Goal: Entertainment & Leisure: Consume media (video, audio)

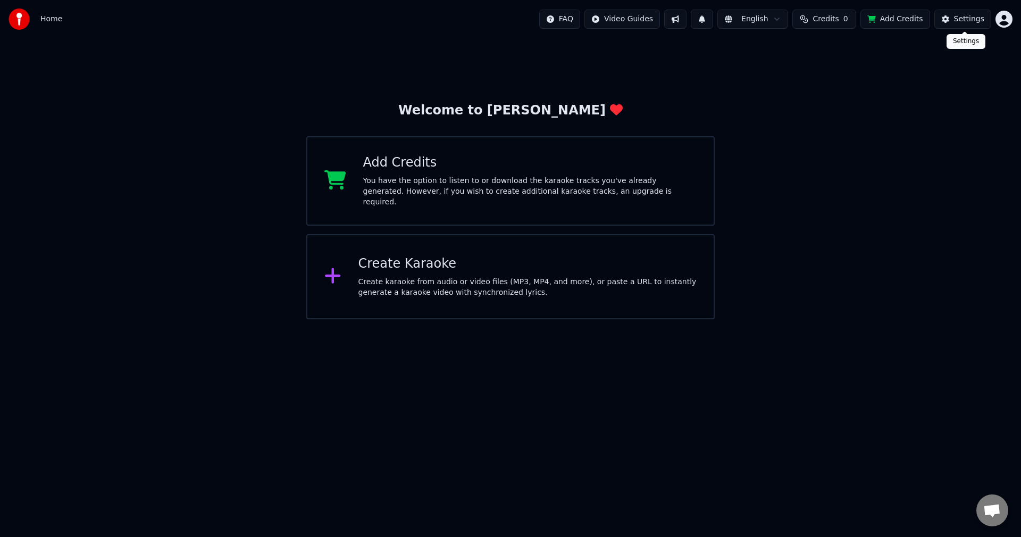
click at [960, 20] on div "Settings" at bounding box center [969, 19] width 30 height 11
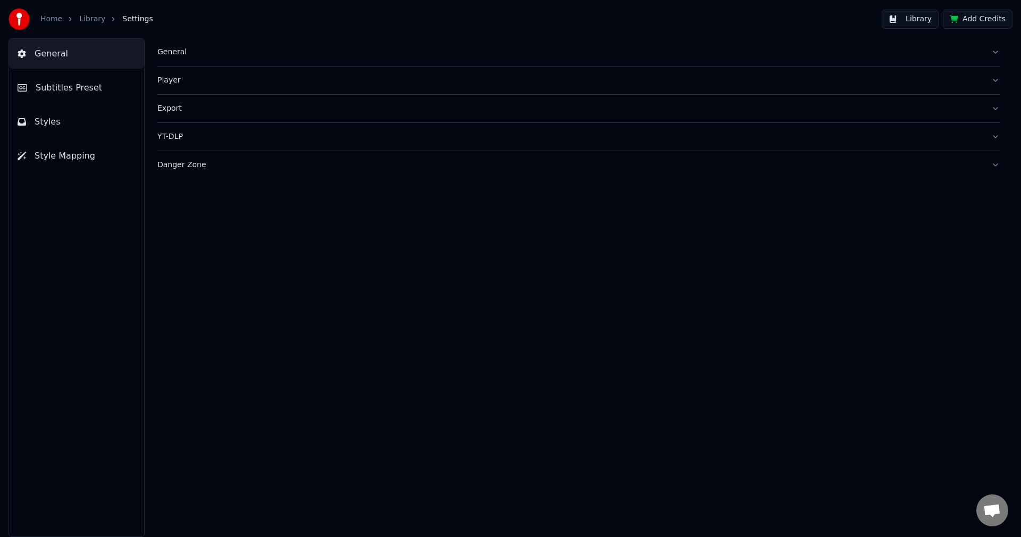
click at [175, 52] on div "General" at bounding box center [569, 52] width 825 height 11
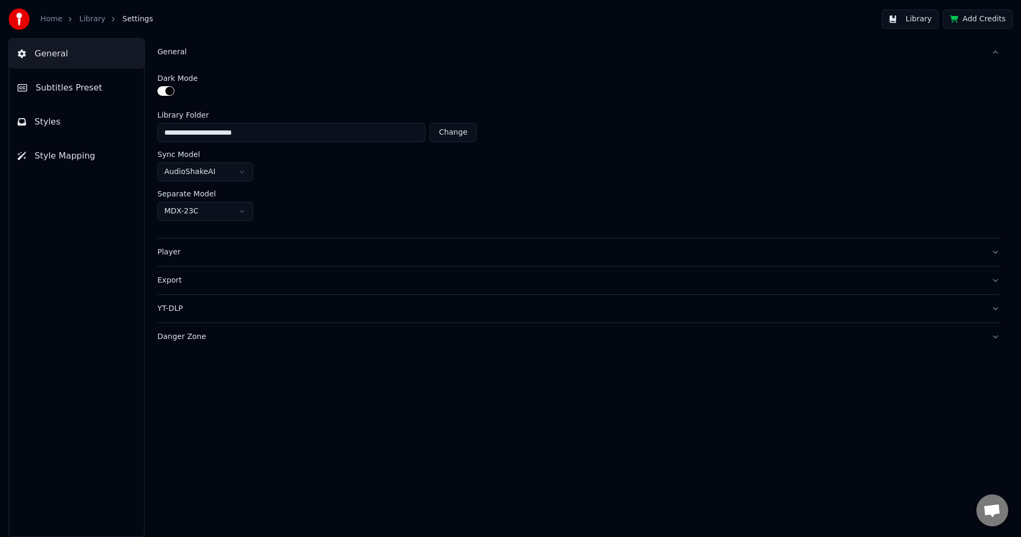
click at [455, 131] on button "Change" at bounding box center [453, 132] width 47 height 19
type input "********"
click at [919, 19] on button "Library" at bounding box center [910, 19] width 57 height 19
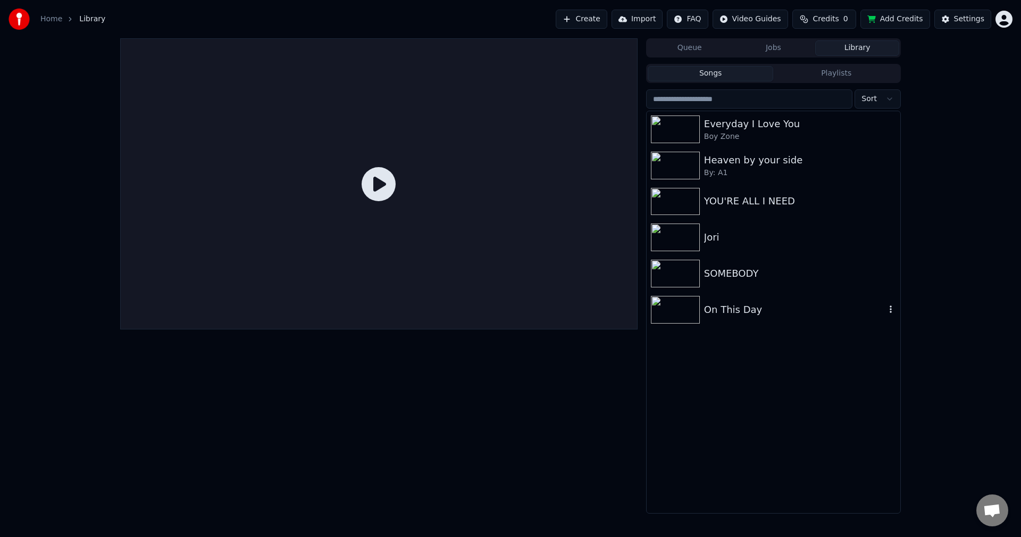
click at [773, 311] on div "On This Day" at bounding box center [794, 309] width 181 height 15
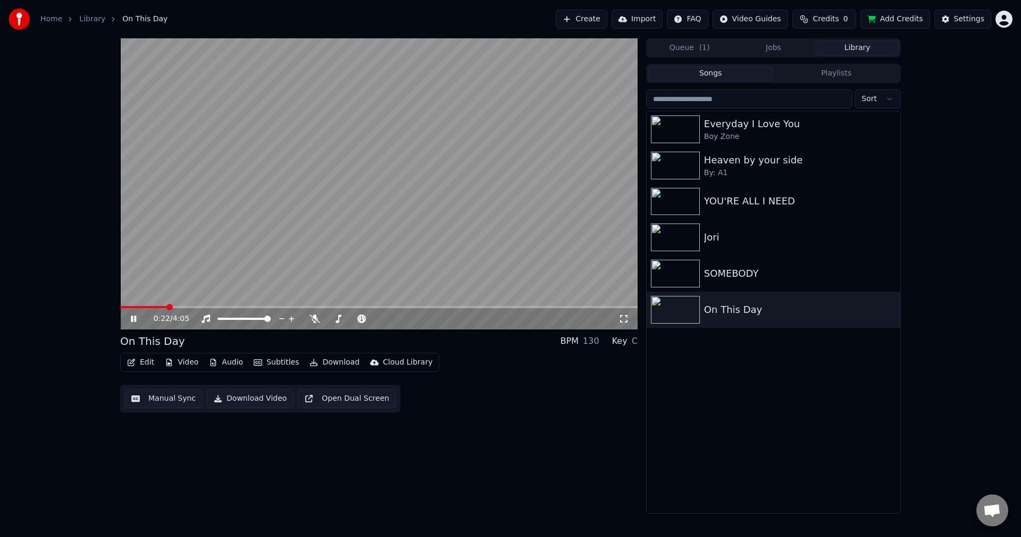
click at [621, 319] on icon at bounding box center [623, 318] width 11 height 9
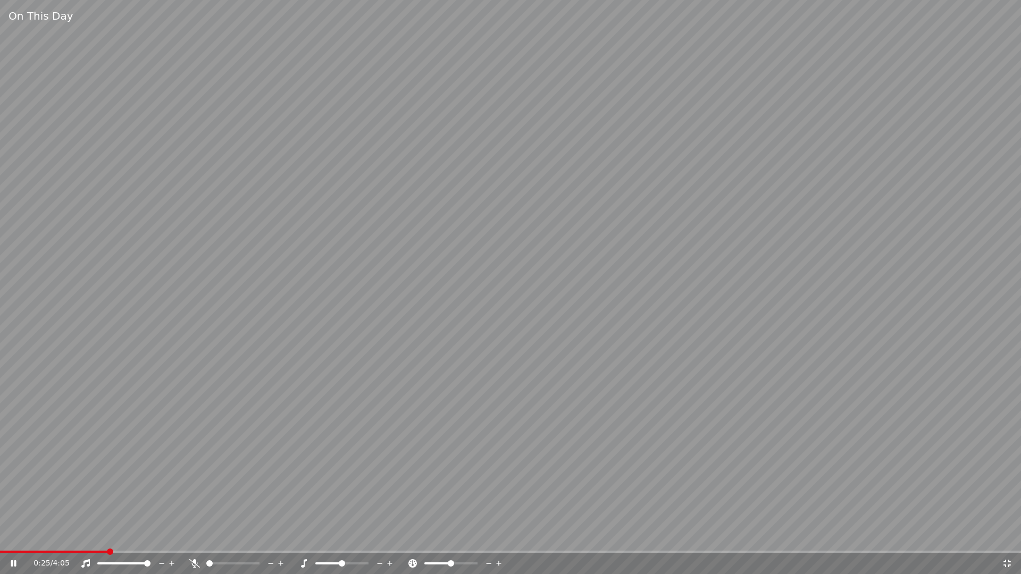
click at [621, 331] on video at bounding box center [510, 287] width 1021 height 574
click at [1007, 536] on icon at bounding box center [1007, 563] width 11 height 9
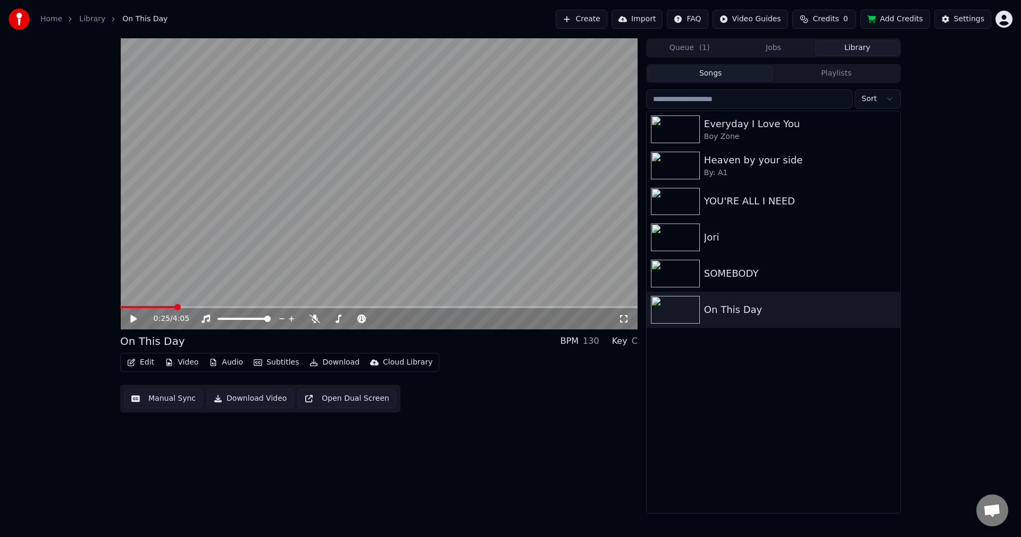
click at [211, 208] on video at bounding box center [378, 183] width 517 height 291
click at [131, 320] on icon at bounding box center [133, 318] width 5 height 6
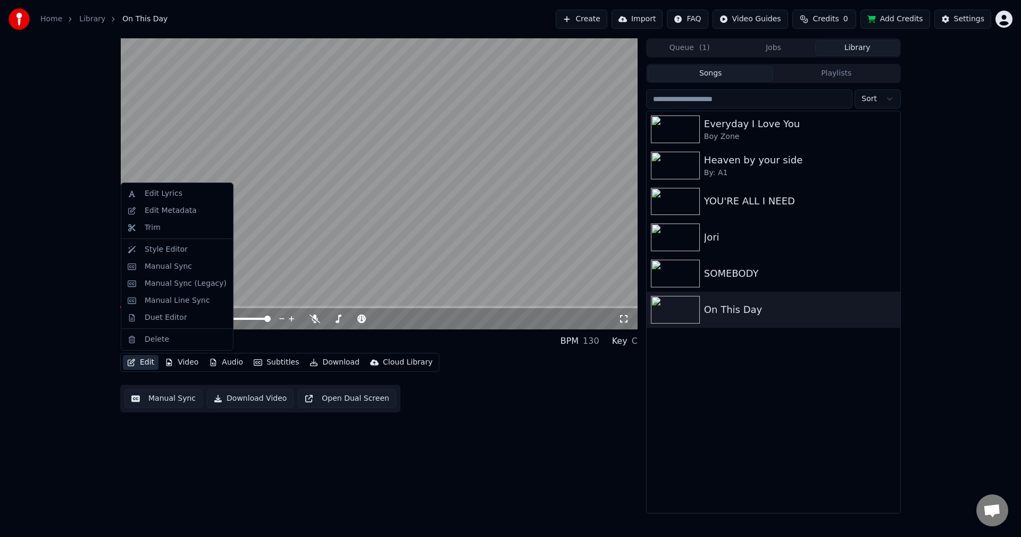
click at [147, 362] on button "Edit" at bounding box center [141, 362] width 36 height 15
click at [149, 248] on div "Style Editor" at bounding box center [166, 249] width 43 height 11
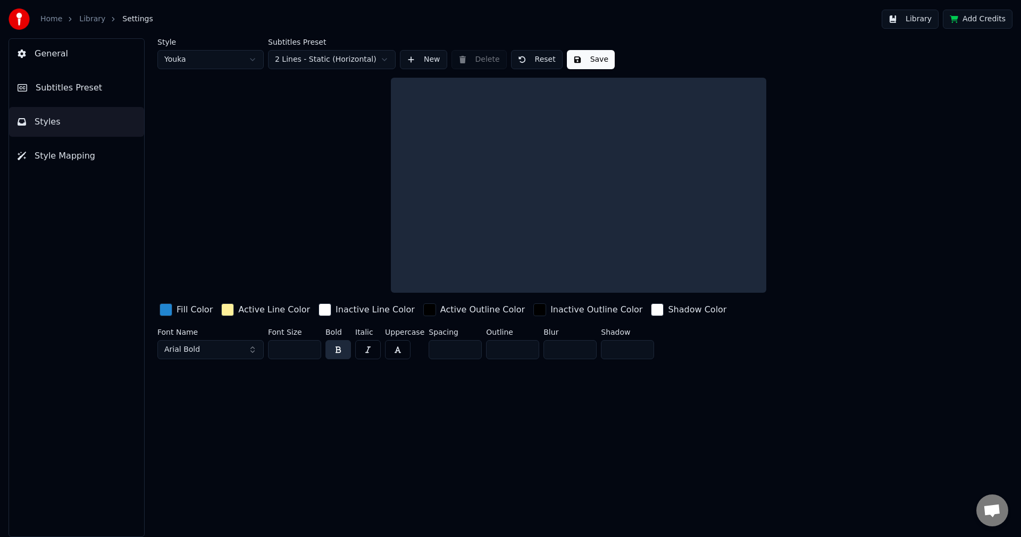
click at [224, 313] on div "button" at bounding box center [227, 309] width 13 height 13
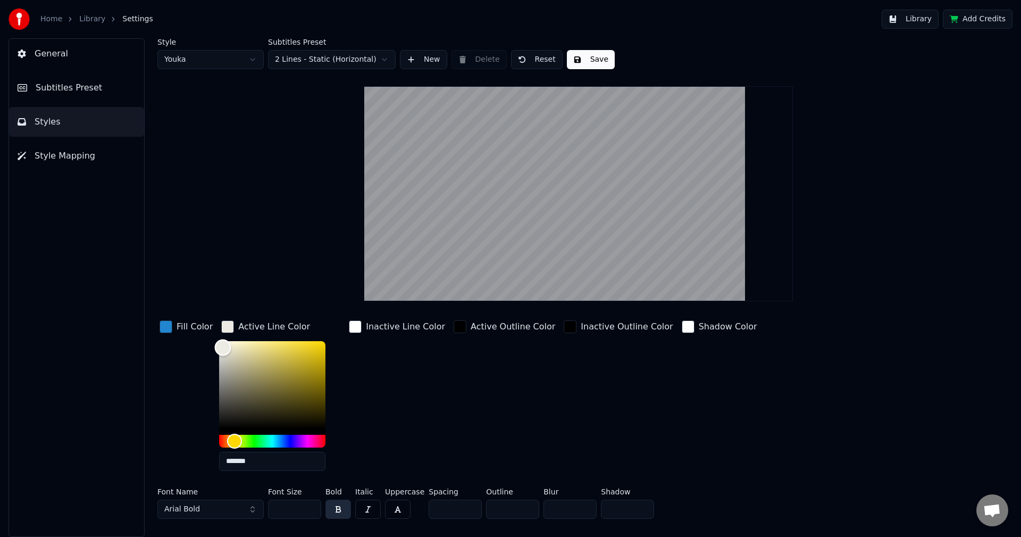
drag, startPoint x: 222, startPoint y: 347, endPoint x: 216, endPoint y: 339, distance: 9.8
click at [219, 341] on div "Color" at bounding box center [272, 384] width 106 height 87
type input "*******"
click at [451, 424] on div "Active Outline Color" at bounding box center [504, 398] width 106 height 161
click at [228, 325] on div "button" at bounding box center [227, 326] width 13 height 13
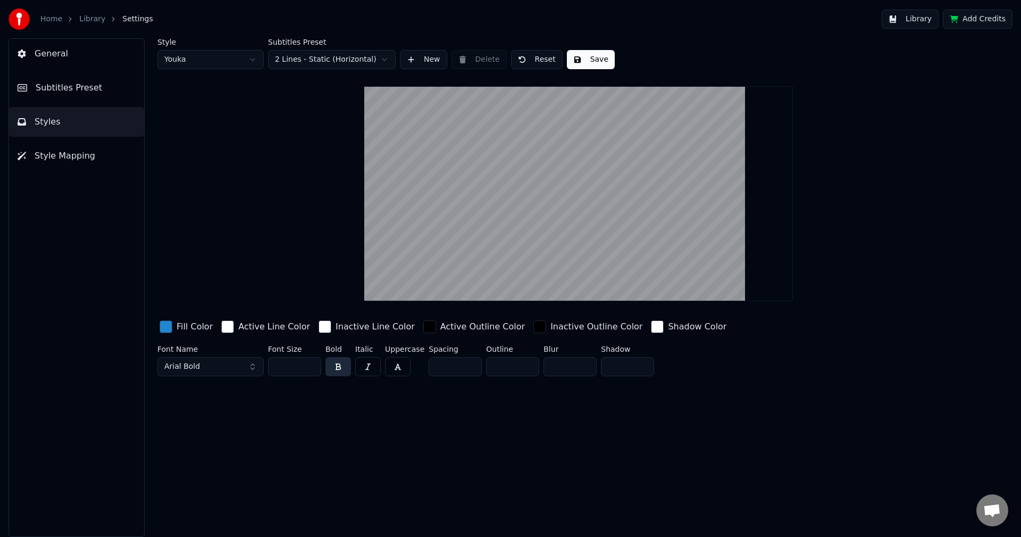
click at [587, 60] on button "Save" at bounding box center [591, 59] width 48 height 19
click at [58, 92] on span "Subtitles Preset" at bounding box center [69, 87] width 66 height 13
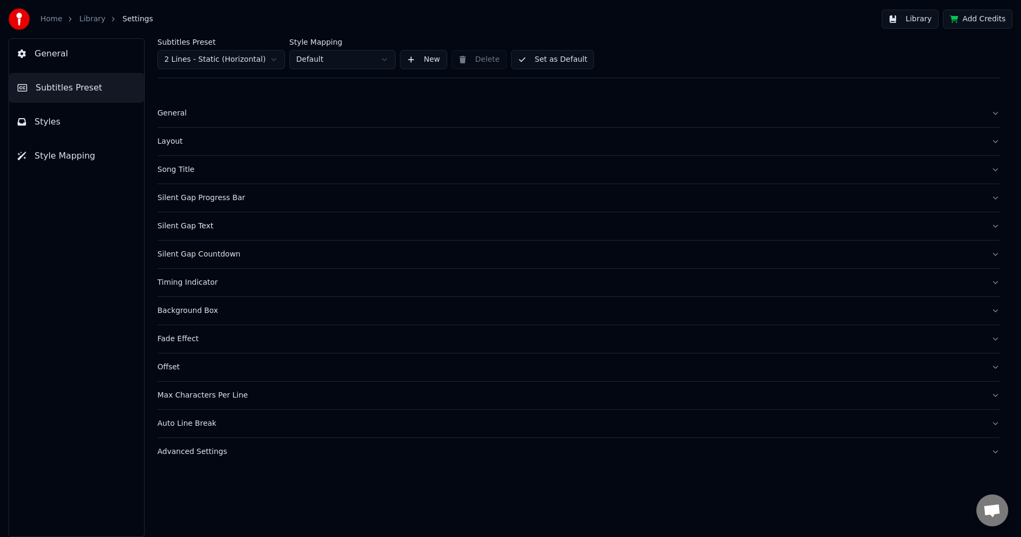
click at [180, 145] on div "Layout" at bounding box center [569, 141] width 825 height 11
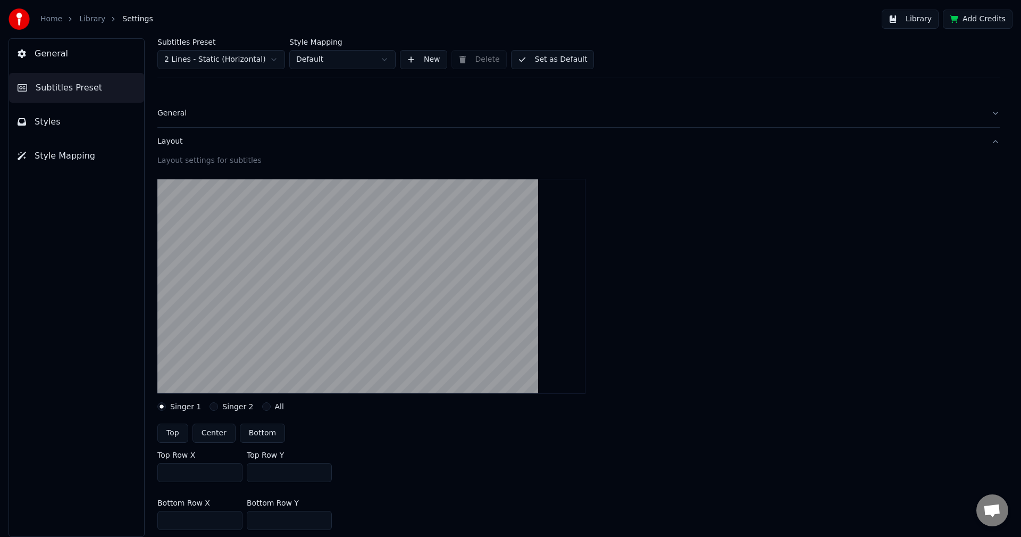
click at [209, 430] on button "Center" at bounding box center [213, 432] width 43 height 19
type input "***"
click at [562, 54] on button "Set as Default" at bounding box center [552, 59] width 83 height 19
click at [43, 121] on span "Styles" at bounding box center [48, 121] width 26 height 13
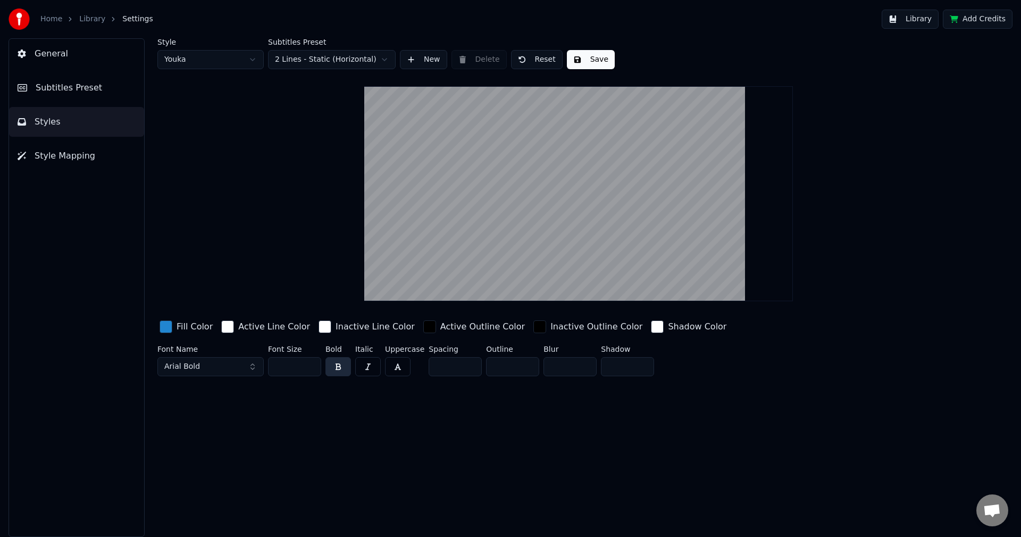
click at [593, 64] on button "Save" at bounding box center [591, 59] width 48 height 19
click at [65, 89] on span "Subtitles Preset" at bounding box center [69, 87] width 66 height 13
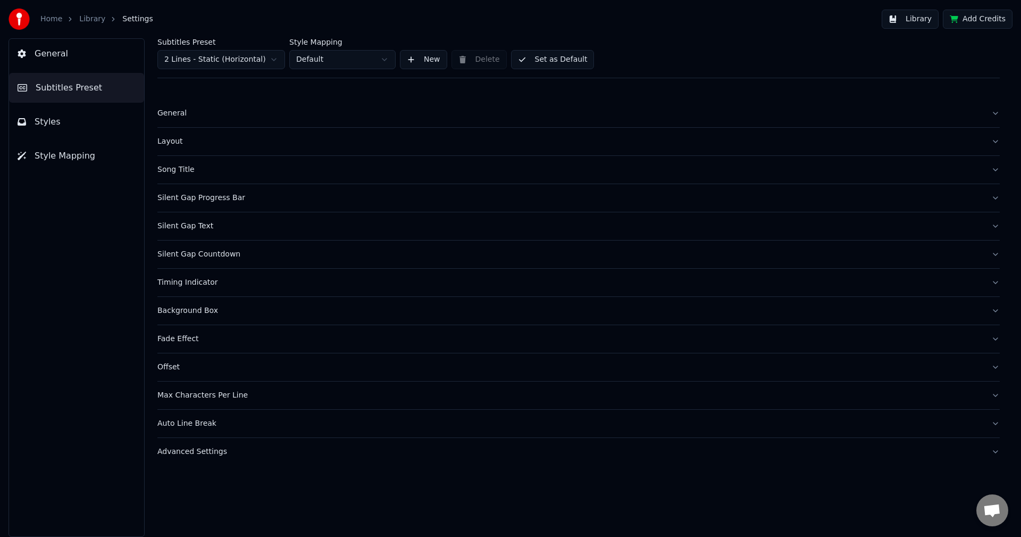
click at [172, 172] on div "Song Title" at bounding box center [569, 169] width 825 height 11
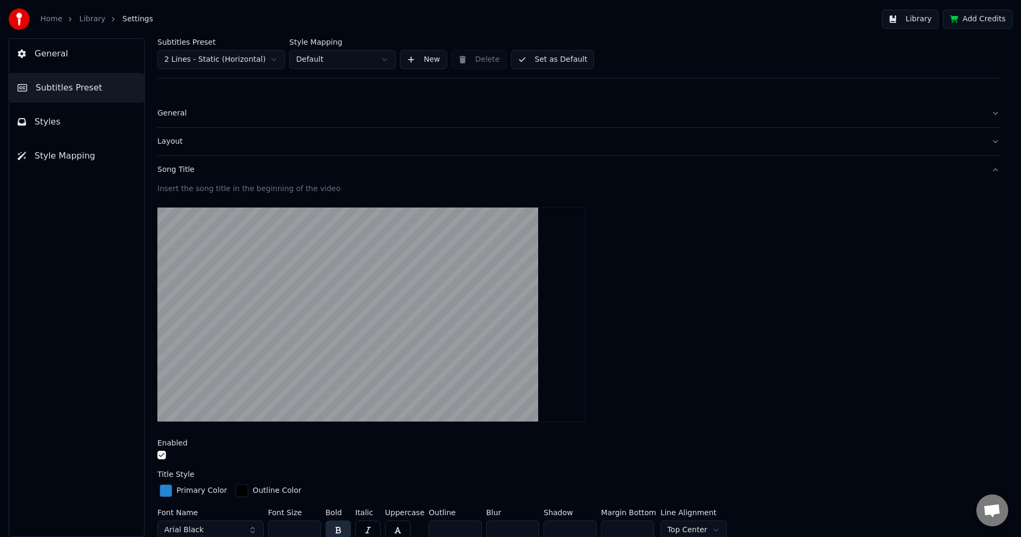
click at [163, 454] on button "button" at bounding box center [161, 454] width 9 height 9
click at [178, 173] on div "Song Title" at bounding box center [569, 169] width 825 height 11
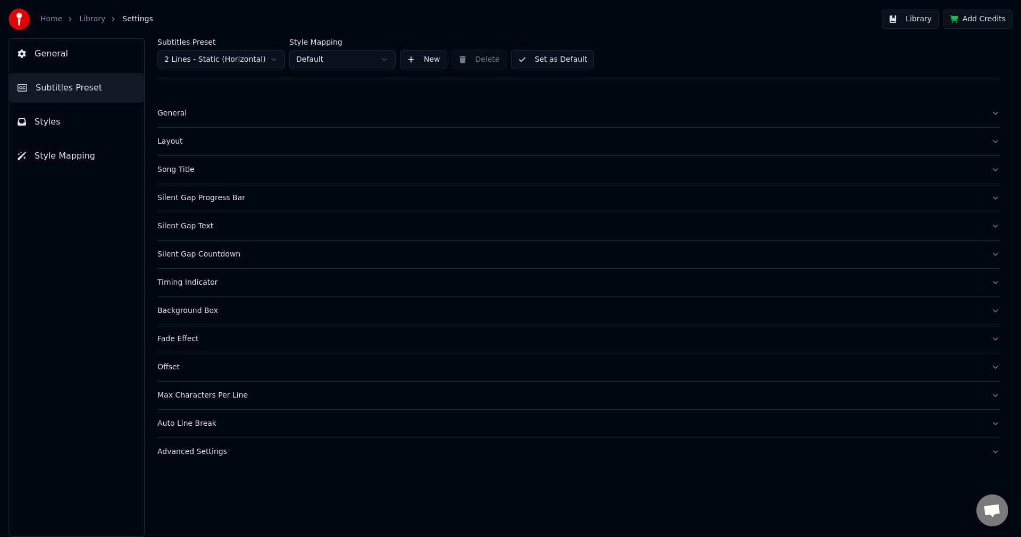
click at [176, 225] on div "Silent Gap Text" at bounding box center [569, 226] width 825 height 11
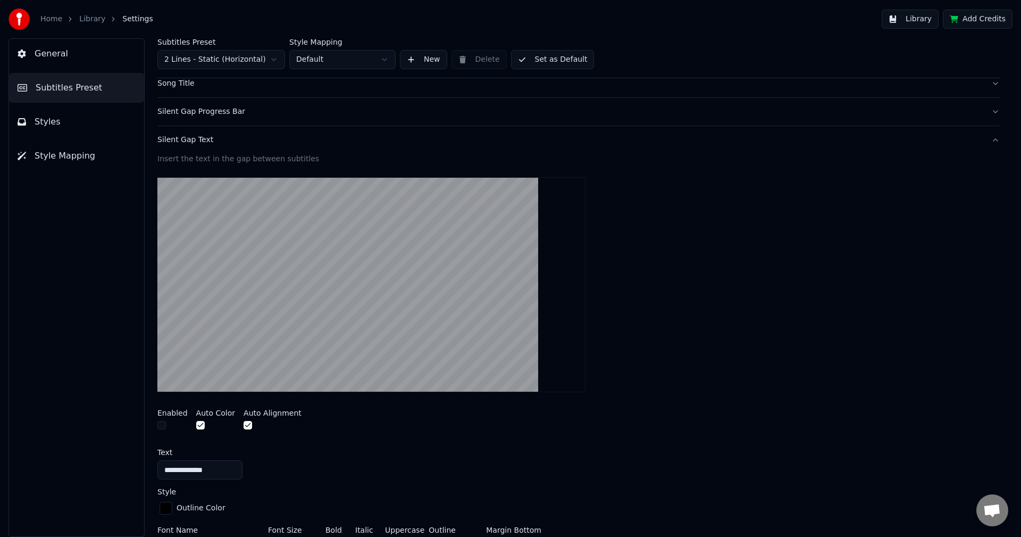
scroll to position [106, 0]
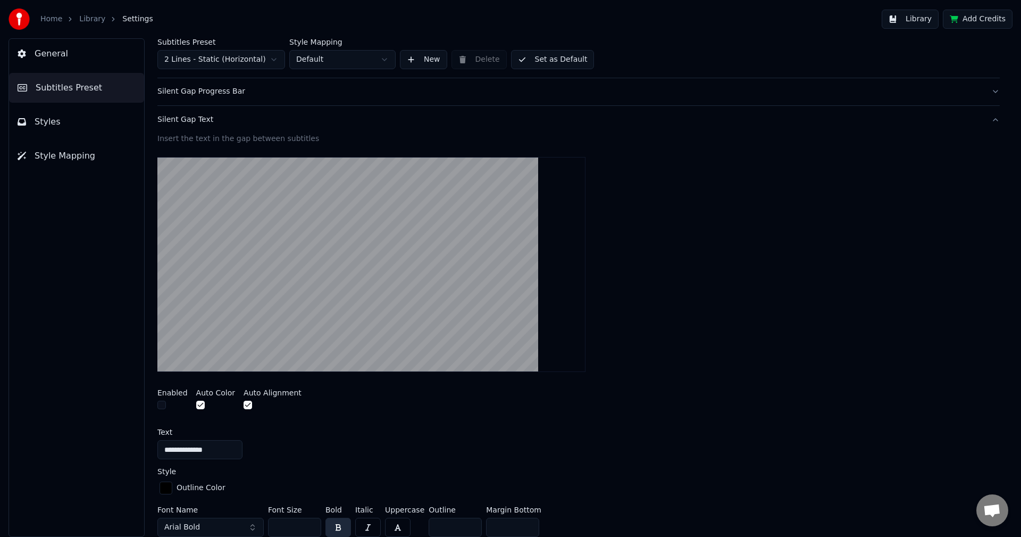
click at [189, 120] on div "Silent Gap Text" at bounding box center [569, 119] width 825 height 11
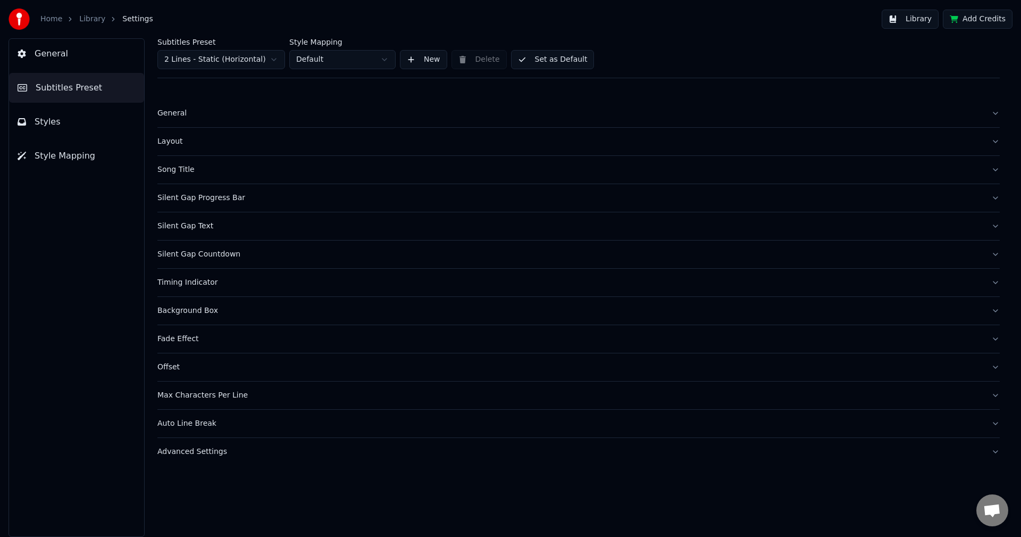
click at [198, 252] on div "Silent Gap Countdown" at bounding box center [569, 254] width 825 height 11
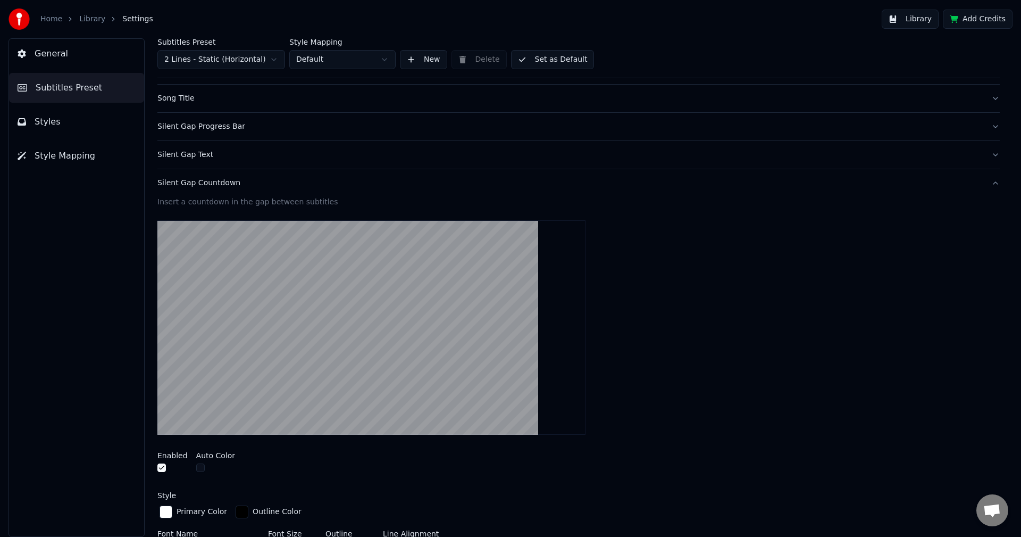
scroll to position [213, 0]
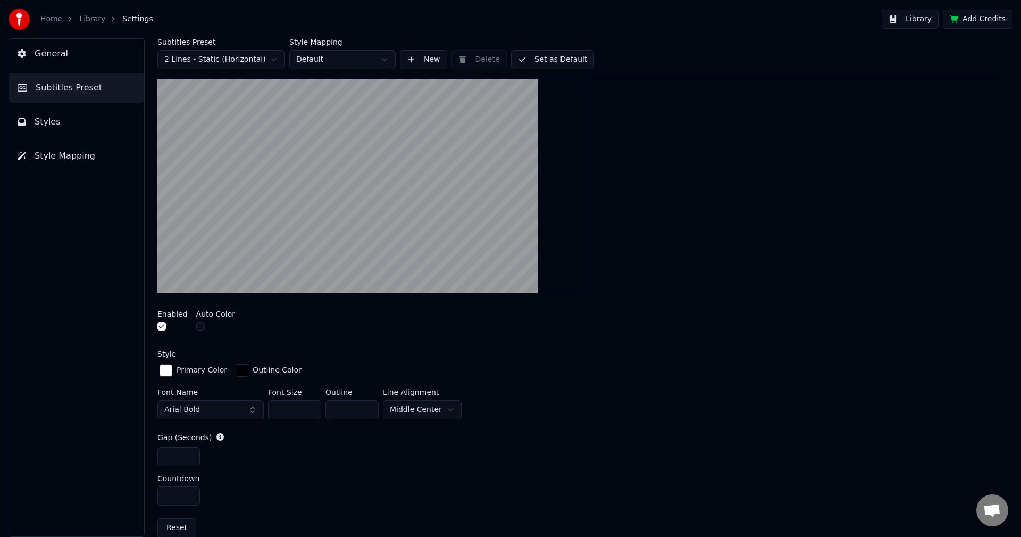
click at [162, 325] on button "button" at bounding box center [161, 326] width 9 height 9
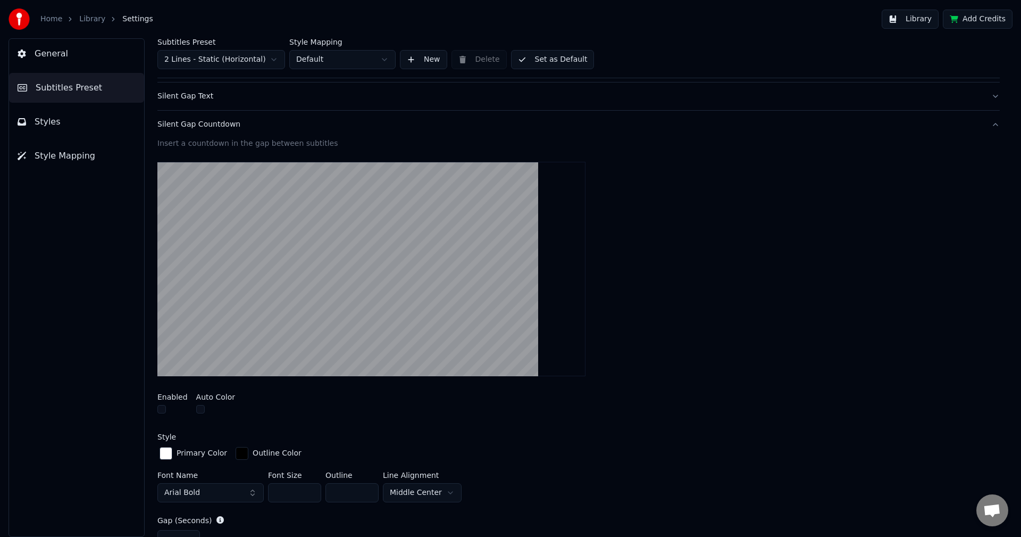
scroll to position [106, 0]
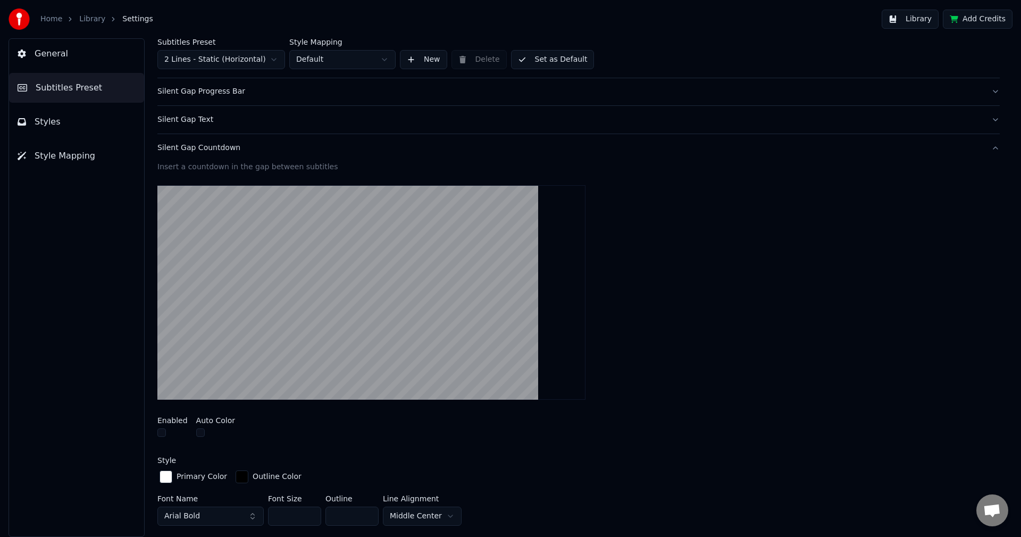
click at [189, 148] on div "Silent Gap Countdown" at bounding box center [569, 148] width 825 height 11
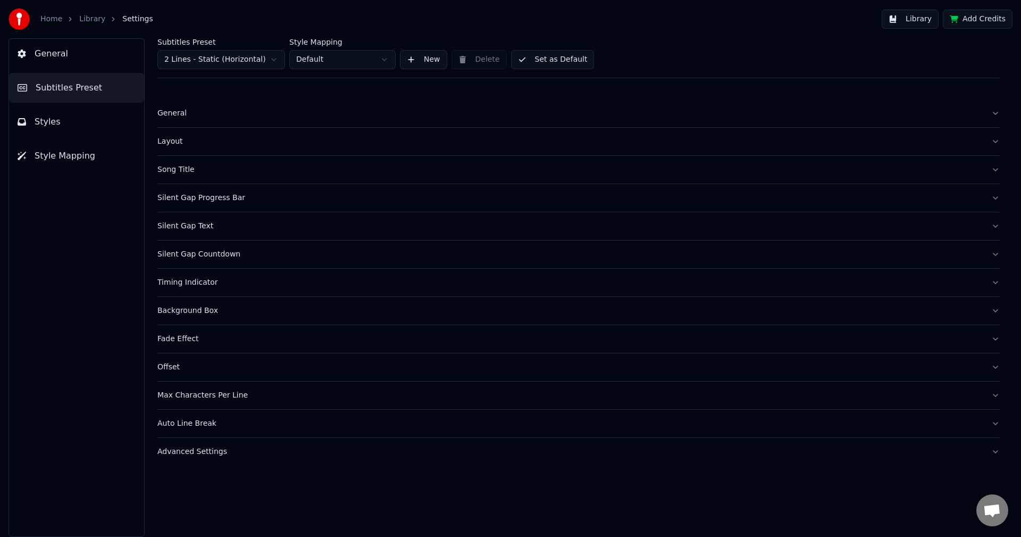
click at [182, 281] on div "Timing Indicator" at bounding box center [569, 282] width 825 height 11
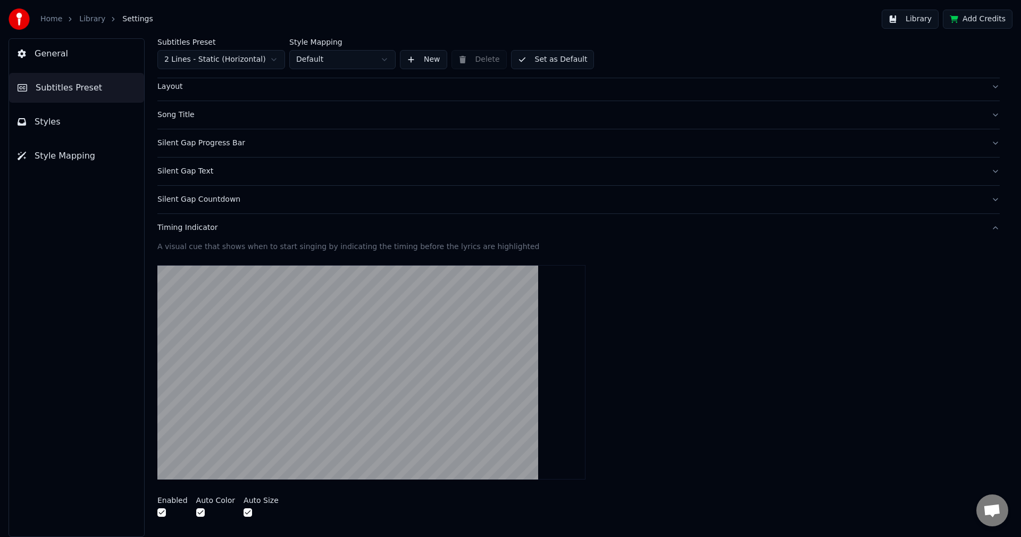
scroll to position [106, 0]
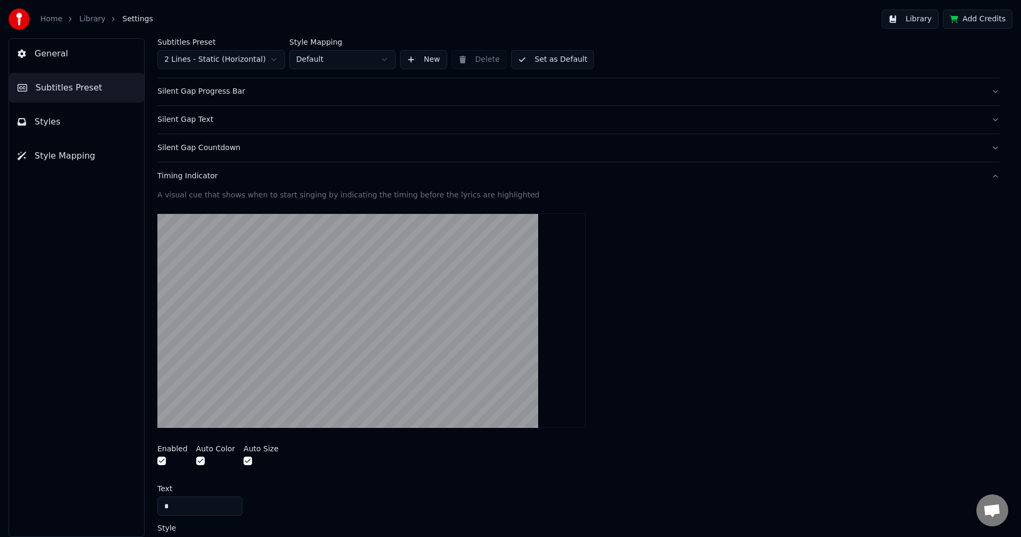
click at [160, 458] on button "button" at bounding box center [161, 460] width 9 height 9
click at [200, 181] on button "Timing Indicator" at bounding box center [578, 176] width 842 height 28
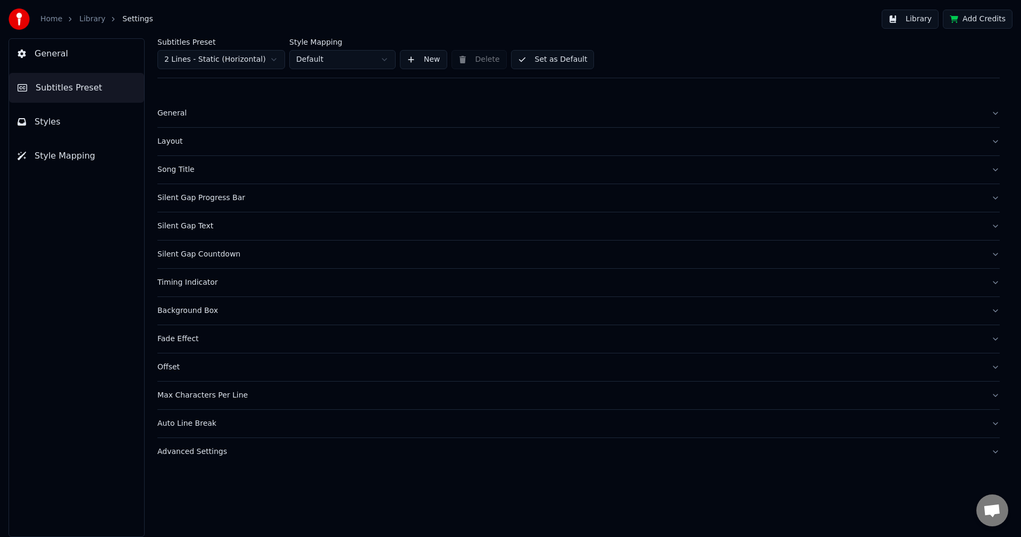
click at [205, 312] on div "Background Box" at bounding box center [569, 310] width 825 height 11
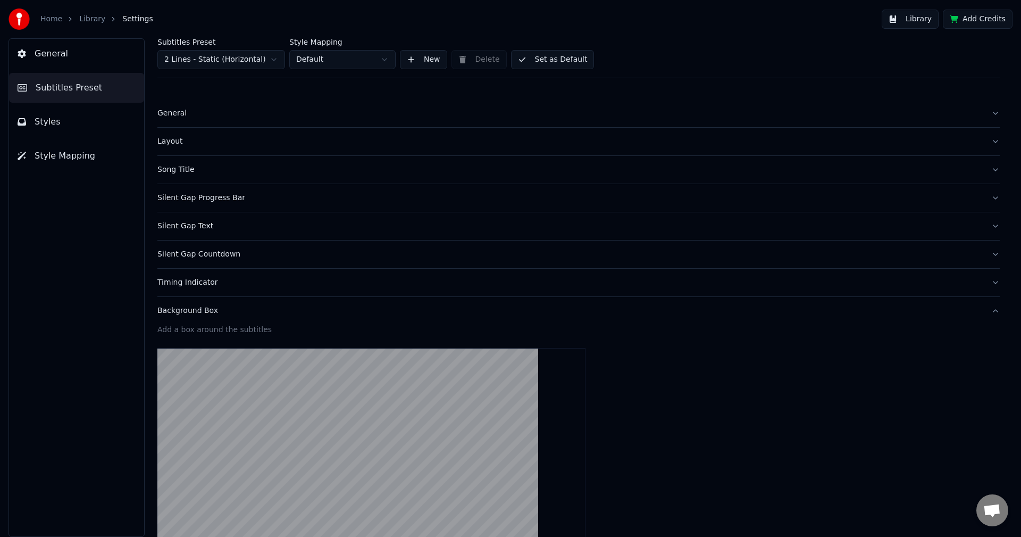
click at [186, 312] on div "Background Box" at bounding box center [569, 310] width 825 height 11
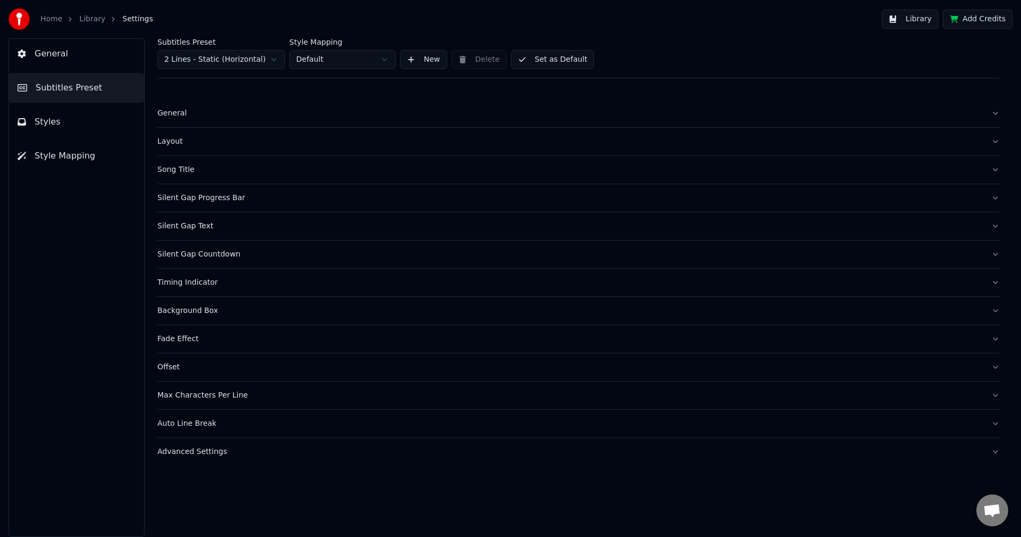
click at [541, 60] on button "Set as Default" at bounding box center [552, 59] width 83 height 19
click at [49, 122] on span "Styles" at bounding box center [48, 121] width 26 height 13
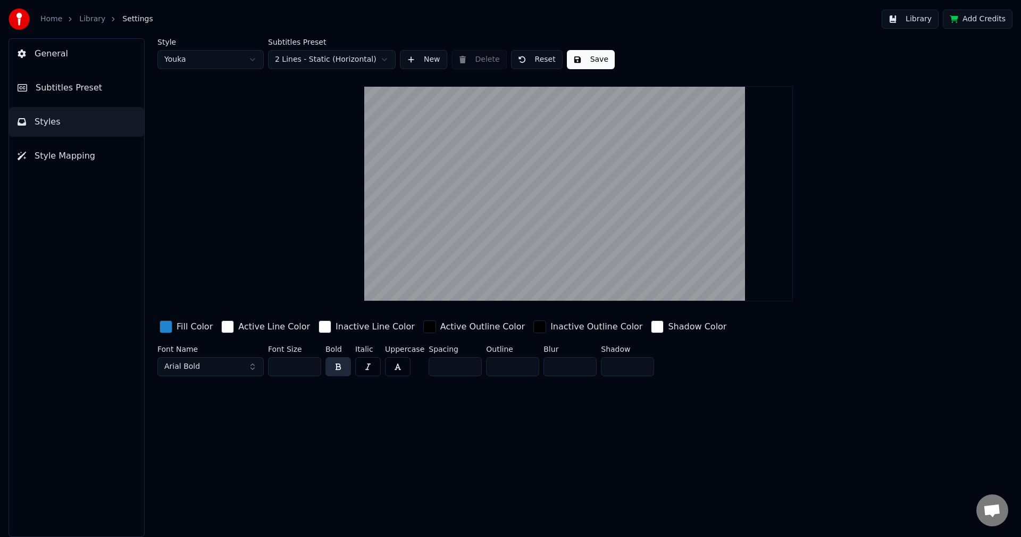
click at [584, 55] on button "Save" at bounding box center [591, 59] width 48 height 19
click at [916, 21] on button "Library" at bounding box center [910, 19] width 57 height 19
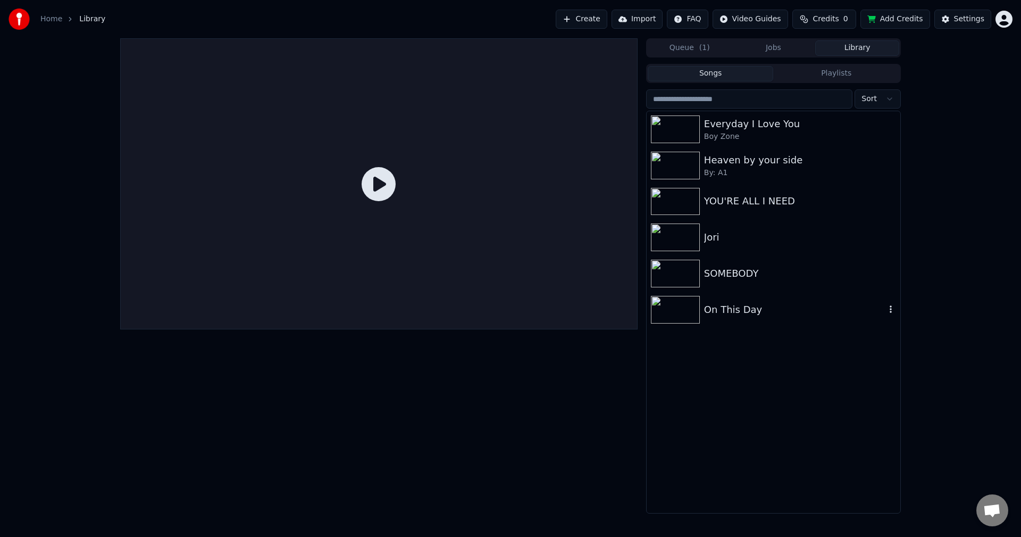
click at [760, 315] on div "On This Day" at bounding box center [794, 309] width 181 height 15
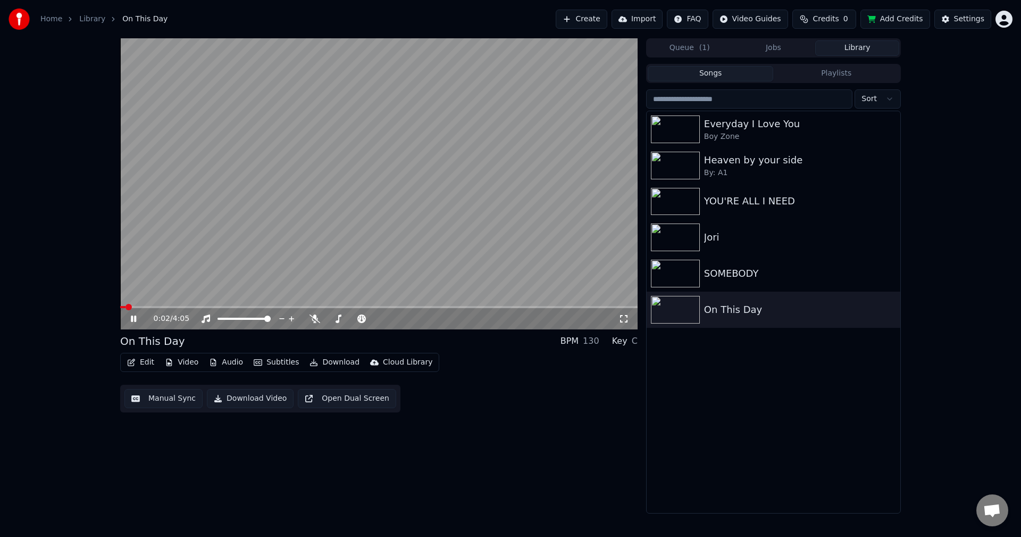
click at [182, 305] on video at bounding box center [378, 183] width 517 height 291
click at [182, 307] on span at bounding box center [378, 307] width 517 height 2
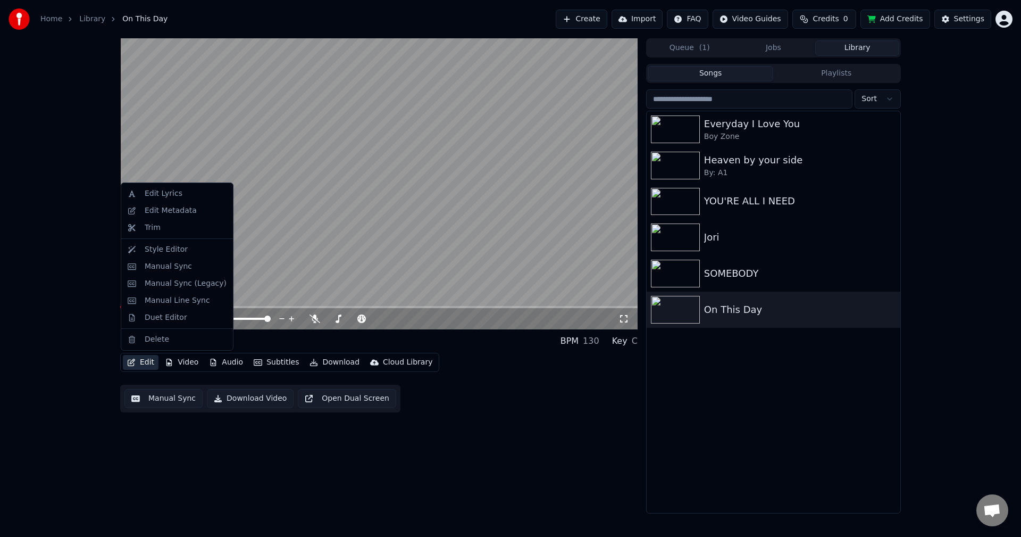
click at [144, 362] on button "Edit" at bounding box center [141, 362] width 36 height 15
click at [167, 250] on div "Style Editor" at bounding box center [166, 249] width 43 height 11
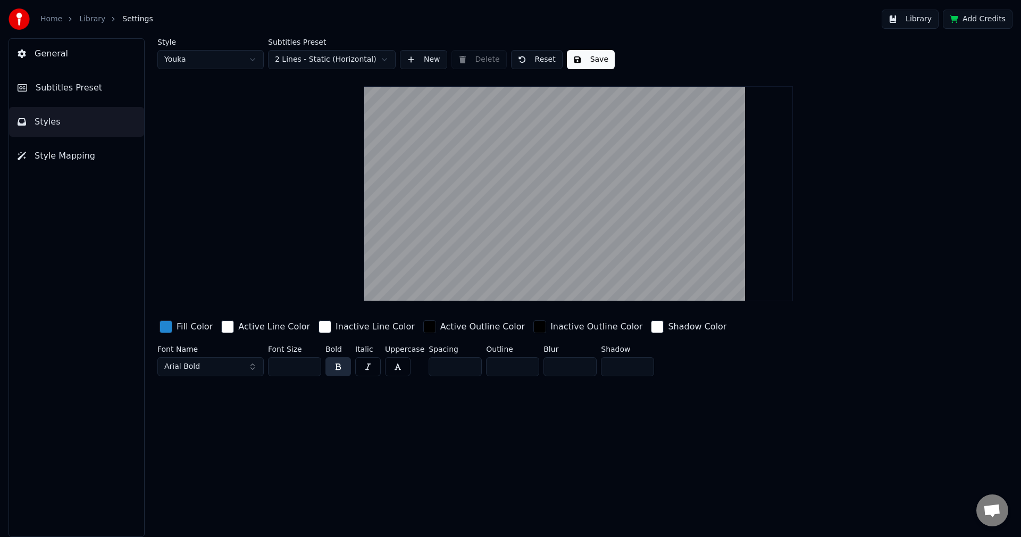
click at [467, 363] on input "*" at bounding box center [455, 366] width 53 height 19
type input "*"
click at [467, 363] on input "*" at bounding box center [455, 366] width 53 height 19
click at [600, 62] on button "Save" at bounding box center [591, 59] width 48 height 19
click at [87, 87] on span "Subtitles Preset" at bounding box center [69, 87] width 66 height 13
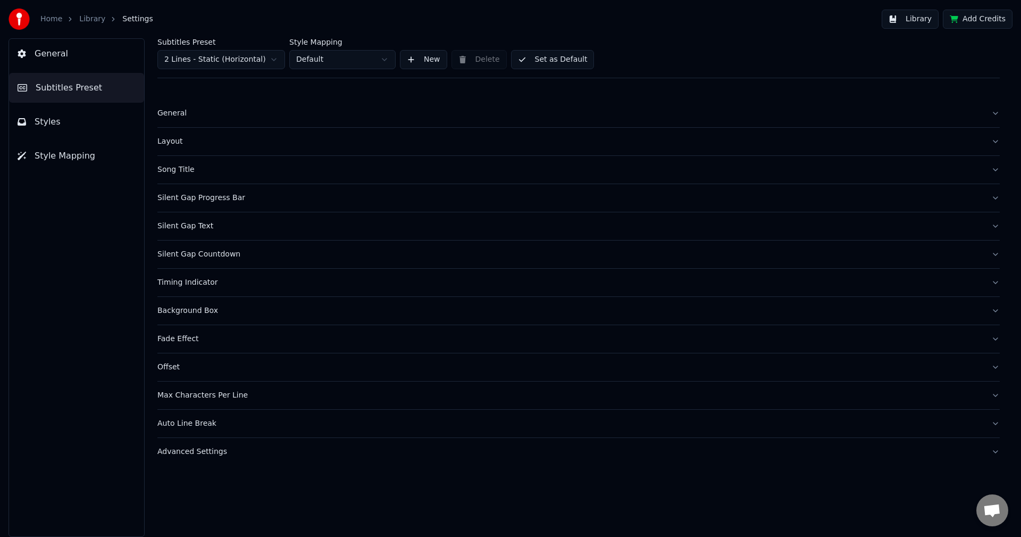
click at [550, 61] on button "Set as Default" at bounding box center [552, 59] width 83 height 19
click at [908, 26] on button "Library" at bounding box center [910, 19] width 57 height 19
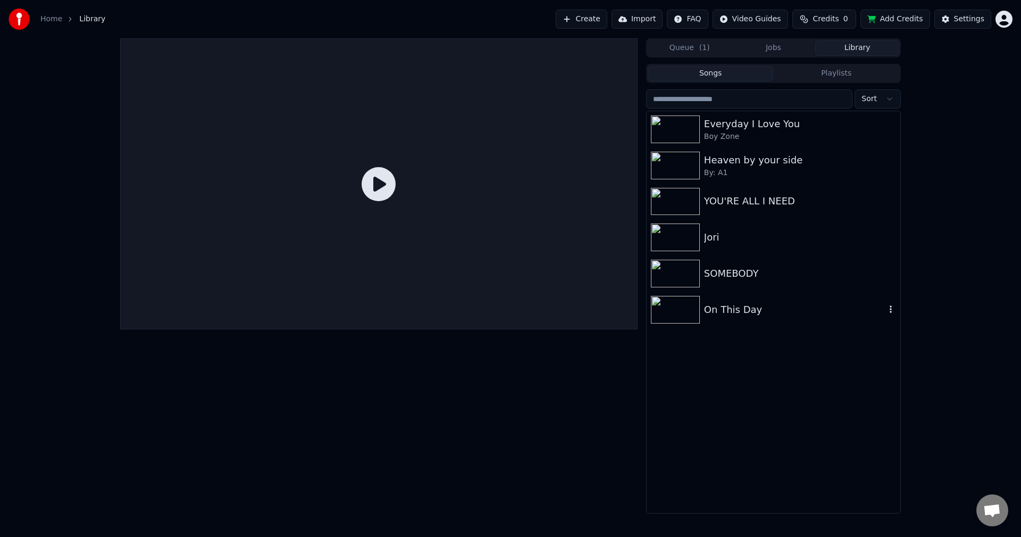
click at [757, 313] on div "On This Day" at bounding box center [794, 309] width 181 height 15
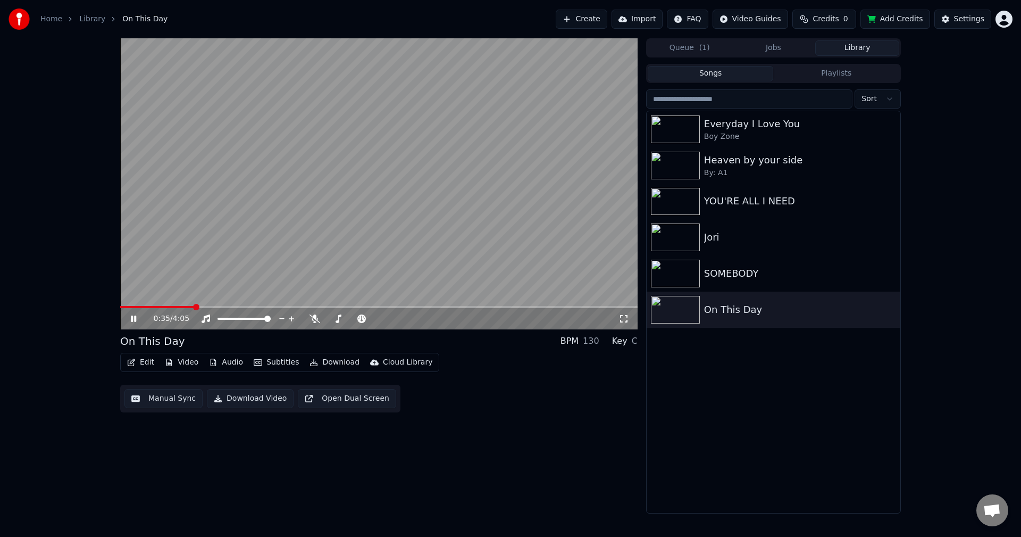
click at [195, 306] on span at bounding box center [378, 307] width 517 height 2
click at [187, 363] on button "Video" at bounding box center [182, 362] width 42 height 15
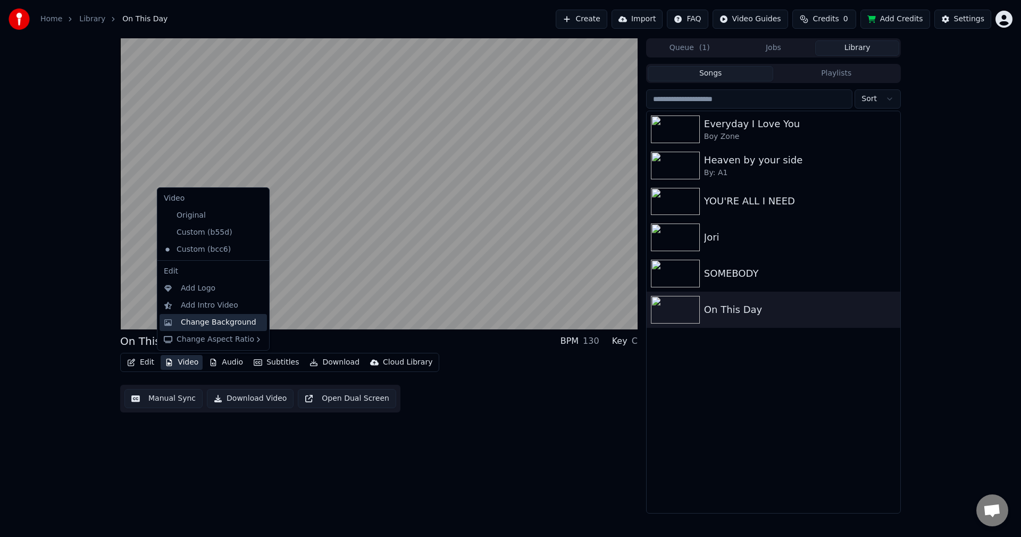
click at [205, 320] on div "Change Background" at bounding box center [219, 322] width 76 height 11
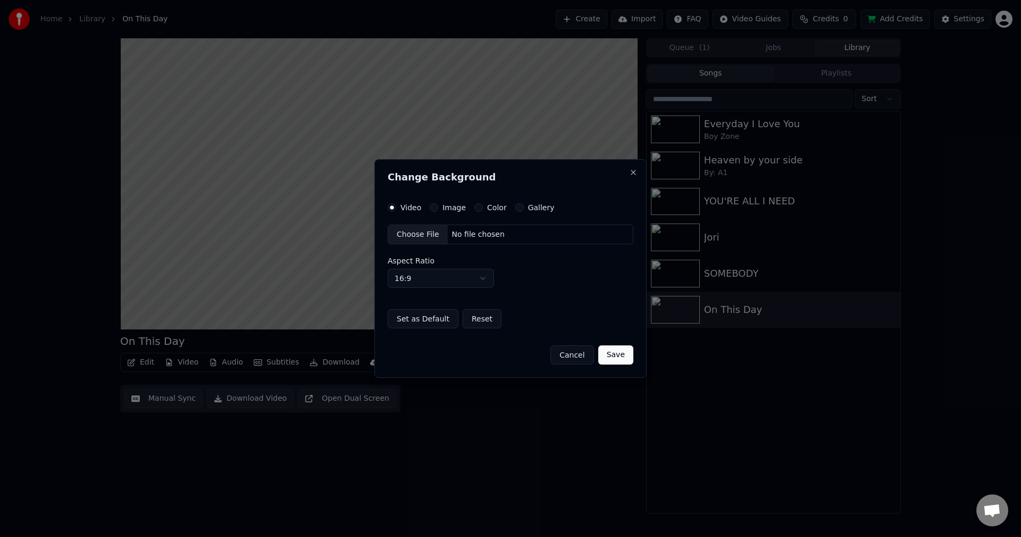
click at [478, 210] on button "Color" at bounding box center [478, 207] width 9 height 9
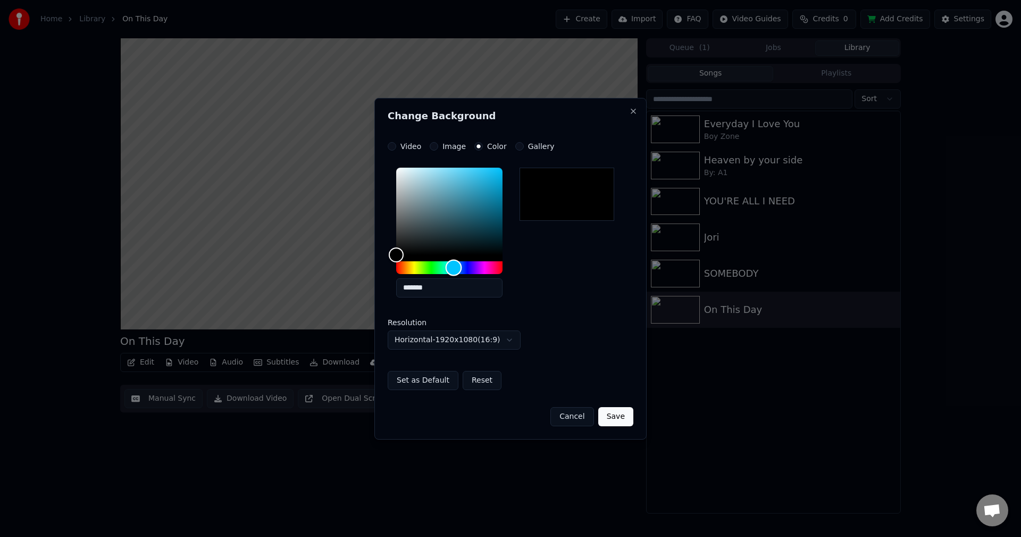
drag, startPoint x: 396, startPoint y: 270, endPoint x: 454, endPoint y: 266, distance: 58.1
click at [454, 266] on div "Hue" at bounding box center [454, 267] width 16 height 16
drag, startPoint x: 398, startPoint y: 255, endPoint x: 401, endPoint y: 236, distance: 18.9
click at [401, 236] on div "Color" at bounding box center [402, 236] width 16 height 16
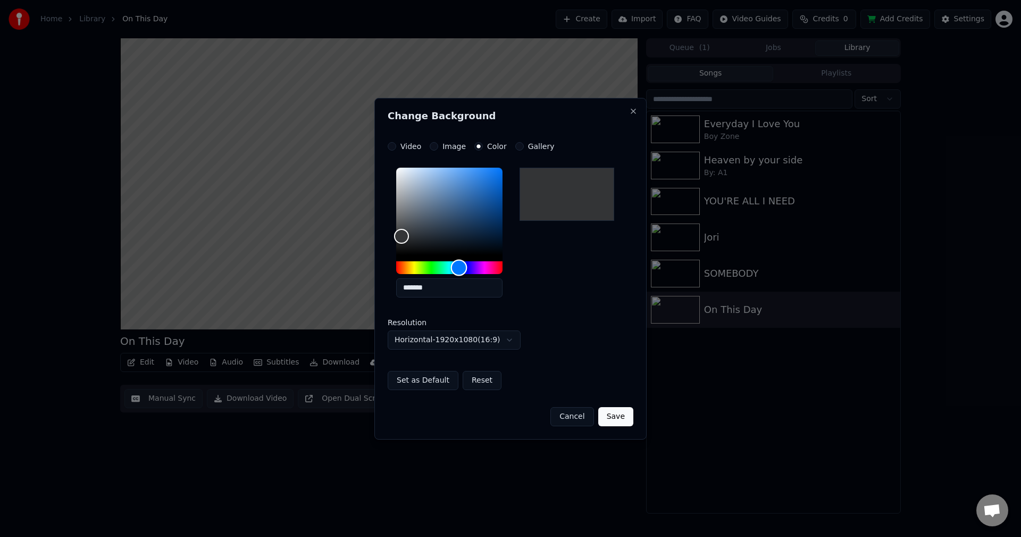
click at [459, 269] on div "Hue" at bounding box center [459, 267] width 16 height 16
drag, startPoint x: 407, startPoint y: 236, endPoint x: 504, endPoint y: 238, distance: 96.8
click at [504, 238] on div "Color" at bounding box center [503, 238] width 16 height 16
click at [459, 266] on div "Hue" at bounding box center [459, 267] width 16 height 16
type input "*******"
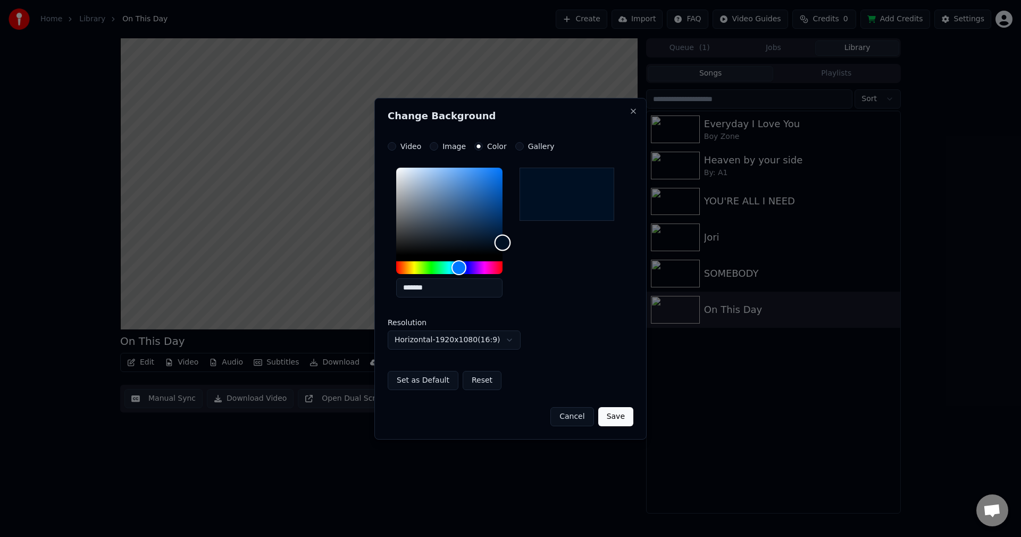
drag, startPoint x: 501, startPoint y: 236, endPoint x: 510, endPoint y: 242, distance: 10.6
click at [510, 242] on div "Color" at bounding box center [503, 243] width 16 height 16
click at [618, 417] on button "Save" at bounding box center [615, 416] width 35 height 19
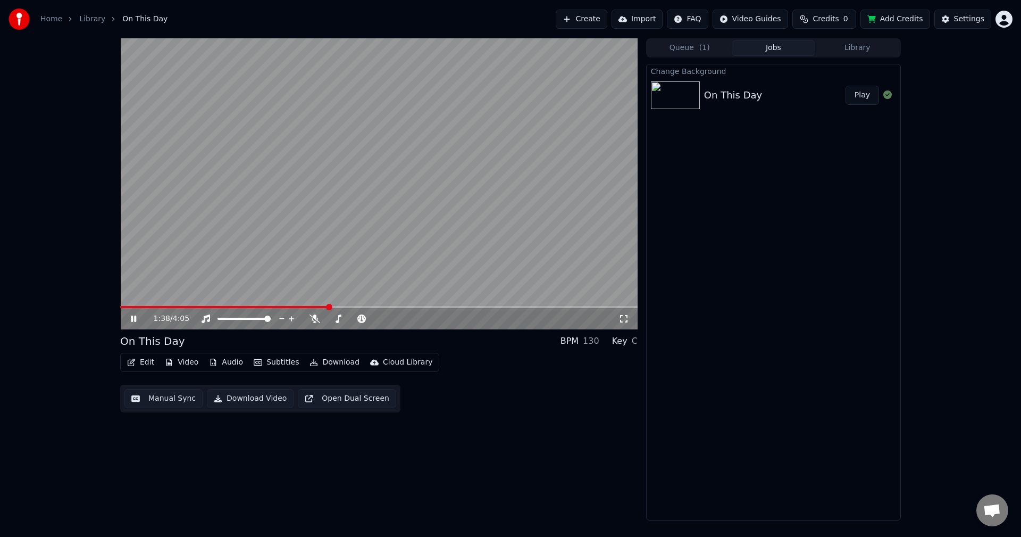
click at [870, 93] on button "Play" at bounding box center [863, 95] width 34 height 19
click at [201, 306] on span at bounding box center [378, 307] width 517 height 2
click at [185, 361] on button "Video" at bounding box center [182, 362] width 42 height 15
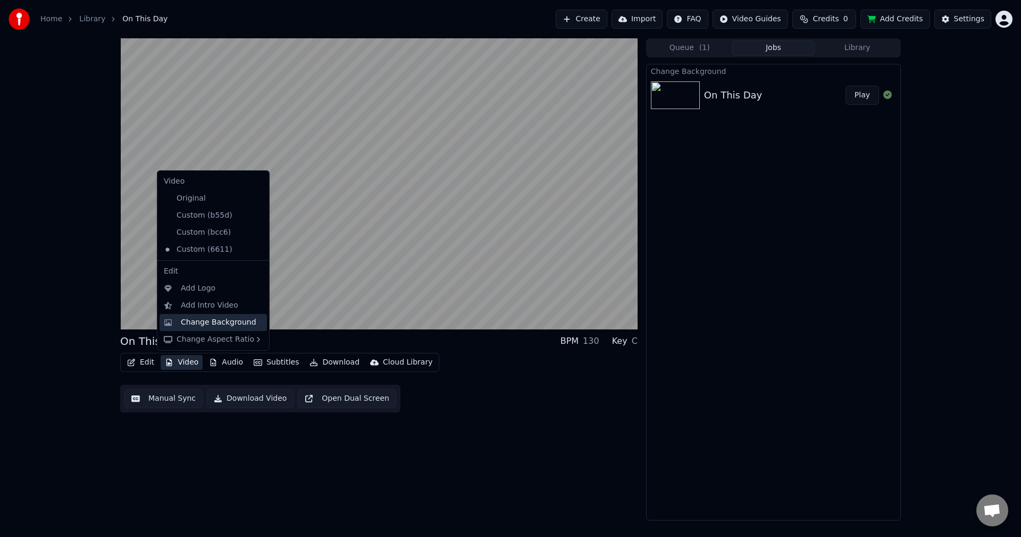
click at [215, 325] on div "Change Background" at bounding box center [219, 322] width 76 height 11
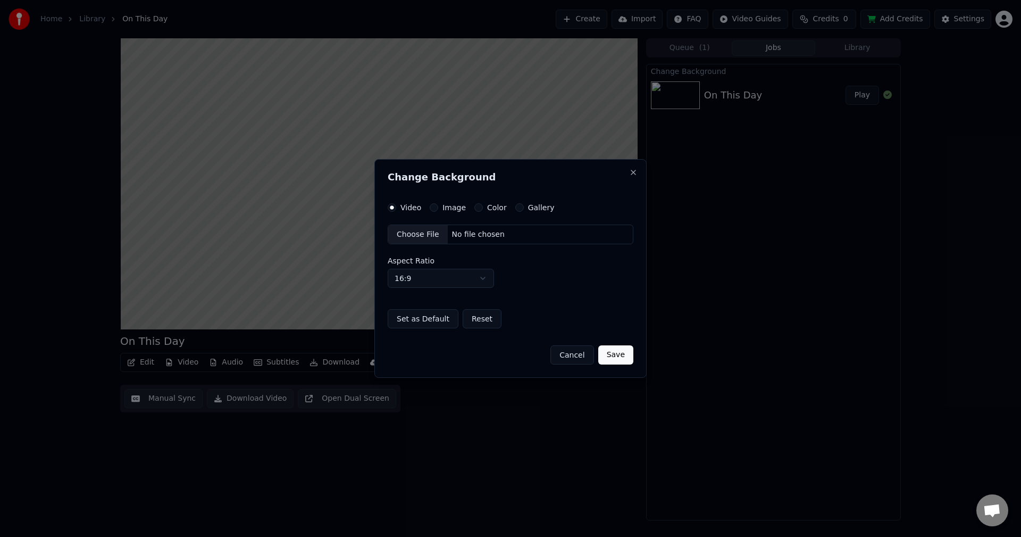
click at [475, 209] on button "Color" at bounding box center [478, 207] width 9 height 9
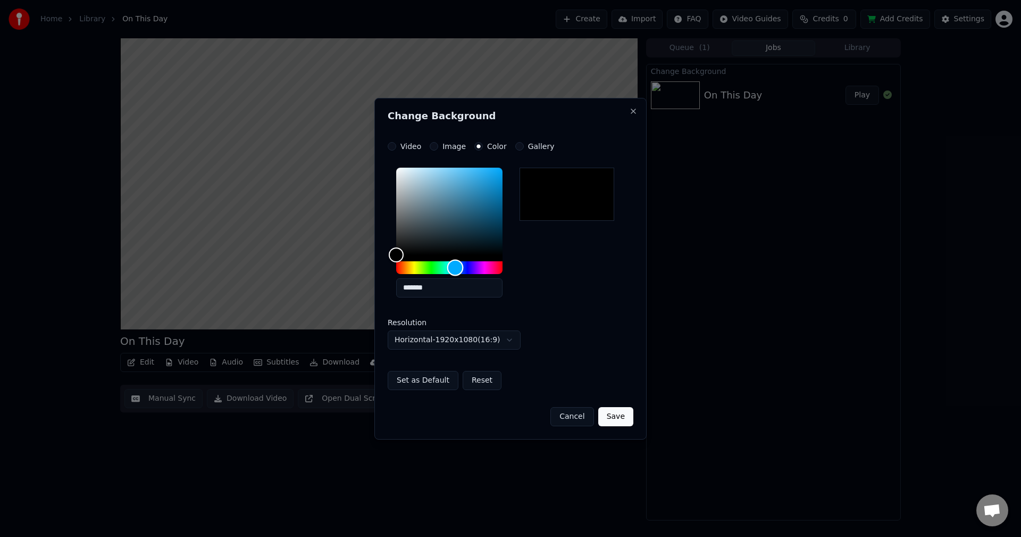
drag, startPoint x: 448, startPoint y: 266, endPoint x: 455, endPoint y: 266, distance: 6.9
click at [455, 266] on div "Hue" at bounding box center [449, 267] width 106 height 13
type input "*******"
drag, startPoint x: 399, startPoint y: 253, endPoint x: 498, endPoint y: 238, distance: 99.9
click at [498, 238] on div "Color" at bounding box center [498, 238] width 16 height 16
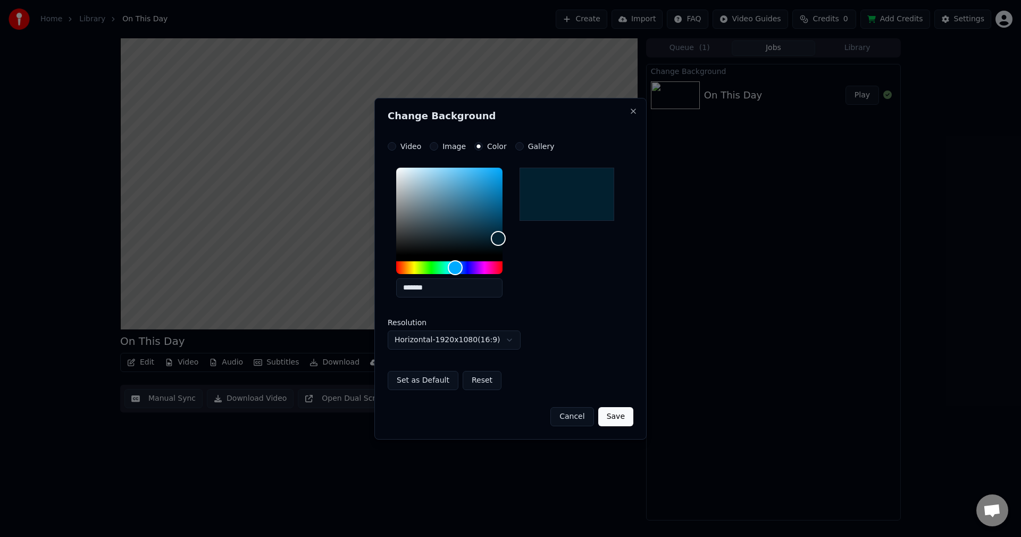
click at [620, 418] on button "Save" at bounding box center [615, 416] width 35 height 19
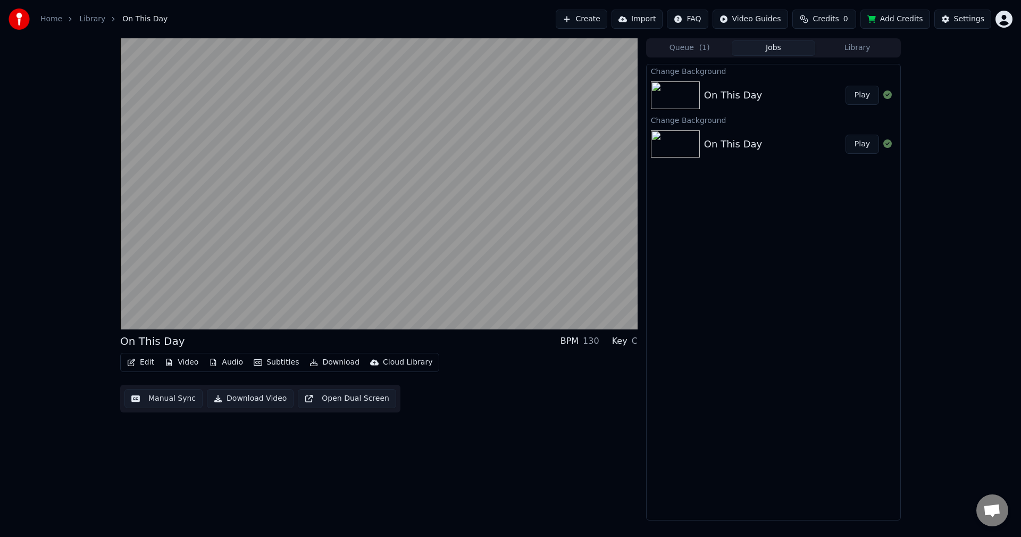
click at [866, 94] on button "Play" at bounding box center [863, 95] width 34 height 19
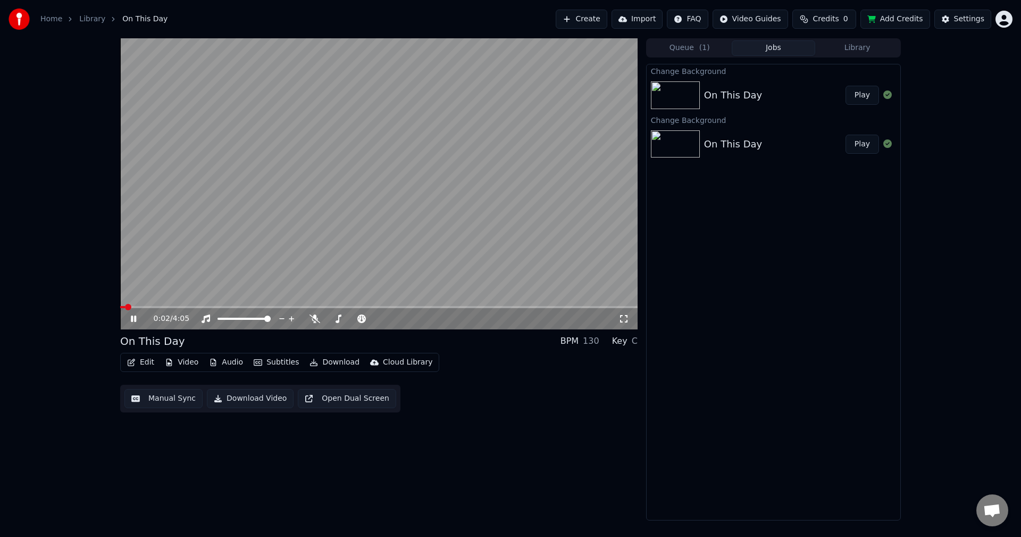
click at [186, 305] on video at bounding box center [378, 183] width 517 height 291
click at [188, 306] on span at bounding box center [378, 307] width 517 height 2
click at [234, 306] on span at bounding box center [378, 307] width 517 height 2
click at [622, 320] on icon at bounding box center [623, 318] width 11 height 9
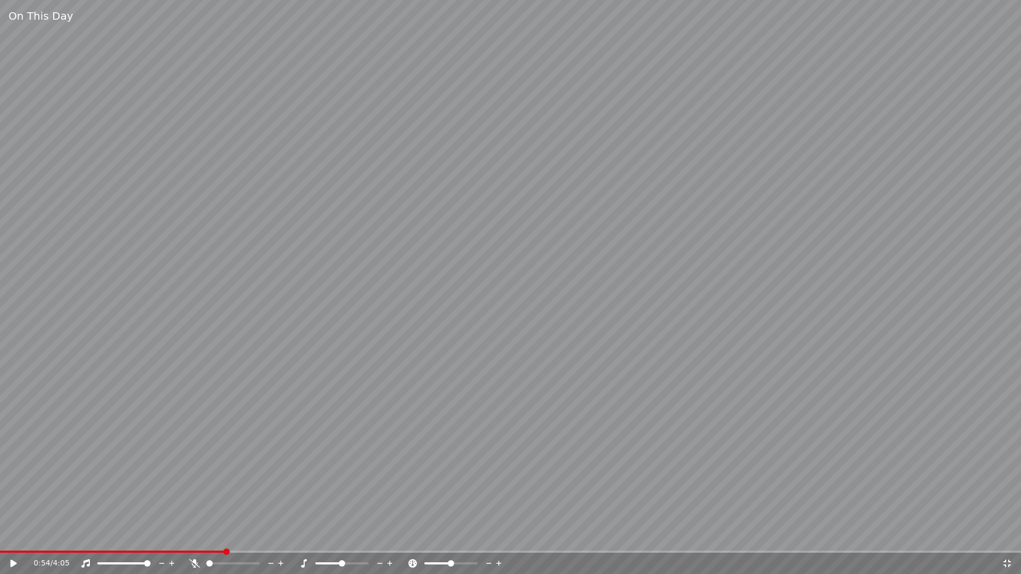
click at [249, 536] on video at bounding box center [510, 287] width 1021 height 574
click at [1009, 536] on icon at bounding box center [1006, 563] width 7 height 7
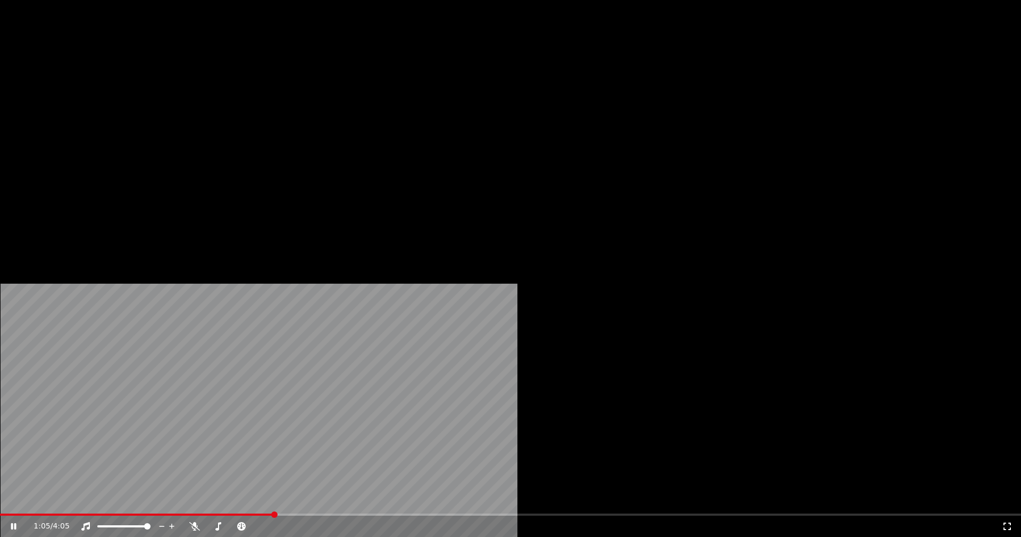
click at [141, 79] on button "Edit" at bounding box center [141, 71] width 36 height 15
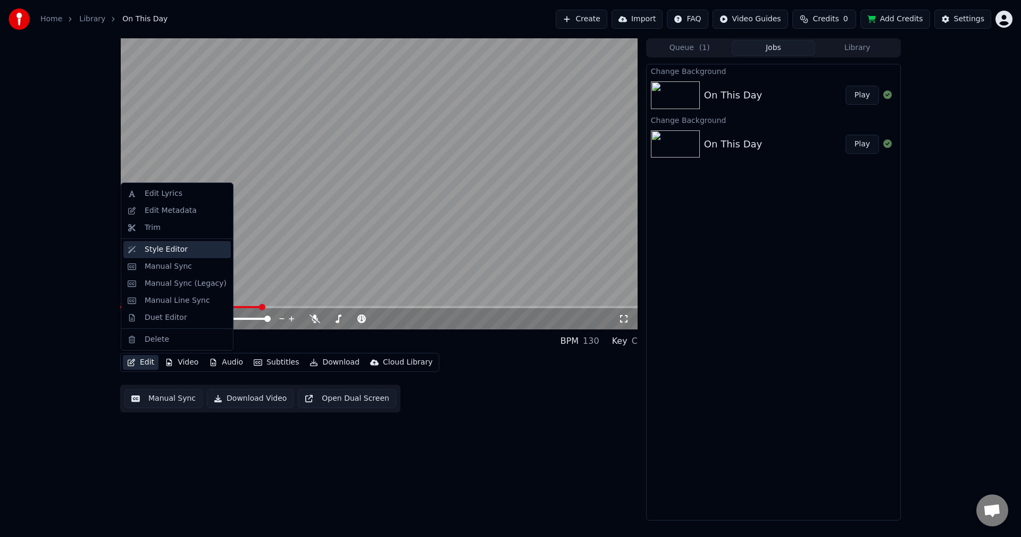
click at [170, 255] on div "Style Editor" at bounding box center [176, 249] width 107 height 17
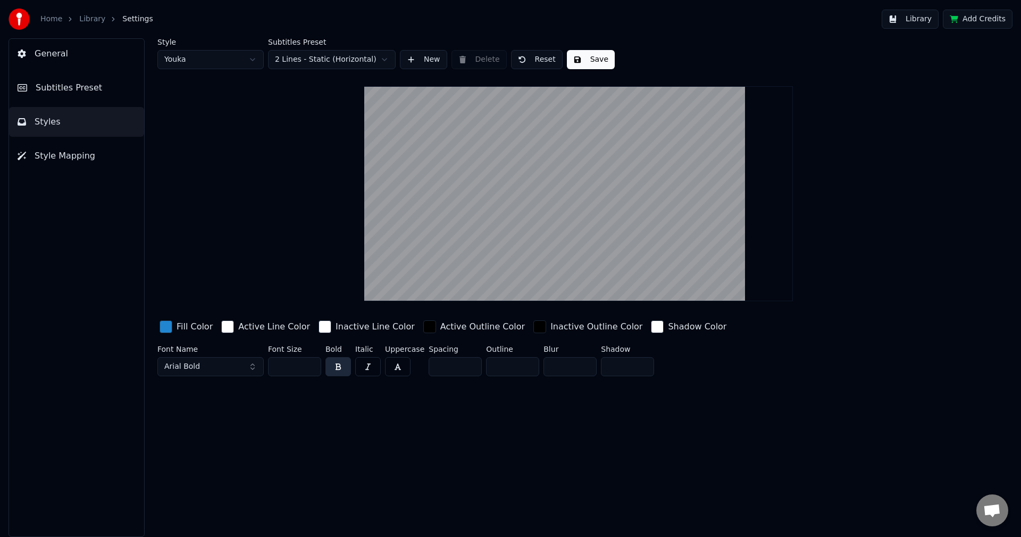
click at [81, 89] on span "Subtitles Preset" at bounding box center [69, 87] width 66 height 13
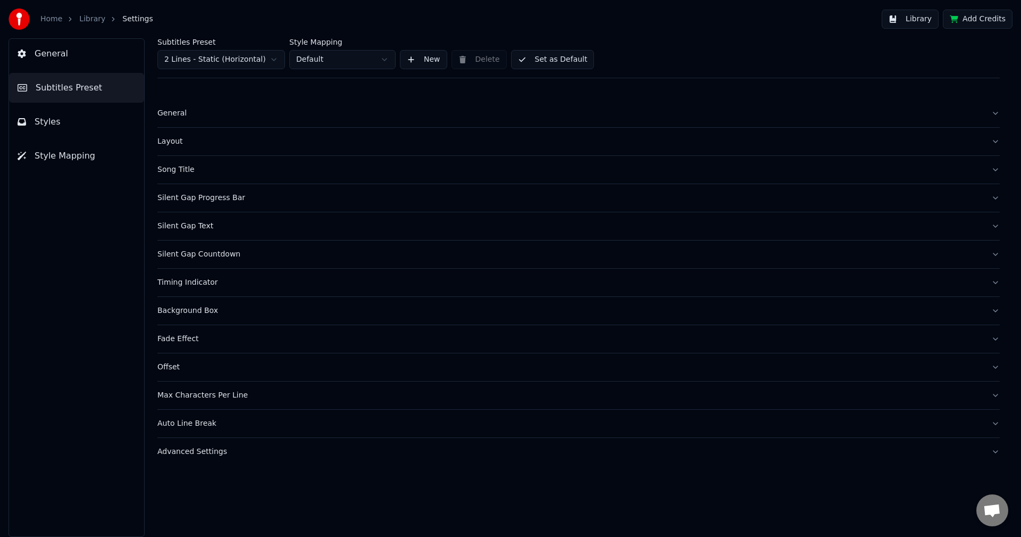
click at [208, 398] on div "Max Characters Per Line" at bounding box center [569, 395] width 825 height 11
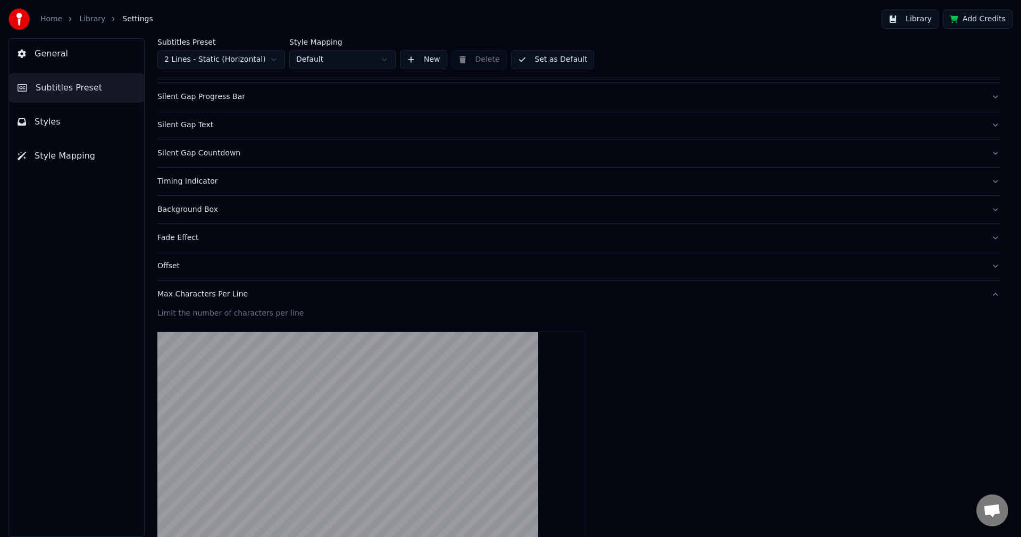
scroll to position [28, 0]
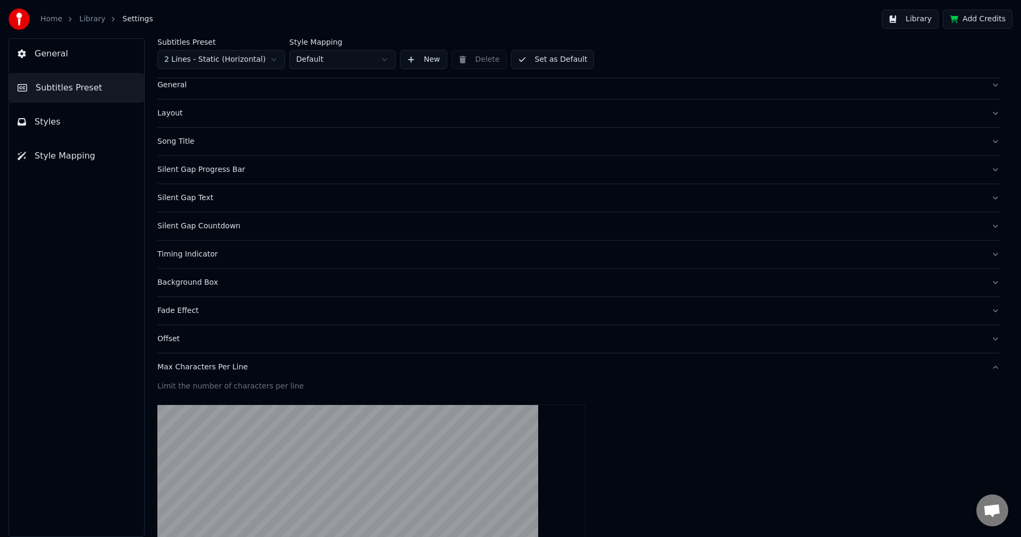
click at [922, 23] on button "Library" at bounding box center [910, 19] width 57 height 19
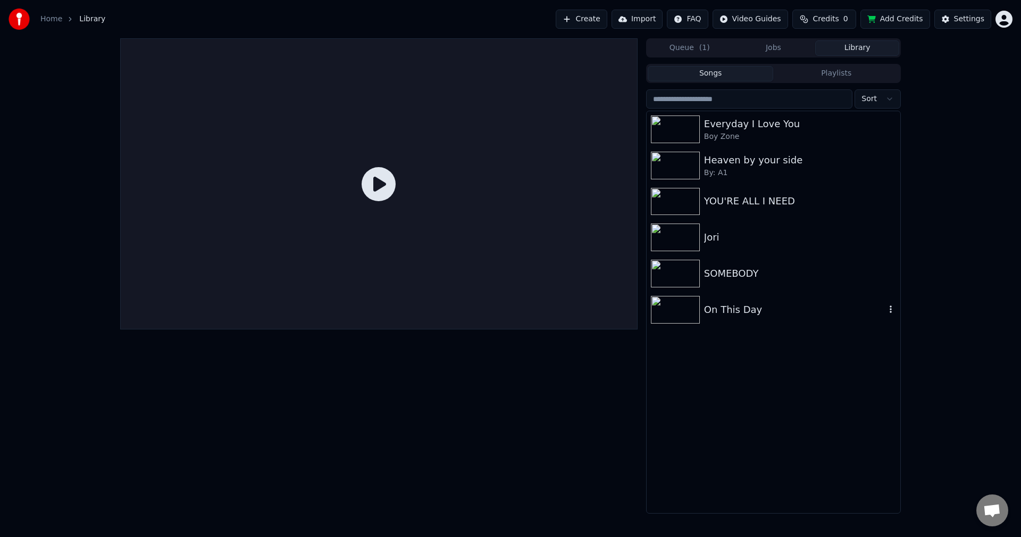
click at [753, 319] on div "On This Day" at bounding box center [774, 309] width 254 height 36
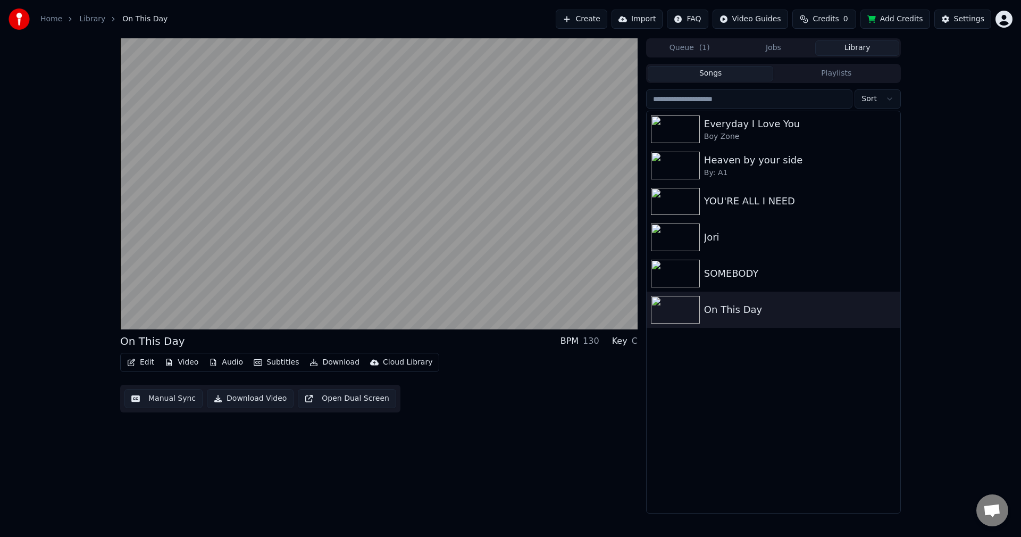
click at [145, 363] on button "Edit" at bounding box center [141, 362] width 36 height 15
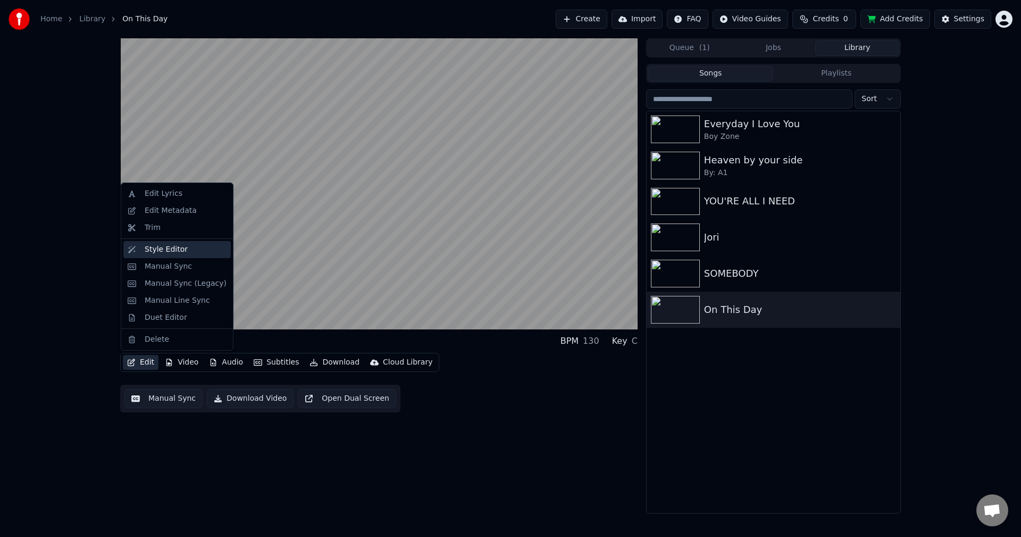
click at [153, 251] on div "Style Editor" at bounding box center [166, 249] width 43 height 11
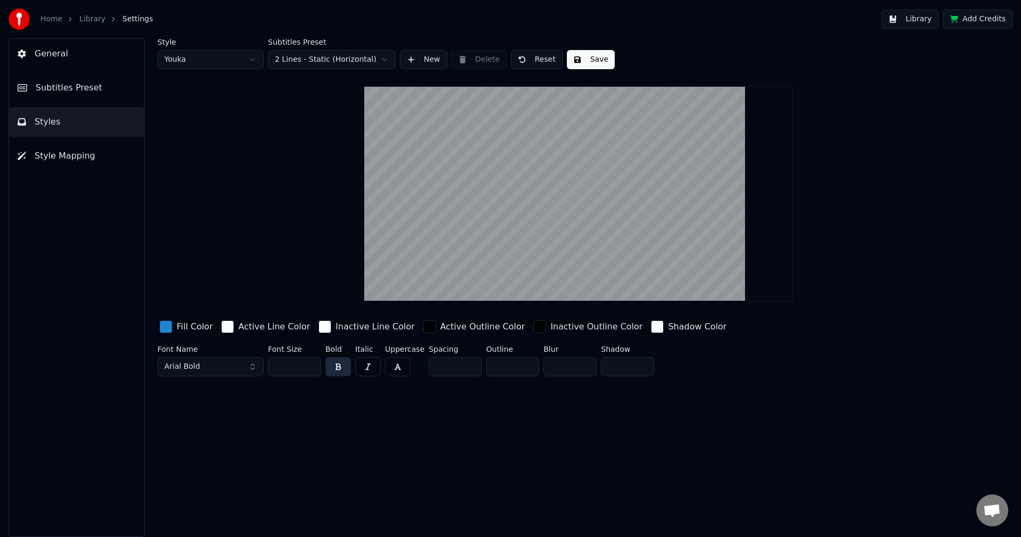
click at [913, 22] on button "Library" at bounding box center [910, 19] width 57 height 19
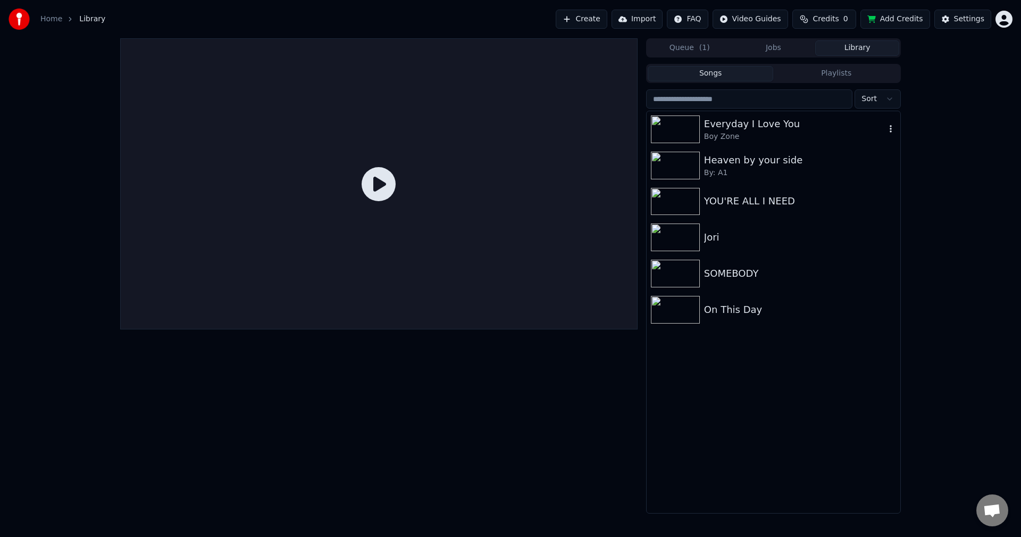
click at [766, 127] on div "Everyday I Love You" at bounding box center [794, 123] width 181 height 15
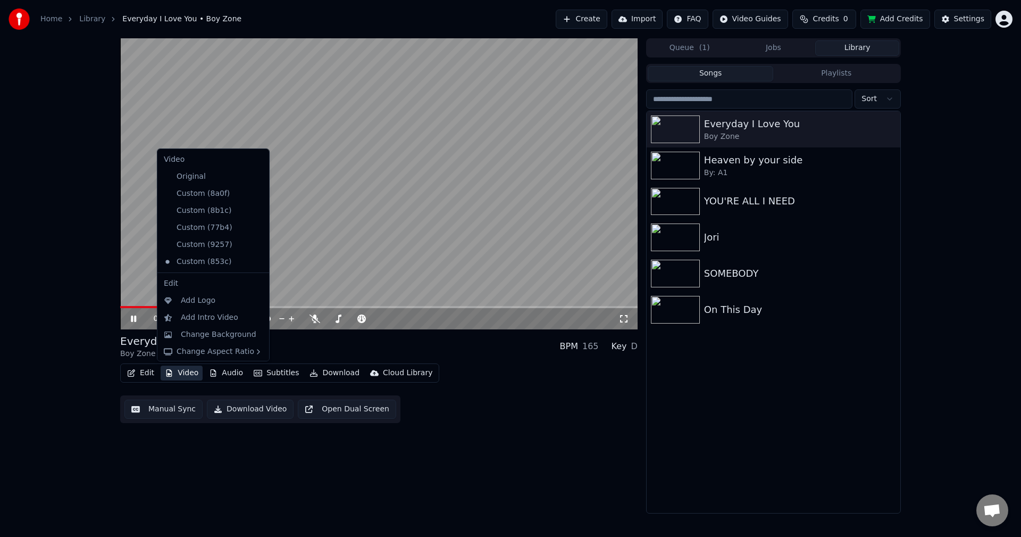
click at [185, 371] on button "Video" at bounding box center [182, 372] width 42 height 15
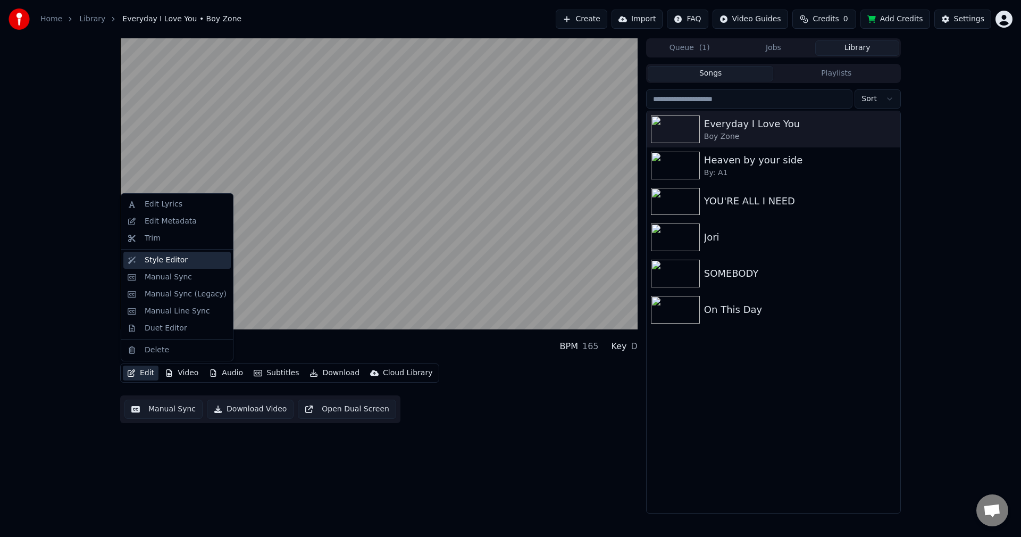
click at [148, 262] on div "Style Editor" at bounding box center [166, 260] width 43 height 11
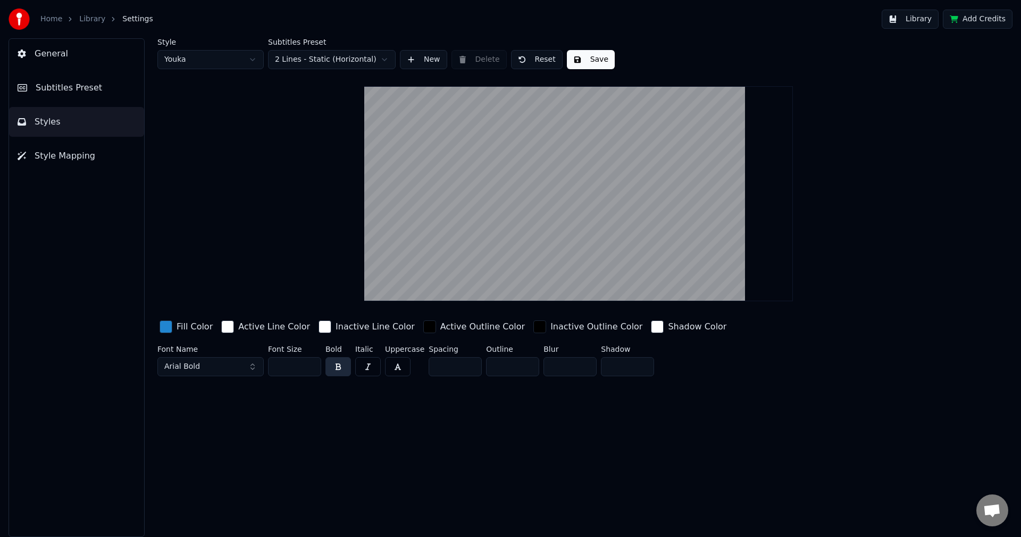
click at [914, 24] on button "Library" at bounding box center [910, 19] width 57 height 19
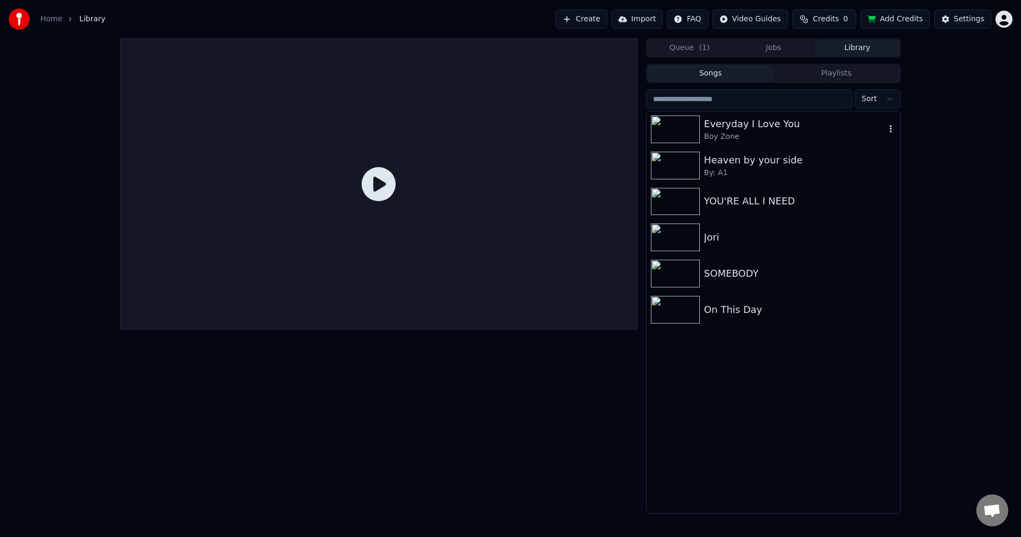
click at [745, 131] on div "Boy Zone" at bounding box center [794, 136] width 181 height 11
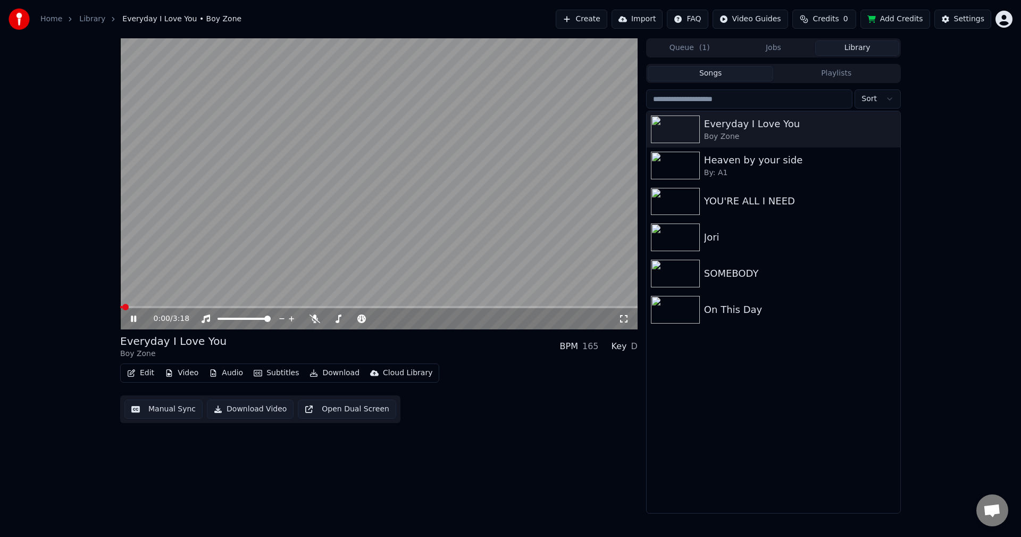
click at [186, 371] on button "Video" at bounding box center [182, 372] width 42 height 15
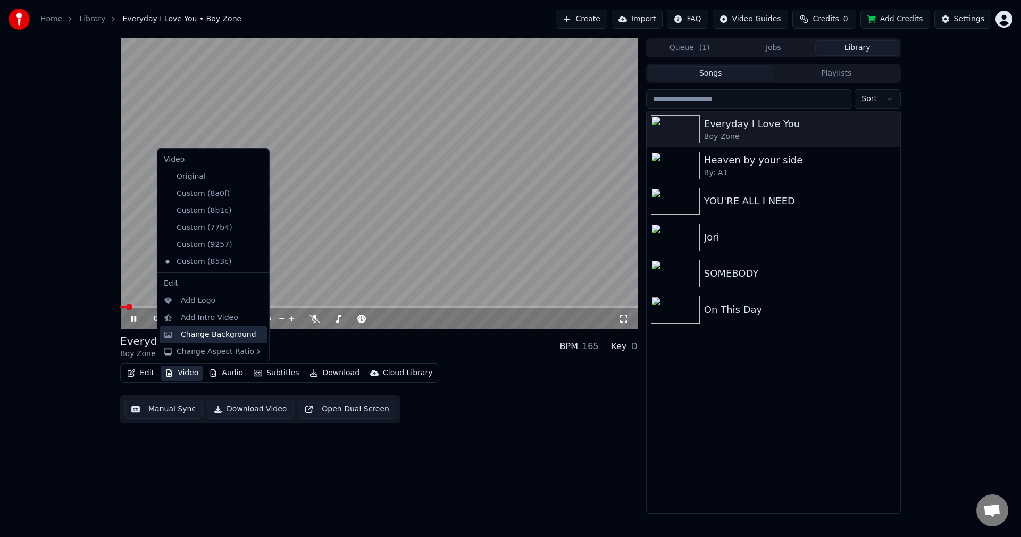
click at [214, 336] on div "Change Background" at bounding box center [219, 334] width 76 height 11
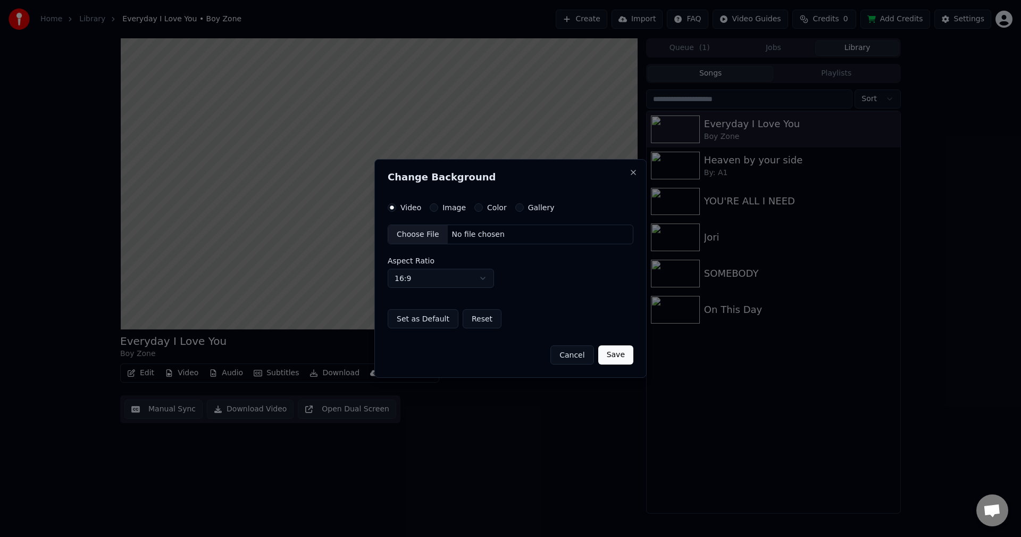
click at [476, 206] on button "Color" at bounding box center [478, 207] width 9 height 9
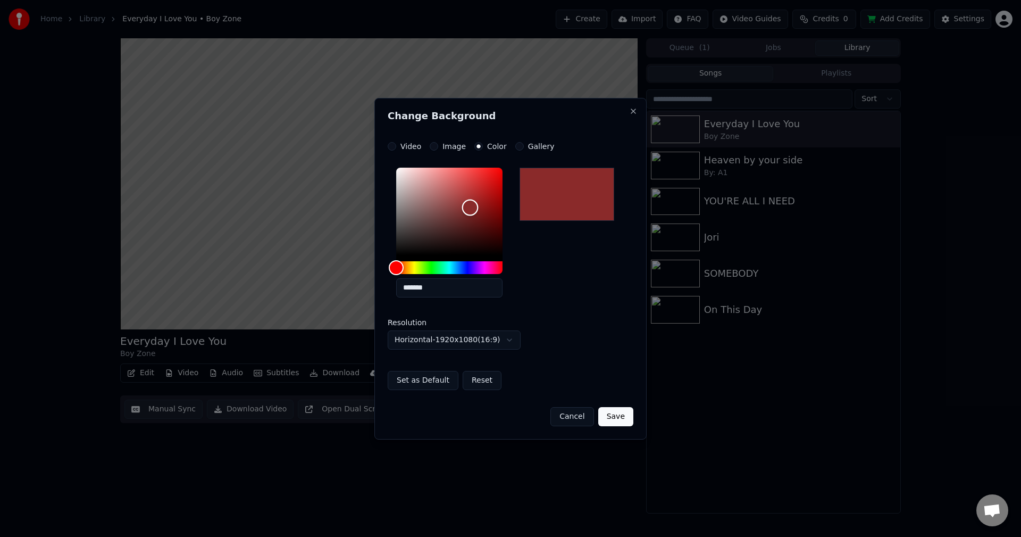
drag, startPoint x: 398, startPoint y: 249, endPoint x: 481, endPoint y: 207, distance: 92.5
click at [479, 207] on div "Color" at bounding box center [470, 207] width 16 height 16
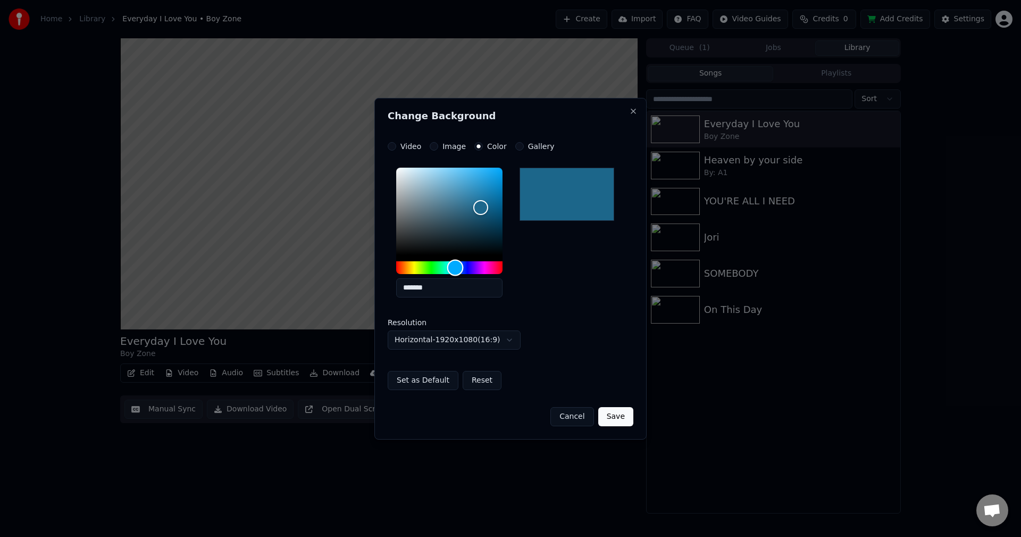
drag, startPoint x: 448, startPoint y: 266, endPoint x: 455, endPoint y: 266, distance: 6.9
click at [455, 266] on div "Hue" at bounding box center [449, 267] width 106 height 13
drag, startPoint x: 476, startPoint y: 206, endPoint x: 501, endPoint y: 233, distance: 36.5
click at [501, 233] on div "Color" at bounding box center [501, 233] width 16 height 16
drag, startPoint x: 461, startPoint y: 267, endPoint x: 455, endPoint y: 269, distance: 6.2
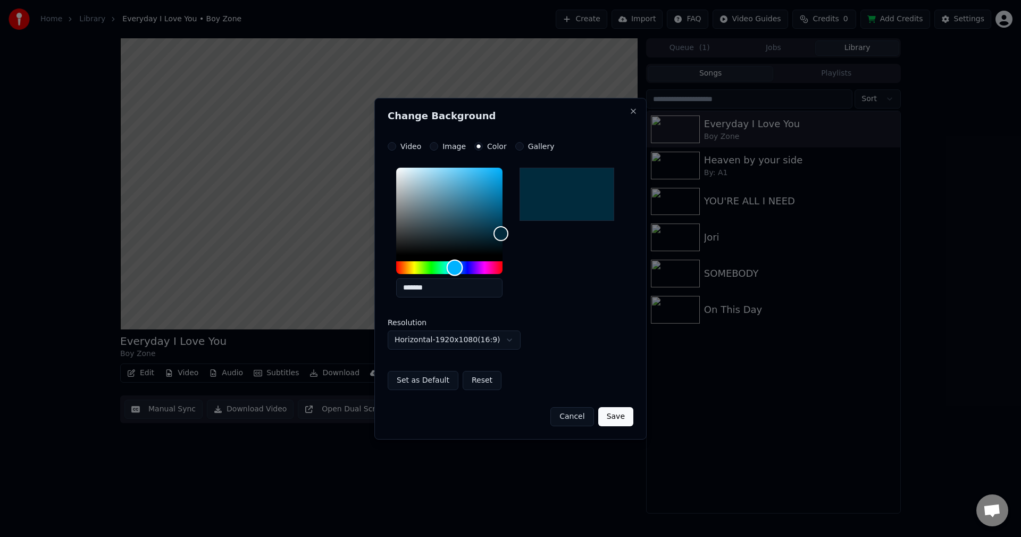
click at [455, 269] on div "Hue" at bounding box center [455, 267] width 16 height 16
type input "*******"
click at [505, 235] on div "Color" at bounding box center [503, 235] width 16 height 16
click at [616, 421] on button "Save" at bounding box center [615, 416] width 35 height 19
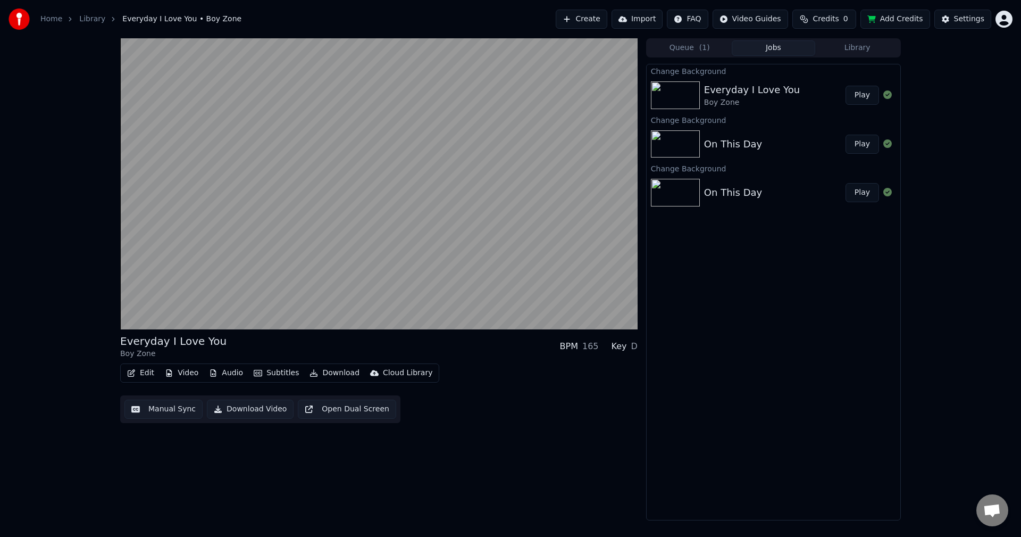
click at [868, 98] on button "Play" at bounding box center [863, 95] width 34 height 19
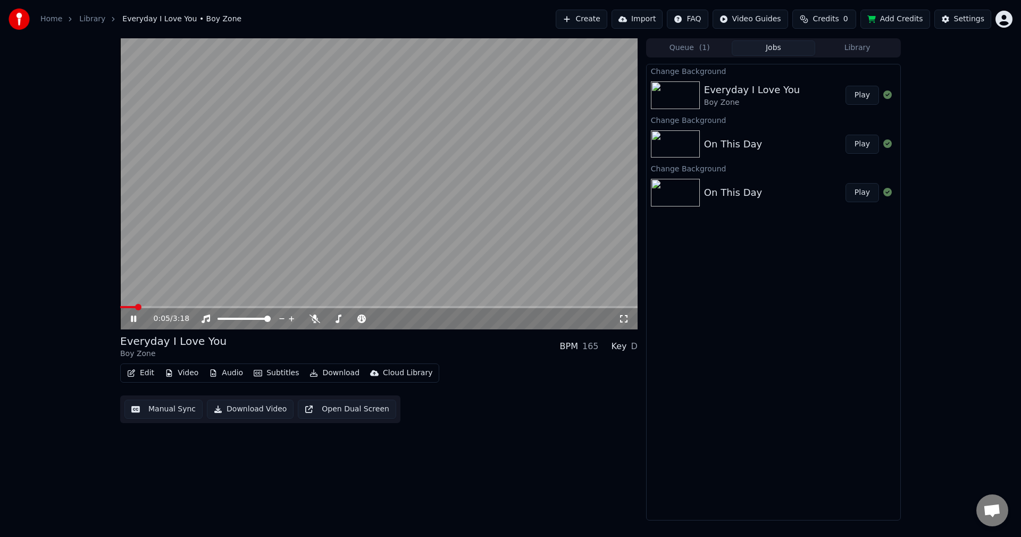
click at [233, 306] on span at bounding box center [378, 307] width 517 height 2
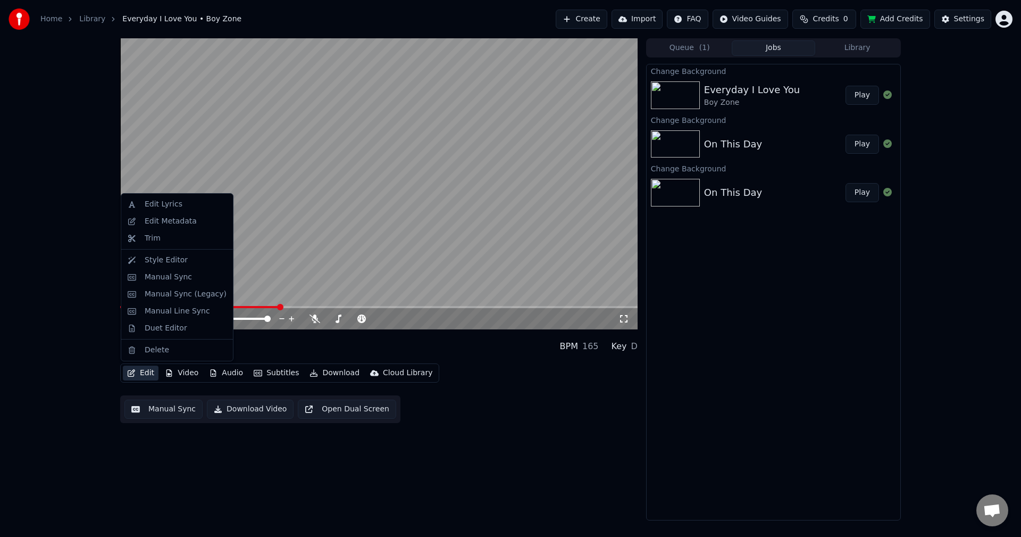
click at [144, 374] on button "Edit" at bounding box center [141, 372] width 36 height 15
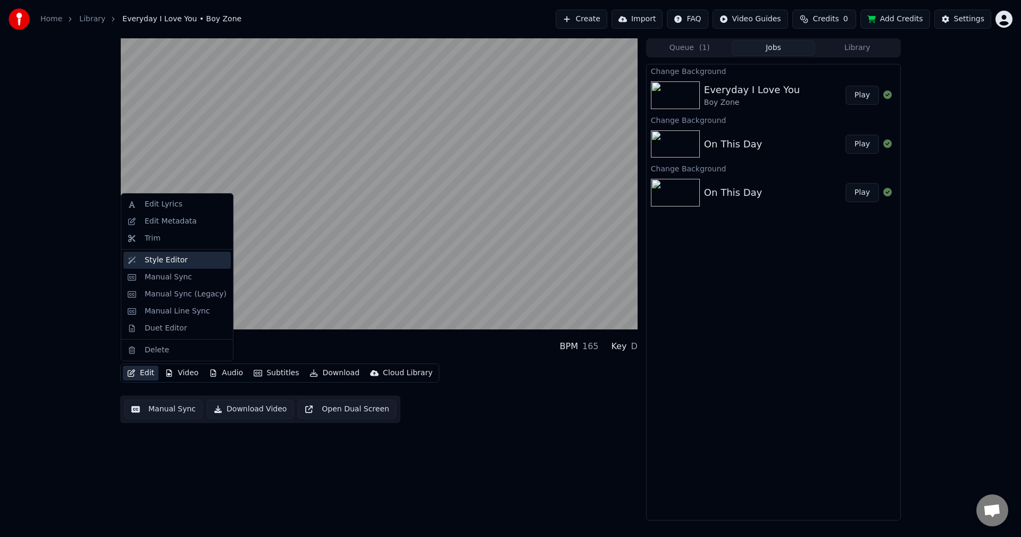
click at [170, 262] on div "Style Editor" at bounding box center [166, 260] width 43 height 11
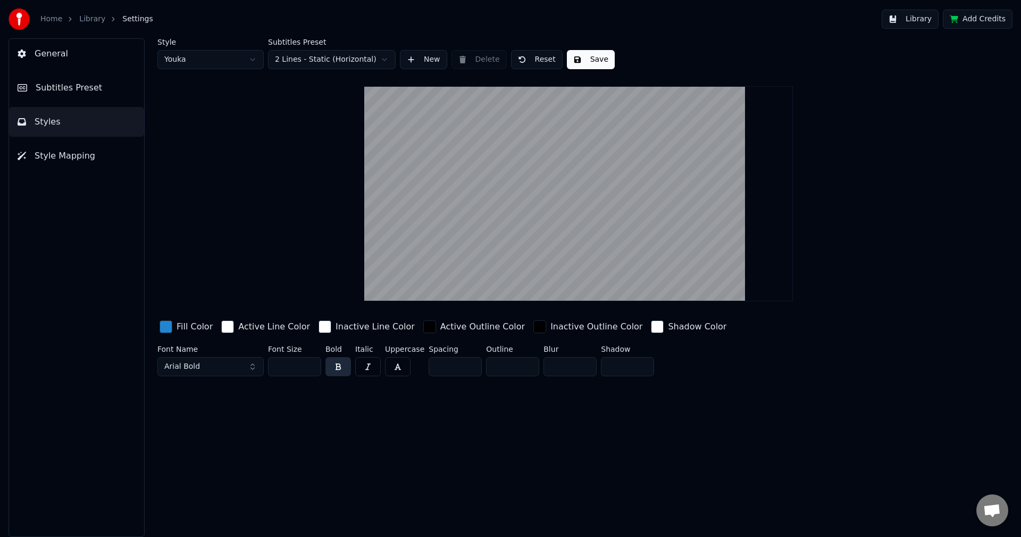
click at [311, 363] on input "**" at bounding box center [294, 366] width 53 height 19
type input "***"
click at [311, 363] on input "***" at bounding box center [294, 366] width 53 height 19
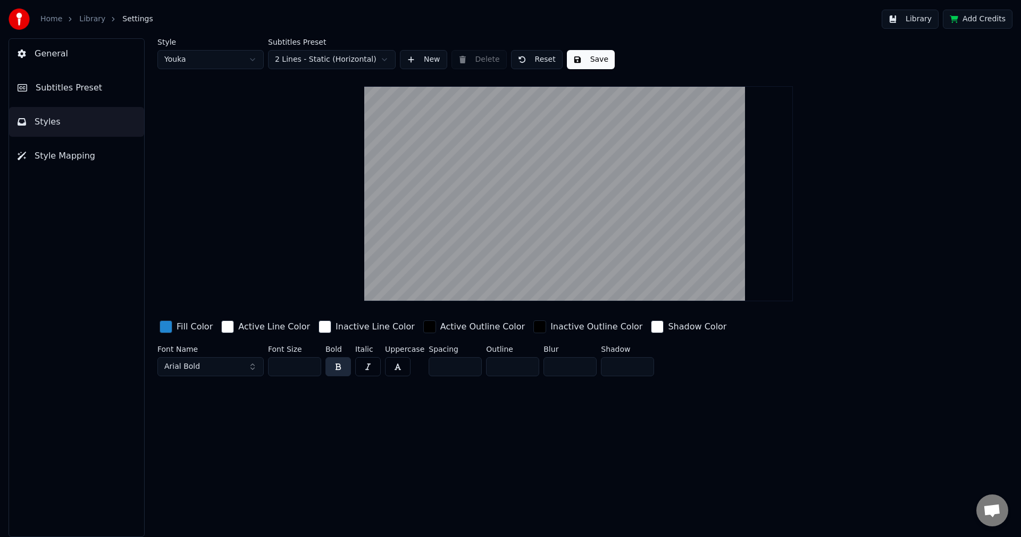
click at [581, 63] on button "Save" at bounding box center [591, 59] width 48 height 19
click at [101, 85] on button "Subtitles Preset" at bounding box center [76, 88] width 135 height 30
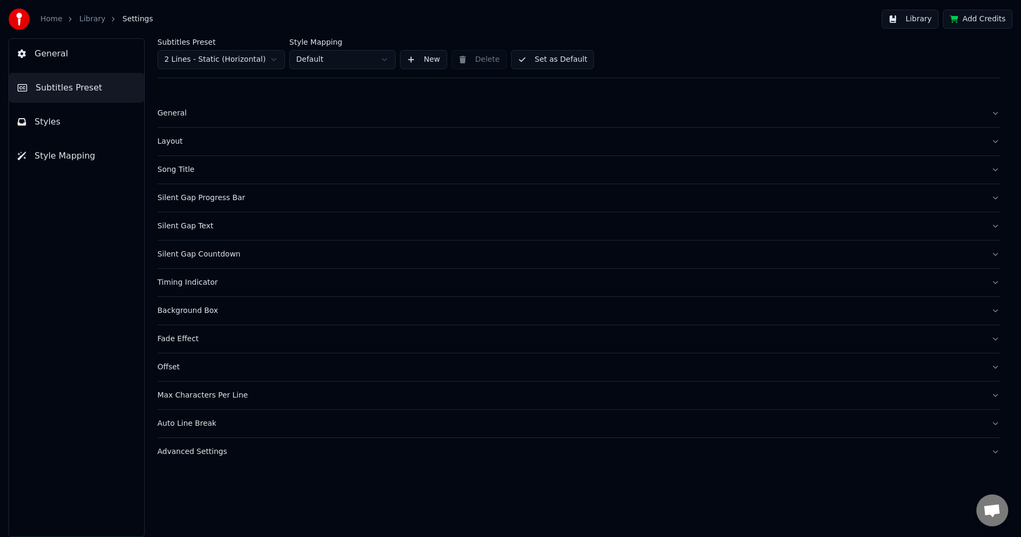
click at [557, 63] on button "Set as Default" at bounding box center [552, 59] width 83 height 19
click at [931, 20] on button "Library" at bounding box center [910, 19] width 57 height 19
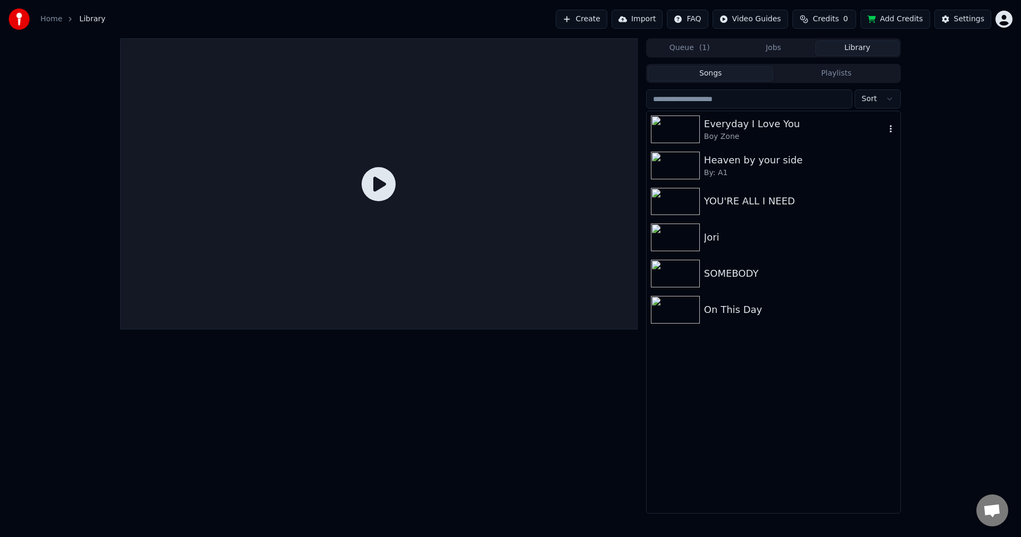
click at [759, 126] on div "Everyday I Love You" at bounding box center [794, 123] width 181 height 15
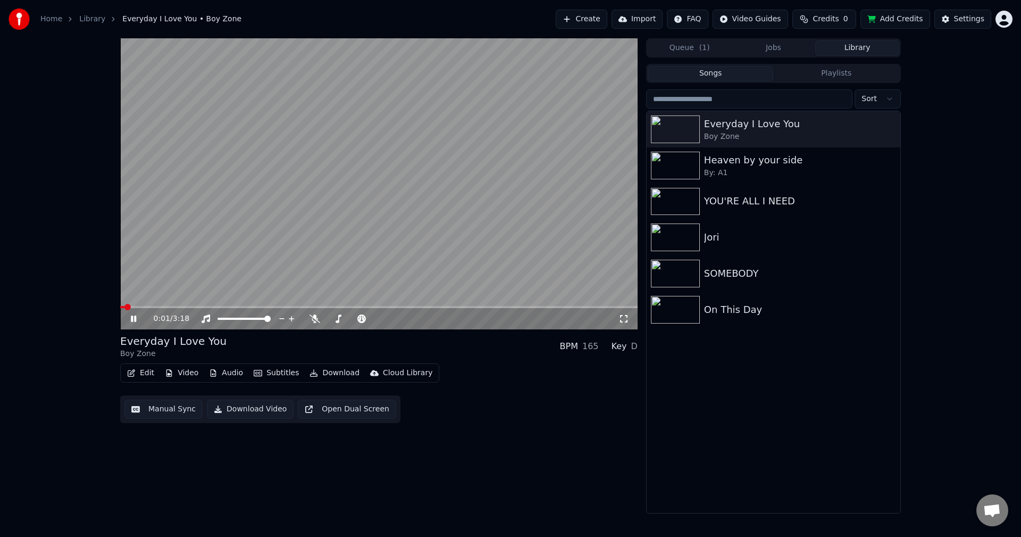
click at [194, 307] on span at bounding box center [378, 307] width 517 height 2
drag, startPoint x: 621, startPoint y: 317, endPoint x: 622, endPoint y: 329, distance: 12.3
click at [622, 317] on icon at bounding box center [623, 318] width 11 height 9
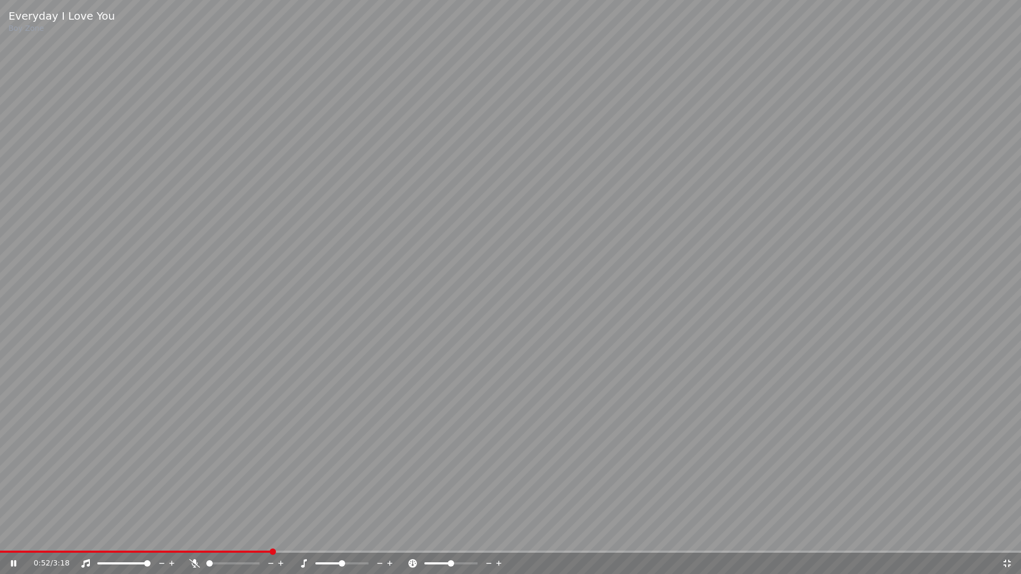
click at [1008, 536] on div "0:52 / 3:18" at bounding box center [510, 563] width 1012 height 11
click at [1004, 536] on icon at bounding box center [1006, 563] width 7 height 7
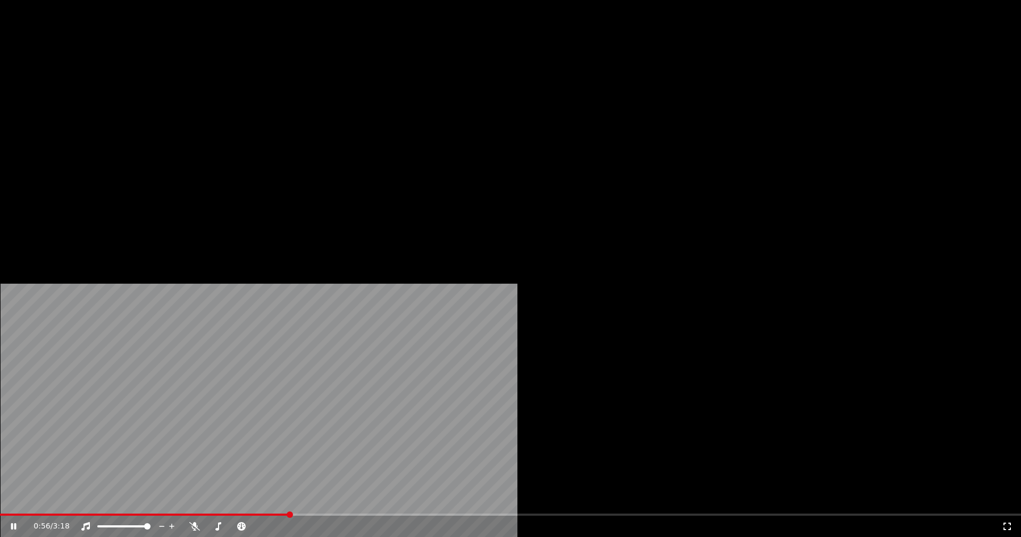
click at [133, 89] on button "Edit" at bounding box center [141, 81] width 36 height 15
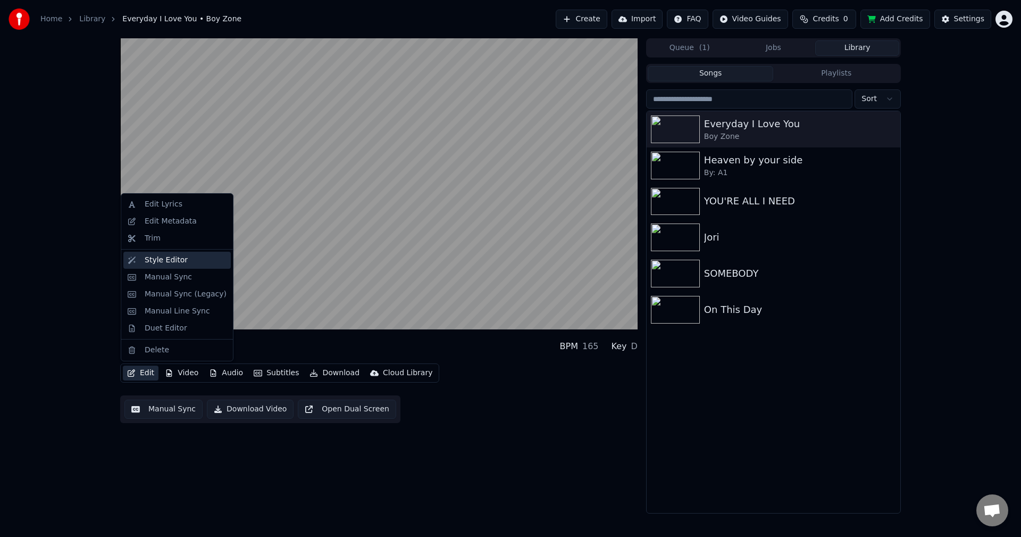
click at [173, 259] on div "Style Editor" at bounding box center [166, 260] width 43 height 11
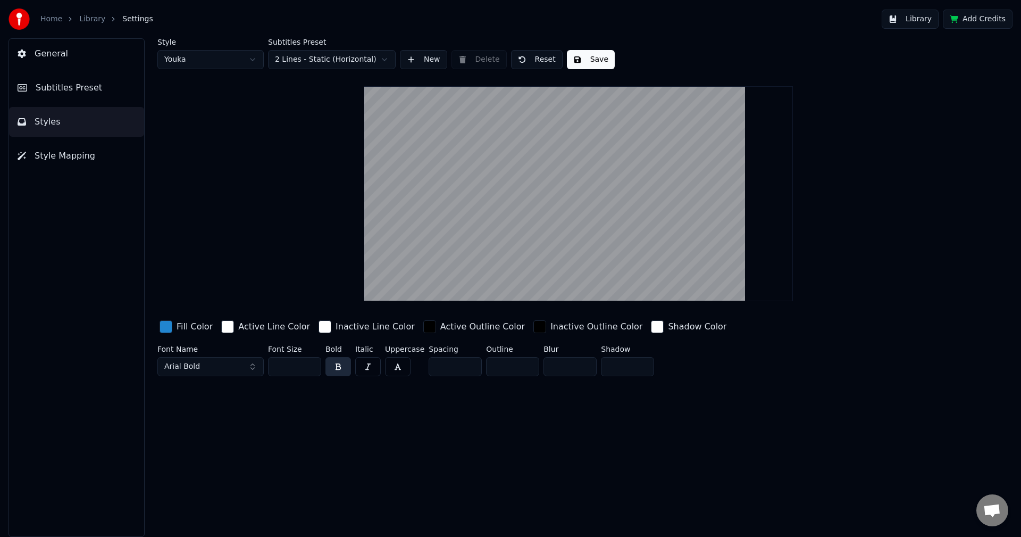
click at [525, 369] on input "*" at bounding box center [512, 366] width 53 height 19
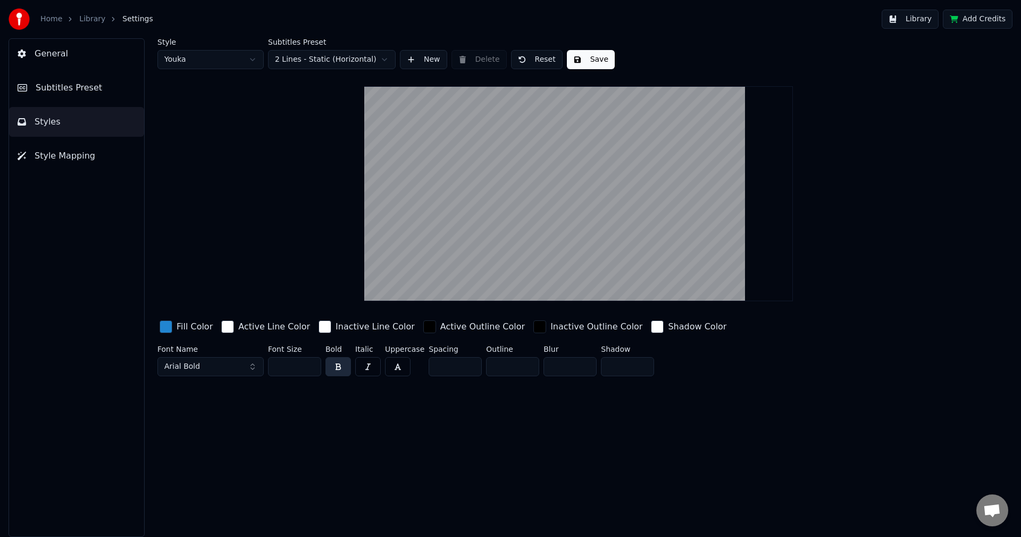
type input "*"
click at [523, 362] on input "*" at bounding box center [512, 366] width 53 height 19
click at [595, 64] on button "Save" at bounding box center [591, 59] width 48 height 19
click at [58, 79] on button "Subtitles Preset" at bounding box center [76, 88] width 135 height 30
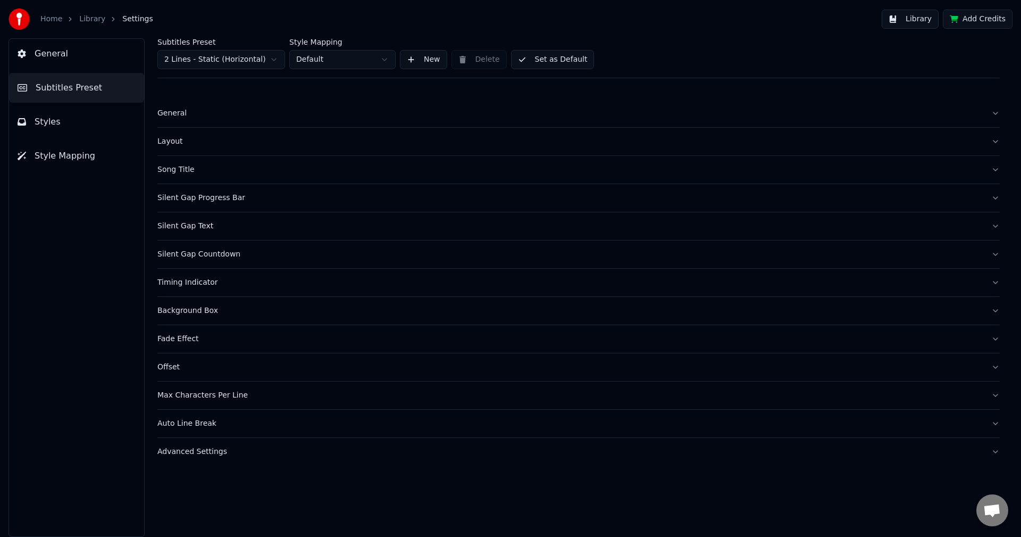
click at [556, 60] on button "Set as Default" at bounding box center [552, 59] width 83 height 19
click at [914, 21] on button "Library" at bounding box center [910, 19] width 57 height 19
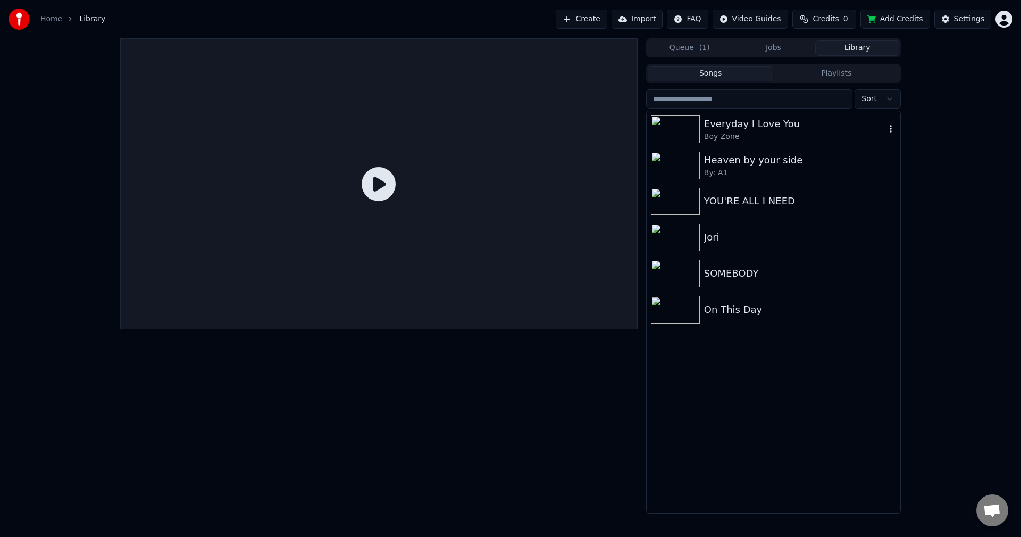
click at [761, 132] on div "Boy Zone" at bounding box center [794, 136] width 181 height 11
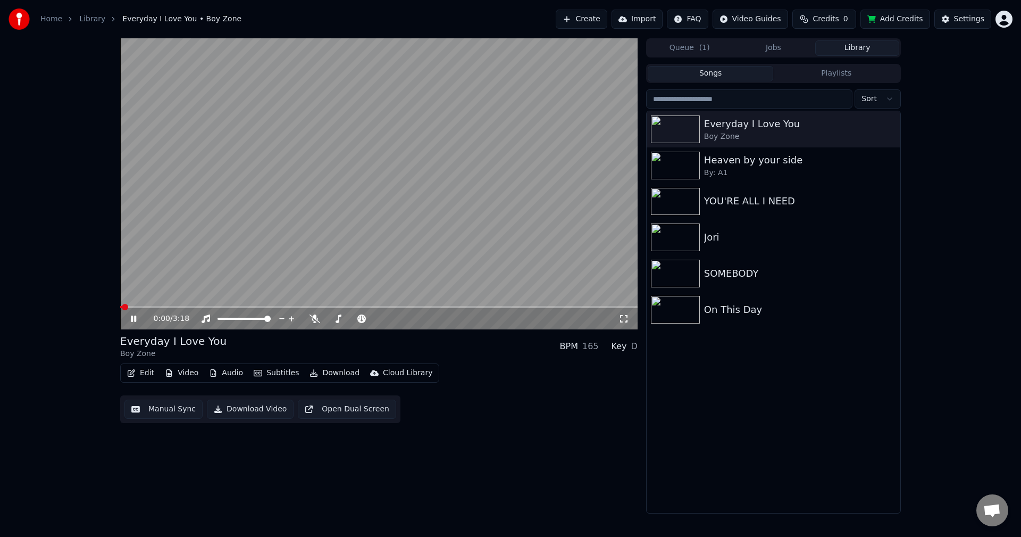
click at [198, 306] on span at bounding box center [378, 307] width 517 height 2
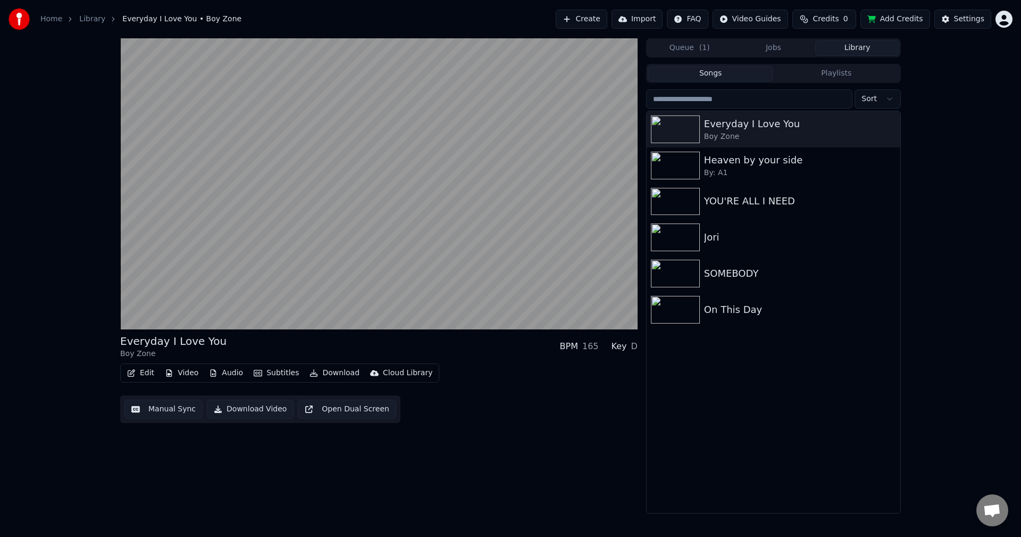
click at [146, 372] on button "Edit" at bounding box center [141, 372] width 36 height 15
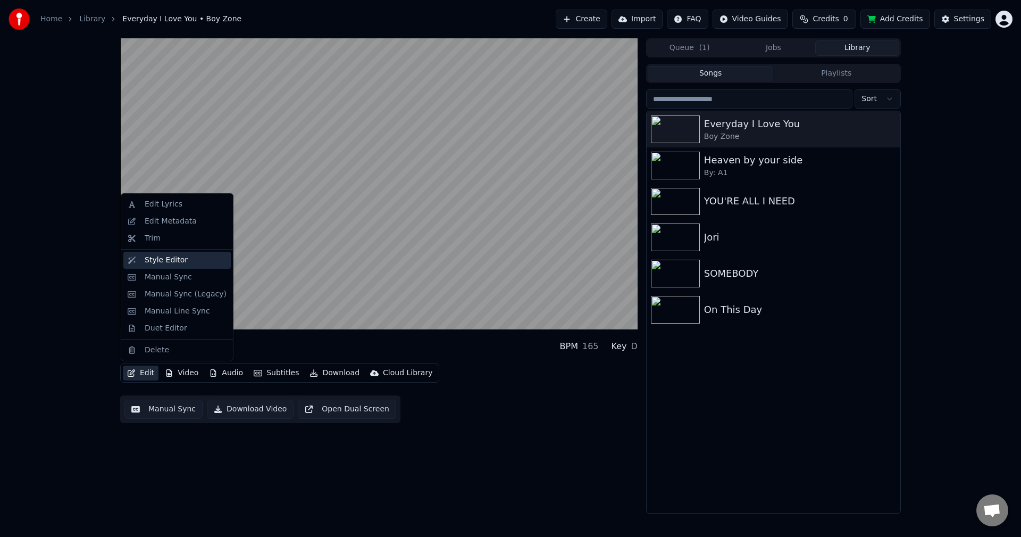
click at [160, 262] on div "Style Editor" at bounding box center [166, 260] width 43 height 11
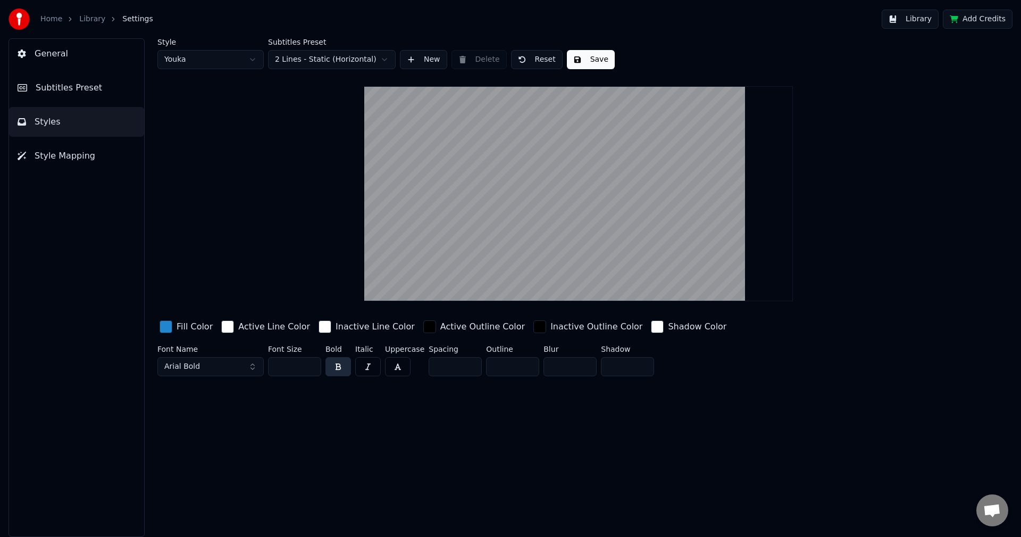
click at [524, 363] on input "*" at bounding box center [512, 366] width 53 height 19
type input "*"
click at [524, 363] on input "*" at bounding box center [512, 366] width 53 height 19
click at [587, 55] on button "Save" at bounding box center [591, 59] width 48 height 19
click at [65, 83] on span "Subtitles Preset" at bounding box center [69, 87] width 66 height 13
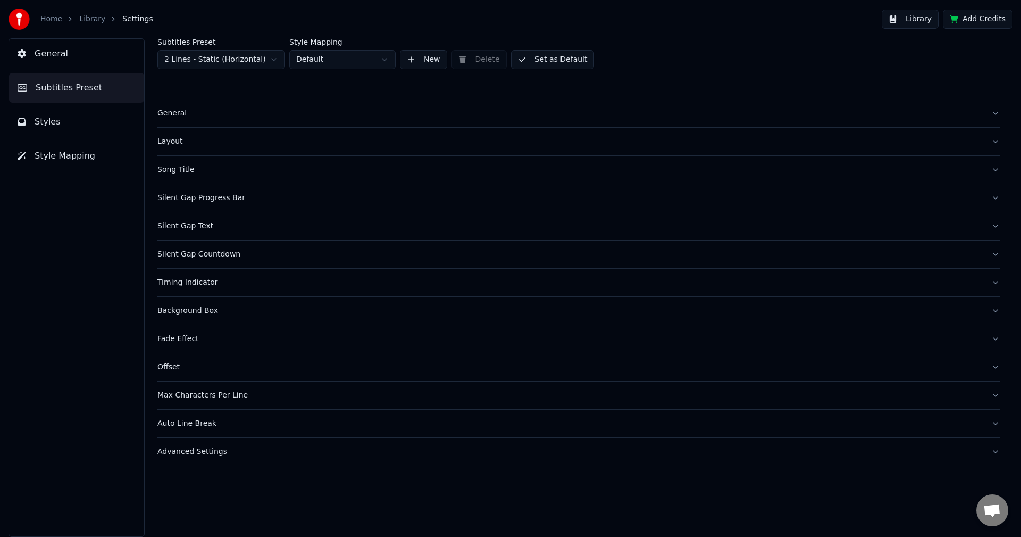
click at [559, 61] on button "Set as Default" at bounding box center [552, 59] width 83 height 19
click at [909, 23] on button "Library" at bounding box center [910, 19] width 57 height 19
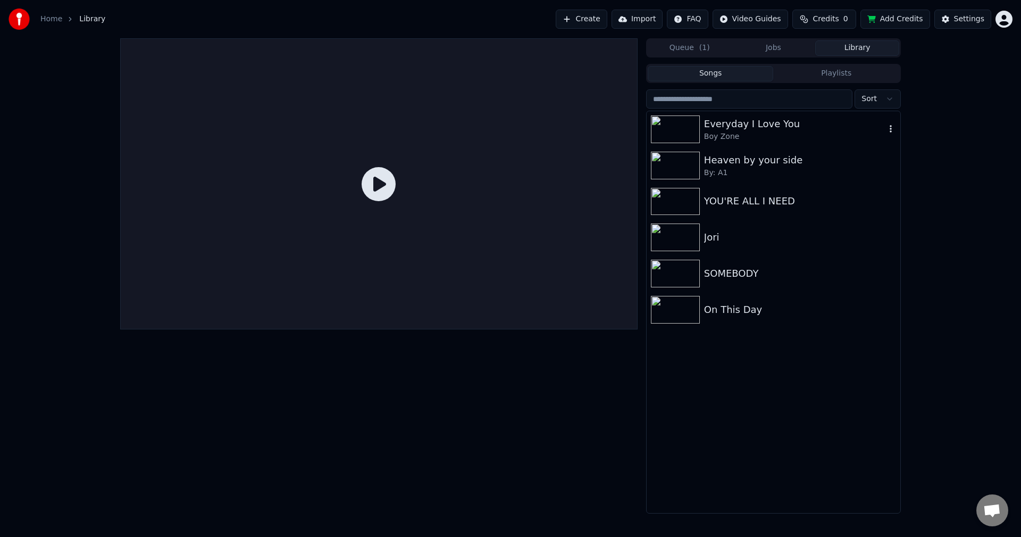
click at [777, 132] on div "Boy Zone" at bounding box center [794, 136] width 181 height 11
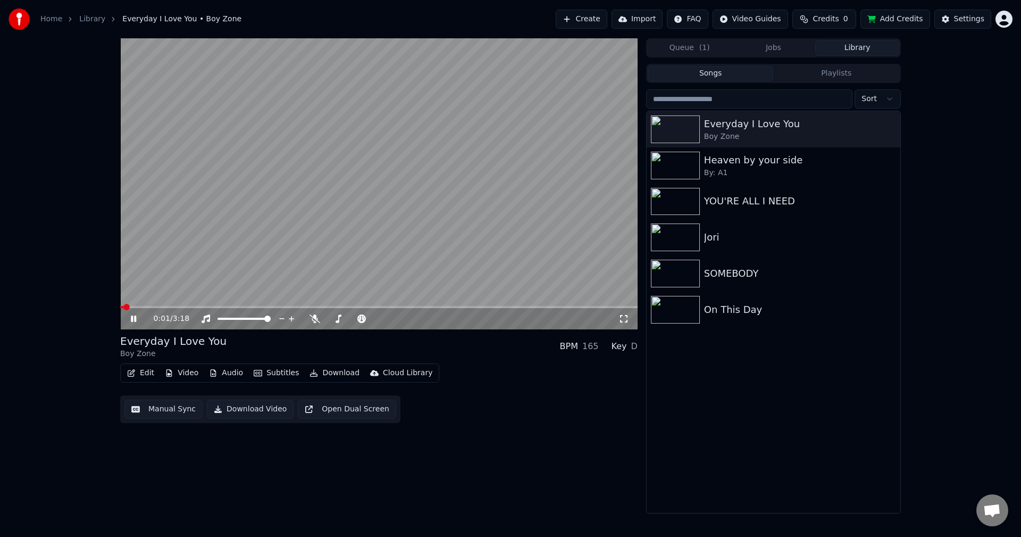
click at [197, 306] on span at bounding box center [378, 307] width 517 height 2
click at [144, 376] on button "Edit" at bounding box center [141, 372] width 36 height 15
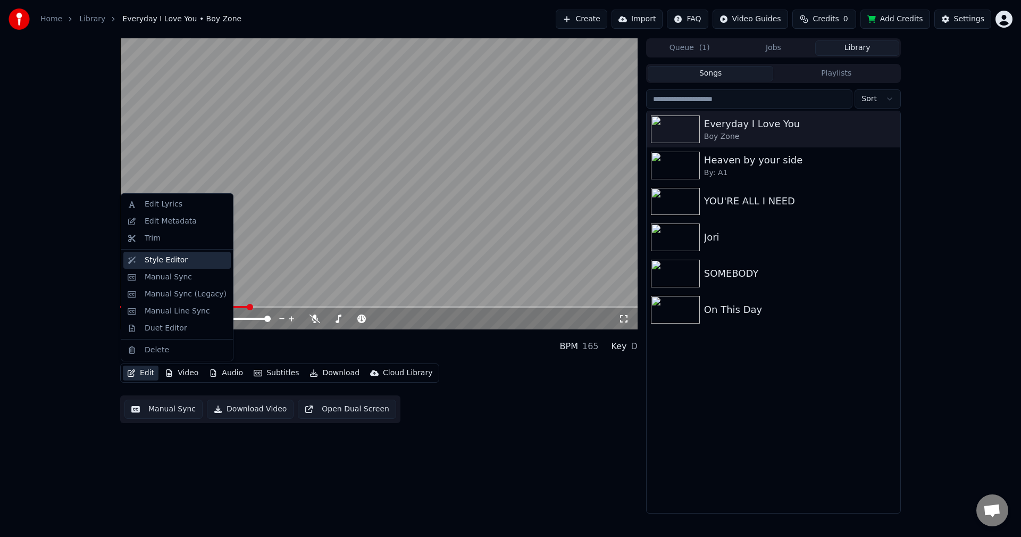
click at [157, 263] on div "Style Editor" at bounding box center [166, 260] width 43 height 11
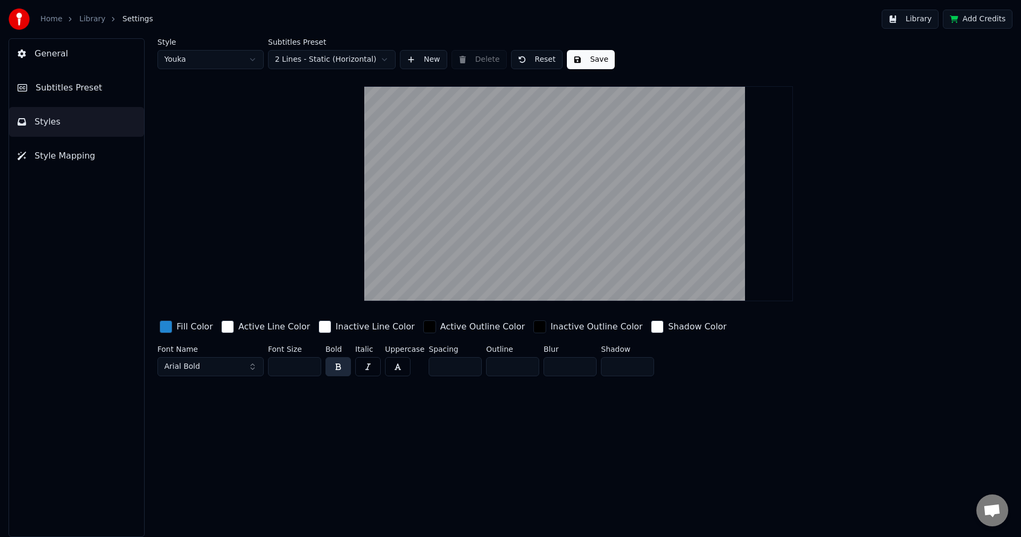
click at [230, 365] on button "Arial Bold" at bounding box center [210, 366] width 106 height 19
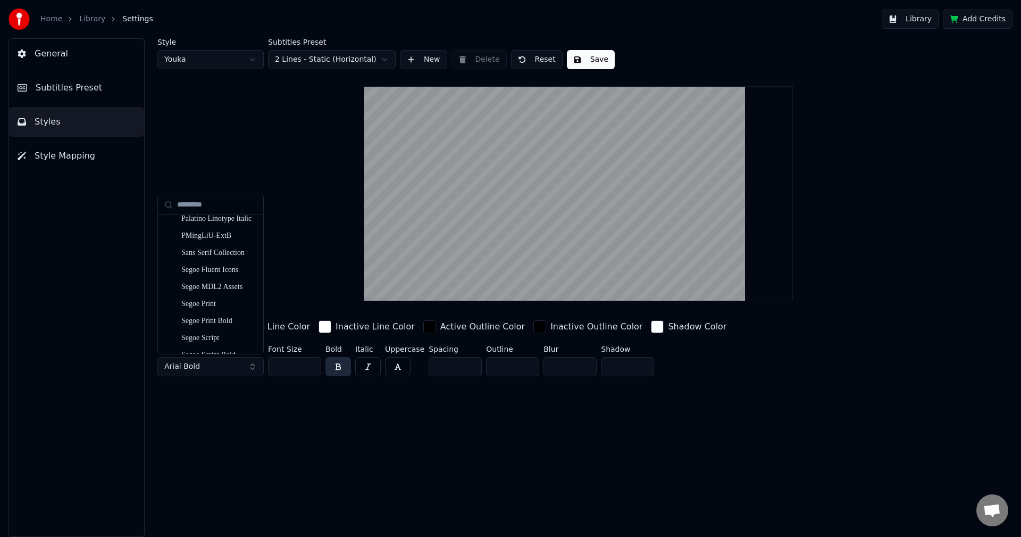
scroll to position [1861, 0]
click at [221, 321] on div "Segoe Print Bold" at bounding box center [219, 319] width 76 height 11
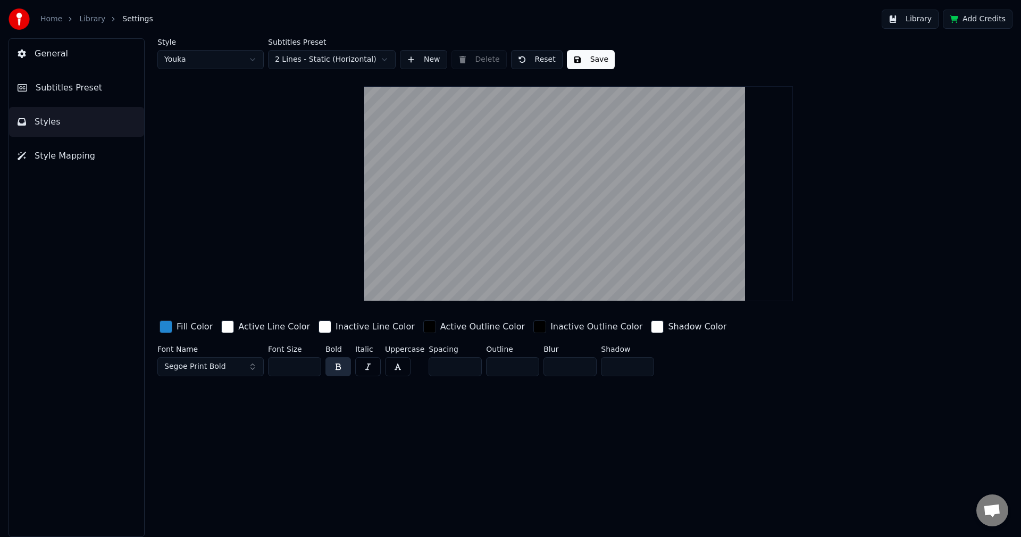
click at [195, 367] on span "Segoe Print Bold" at bounding box center [195, 366] width 62 height 11
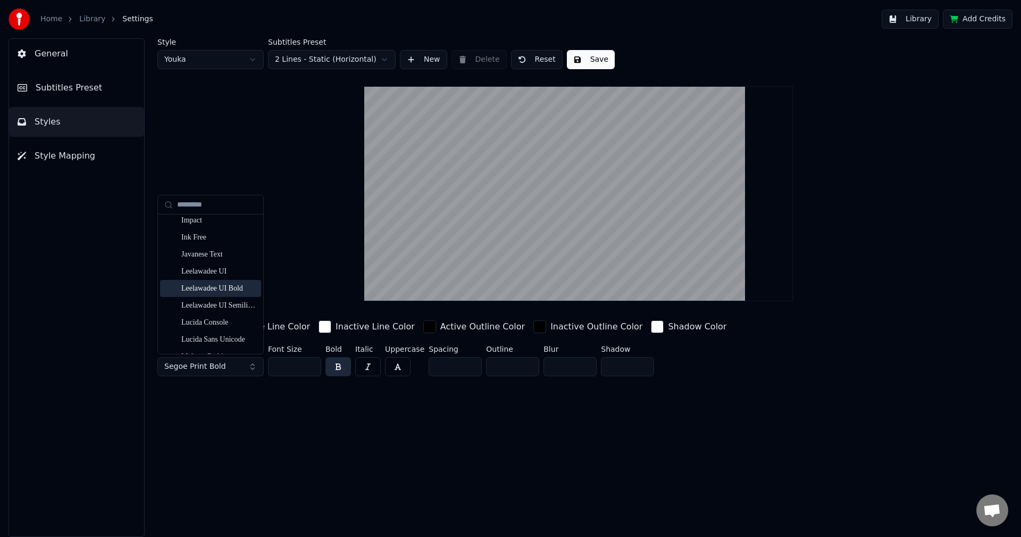
scroll to position [904, 0]
click at [184, 271] on div "Impact" at bounding box center [219, 273] width 76 height 11
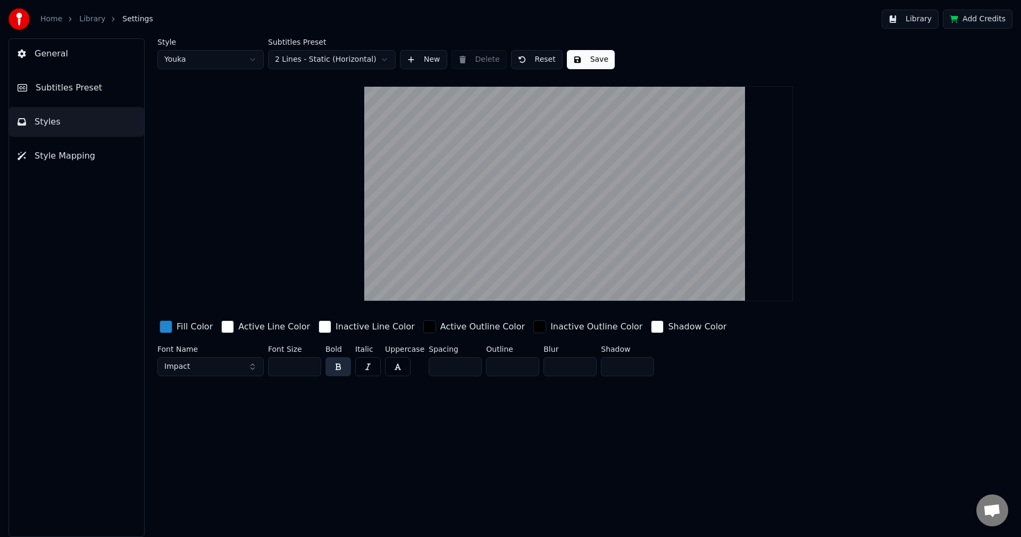
click at [467, 362] on input "*" at bounding box center [455, 366] width 53 height 19
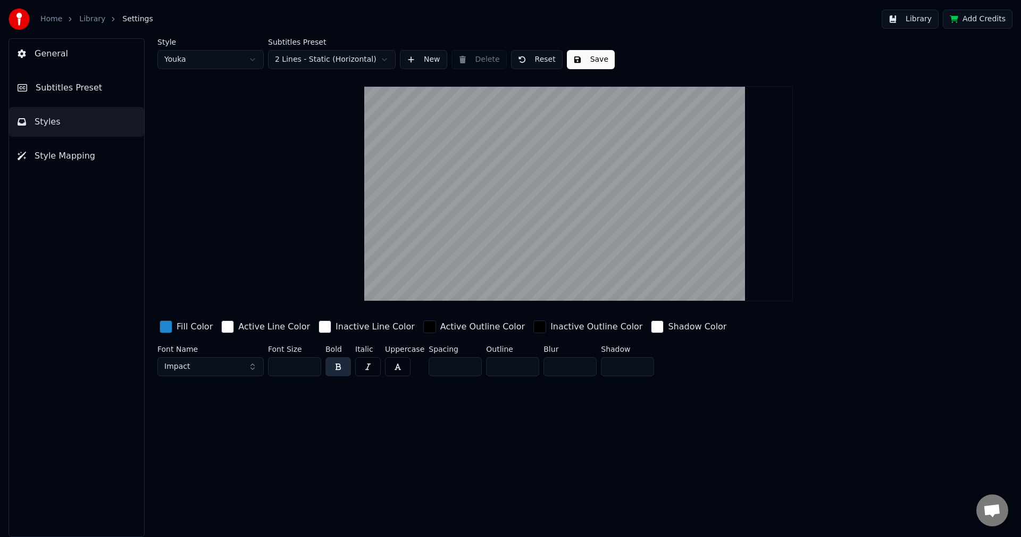
click at [467, 362] on input "*" at bounding box center [455, 366] width 53 height 19
type input "*"
click at [467, 367] on input "*" at bounding box center [455, 366] width 53 height 19
click at [240, 370] on button "Impact" at bounding box center [210, 366] width 106 height 19
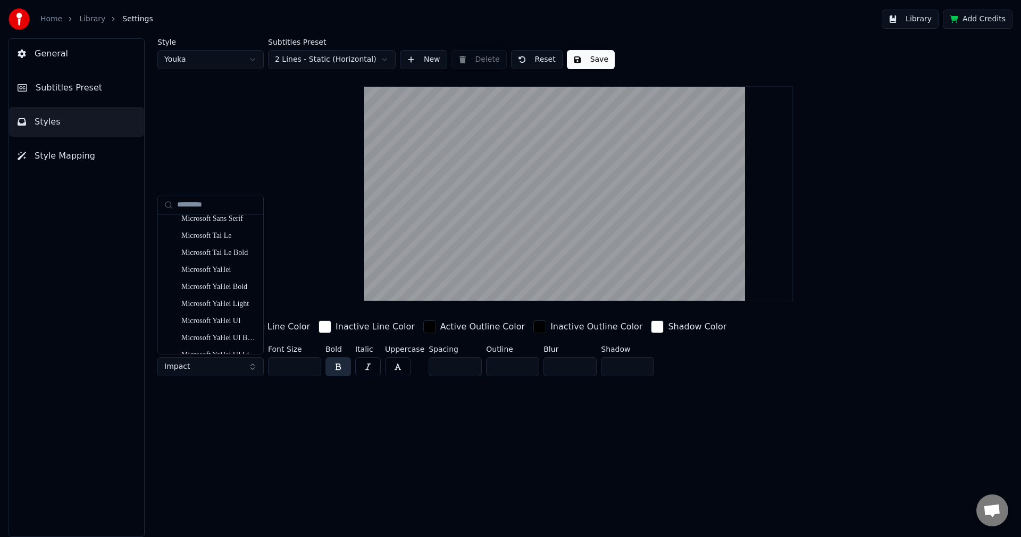
scroll to position [1383, 0]
click at [214, 237] on div "Microsoft YaHei" at bounding box center [219, 237] width 76 height 11
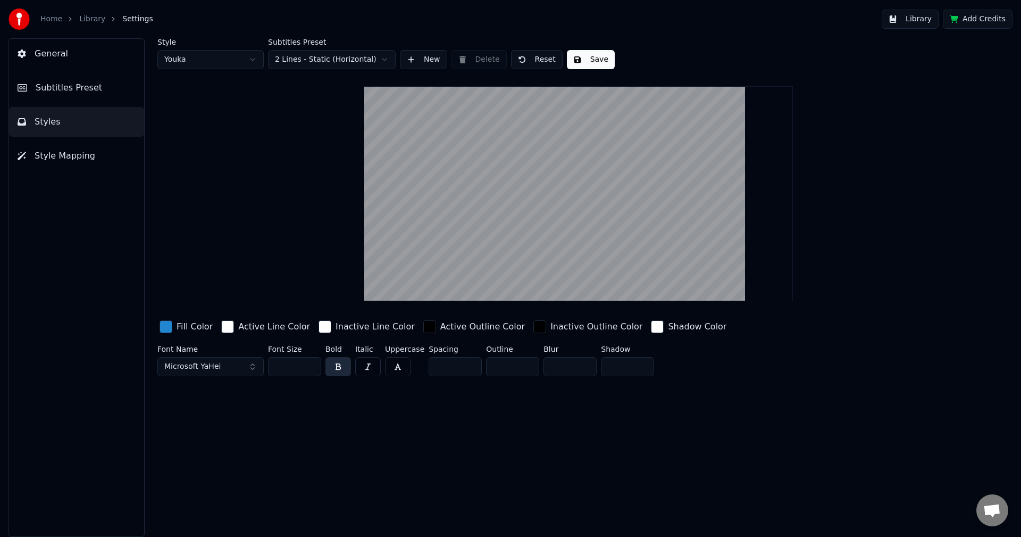
click at [242, 364] on button "Microsoft YaHei" at bounding box center [210, 366] width 106 height 19
click at [213, 310] on div "Bahnschrift" at bounding box center [219, 310] width 76 height 11
click at [311, 363] on input "***" at bounding box center [294, 366] width 53 height 19
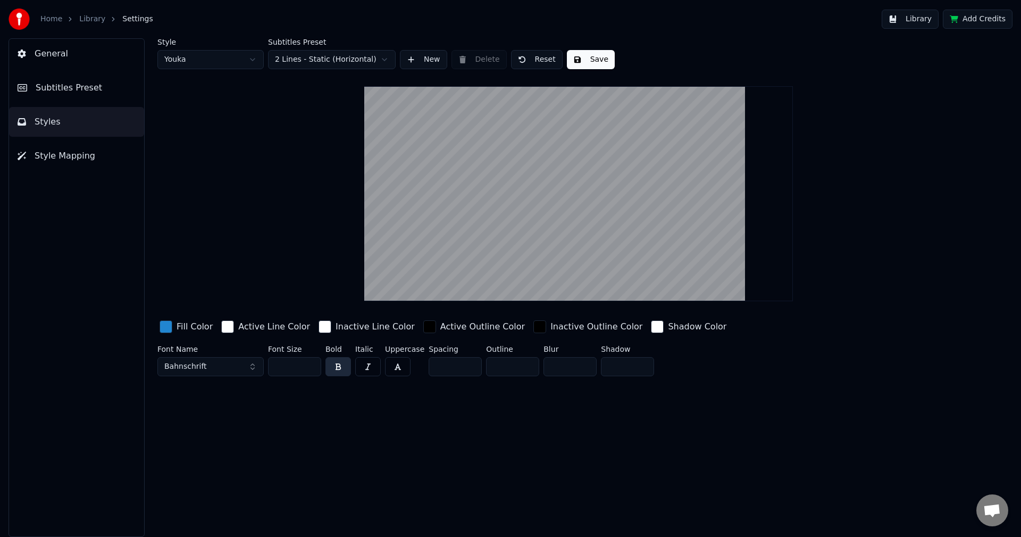
click at [311, 363] on input "***" at bounding box center [294, 366] width 53 height 19
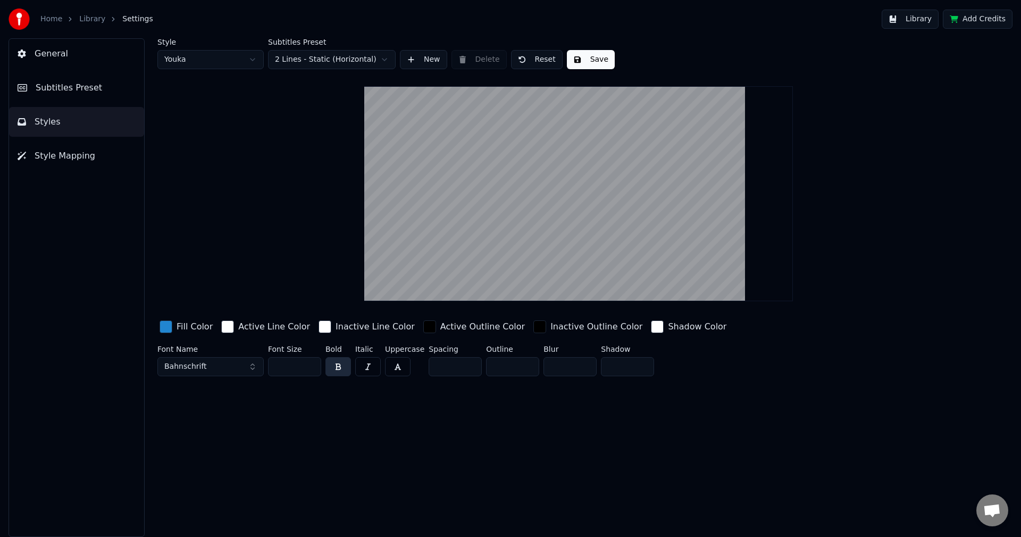
click at [311, 363] on input "***" at bounding box center [294, 366] width 53 height 19
type input "***"
click at [311, 363] on input "***" at bounding box center [294, 366] width 53 height 19
click at [581, 60] on button "Save" at bounding box center [591, 59] width 48 height 19
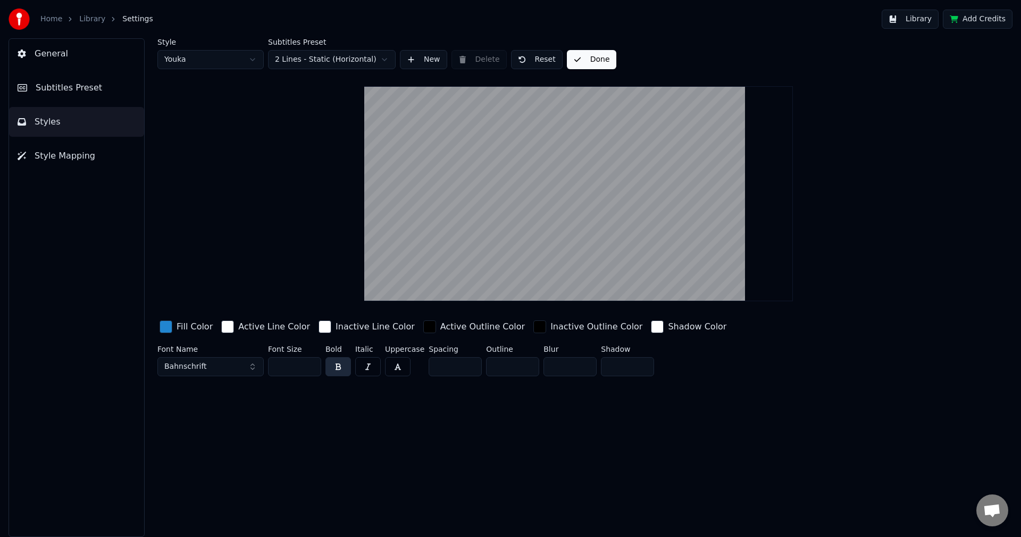
click at [50, 86] on span "Subtitles Preset" at bounding box center [69, 87] width 66 height 13
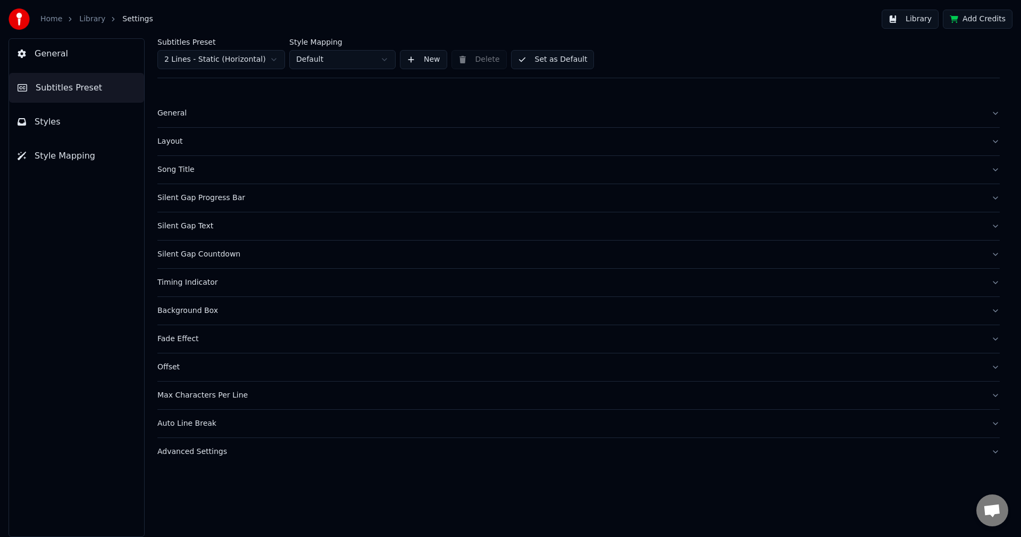
click at [555, 56] on button "Set as Default" at bounding box center [552, 59] width 83 height 19
click at [923, 15] on button "Library" at bounding box center [910, 19] width 57 height 19
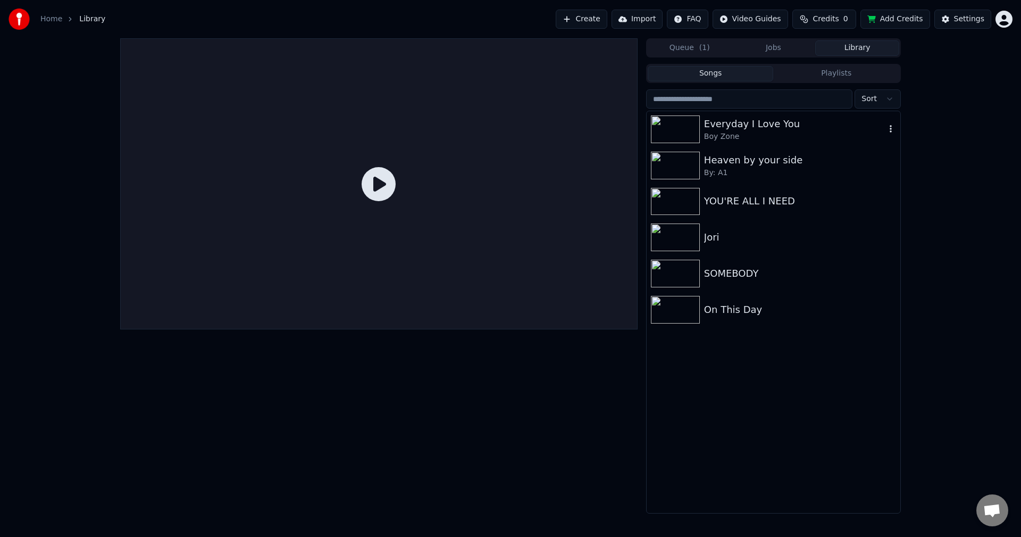
click at [755, 128] on div "Everyday I Love You" at bounding box center [794, 123] width 181 height 15
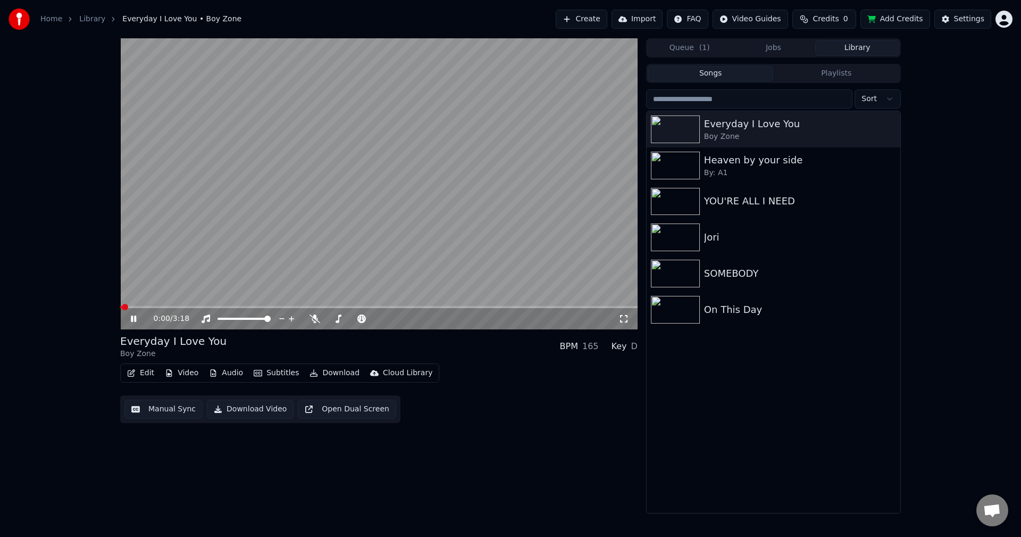
click at [174, 306] on span at bounding box center [378, 307] width 517 height 2
click at [623, 320] on icon at bounding box center [623, 318] width 11 height 9
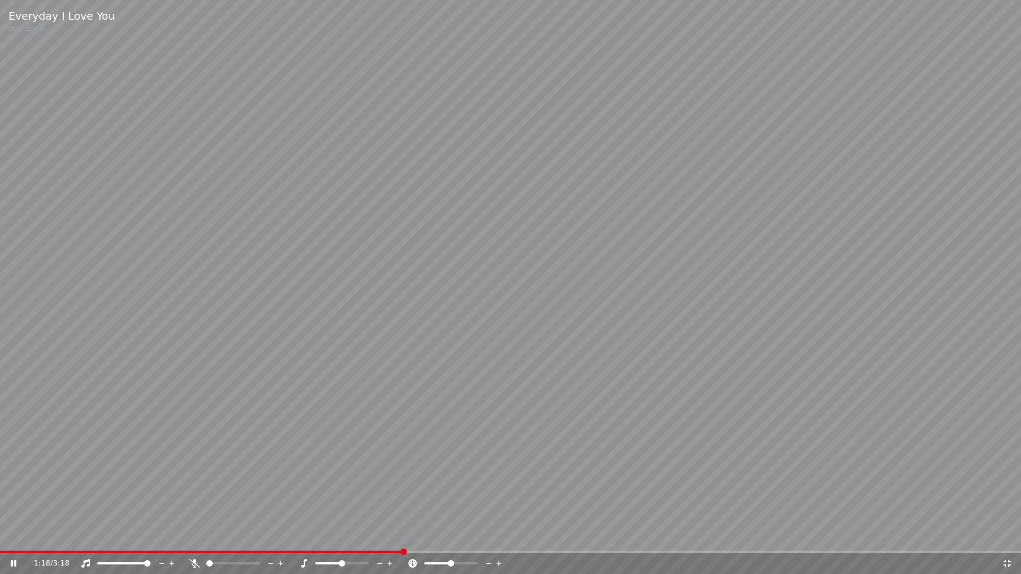
click at [1007, 536] on icon at bounding box center [1007, 563] width 11 height 9
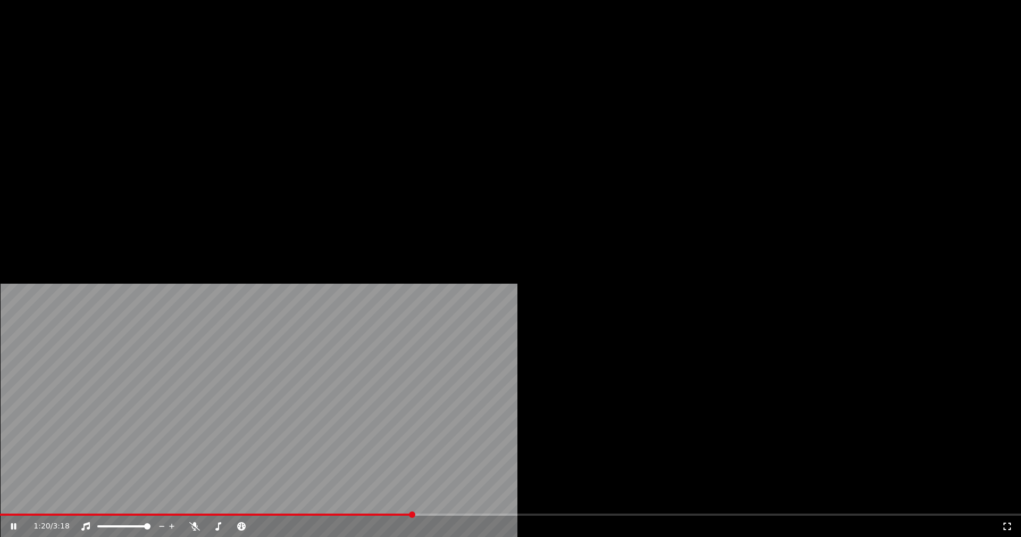
click at [146, 89] on button "Edit" at bounding box center [141, 81] width 36 height 15
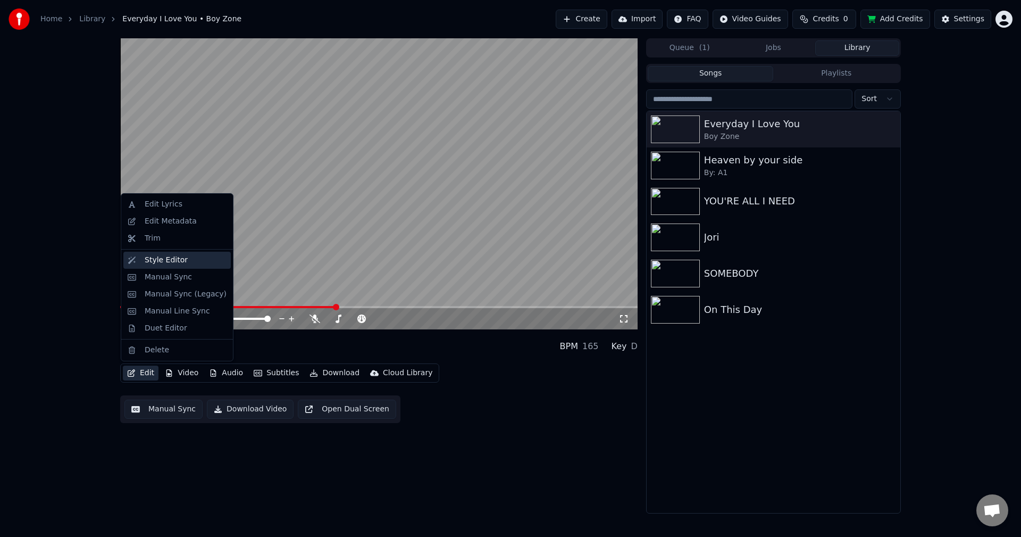
click at [163, 255] on div "Style Editor" at bounding box center [166, 260] width 43 height 11
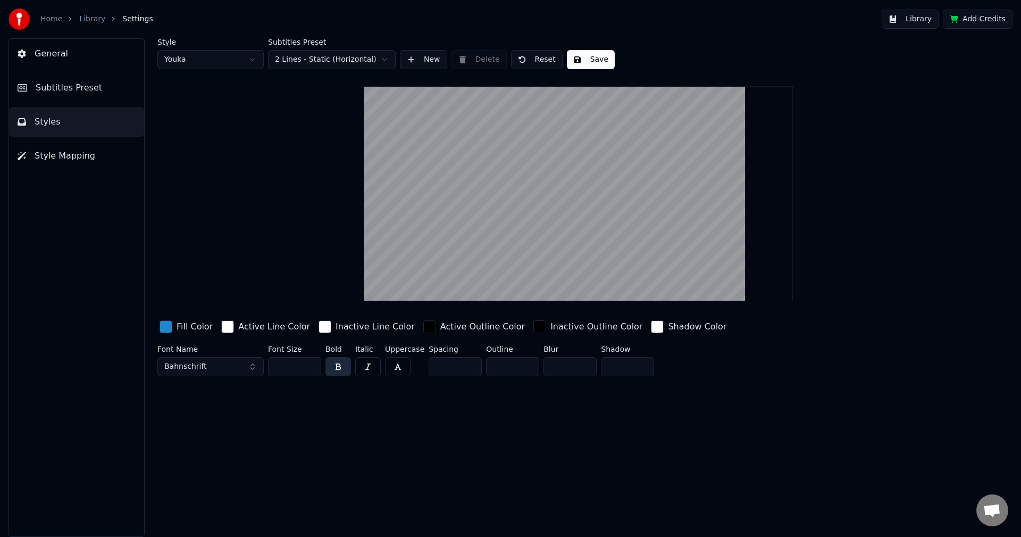
click at [311, 368] on input "***" at bounding box center [294, 366] width 53 height 19
type input "***"
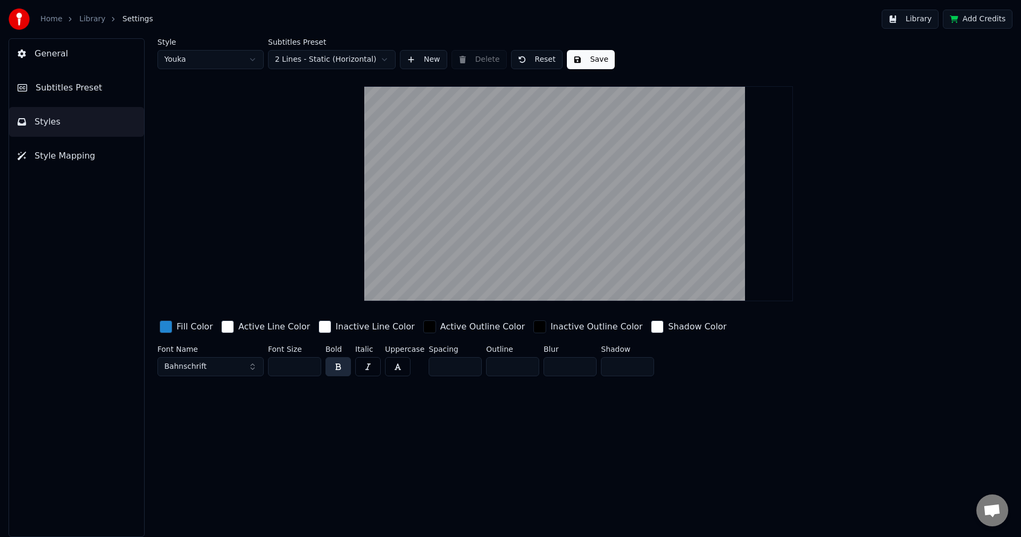
click at [311, 368] on input "***" at bounding box center [294, 366] width 53 height 19
click at [581, 59] on button "Save" at bounding box center [591, 59] width 48 height 19
click at [57, 86] on span "Subtitles Preset" at bounding box center [69, 87] width 66 height 13
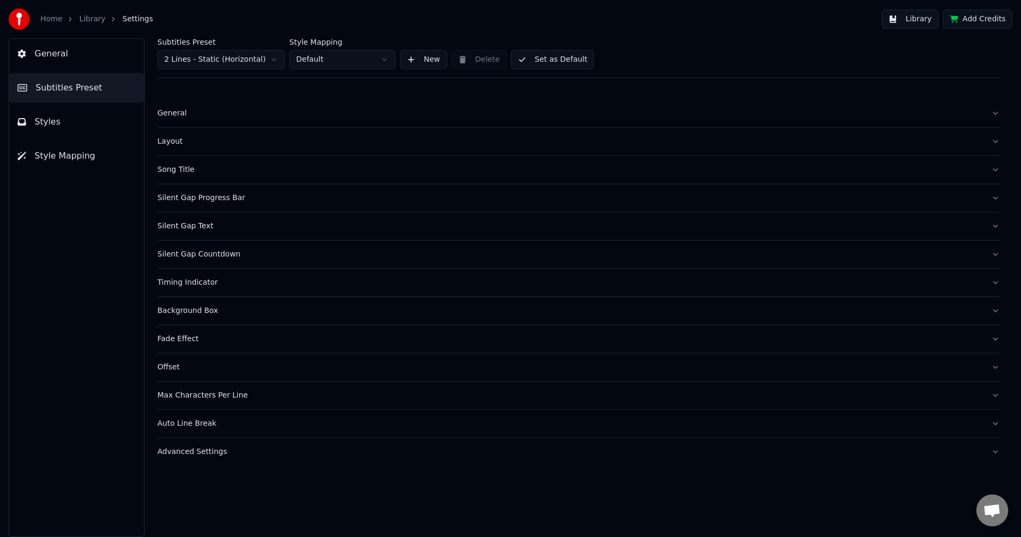
click at [560, 64] on button "Set as Default" at bounding box center [552, 59] width 83 height 19
click at [922, 22] on button "Library" at bounding box center [910, 19] width 57 height 19
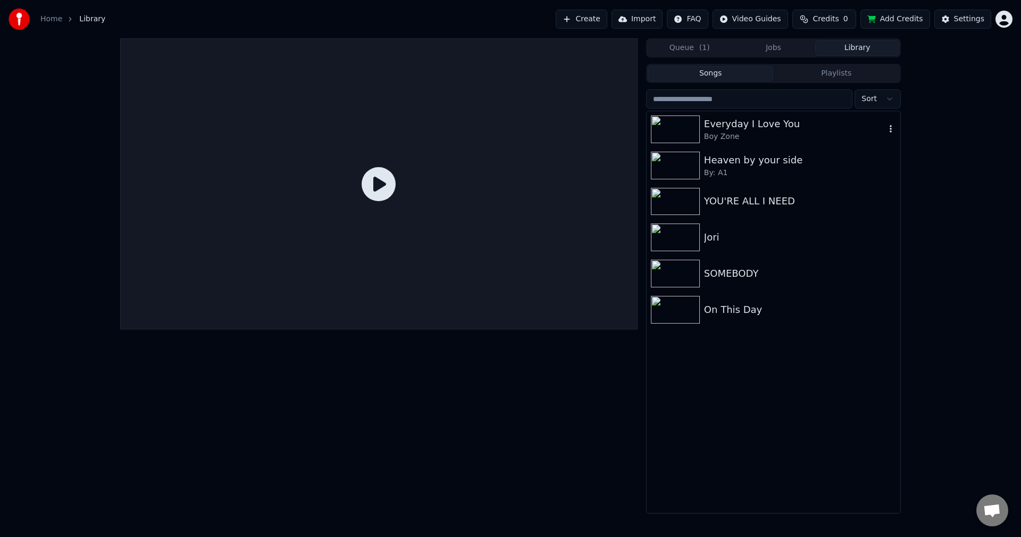
click at [775, 124] on div "Everyday I Love You" at bounding box center [794, 123] width 181 height 15
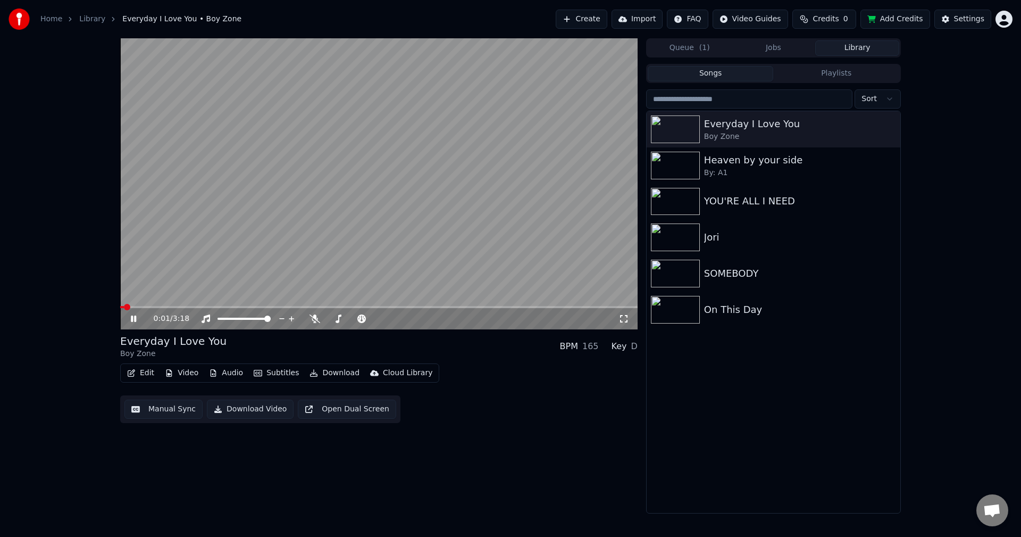
click at [198, 306] on span at bounding box center [378, 307] width 517 height 2
click at [626, 320] on icon at bounding box center [623, 318] width 7 height 7
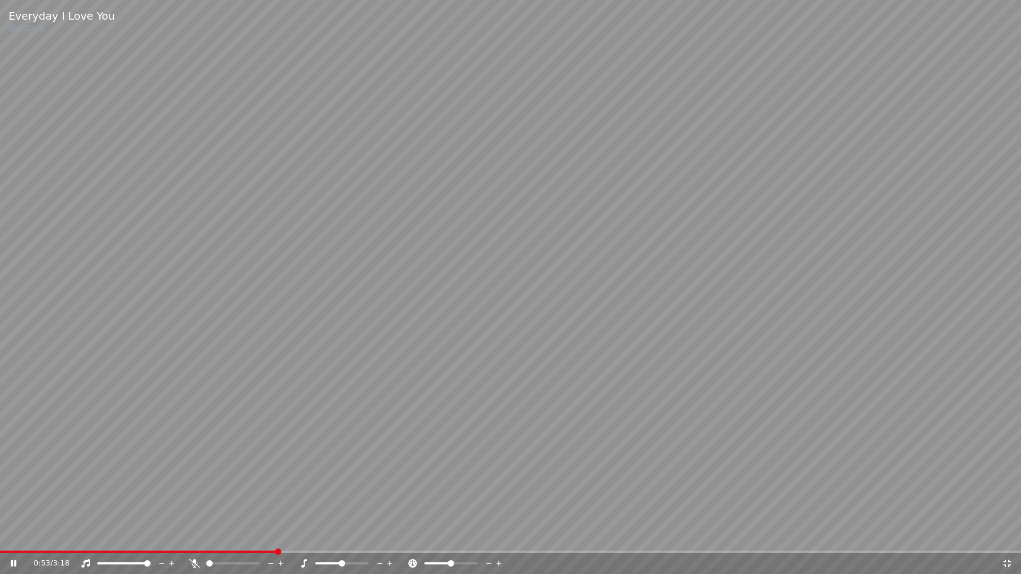
click at [1006, 536] on icon at bounding box center [1006, 563] width 7 height 7
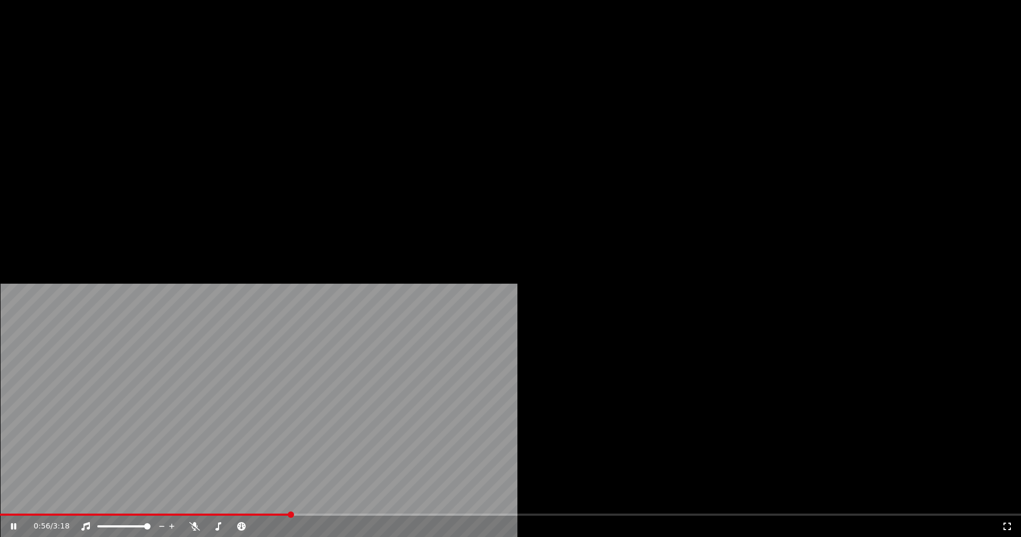
click at [143, 89] on button "Edit" at bounding box center [141, 81] width 36 height 15
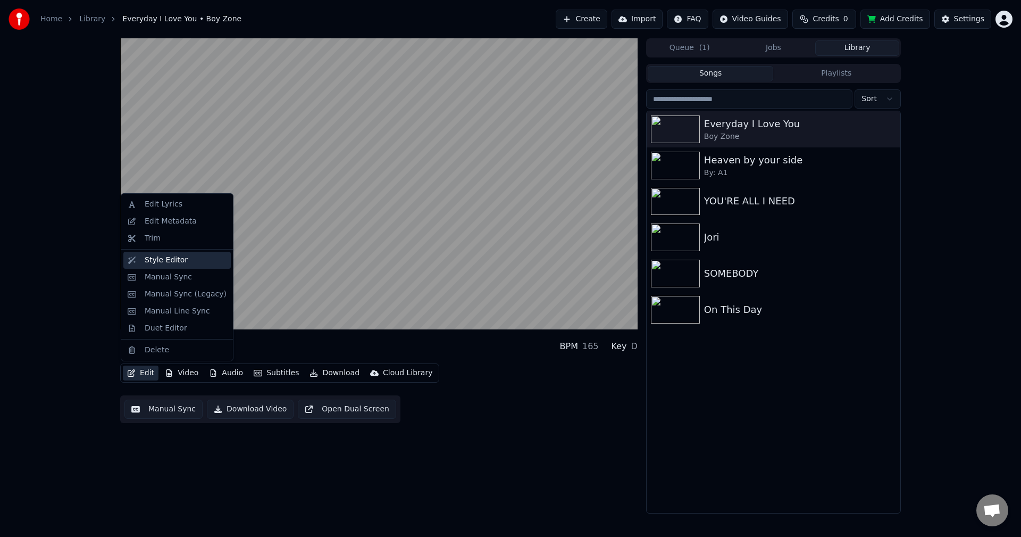
click at [148, 255] on div "Style Editor" at bounding box center [166, 260] width 43 height 11
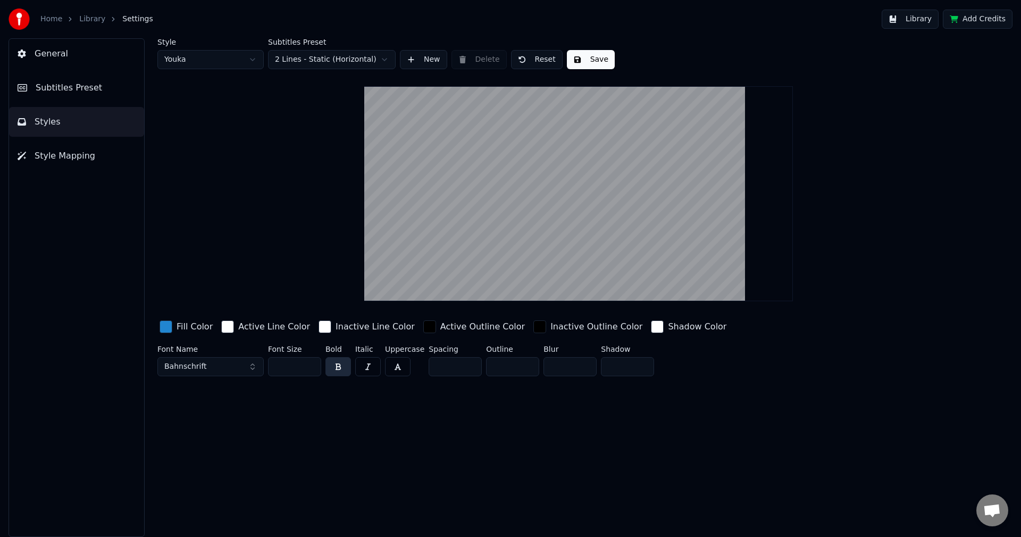
click at [250, 366] on button "Bahnschrift" at bounding box center [210, 366] width 106 height 19
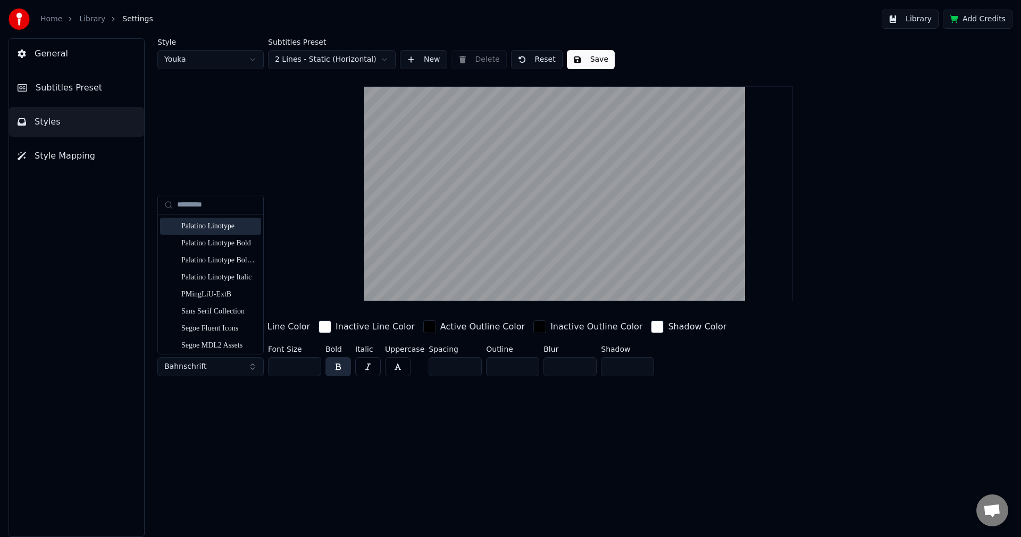
scroll to position [1808, 0]
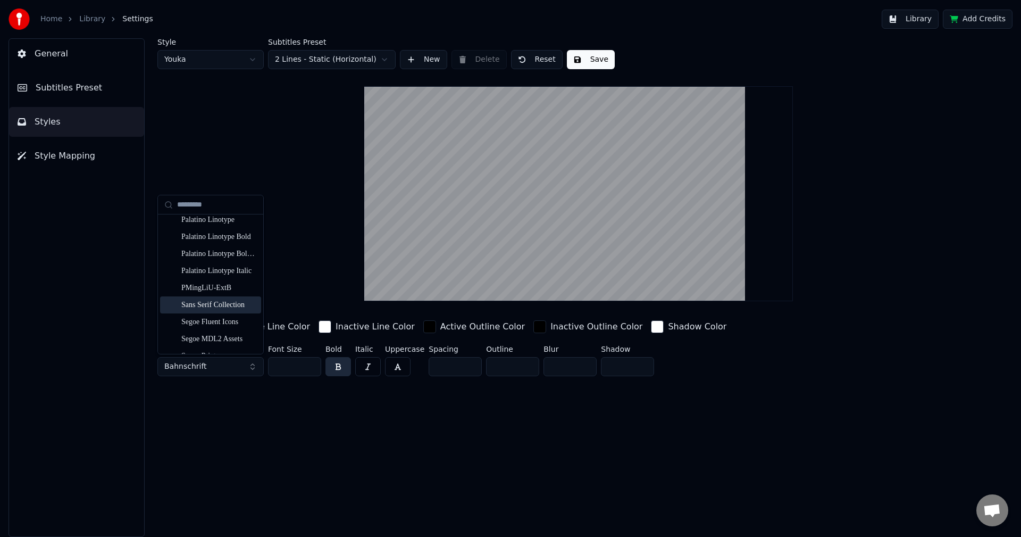
click at [216, 305] on div "Sans Serif Collection" at bounding box center [219, 304] width 76 height 11
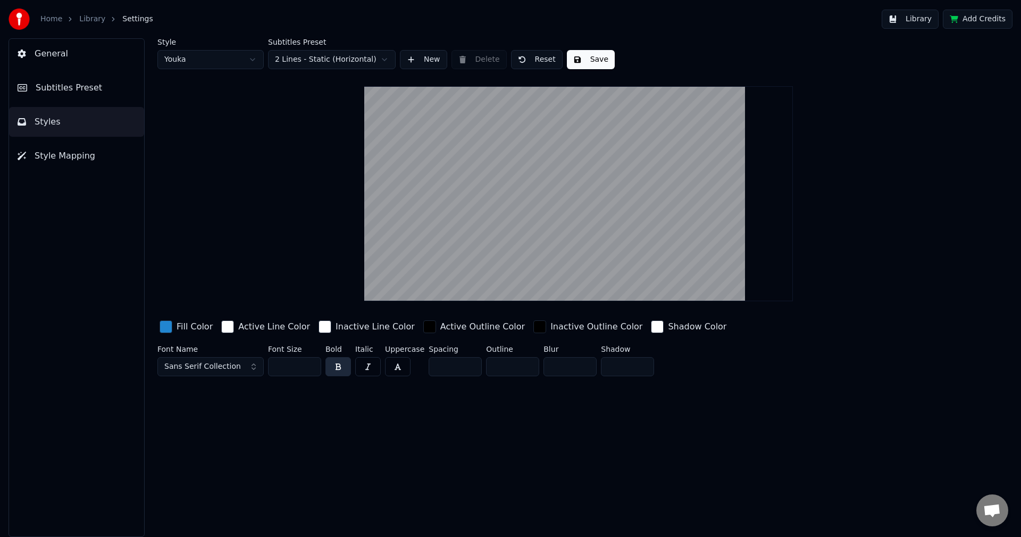
click at [188, 365] on span "Sans Serif Collection" at bounding box center [202, 366] width 77 height 11
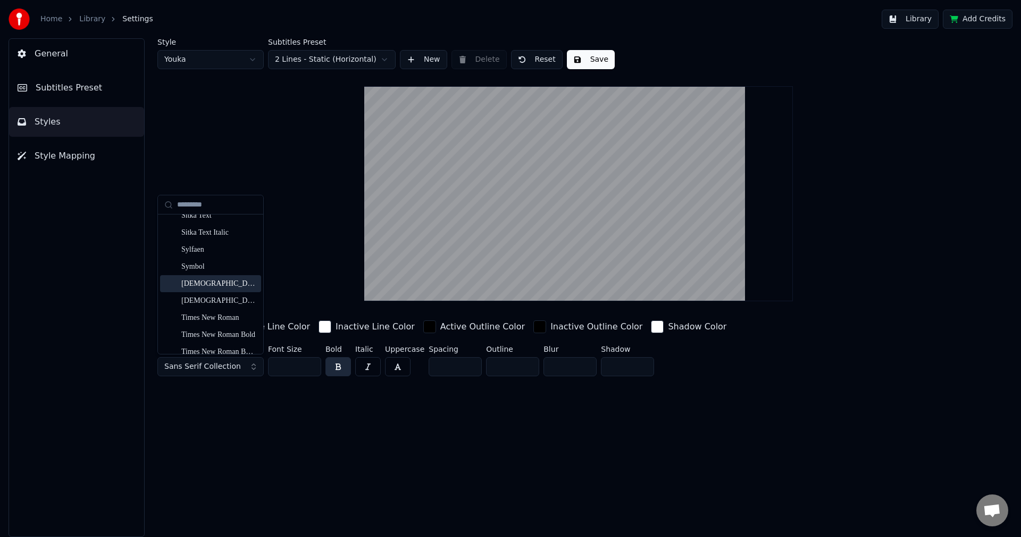
click at [196, 284] on div "[DEMOGRAPHIC_DATA]" at bounding box center [219, 283] width 76 height 11
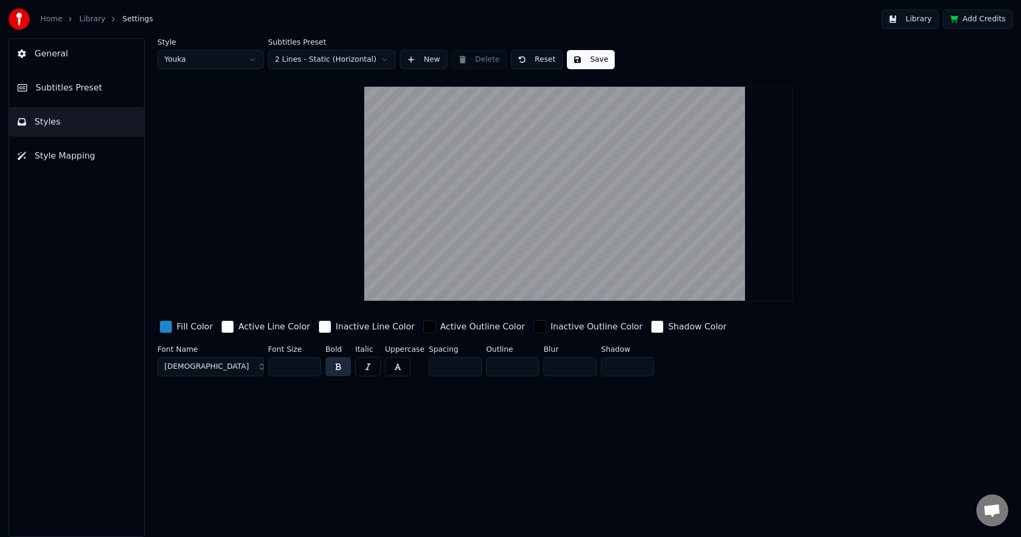
click at [594, 63] on button "Save" at bounding box center [591, 59] width 48 height 19
click at [82, 91] on span "Subtitles Preset" at bounding box center [69, 87] width 66 height 13
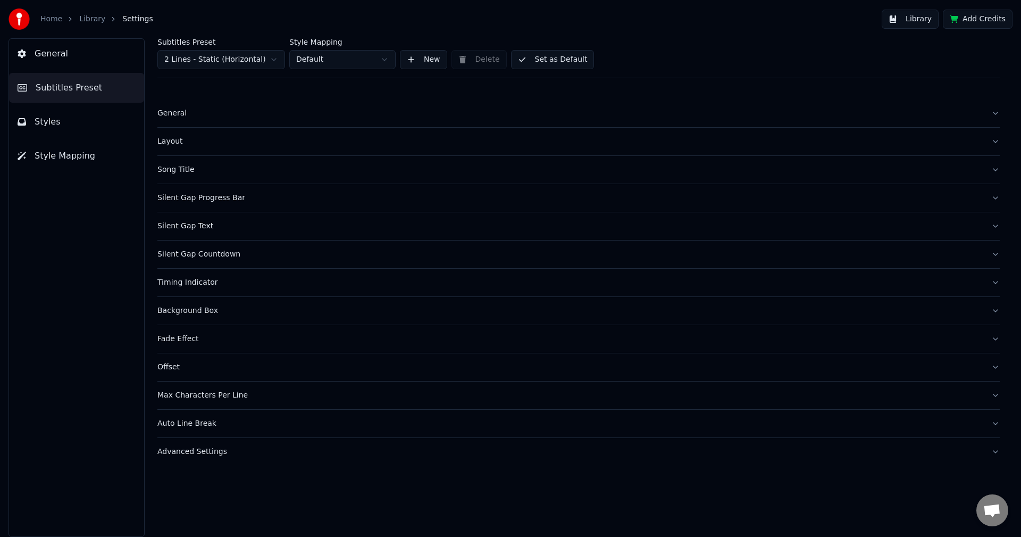
click at [541, 58] on button "Set as Default" at bounding box center [552, 59] width 83 height 19
click at [911, 19] on button "Library" at bounding box center [910, 19] width 57 height 19
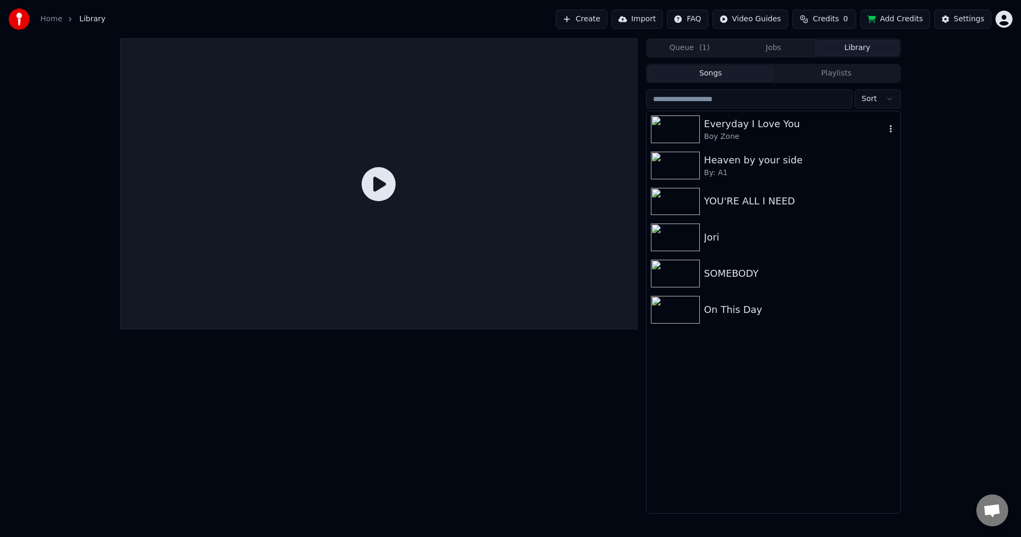
click at [769, 135] on div "Boy Zone" at bounding box center [794, 136] width 181 height 11
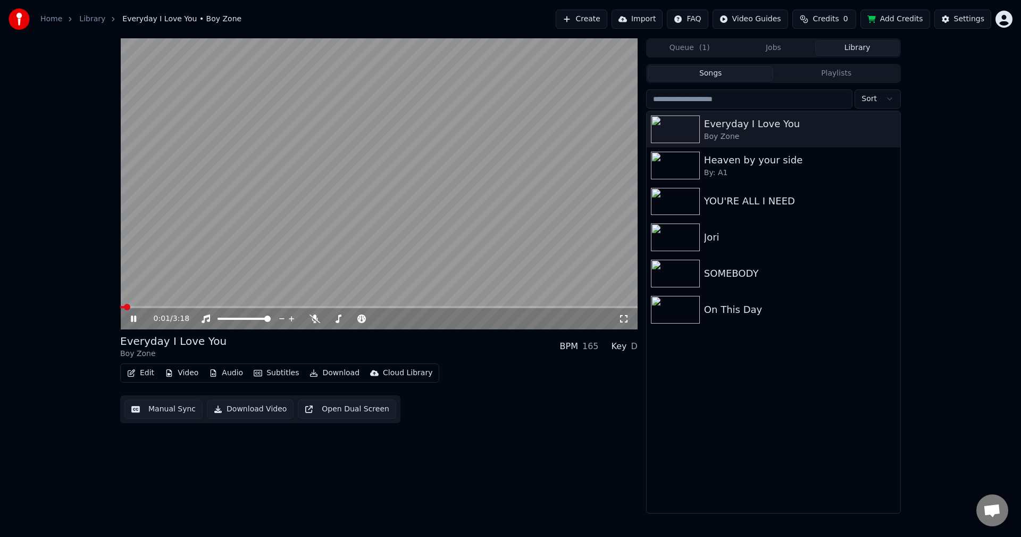
click at [197, 305] on video at bounding box center [378, 183] width 517 height 291
click at [197, 306] on span at bounding box center [378, 307] width 517 height 2
click at [198, 279] on video at bounding box center [378, 183] width 517 height 291
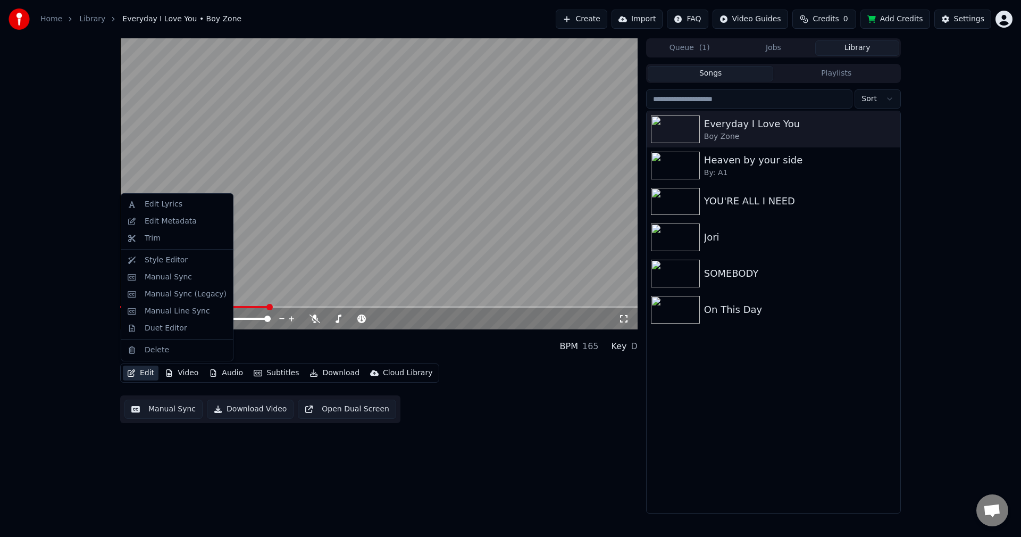
click at [150, 369] on button "Edit" at bounding box center [141, 372] width 36 height 15
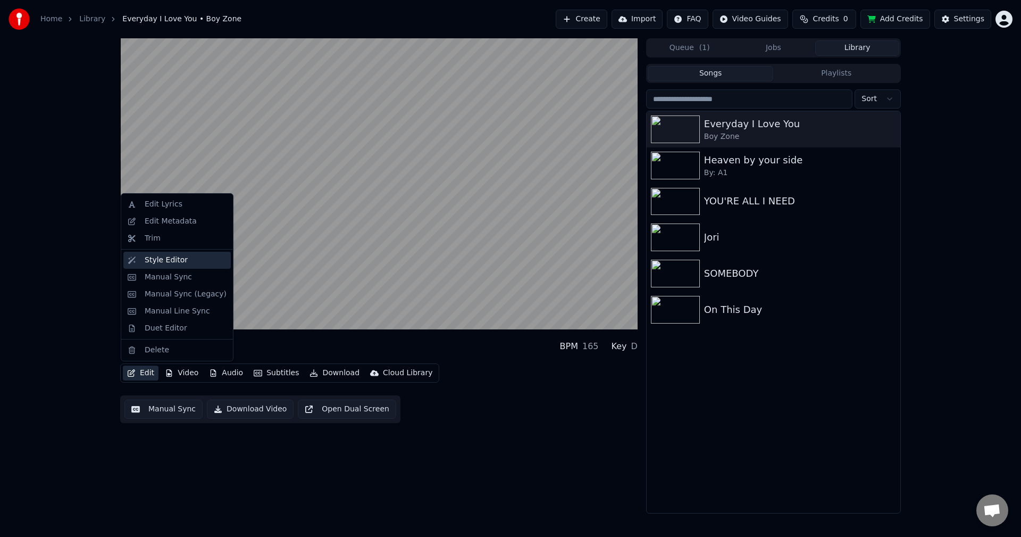
click at [172, 264] on div "Style Editor" at bounding box center [166, 260] width 43 height 11
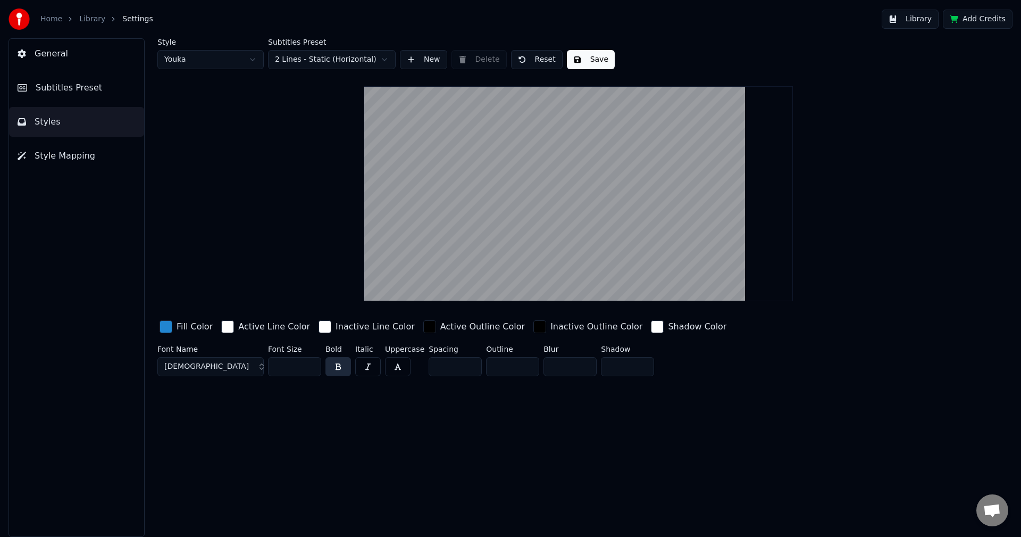
click at [250, 366] on button "[DEMOGRAPHIC_DATA]" at bounding box center [210, 366] width 106 height 19
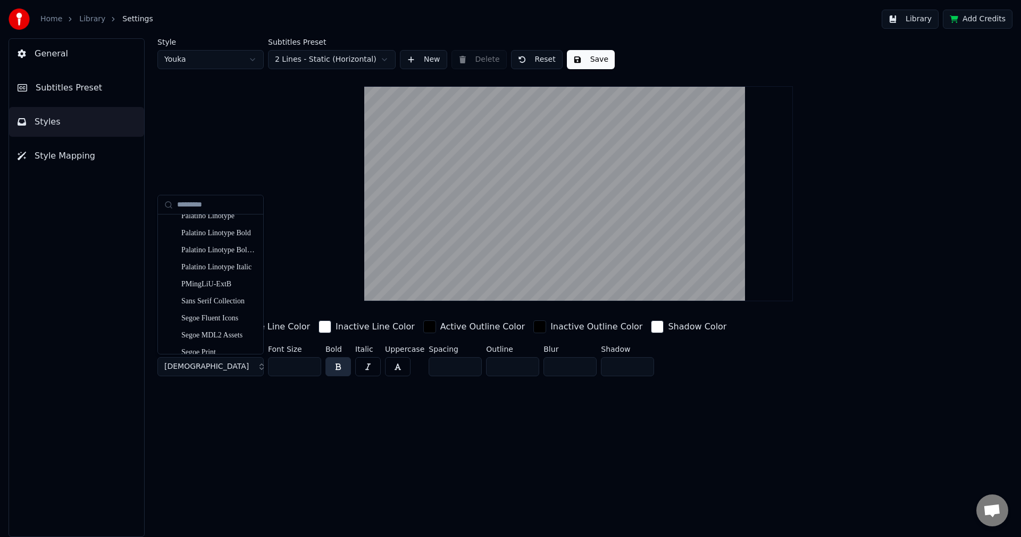
scroll to position [1808, 0]
click at [248, 448] on div "Style Youka Subtitles Preset 2 Lines - Static (Horizontal) New Delete Reset Sav…" at bounding box center [578, 287] width 885 height 498
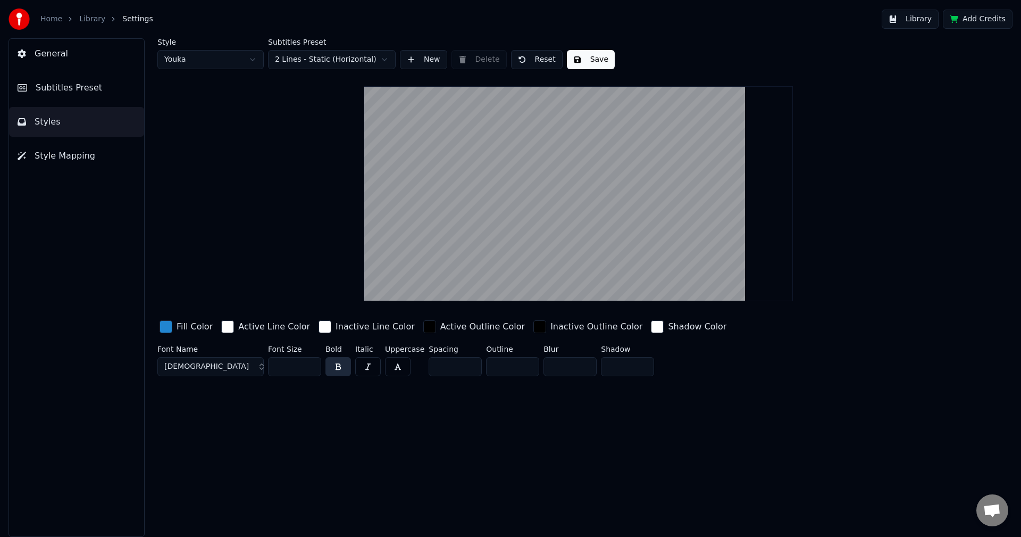
click at [585, 57] on button "Save" at bounding box center [591, 59] width 48 height 19
click at [34, 84] on button "Subtitles Preset" at bounding box center [76, 88] width 135 height 30
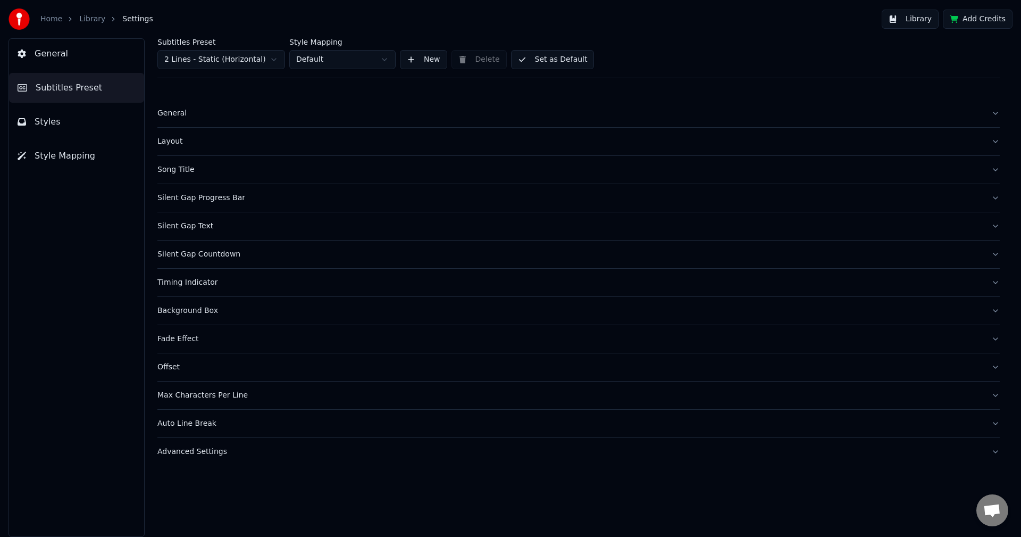
click at [550, 61] on button "Set as Default" at bounding box center [552, 59] width 83 height 19
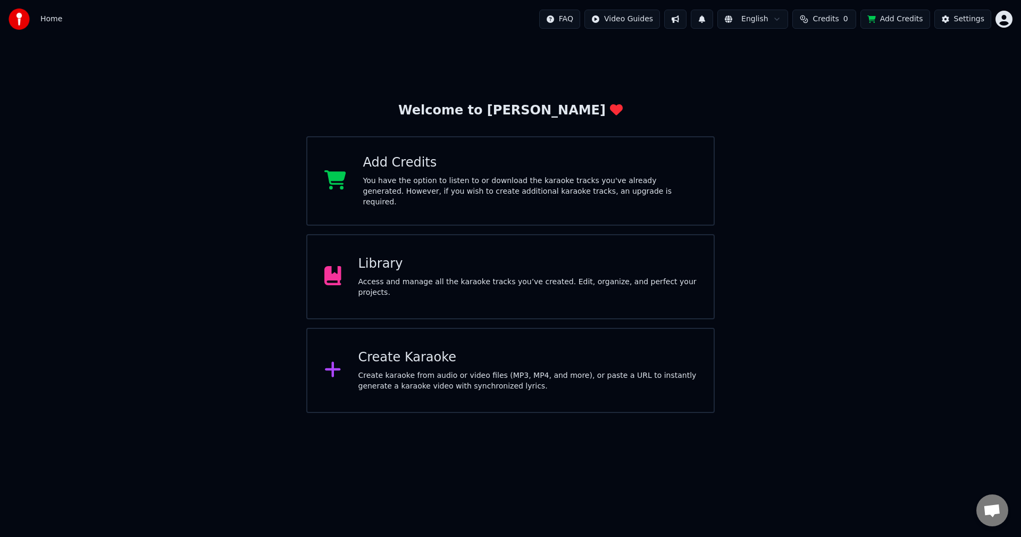
click at [421, 284] on div "Access and manage all the karaoke tracks you’ve created. Edit, organize, and pe…" at bounding box center [527, 287] width 339 height 21
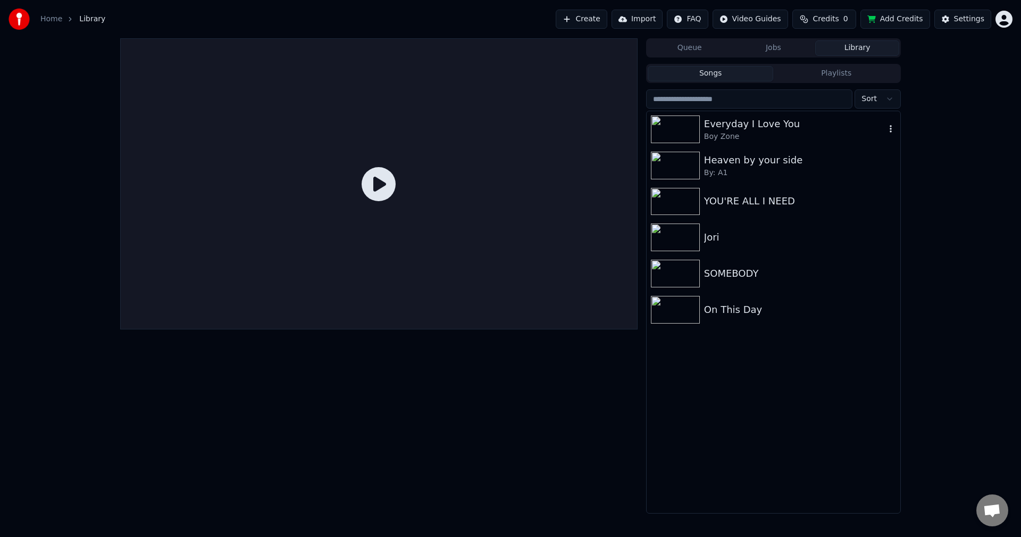
click at [755, 130] on div "Everyday I Love You" at bounding box center [794, 123] width 181 height 15
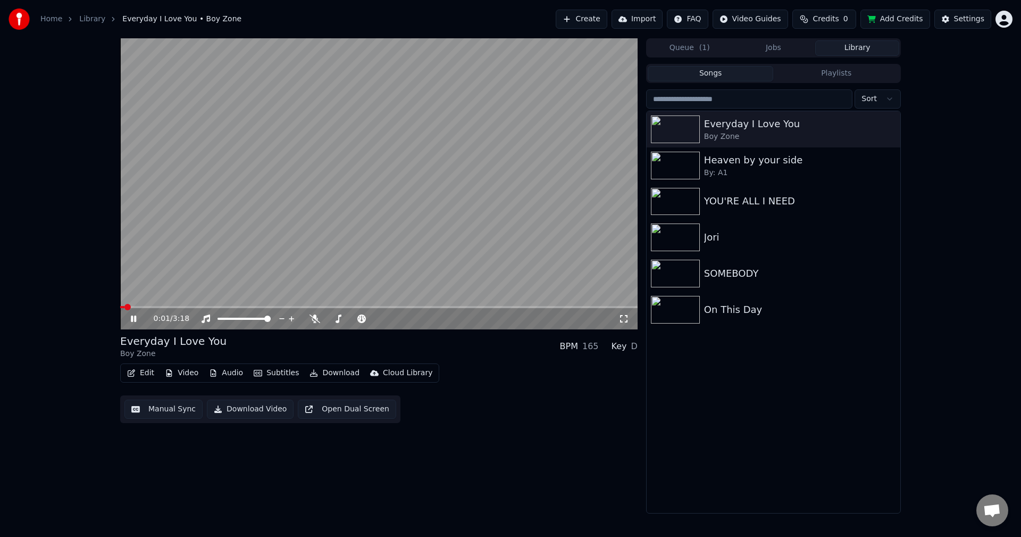
click at [147, 374] on button "Edit" at bounding box center [141, 372] width 36 height 15
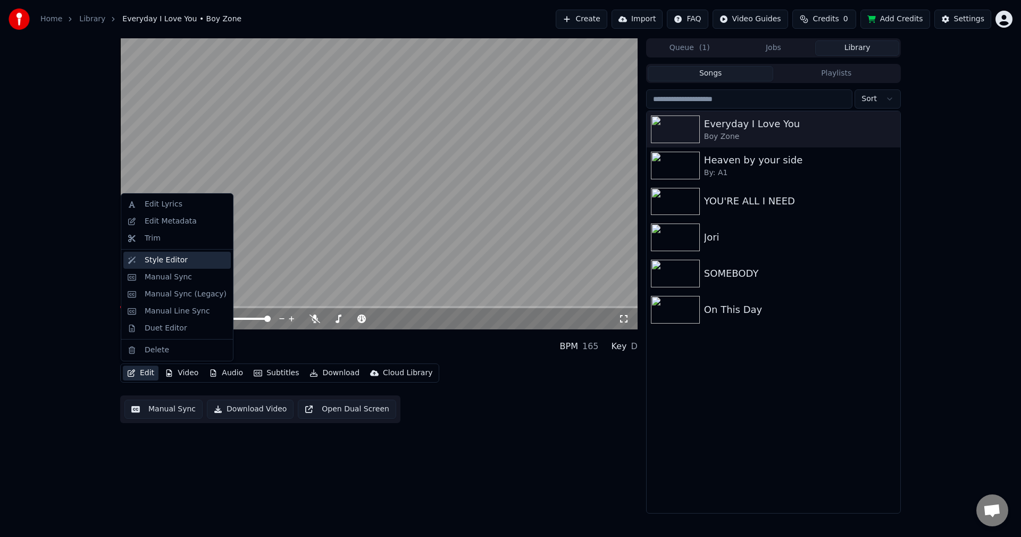
click at [160, 257] on div "Style Editor" at bounding box center [166, 260] width 43 height 11
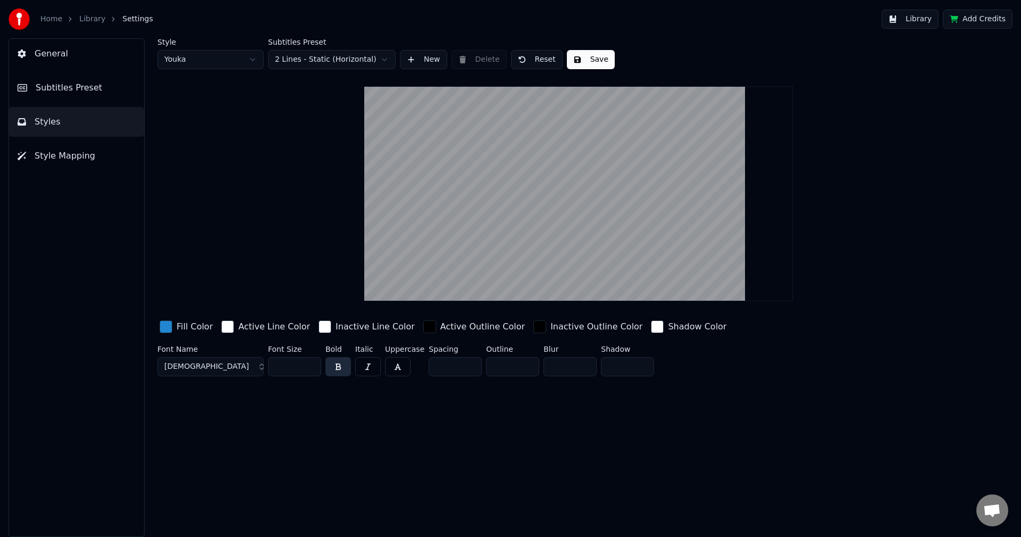
click at [249, 367] on button "[DEMOGRAPHIC_DATA]" at bounding box center [210, 366] width 106 height 19
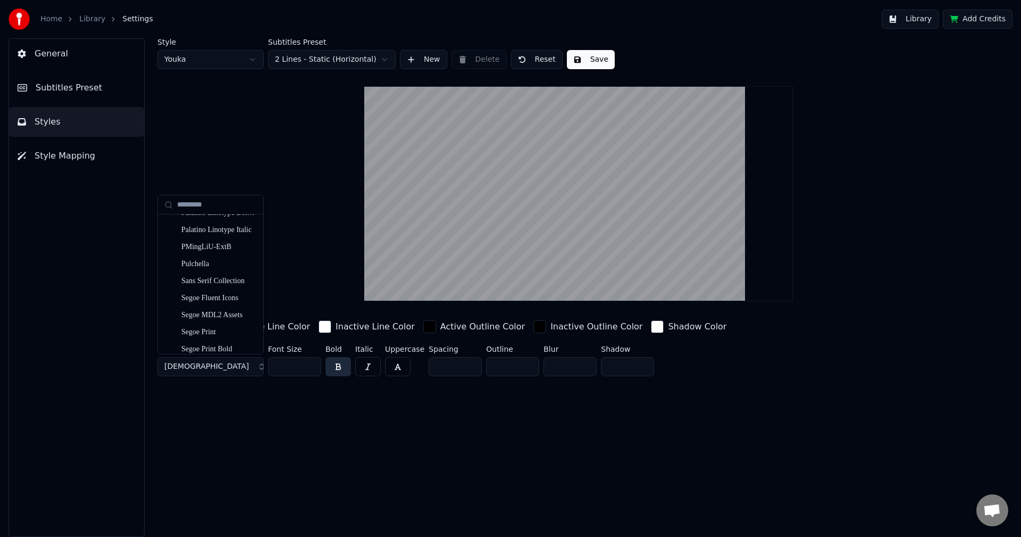
scroll to position [1808, 0]
click at [199, 306] on div "Pulchella" at bounding box center [219, 304] width 76 height 11
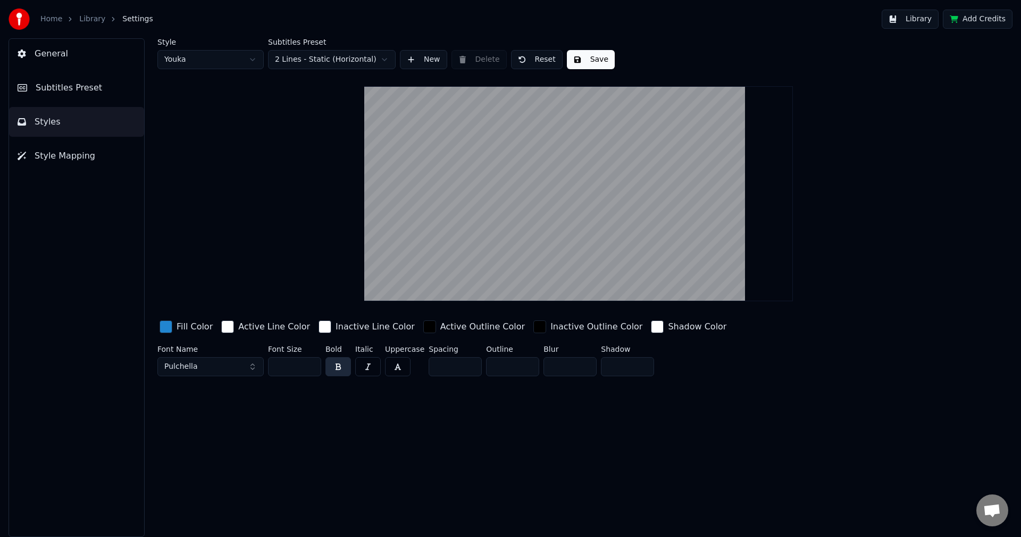
click at [589, 60] on button "Save" at bounding box center [591, 59] width 48 height 19
click at [61, 87] on span "Subtitles Preset" at bounding box center [69, 87] width 66 height 13
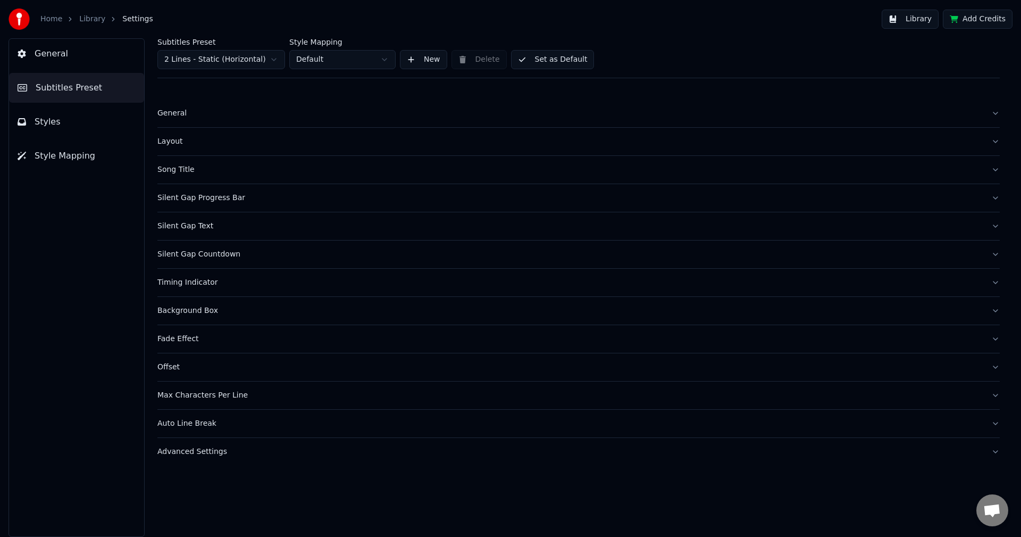
click at [554, 61] on button "Set as Default" at bounding box center [552, 59] width 83 height 19
click at [928, 19] on button "Library" at bounding box center [910, 19] width 57 height 19
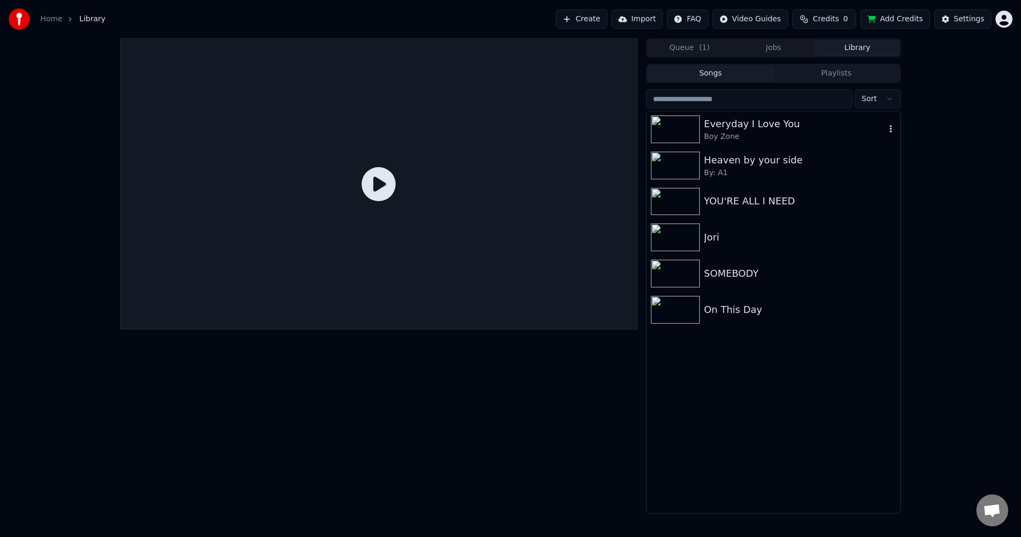
click at [758, 132] on div "Boy Zone" at bounding box center [794, 136] width 181 height 11
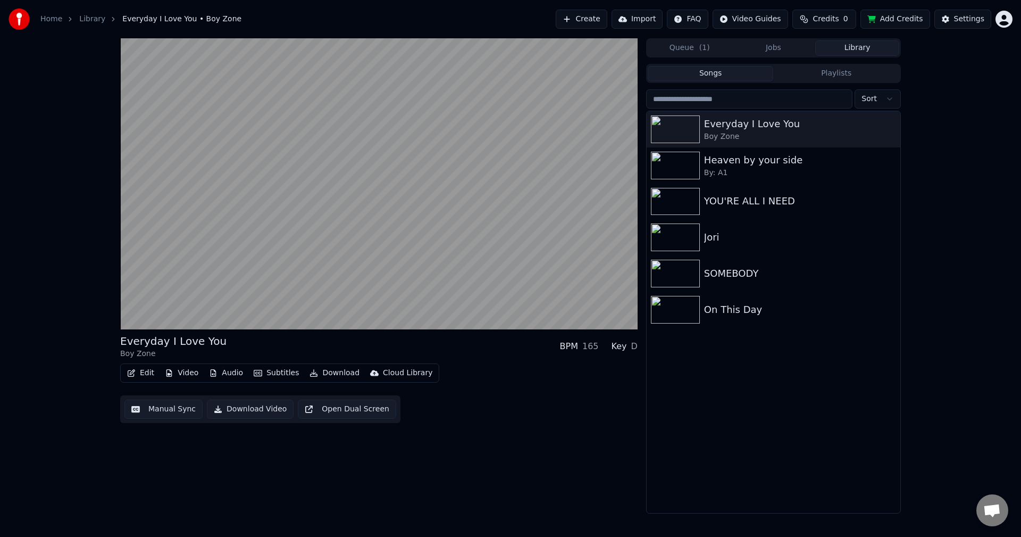
click at [455, 266] on video at bounding box center [378, 183] width 517 height 291
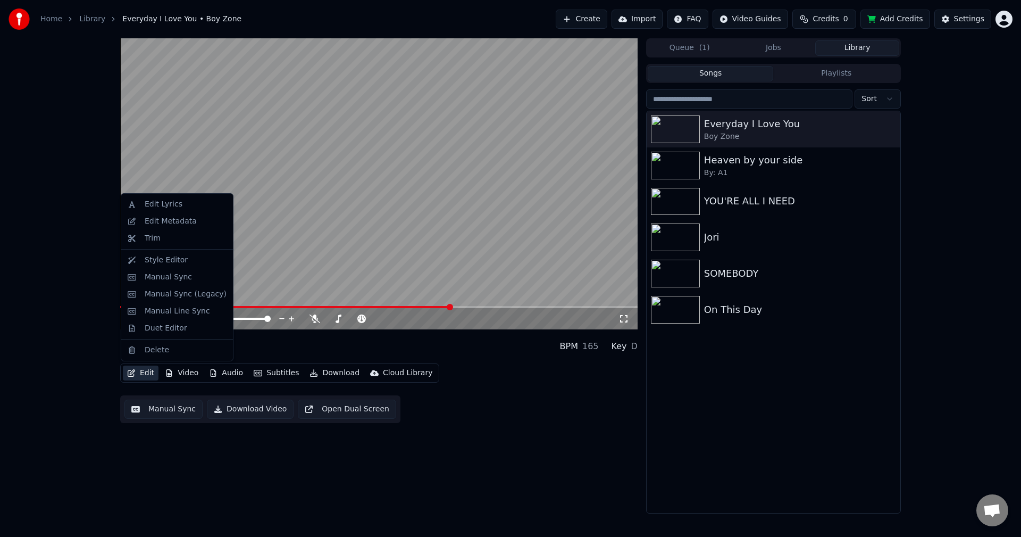
click at [144, 374] on button "Edit" at bounding box center [141, 372] width 36 height 15
click at [165, 256] on div "Style Editor" at bounding box center [166, 260] width 43 height 11
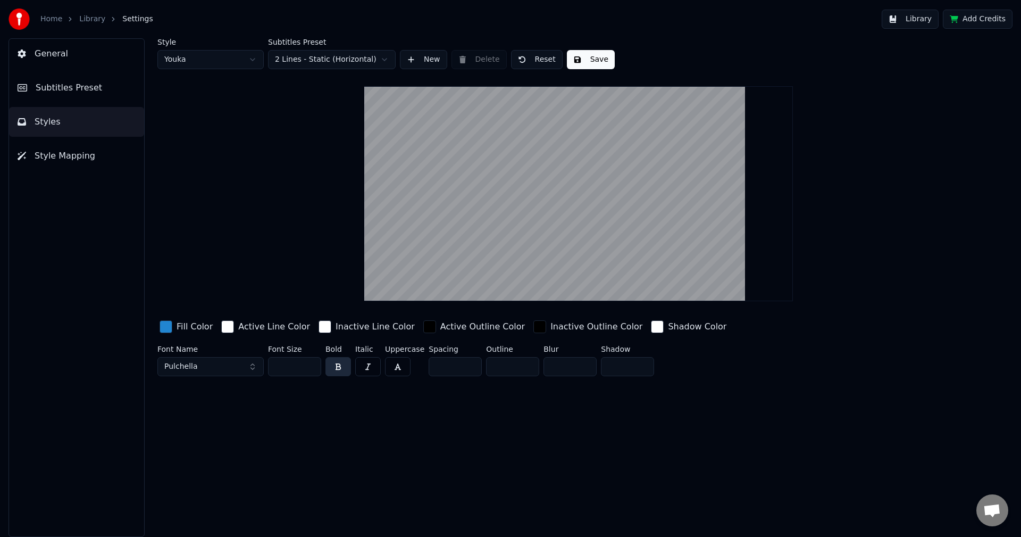
click at [70, 83] on span "Subtitles Preset" at bounding box center [69, 87] width 66 height 13
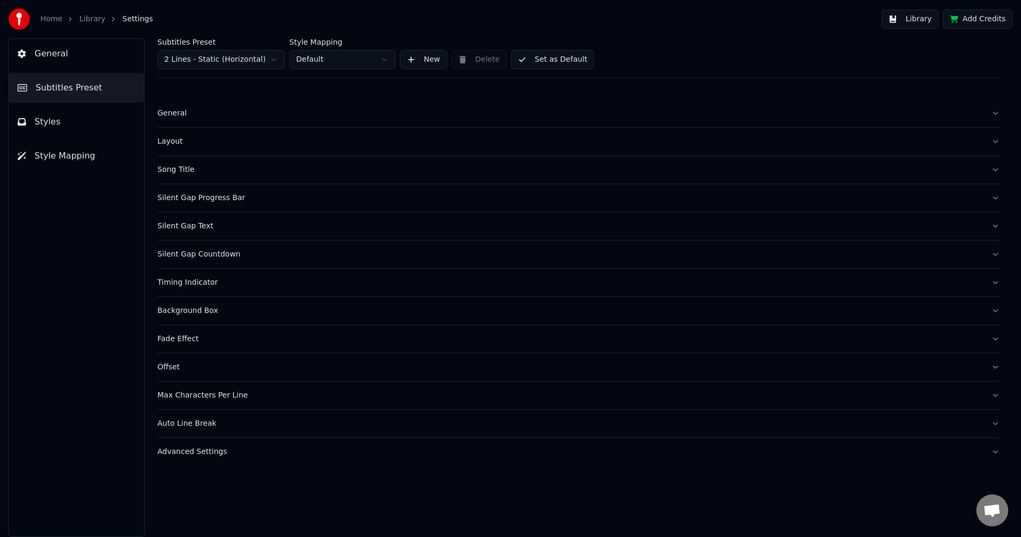
click at [179, 196] on div "Silent Gap Progress Bar" at bounding box center [569, 197] width 825 height 11
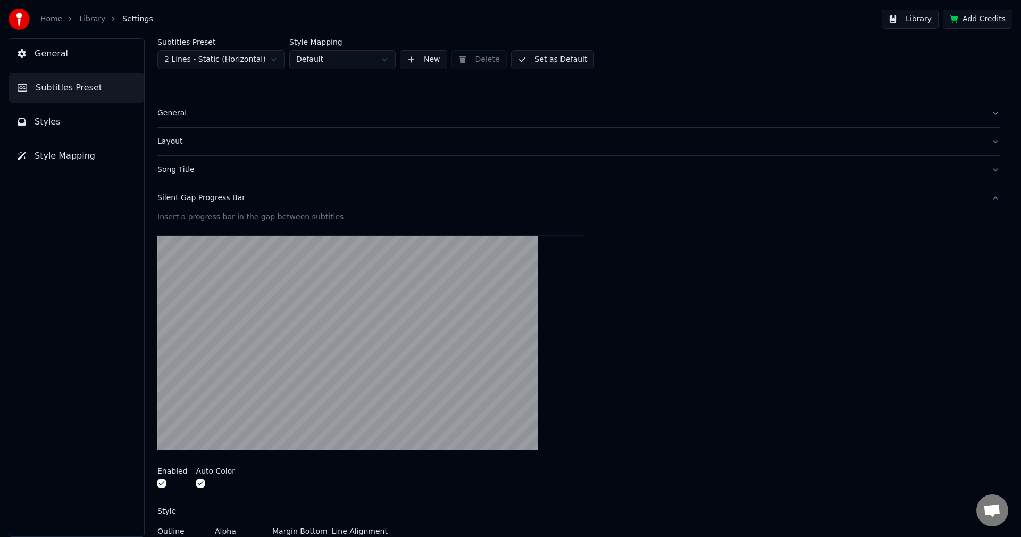
click at [162, 482] on button "button" at bounding box center [161, 483] width 9 height 9
click at [560, 58] on button "Set as Default" at bounding box center [552, 59] width 83 height 19
click at [52, 123] on span "Styles" at bounding box center [48, 121] width 26 height 13
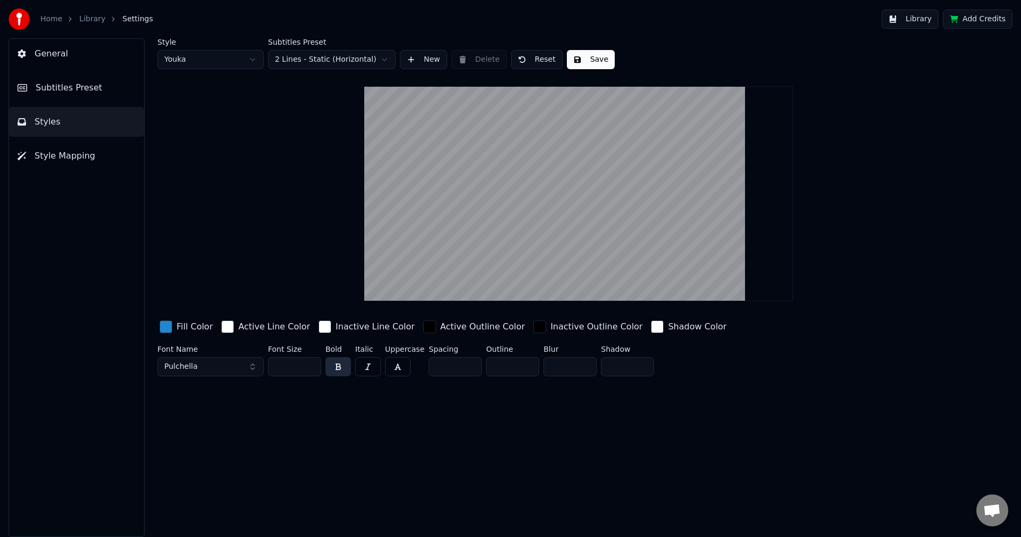
click at [588, 58] on button "Save" at bounding box center [591, 59] width 48 height 19
click at [922, 18] on button "Library" at bounding box center [910, 19] width 57 height 19
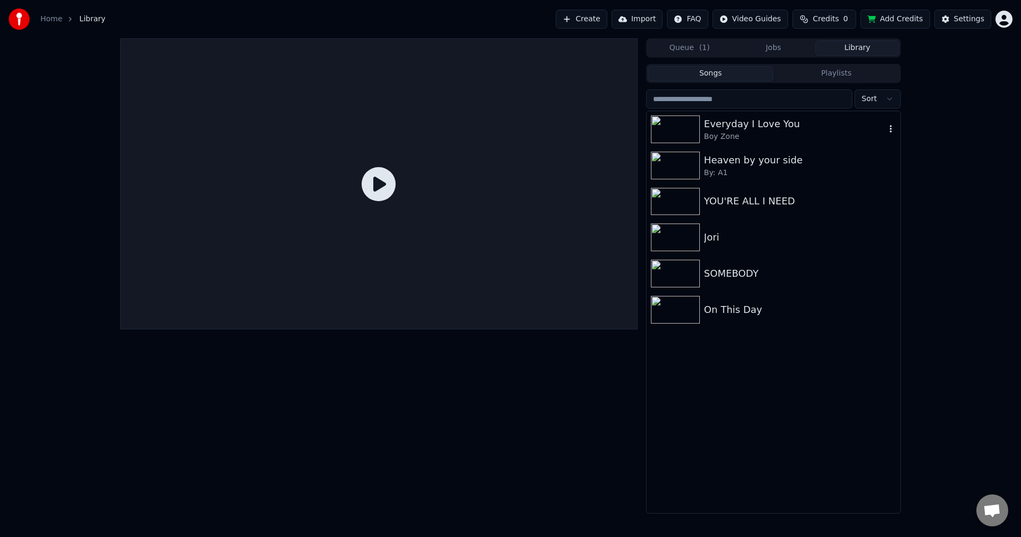
click at [749, 130] on div "Everyday I Love You" at bounding box center [794, 123] width 181 height 15
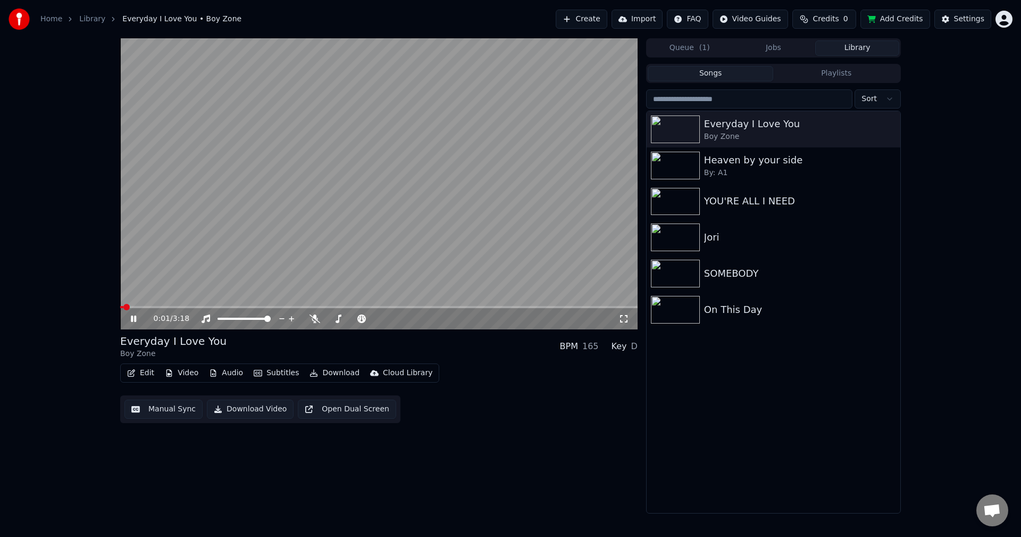
click at [375, 305] on video at bounding box center [378, 183] width 517 height 291
click at [375, 306] on span at bounding box center [378, 307] width 517 height 2
click at [348, 265] on video at bounding box center [378, 183] width 517 height 291
click at [624, 315] on icon at bounding box center [623, 318] width 11 height 9
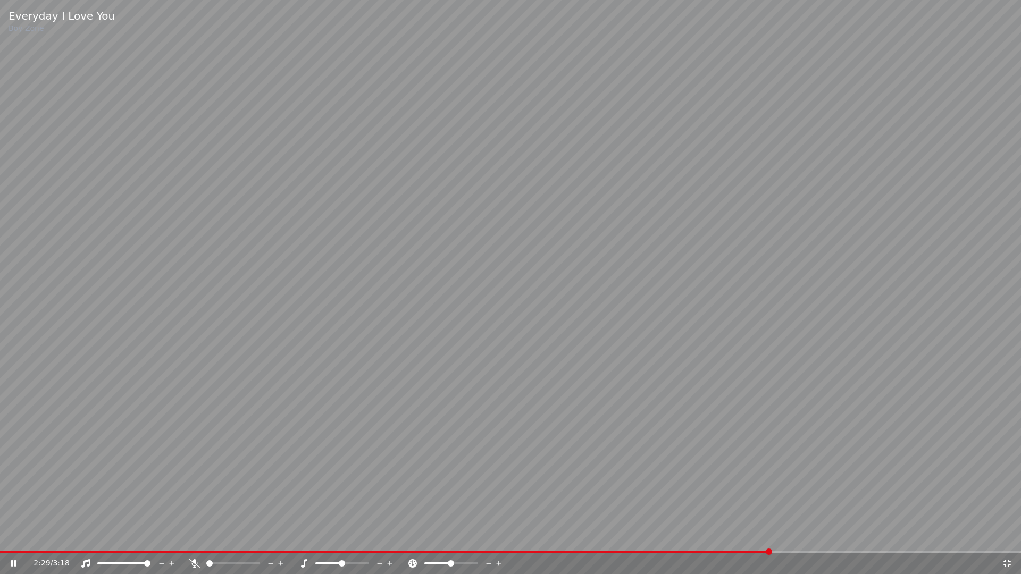
click at [464, 482] on video at bounding box center [510, 287] width 1021 height 574
click at [1006, 536] on icon at bounding box center [1007, 563] width 11 height 9
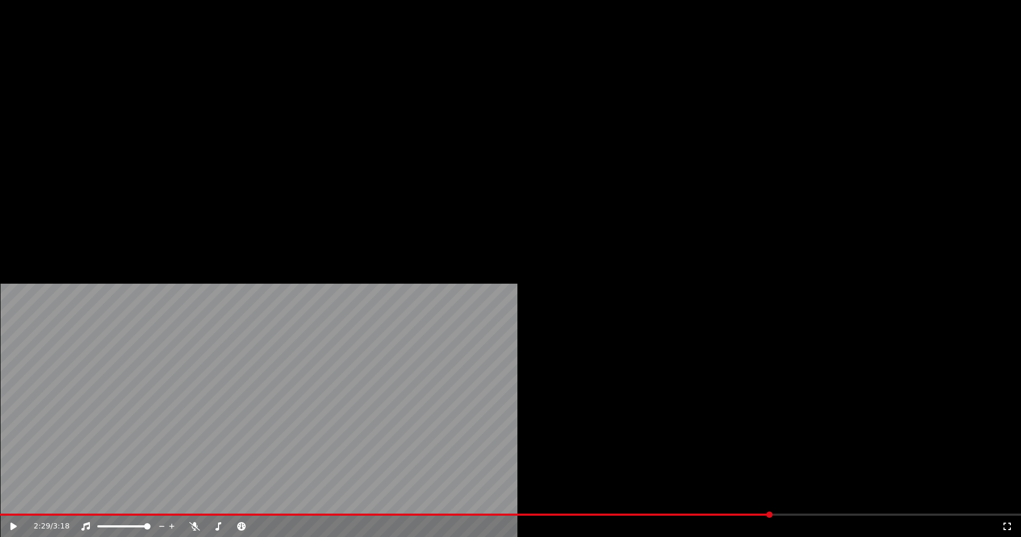
click at [147, 89] on button "Edit" at bounding box center [141, 81] width 36 height 15
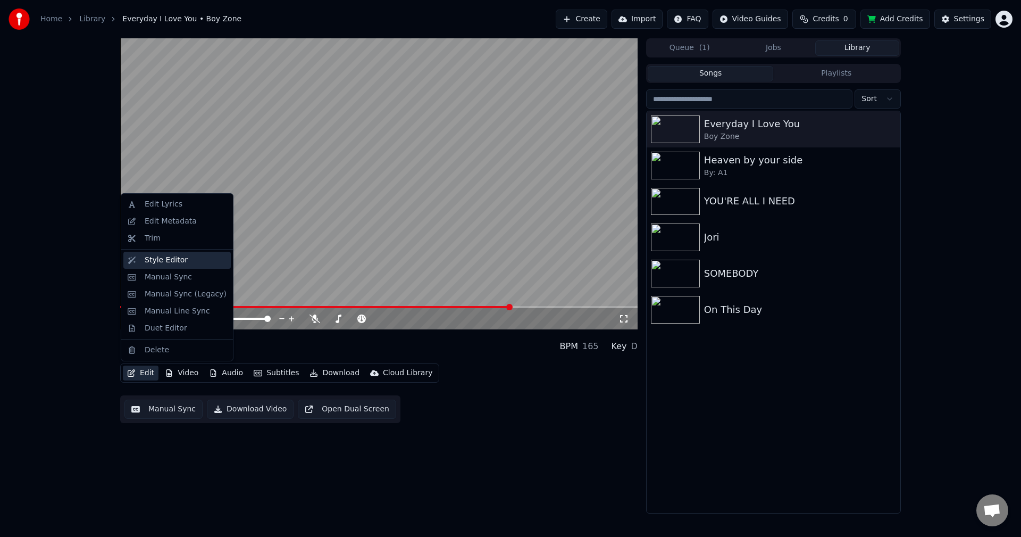
click at [148, 261] on div "Style Editor" at bounding box center [166, 260] width 43 height 11
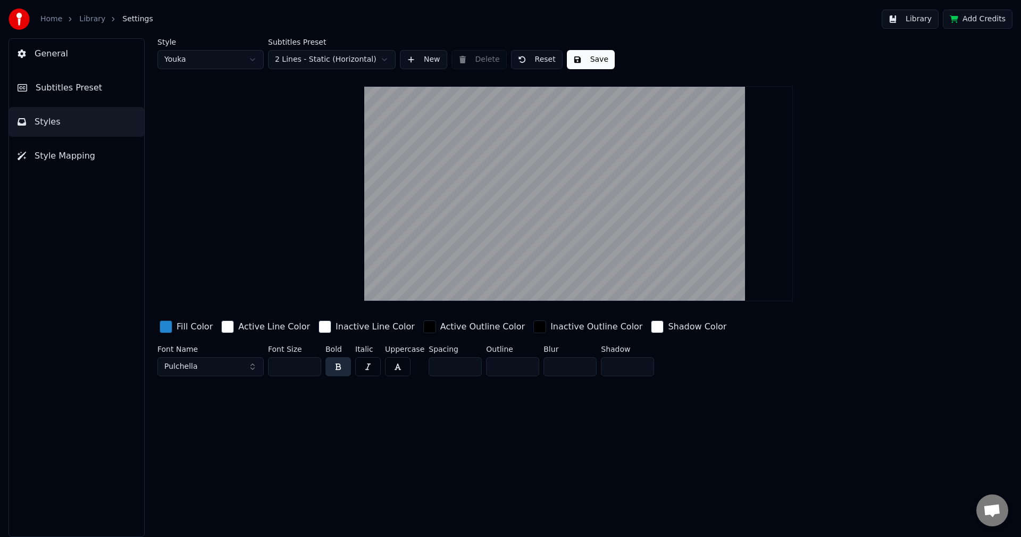
click at [466, 363] on input "*" at bounding box center [455, 366] width 53 height 19
type input "**"
click at [466, 363] on input "**" at bounding box center [455, 366] width 53 height 19
click at [591, 60] on button "Save" at bounding box center [591, 59] width 48 height 19
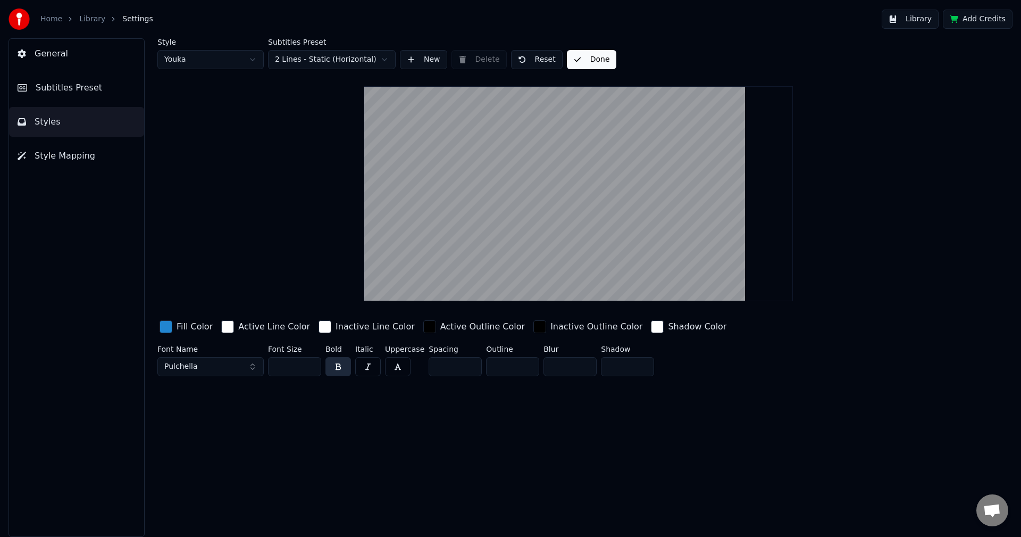
click at [86, 90] on span "Subtitles Preset" at bounding box center [69, 87] width 66 height 13
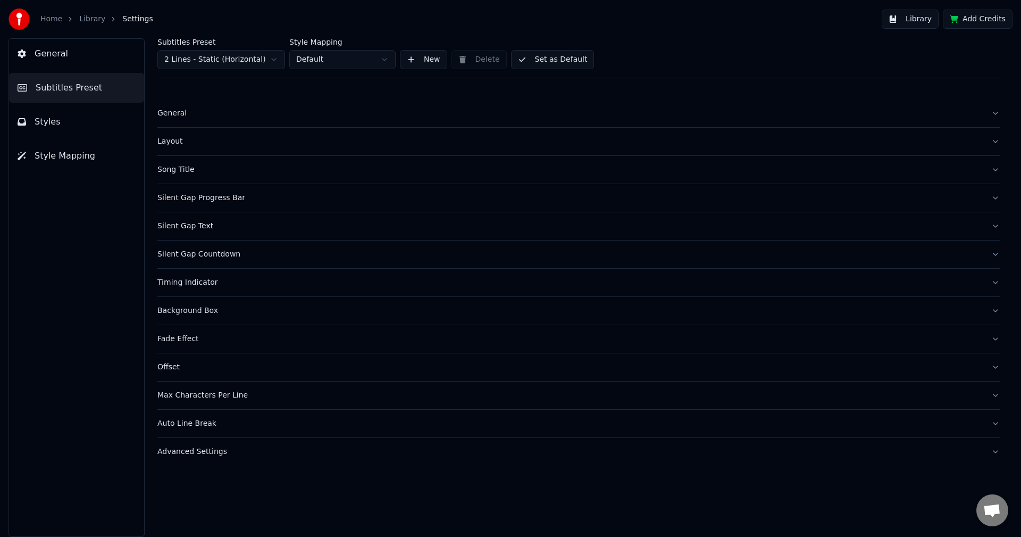
click at [545, 58] on button "Set as Default" at bounding box center [552, 59] width 83 height 19
click at [915, 18] on button "Library" at bounding box center [910, 19] width 57 height 19
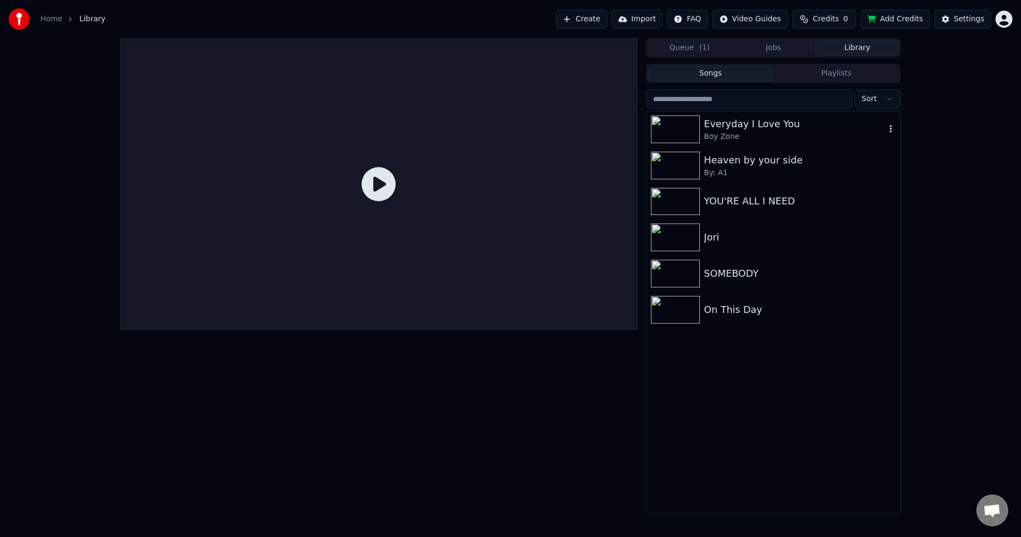
click at [765, 128] on div "Everyday I Love You" at bounding box center [794, 123] width 181 height 15
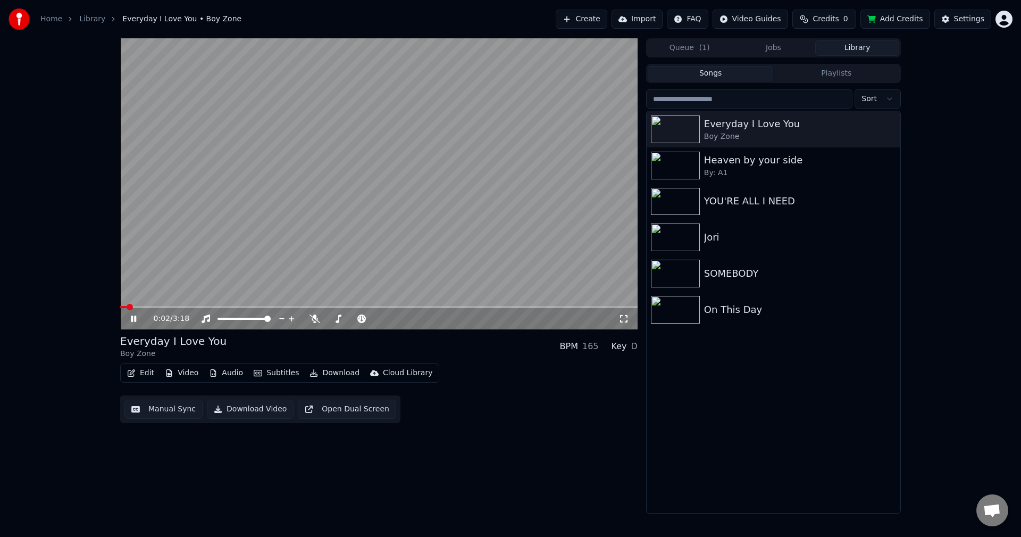
click at [344, 305] on video at bounding box center [378, 183] width 517 height 291
click at [346, 306] on span at bounding box center [378, 307] width 517 height 2
click at [321, 276] on video at bounding box center [378, 183] width 517 height 291
click at [625, 321] on icon at bounding box center [623, 318] width 11 height 9
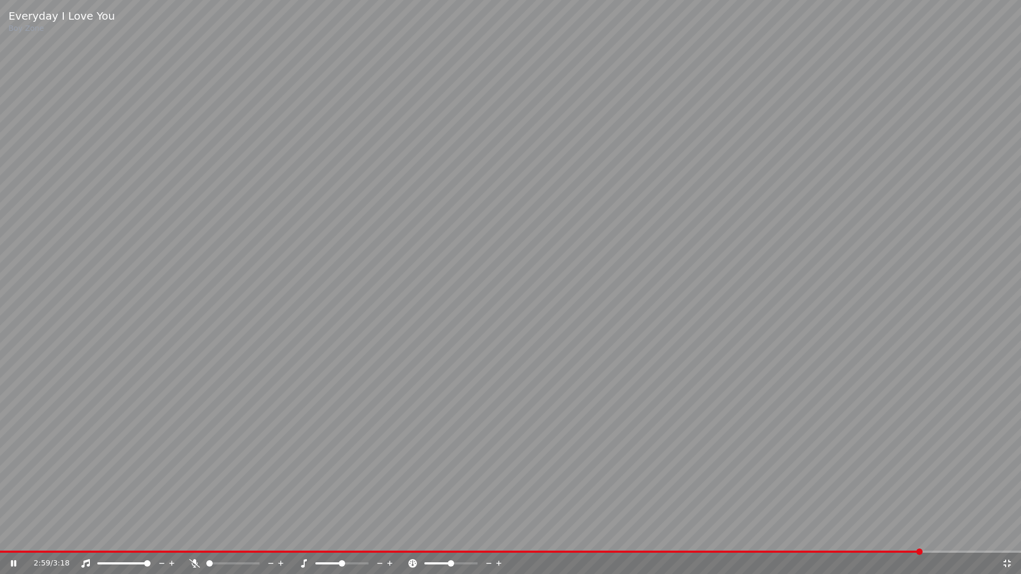
click at [1005, 536] on icon at bounding box center [1007, 563] width 11 height 9
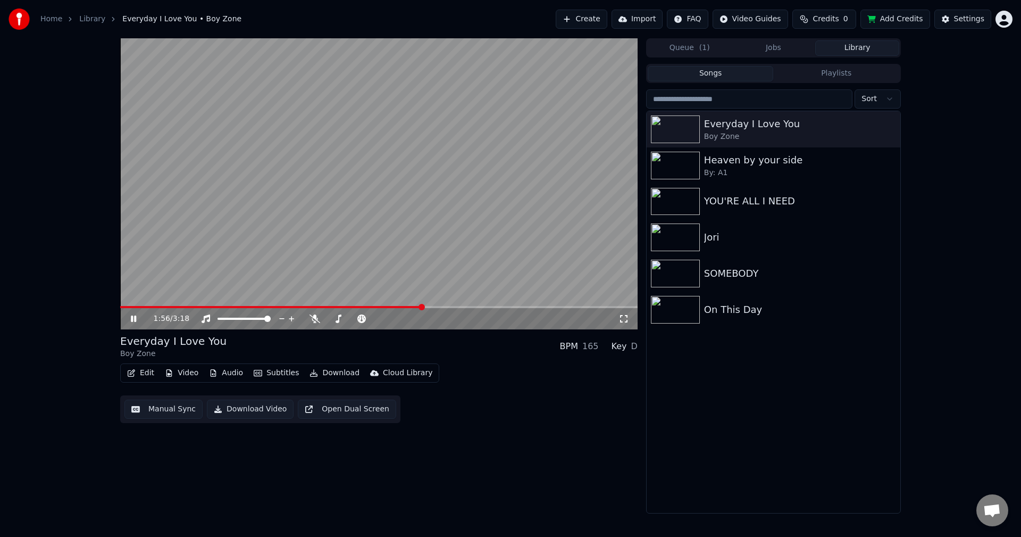
click at [422, 307] on span at bounding box center [271, 307] width 302 height 2
click at [227, 307] on span at bounding box center [273, 307] width 306 height 2
click at [140, 374] on button "Edit" at bounding box center [141, 372] width 36 height 15
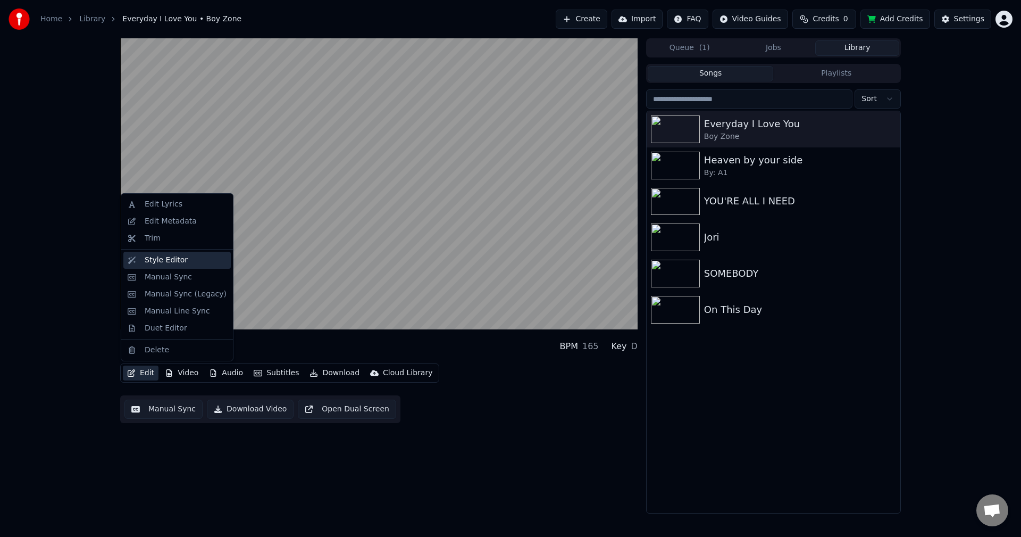
click at [175, 261] on div "Style Editor" at bounding box center [166, 260] width 43 height 11
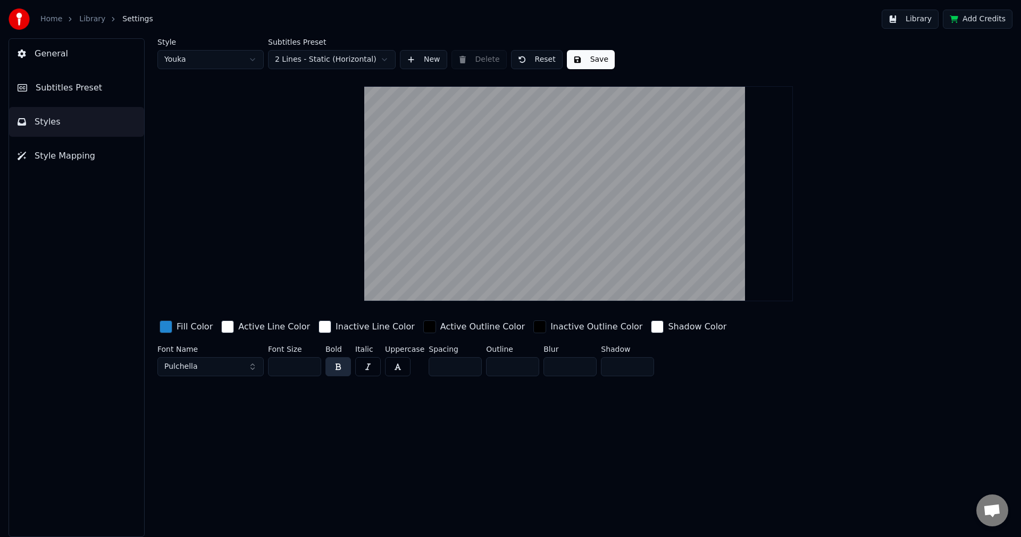
click at [309, 368] on input "***" at bounding box center [294, 366] width 53 height 19
click at [309, 367] on input "***" at bounding box center [294, 366] width 53 height 19
click at [310, 367] on input "***" at bounding box center [294, 366] width 53 height 19
type input "***"
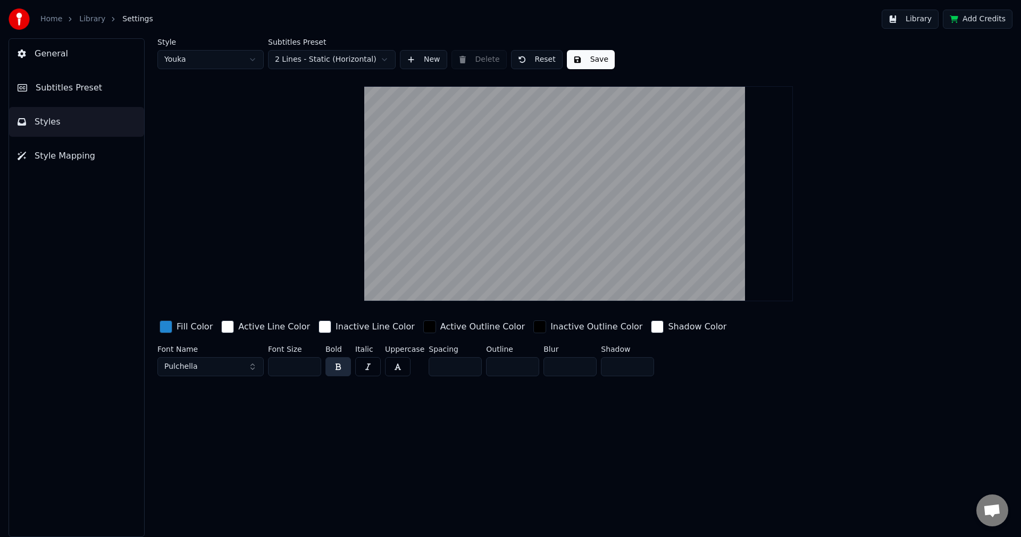
click at [310, 367] on input "***" at bounding box center [294, 366] width 53 height 19
click at [589, 58] on button "Save" at bounding box center [591, 59] width 48 height 19
drag, startPoint x: 56, startPoint y: 88, endPoint x: 85, endPoint y: 93, distance: 29.0
click at [56, 88] on span "Subtitles Preset" at bounding box center [69, 87] width 66 height 13
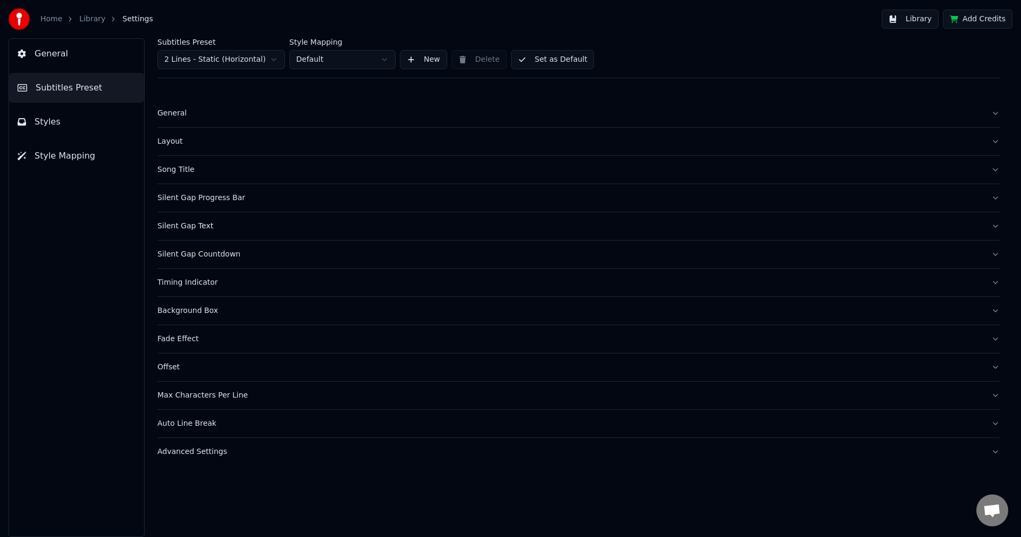
click at [546, 62] on button "Set as Default" at bounding box center [552, 59] width 83 height 19
click at [925, 21] on button "Library" at bounding box center [910, 19] width 57 height 19
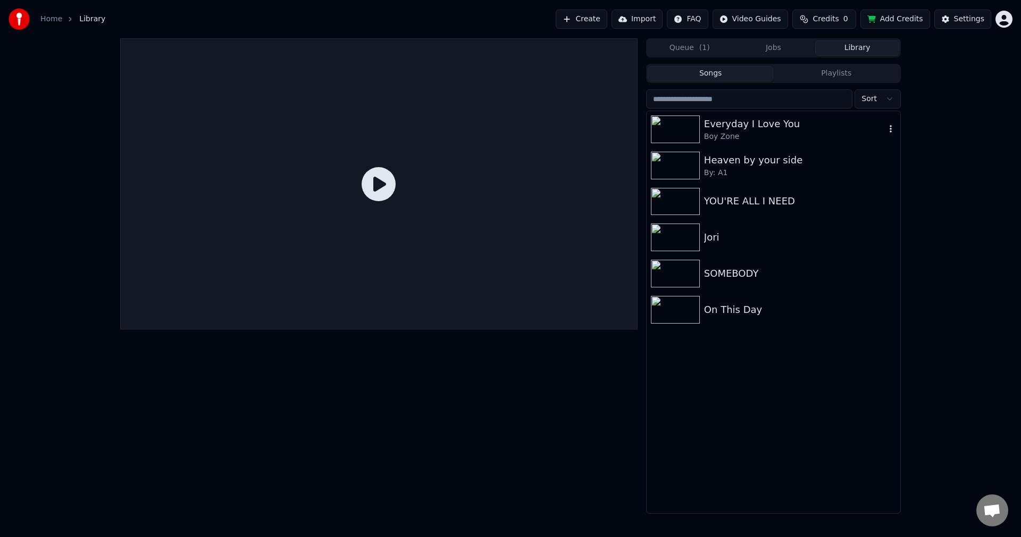
click at [759, 140] on div "Boy Zone" at bounding box center [794, 136] width 181 height 11
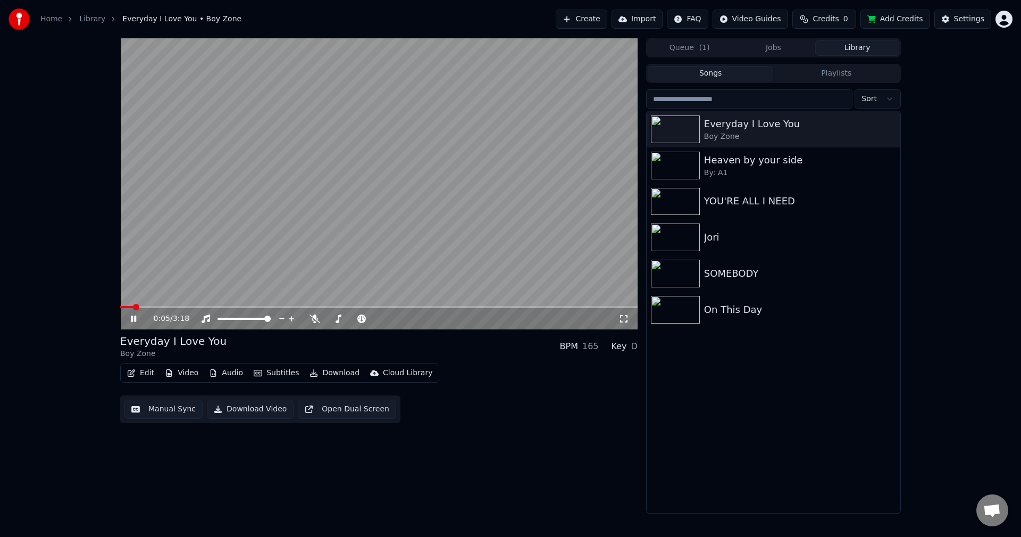
click at [195, 306] on span at bounding box center [378, 307] width 517 height 2
click at [626, 319] on icon at bounding box center [623, 318] width 11 height 9
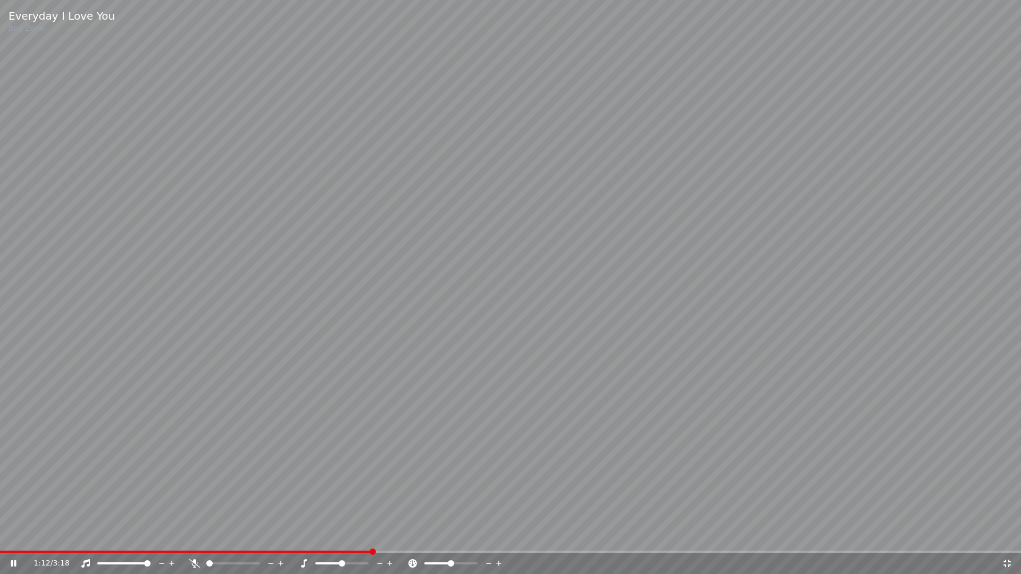
click at [1007, 536] on icon at bounding box center [1007, 563] width 11 height 9
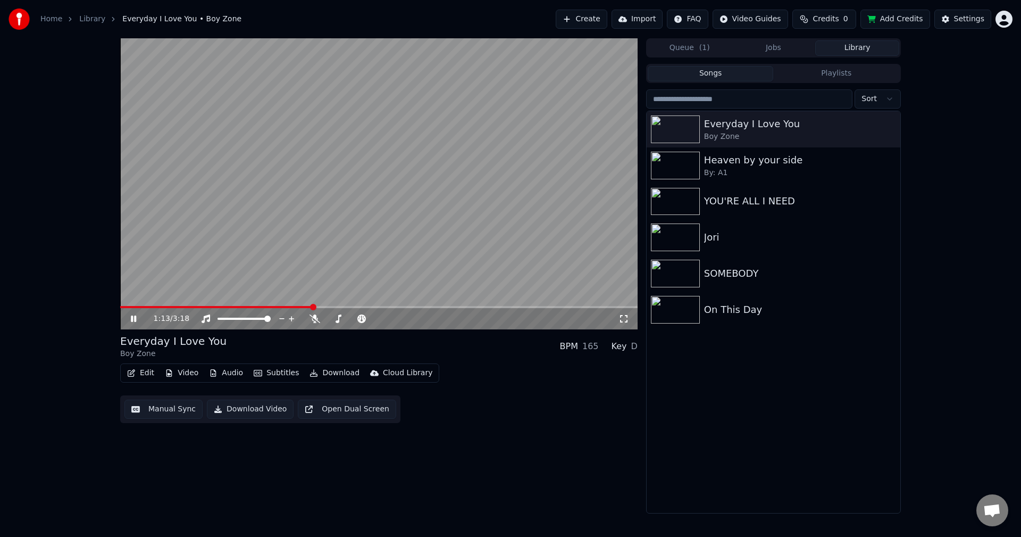
click at [334, 266] on video at bounding box center [378, 183] width 517 height 291
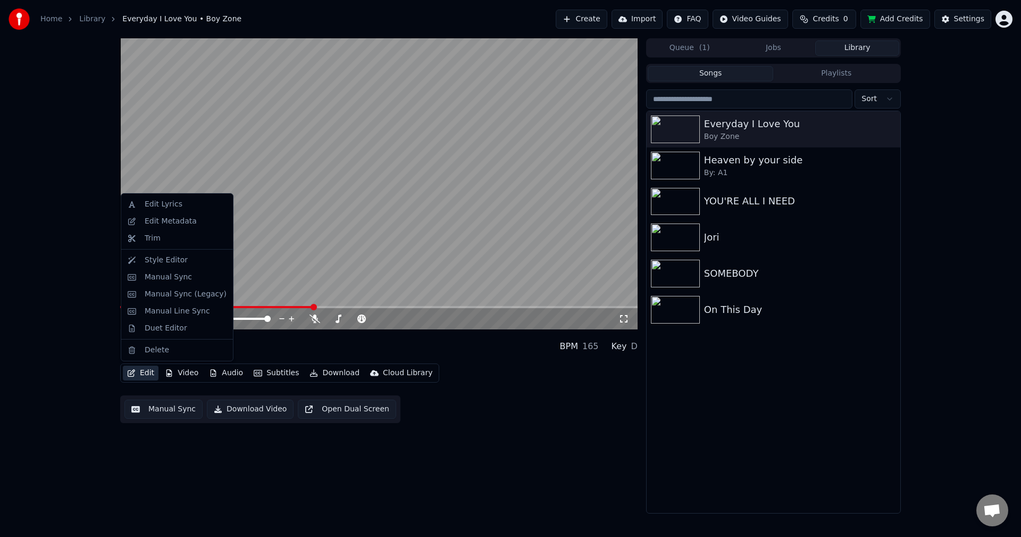
click at [138, 373] on button "Edit" at bounding box center [141, 372] width 36 height 15
click at [148, 259] on div "Style Editor" at bounding box center [166, 260] width 43 height 11
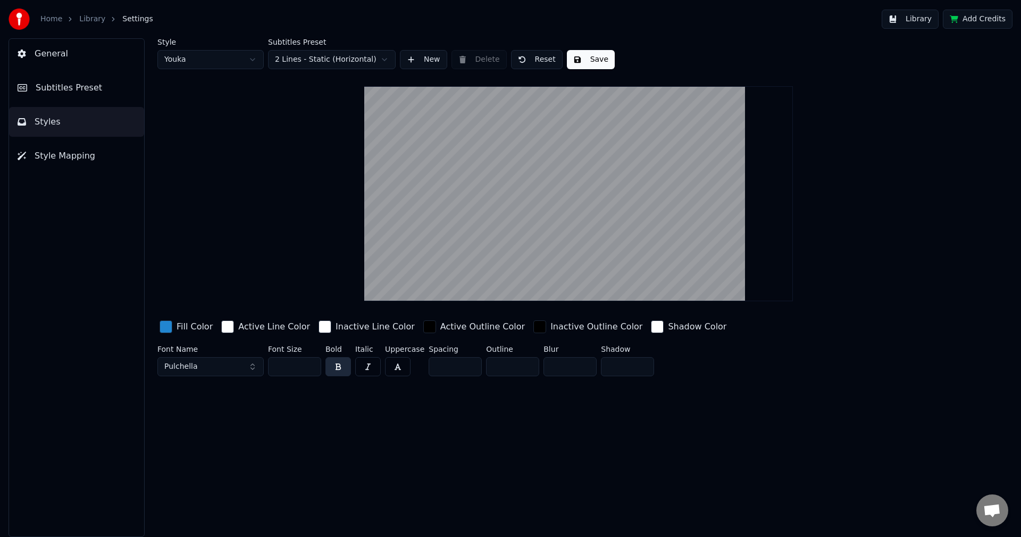
click at [524, 367] on input "*" at bounding box center [512, 366] width 53 height 19
type input "*"
click at [524, 367] on input "*" at bounding box center [512, 366] width 53 height 19
click at [585, 60] on button "Save" at bounding box center [591, 59] width 48 height 19
click at [68, 80] on button "Subtitles Preset" at bounding box center [76, 88] width 135 height 30
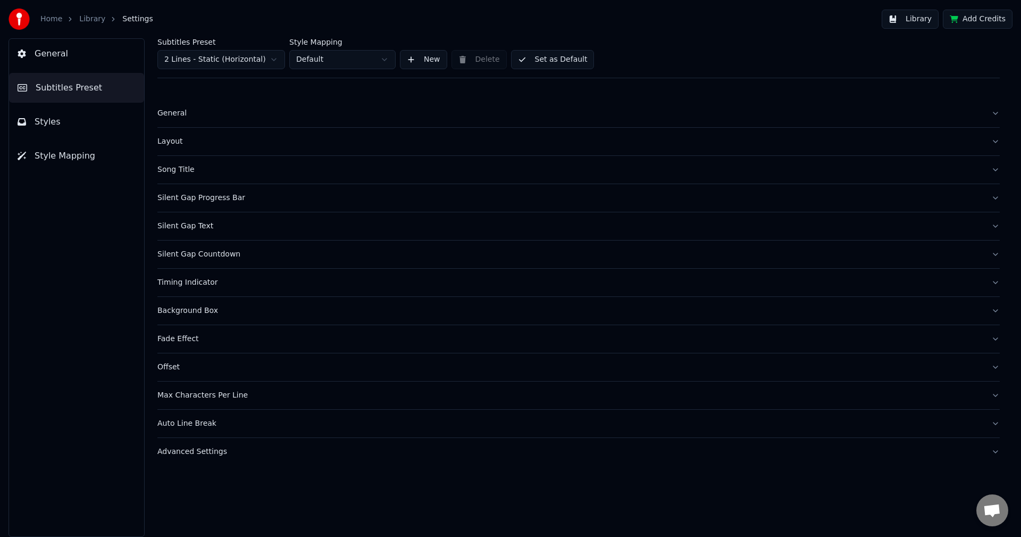
click at [543, 61] on button "Set as Default" at bounding box center [552, 59] width 83 height 19
click at [909, 24] on button "Library" at bounding box center [910, 19] width 57 height 19
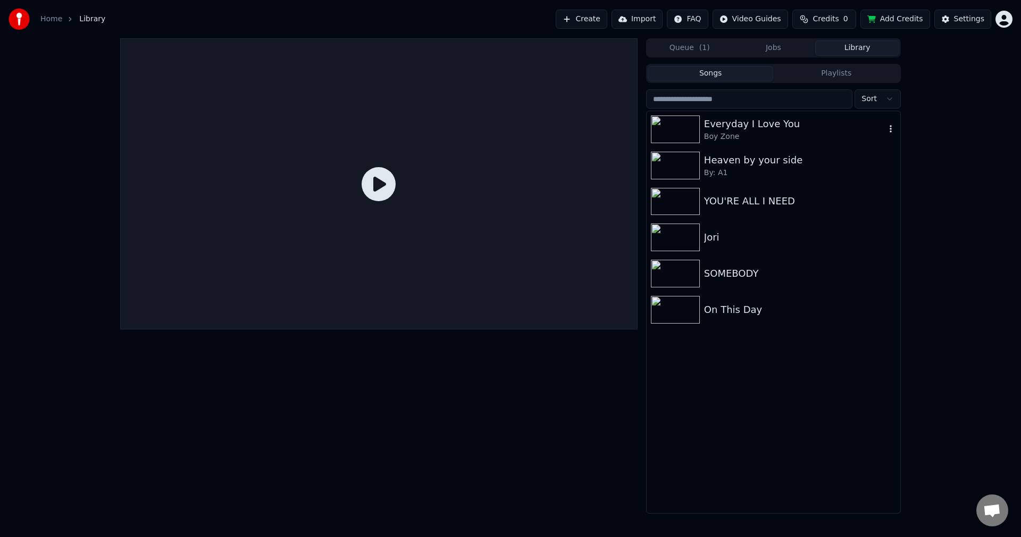
click at [772, 138] on div "Boy Zone" at bounding box center [794, 136] width 181 height 11
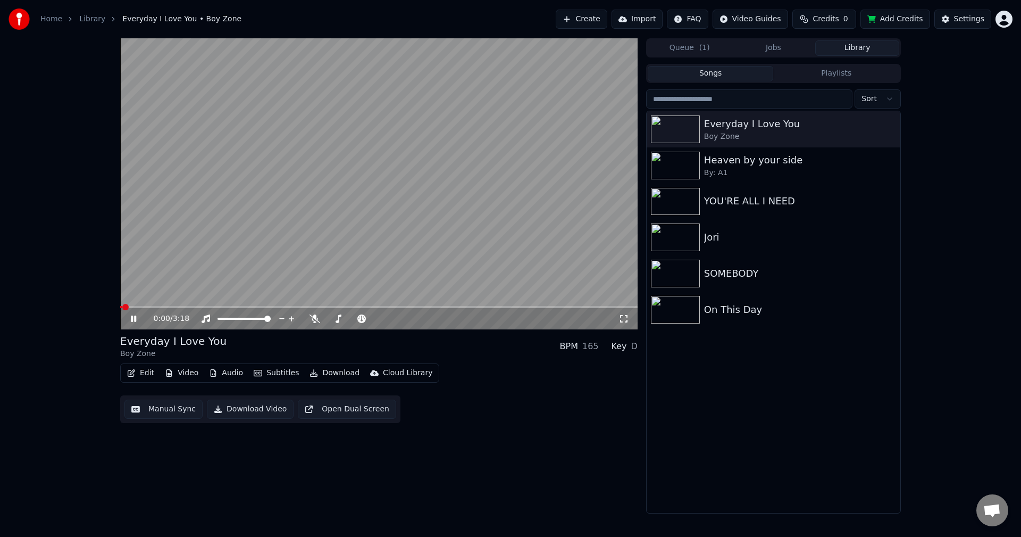
click at [216, 305] on video at bounding box center [378, 183] width 517 height 291
click at [222, 306] on span at bounding box center [378, 307] width 517 height 2
click at [207, 253] on video at bounding box center [378, 183] width 517 height 291
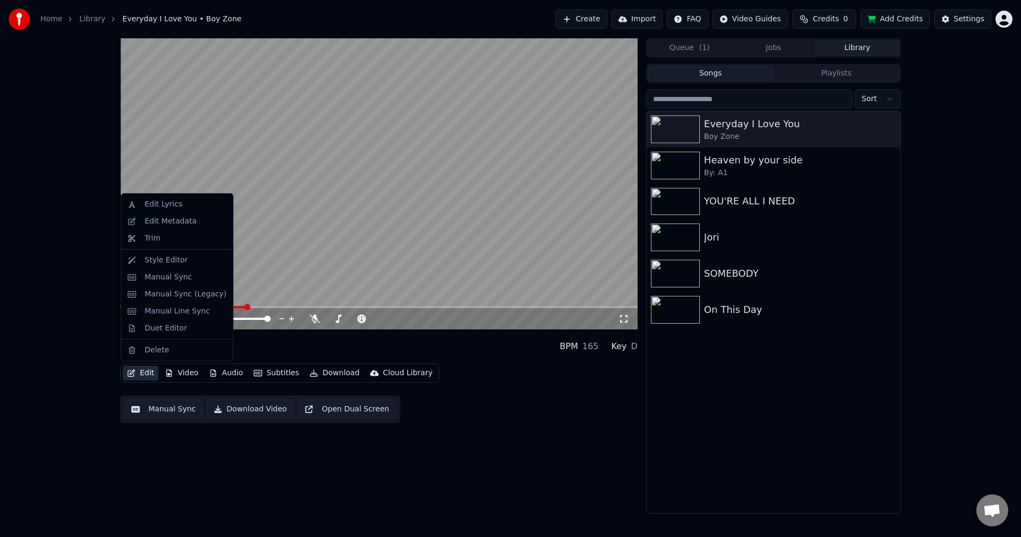
click at [140, 373] on button "Edit" at bounding box center [141, 372] width 36 height 15
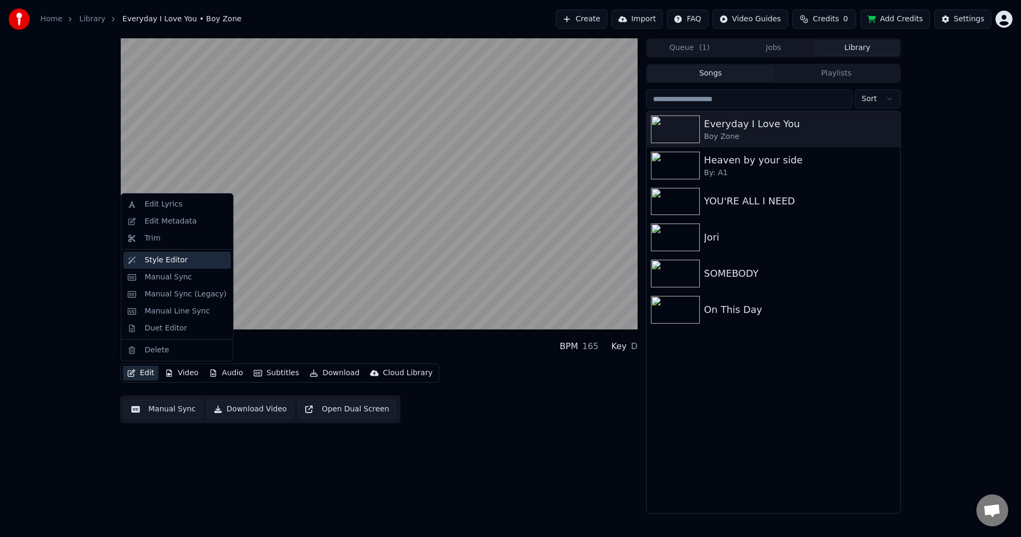
click at [153, 261] on div "Style Editor" at bounding box center [166, 260] width 43 height 11
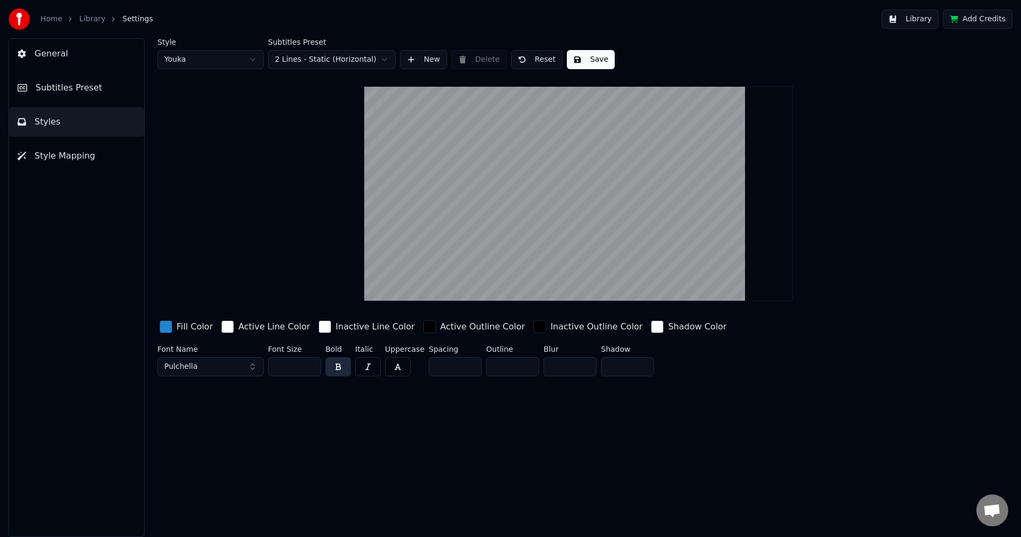
click at [423, 327] on div "button" at bounding box center [429, 326] width 13 height 13
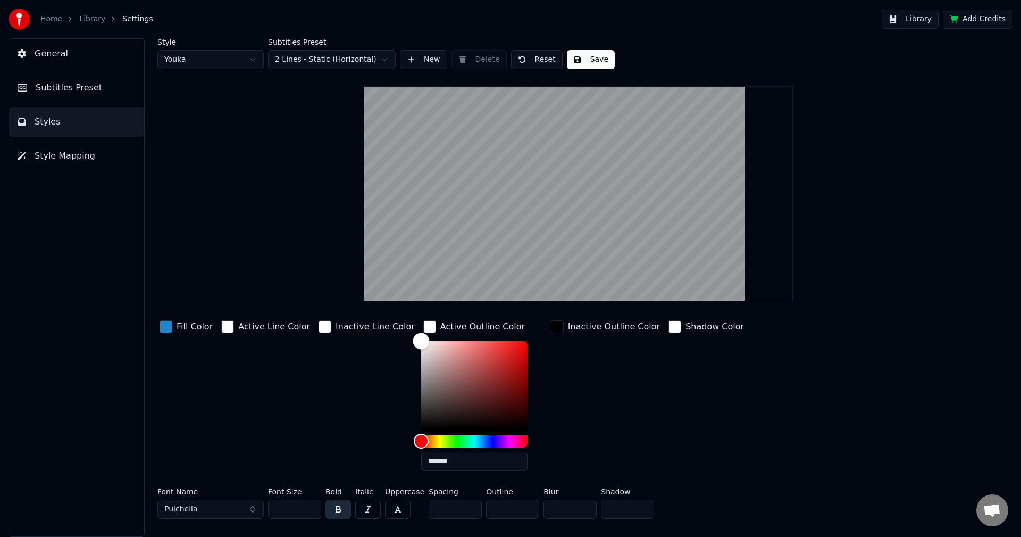
drag, startPoint x: 397, startPoint y: 426, endPoint x: 390, endPoint y: 339, distance: 88.1
click at [390, 339] on div "Fill Color Active Line Color Inactive Line Color Active Outline Color ******* I…" at bounding box center [514, 398] width 715 height 161
drag, startPoint x: 399, startPoint y: 339, endPoint x: 400, endPoint y: 372, distance: 33.5
click at [414, 372] on div "Color" at bounding box center [422, 373] width 16 height 16
type input "*******"
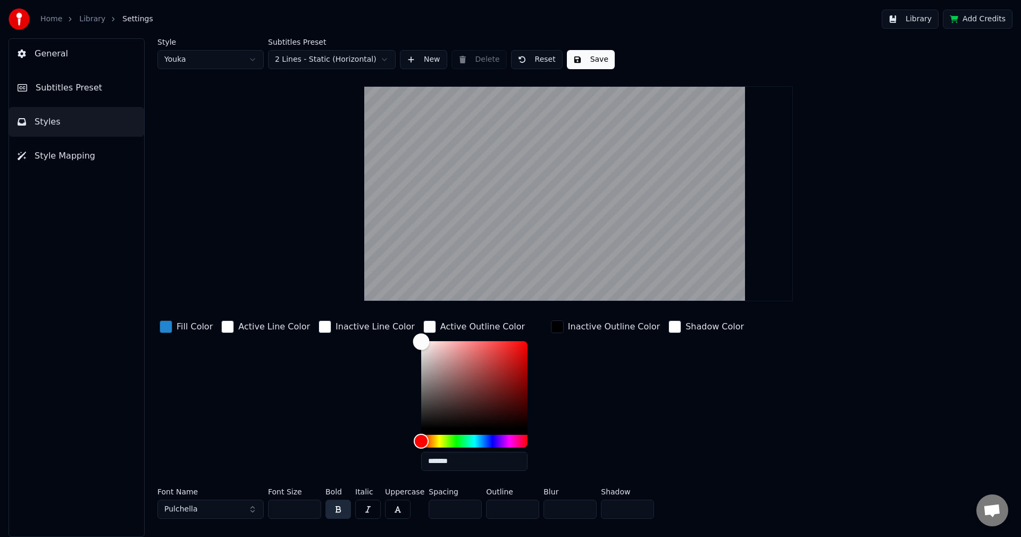
drag, startPoint x: 400, startPoint y: 372, endPoint x: 390, endPoint y: 317, distance: 55.6
click at [390, 318] on div "Fill Color Active Line Color Inactive Line Color Active Outline Color ******* I…" at bounding box center [514, 398] width 715 height 161
click at [164, 327] on div "button" at bounding box center [166, 326] width 13 height 13
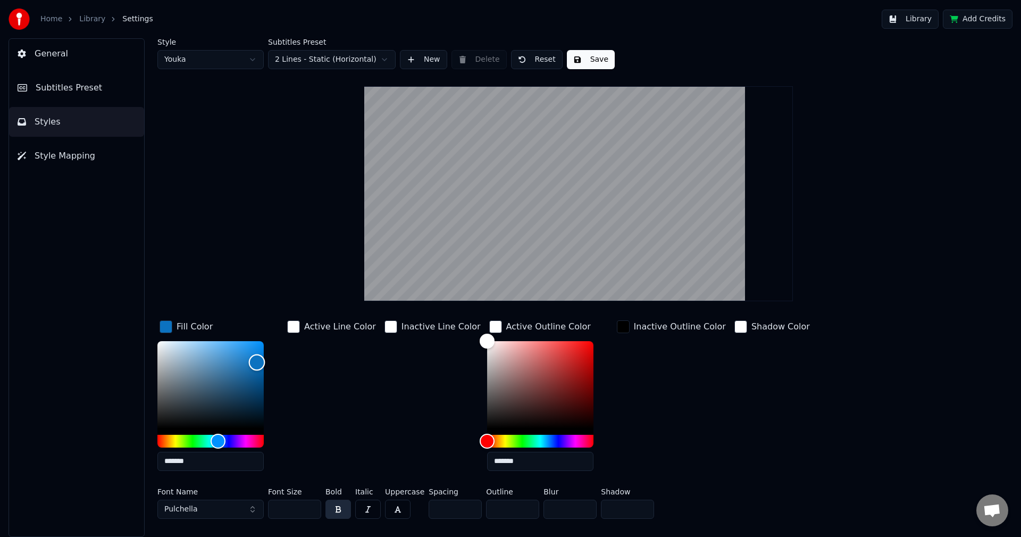
type input "*******"
drag, startPoint x: 248, startPoint y: 358, endPoint x: 259, endPoint y: 366, distance: 13.4
click at [259, 366] on div "Color" at bounding box center [259, 366] width 16 height 16
click at [489, 329] on div "button" at bounding box center [495, 326] width 13 height 13
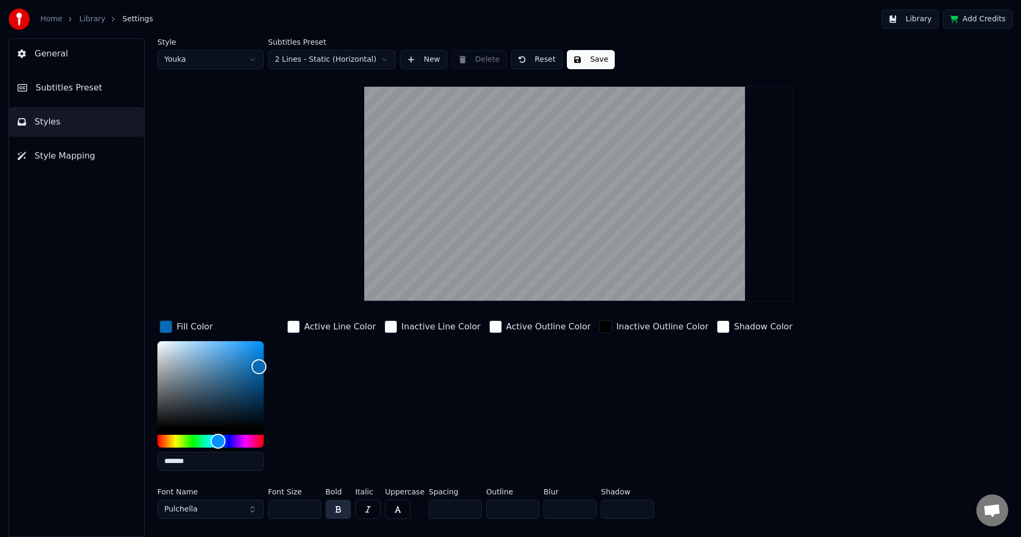
click at [165, 328] on div "button" at bounding box center [166, 326] width 13 height 13
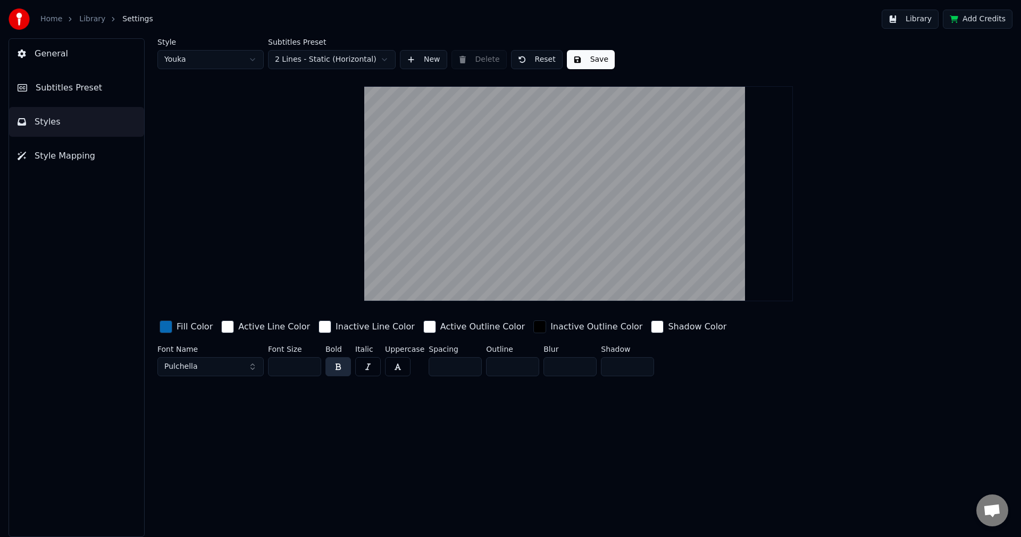
click at [593, 61] on button "Save" at bounding box center [591, 59] width 48 height 19
click at [88, 94] on span "Subtitles Preset" at bounding box center [69, 87] width 66 height 13
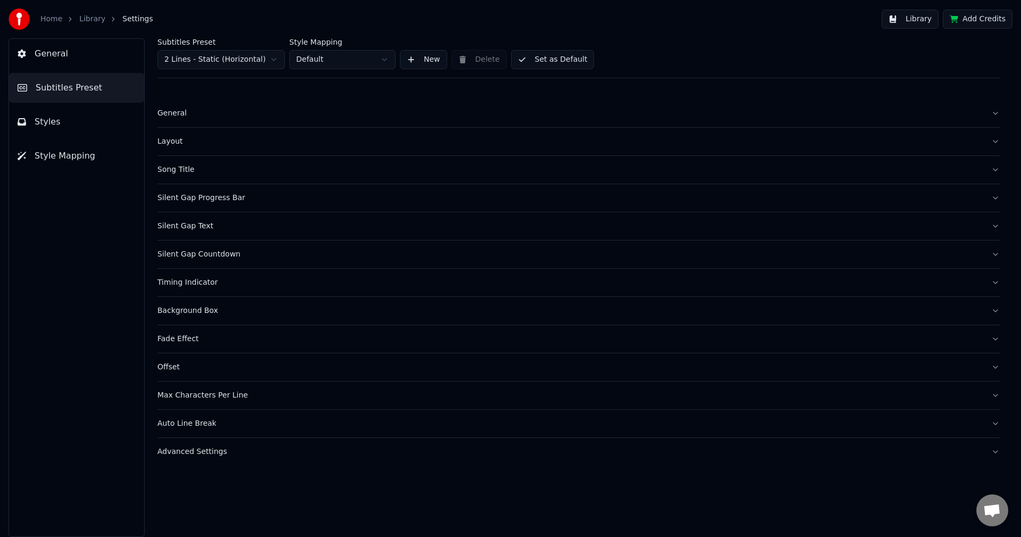
click at [554, 55] on button "Set as Default" at bounding box center [552, 59] width 83 height 19
click at [933, 20] on button "Library" at bounding box center [910, 19] width 57 height 19
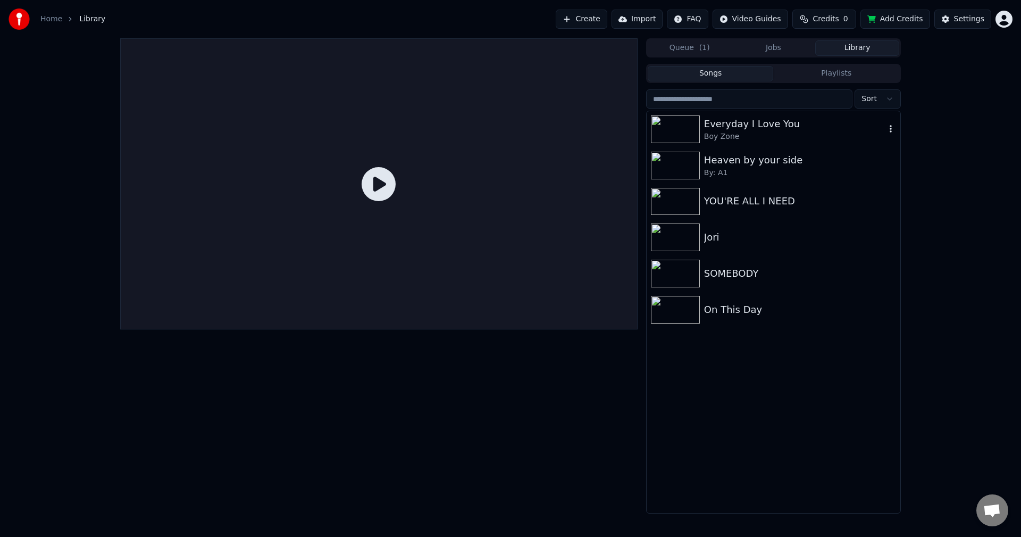
click at [764, 135] on div "Boy Zone" at bounding box center [794, 136] width 181 height 11
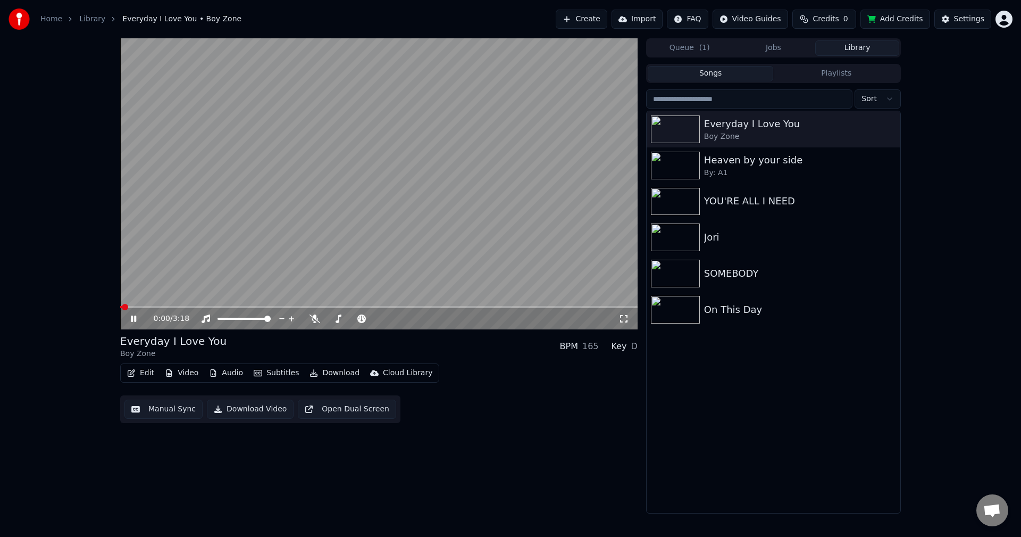
click at [198, 307] on span at bounding box center [378, 307] width 517 height 2
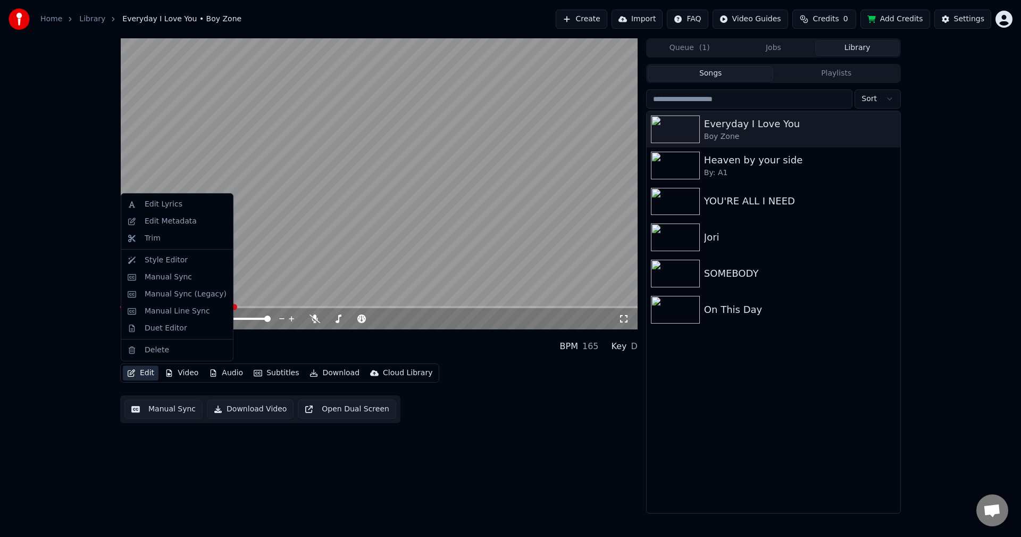
click at [147, 372] on button "Edit" at bounding box center [141, 372] width 36 height 15
click at [163, 261] on div "Style Editor" at bounding box center [166, 260] width 43 height 11
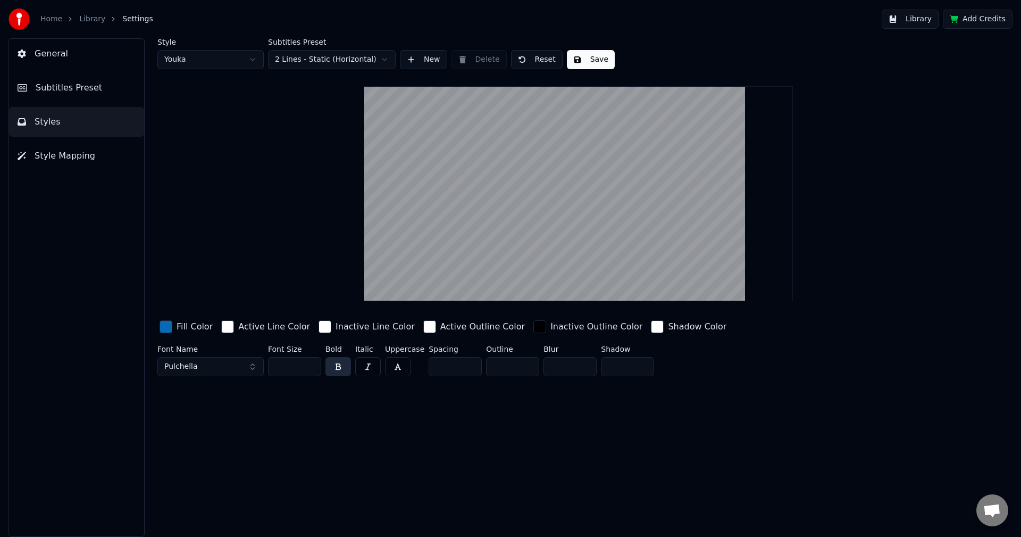
click at [319, 328] on div "button" at bounding box center [325, 326] width 13 height 13
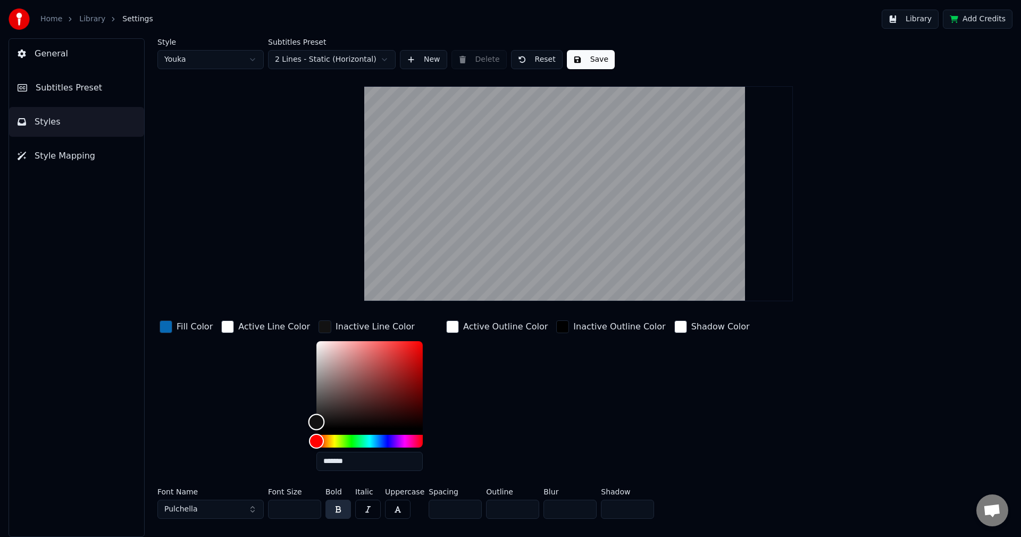
type input "*******"
drag, startPoint x: 305, startPoint y: 342, endPoint x: 294, endPoint y: 441, distance: 99.0
click at [294, 441] on div "Fill Color Active Line Color Inactive Line Color ******* Active Outline Color I…" at bounding box center [514, 398] width 715 height 161
click at [595, 55] on button "Save" at bounding box center [591, 59] width 48 height 19
click at [49, 90] on span "Subtitles Preset" at bounding box center [69, 87] width 66 height 13
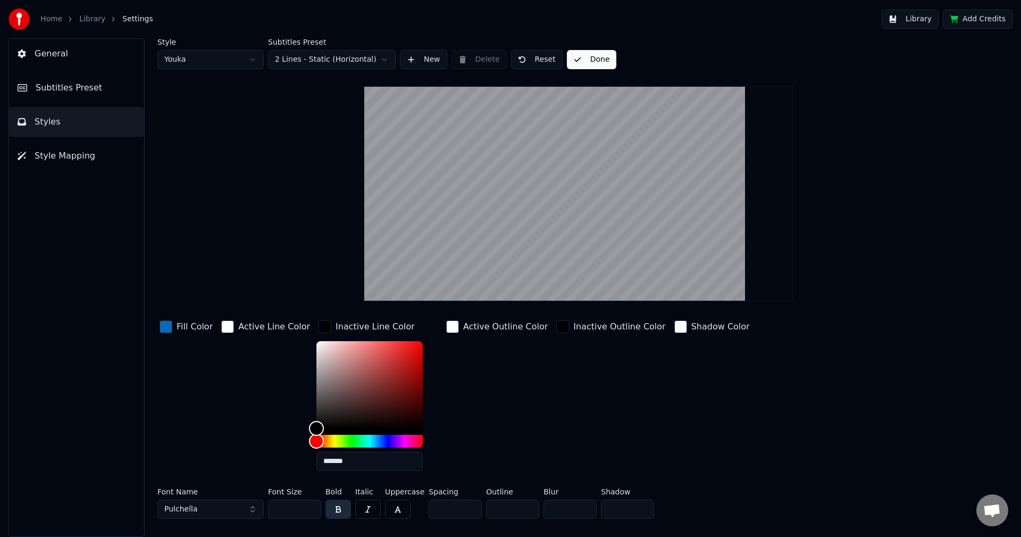
click at [49, 90] on span "Subtitles Preset" at bounding box center [69, 87] width 66 height 13
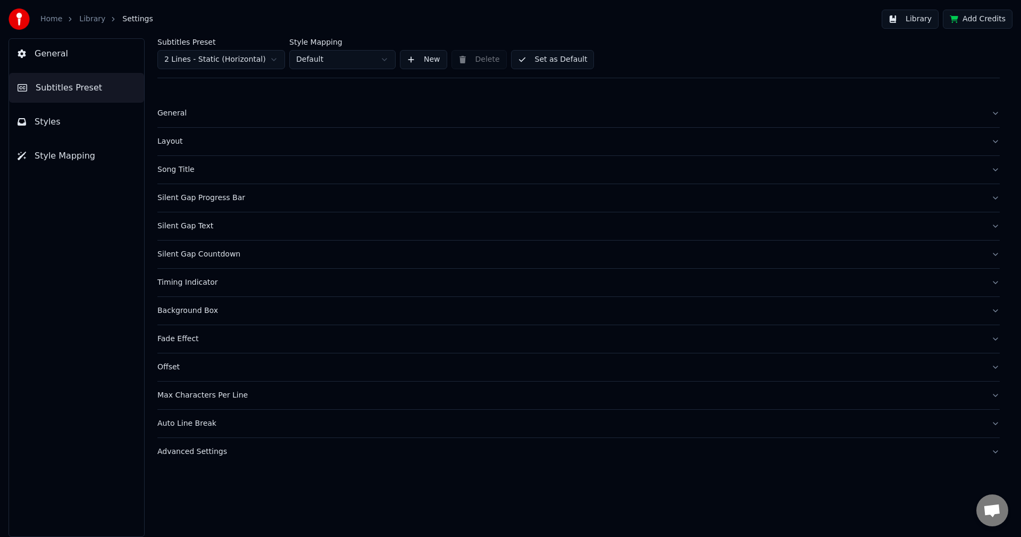
click at [556, 64] on button "Set as Default" at bounding box center [552, 59] width 83 height 19
click at [905, 22] on button "Library" at bounding box center [910, 19] width 57 height 19
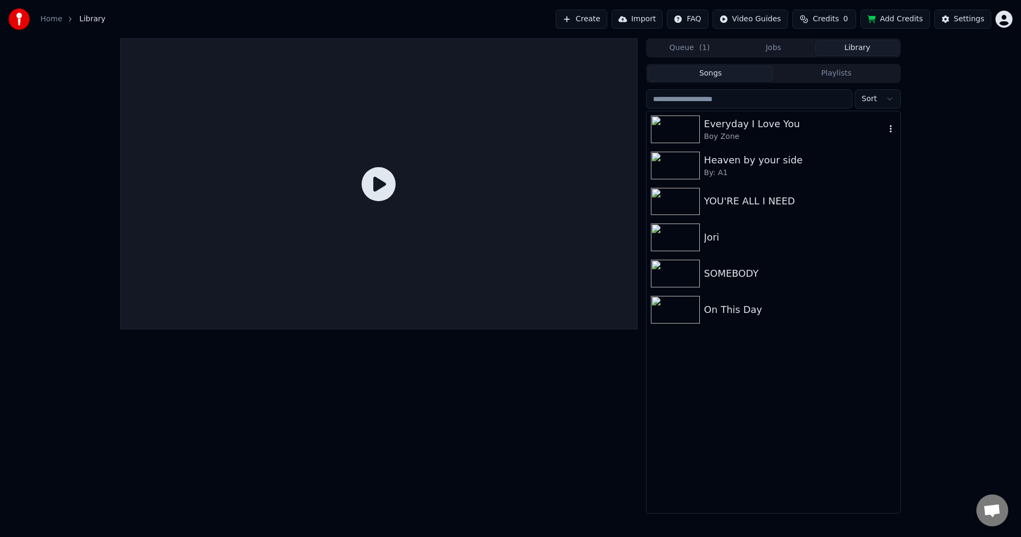
click at [776, 132] on div "Boy Zone" at bounding box center [794, 136] width 181 height 11
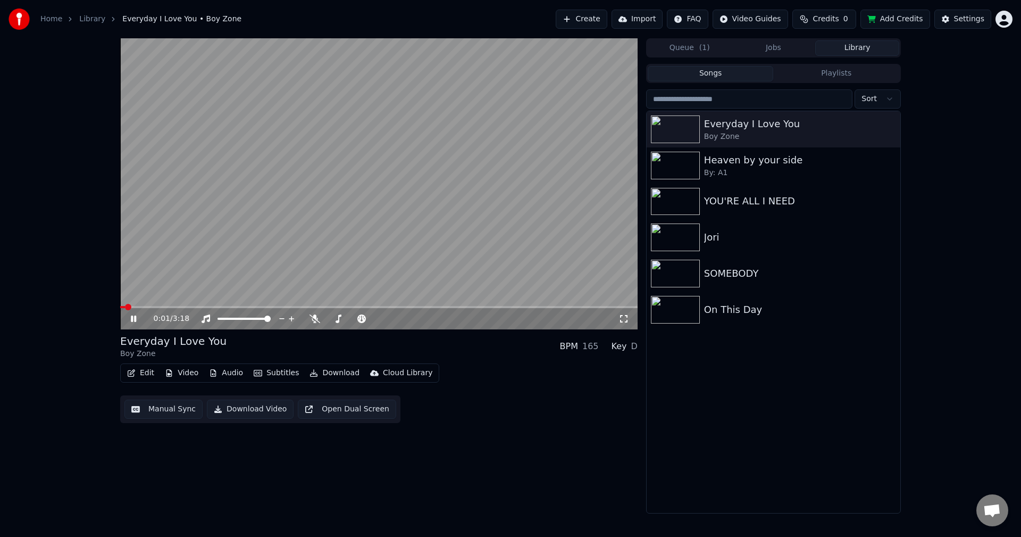
click at [200, 305] on video at bounding box center [378, 183] width 517 height 291
click at [198, 308] on span at bounding box center [378, 307] width 517 height 2
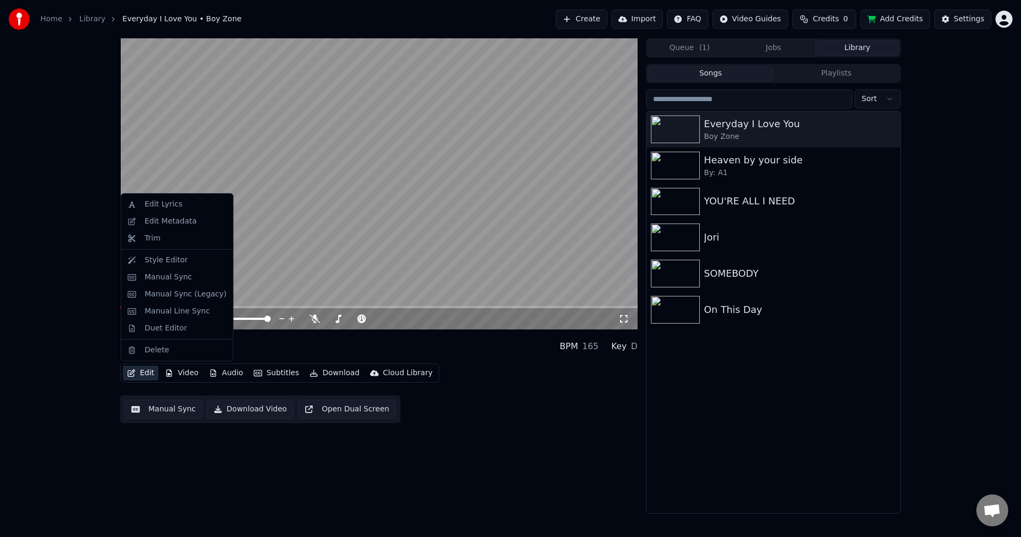
click at [145, 374] on button "Edit" at bounding box center [141, 372] width 36 height 15
click at [150, 263] on div "Style Editor" at bounding box center [166, 260] width 43 height 11
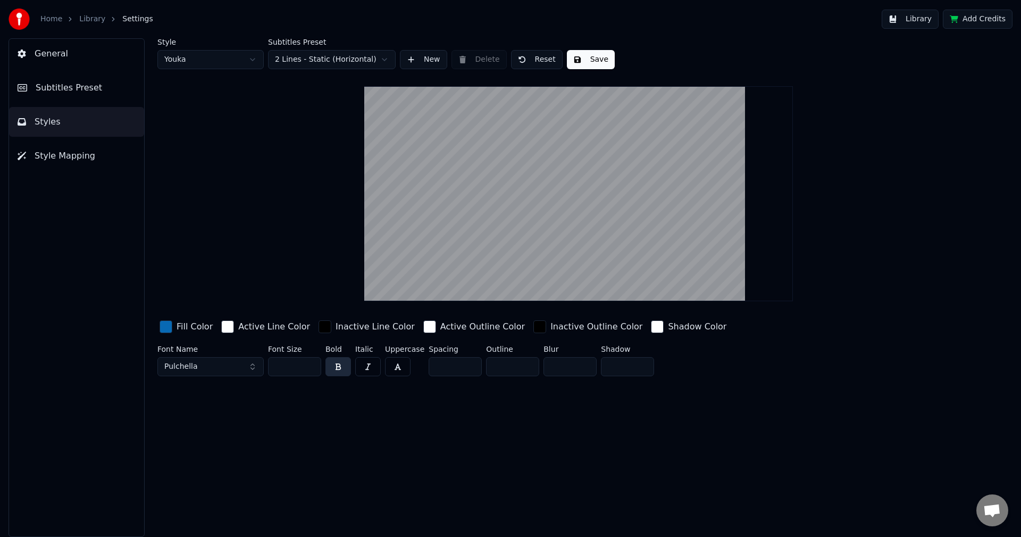
click at [319, 330] on div "button" at bounding box center [325, 326] width 13 height 13
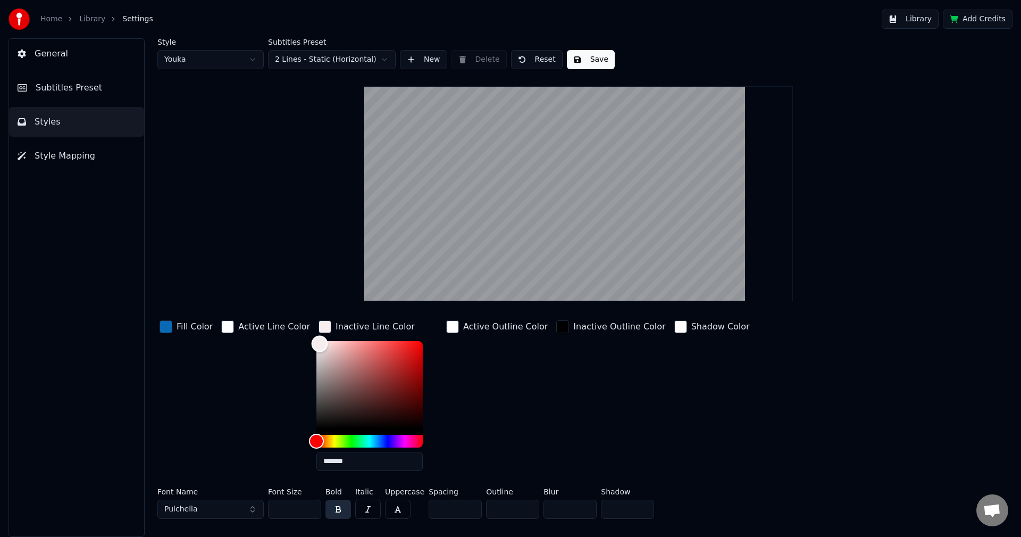
type input "*******"
drag, startPoint x: 310, startPoint y: 348, endPoint x: 306, endPoint y: 338, distance: 11.0
click at [316, 341] on div "Color" at bounding box center [369, 384] width 106 height 87
click at [319, 326] on div "button" at bounding box center [325, 326] width 13 height 13
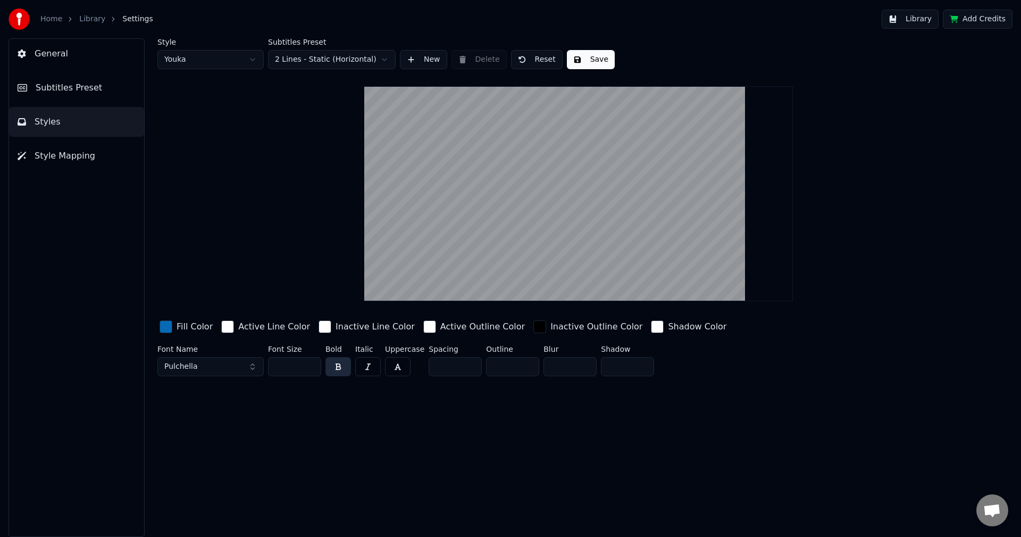
click at [423, 325] on div "button" at bounding box center [429, 326] width 13 height 13
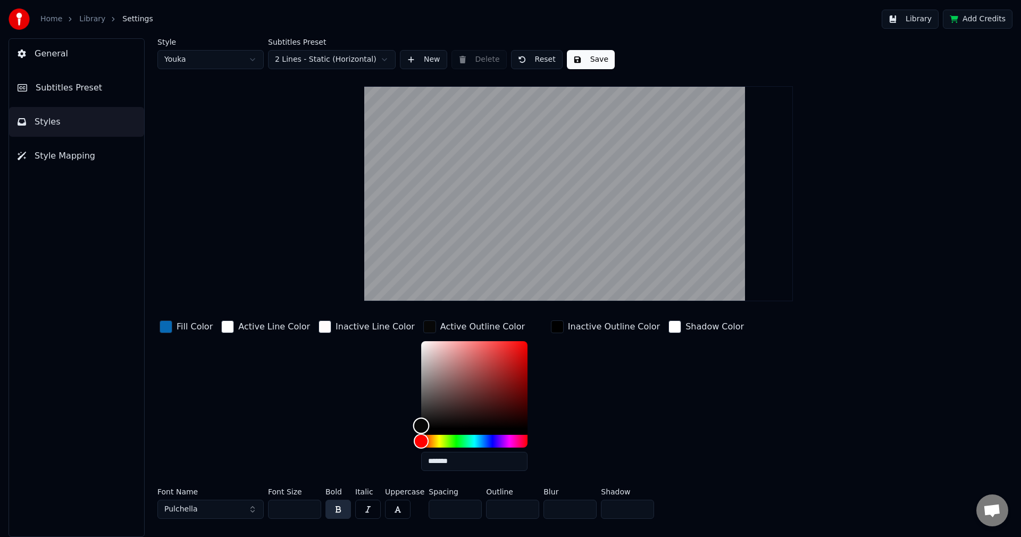
type input "*******"
drag, startPoint x: 400, startPoint y: 339, endPoint x: 395, endPoint y: 445, distance: 106.0
click at [421, 445] on div at bounding box center [474, 394] width 106 height 106
click at [423, 328] on div "button" at bounding box center [429, 326] width 13 height 13
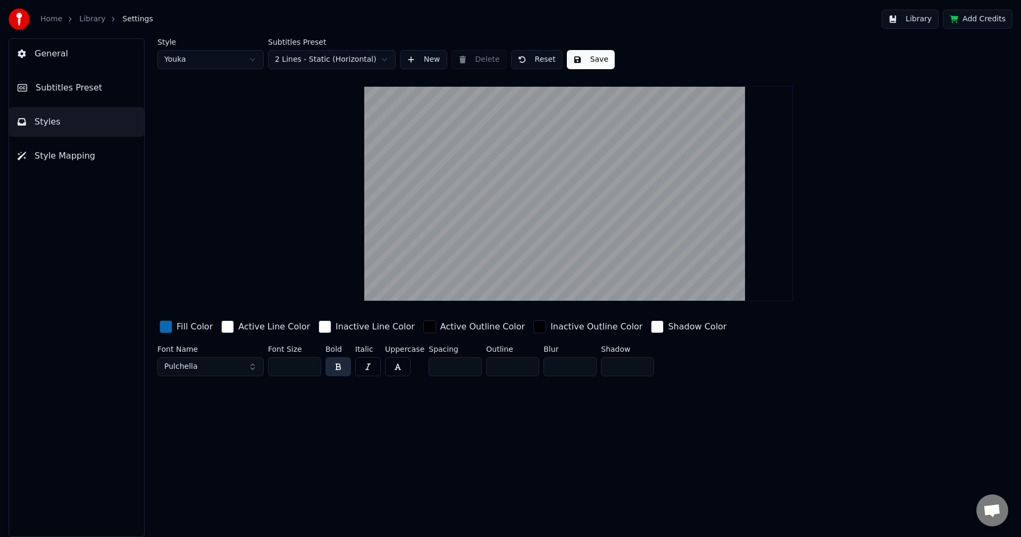
click at [423, 329] on div "button" at bounding box center [429, 326] width 13 height 13
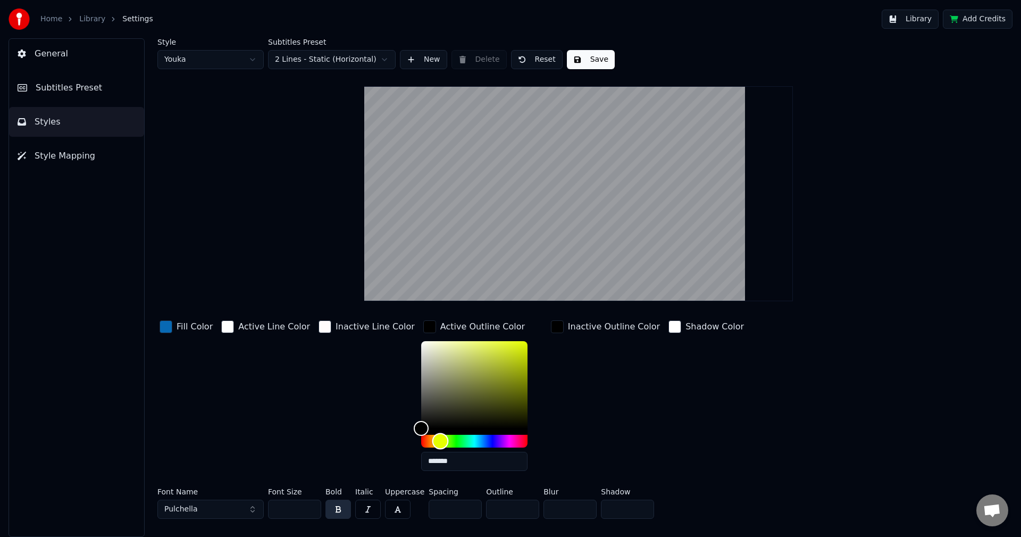
click at [421, 440] on div "Hue" at bounding box center [474, 440] width 106 height 13
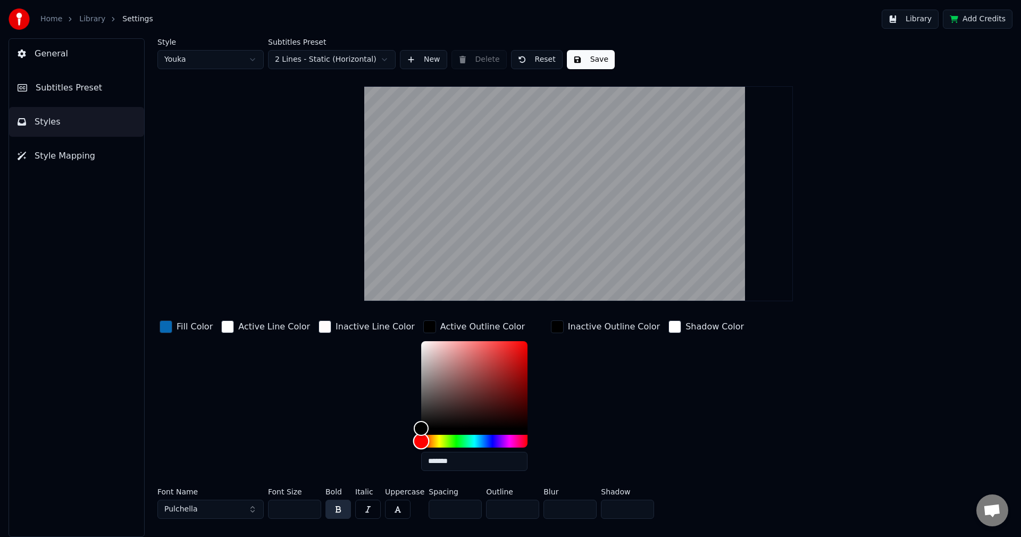
drag, startPoint x: 415, startPoint y: 439, endPoint x: 375, endPoint y: 443, distance: 40.6
click at [375, 443] on div "Fill Color Active Line Color Inactive Line Color Active Outline Color ******* I…" at bounding box center [514, 398] width 715 height 161
drag, startPoint x: 397, startPoint y: 431, endPoint x: 454, endPoint y: 344, distance: 103.7
click at [468, 344] on div "Color" at bounding box center [476, 345] width 16 height 16
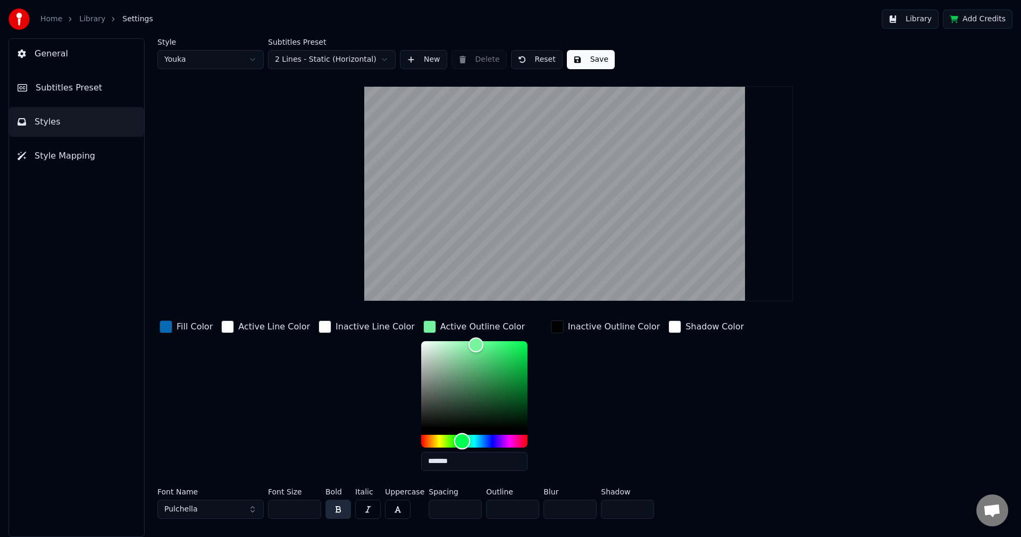
drag, startPoint x: 400, startPoint y: 443, endPoint x: 440, endPoint y: 442, distance: 39.9
click at [454, 442] on div "Hue" at bounding box center [462, 440] width 16 height 16
drag, startPoint x: 455, startPoint y: 352, endPoint x: 454, endPoint y: 380, distance: 27.7
click at [468, 380] on div "Color" at bounding box center [476, 379] width 16 height 16
drag, startPoint x: 454, startPoint y: 380, endPoint x: 505, endPoint y: 347, distance: 61.2
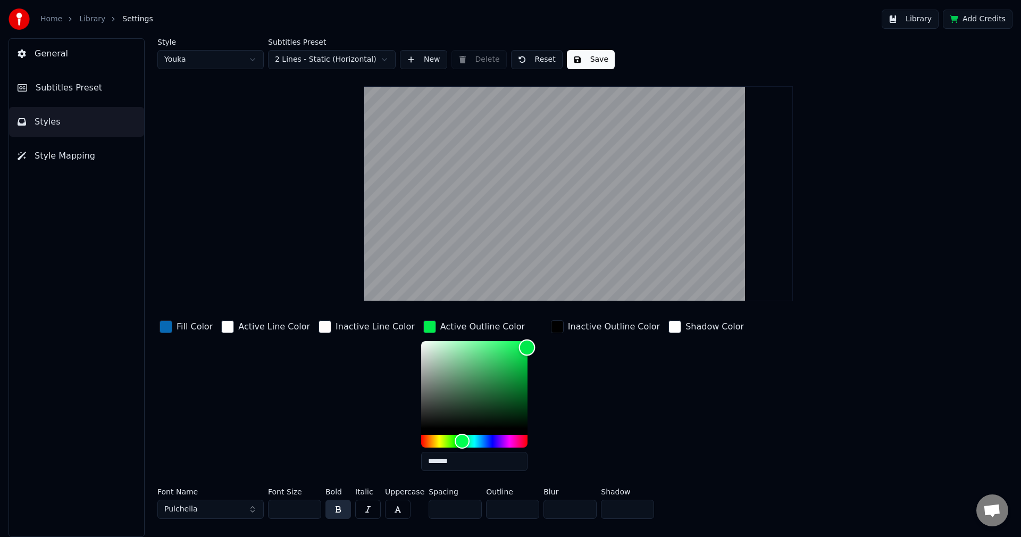
click at [519, 347] on div "Color" at bounding box center [527, 347] width 16 height 16
drag, startPoint x: 452, startPoint y: 342, endPoint x: 404, endPoint y: 341, distance: 48.4
click at [417, 341] on div "Color" at bounding box center [425, 342] width 16 height 16
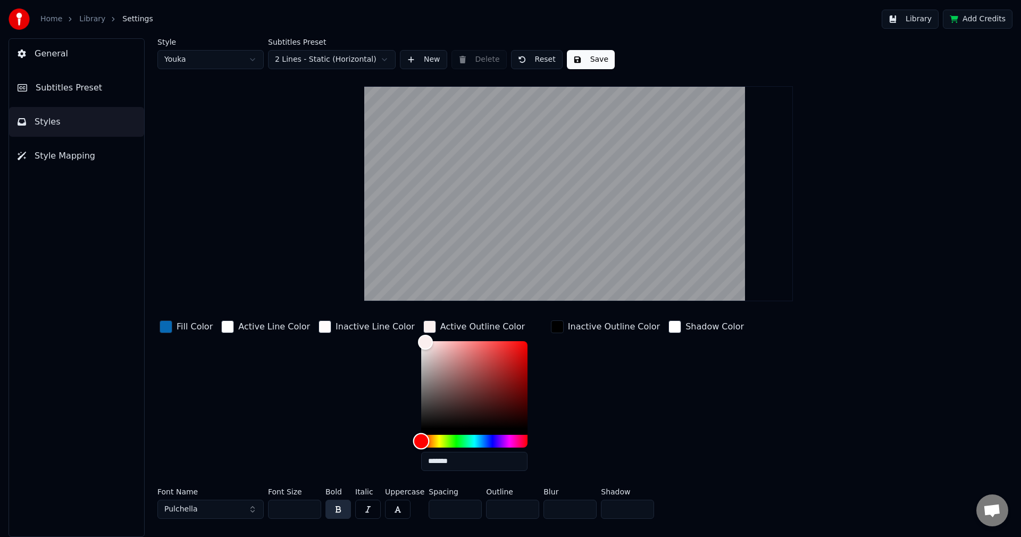
drag, startPoint x: 442, startPoint y: 438, endPoint x: 399, endPoint y: 438, distance: 43.6
click at [413, 438] on div "Hue" at bounding box center [421, 440] width 16 height 16
type input "*******"
drag, startPoint x: 404, startPoint y: 347, endPoint x: 400, endPoint y: 431, distance: 83.6
click at [414, 431] on div "Color" at bounding box center [422, 428] width 16 height 16
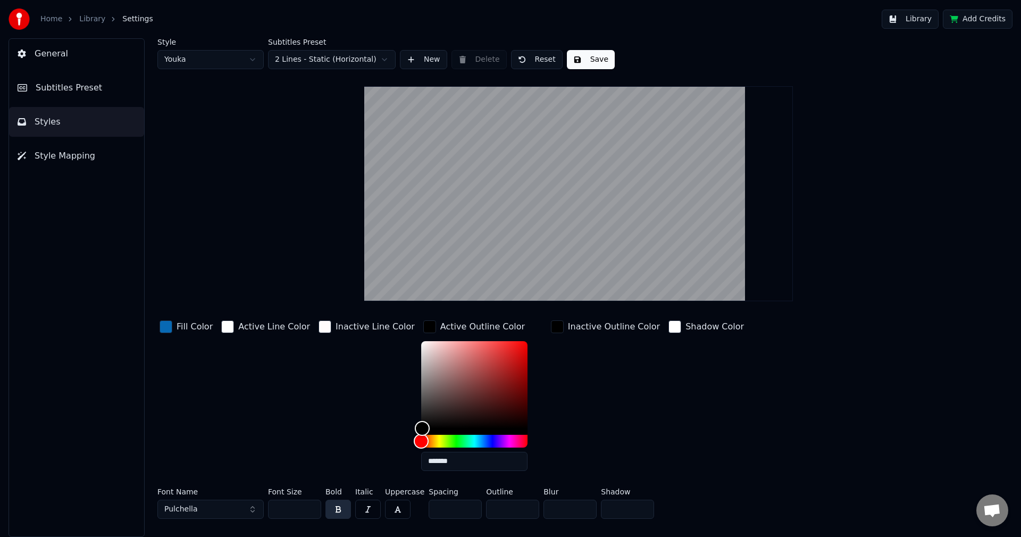
click at [83, 83] on span "Subtitles Preset" at bounding box center [69, 87] width 66 height 13
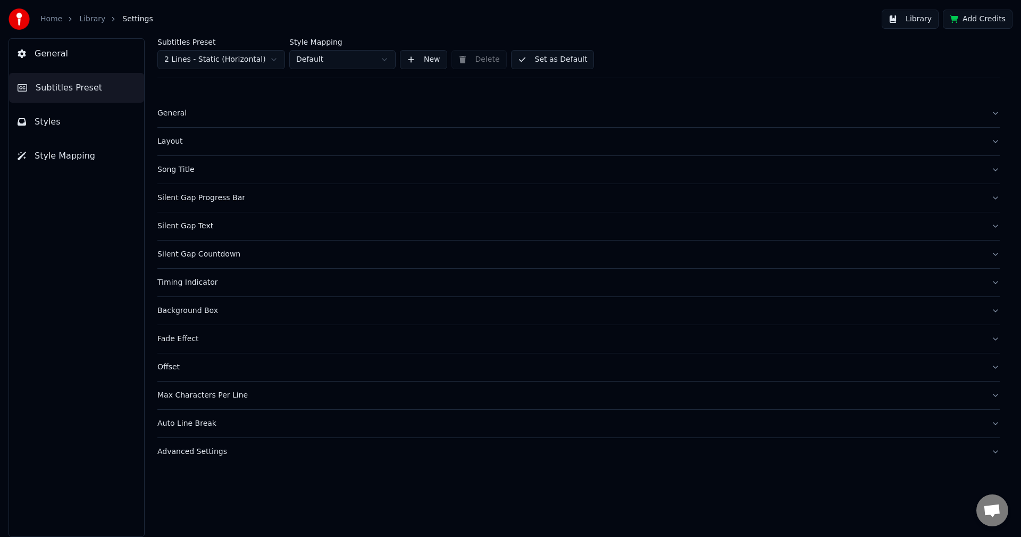
click at [51, 124] on span "Styles" at bounding box center [48, 121] width 26 height 13
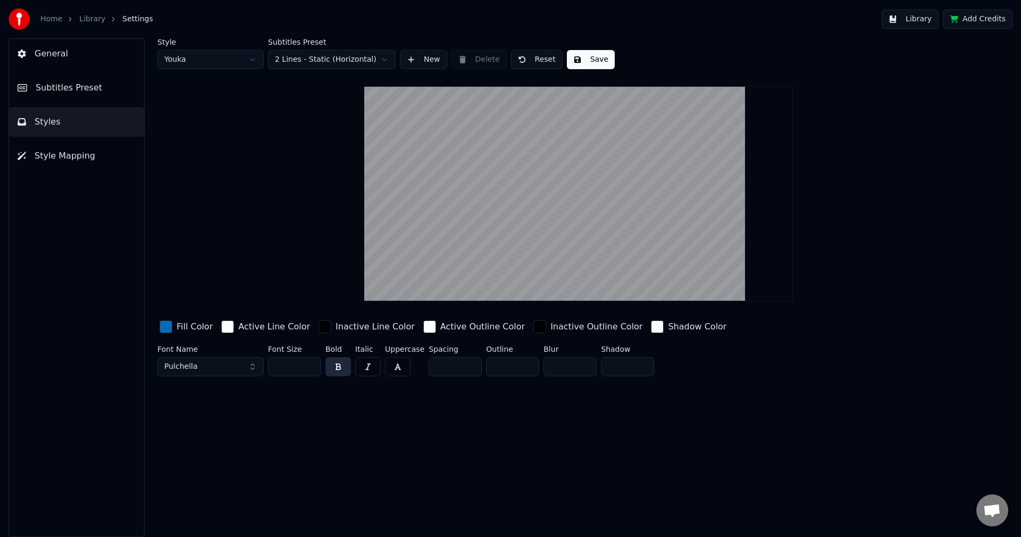
click at [319, 323] on div "button" at bounding box center [325, 326] width 13 height 13
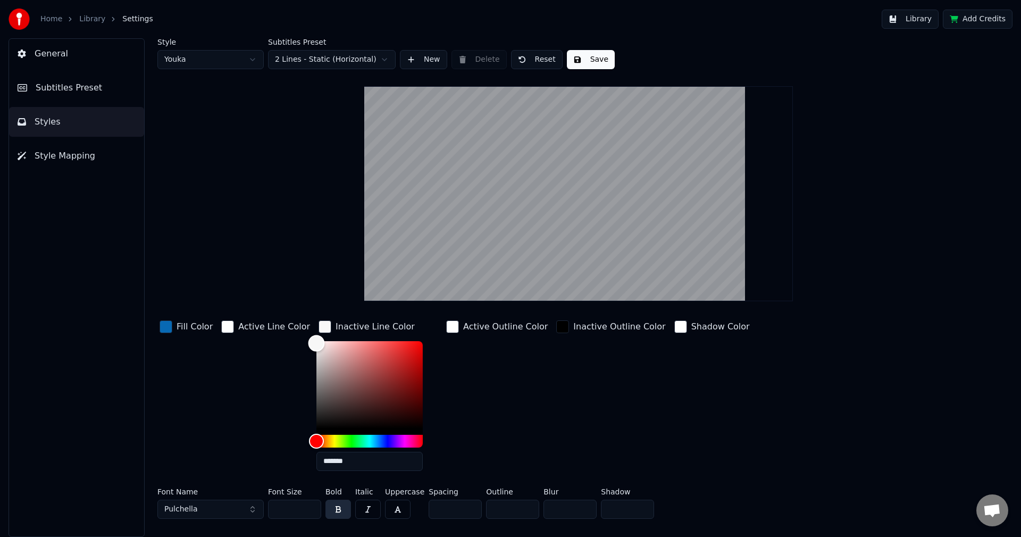
type input "*******"
drag, startPoint x: 306, startPoint y: 423, endPoint x: 300, endPoint y: 339, distance: 83.7
click at [308, 340] on div "Color" at bounding box center [316, 343] width 16 height 16
click at [446, 328] on div "button" at bounding box center [452, 326] width 13 height 13
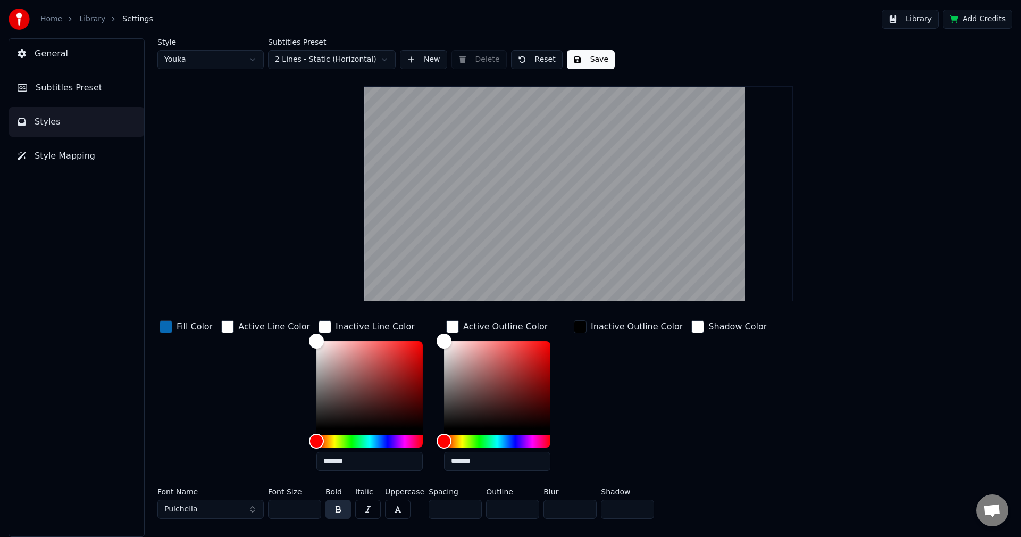
click at [319, 327] on div "button" at bounding box center [325, 326] width 13 height 13
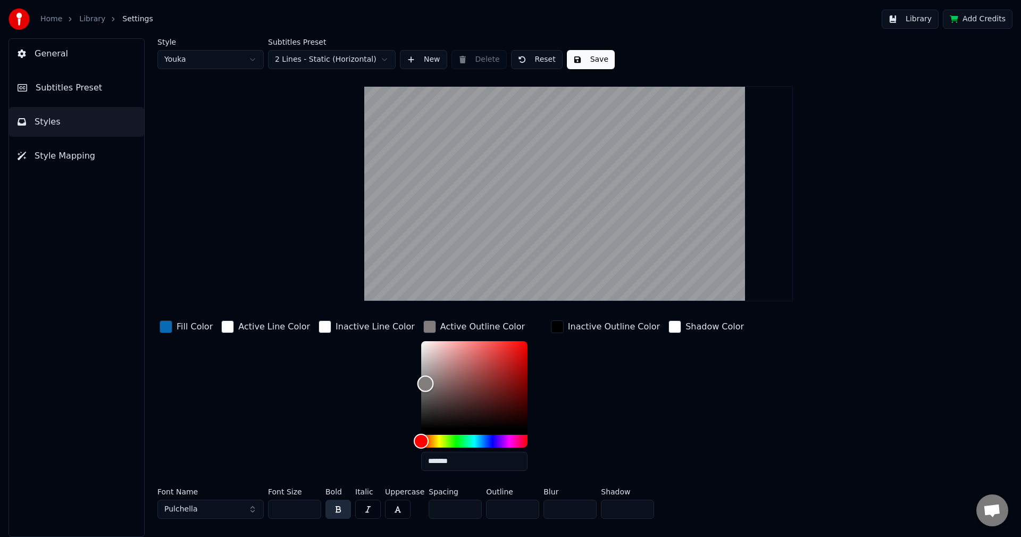
type input "*******"
drag, startPoint x: 402, startPoint y: 361, endPoint x: 387, endPoint y: 454, distance: 93.8
click at [387, 454] on div "Fill Color Active Line Color Inactive Line Color Active Outline Color ******* I…" at bounding box center [514, 398] width 715 height 161
click at [423, 326] on div "button" at bounding box center [429, 326] width 13 height 13
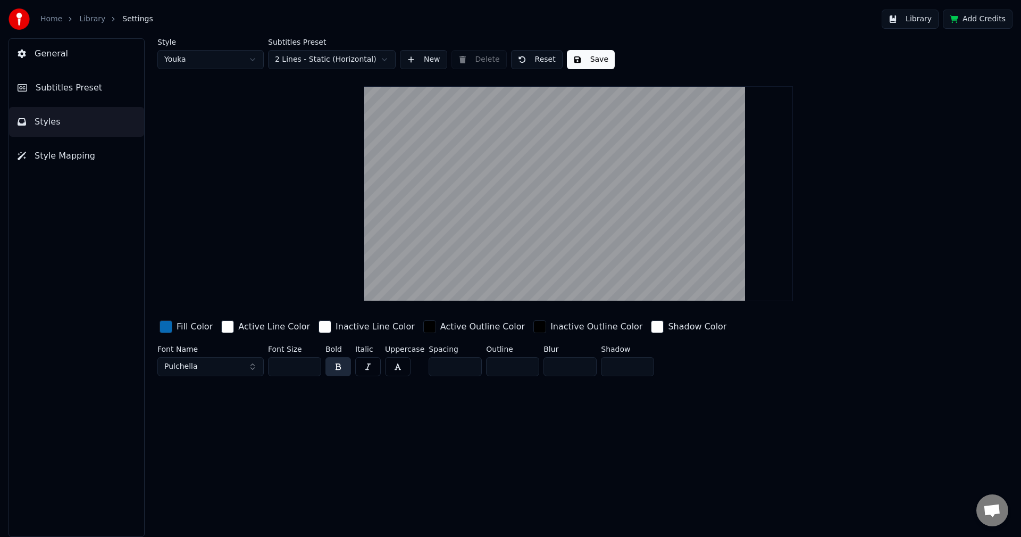
click at [423, 327] on div "button" at bounding box center [429, 326] width 13 height 13
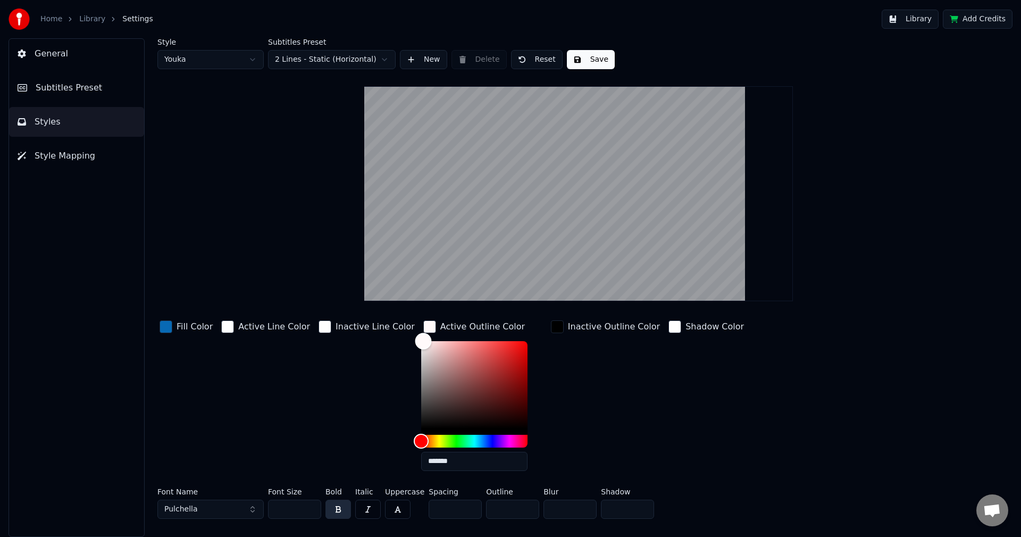
drag, startPoint x: 403, startPoint y: 365, endPoint x: 401, endPoint y: 337, distance: 27.7
click at [421, 341] on div "Color" at bounding box center [474, 384] width 106 height 87
type input "*******"
drag, startPoint x: 402, startPoint y: 342, endPoint x: 391, endPoint y: 442, distance: 100.6
click at [391, 442] on div "Fill Color Active Line Color Inactive Line Color Active Outline Color ******* I…" at bounding box center [514, 398] width 715 height 161
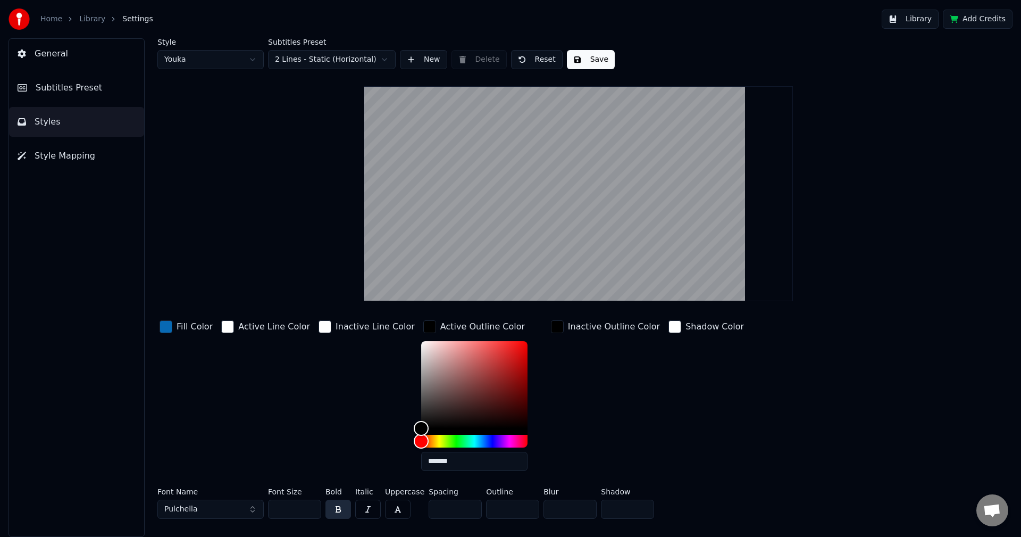
click at [423, 327] on div "button" at bounding box center [429, 326] width 13 height 13
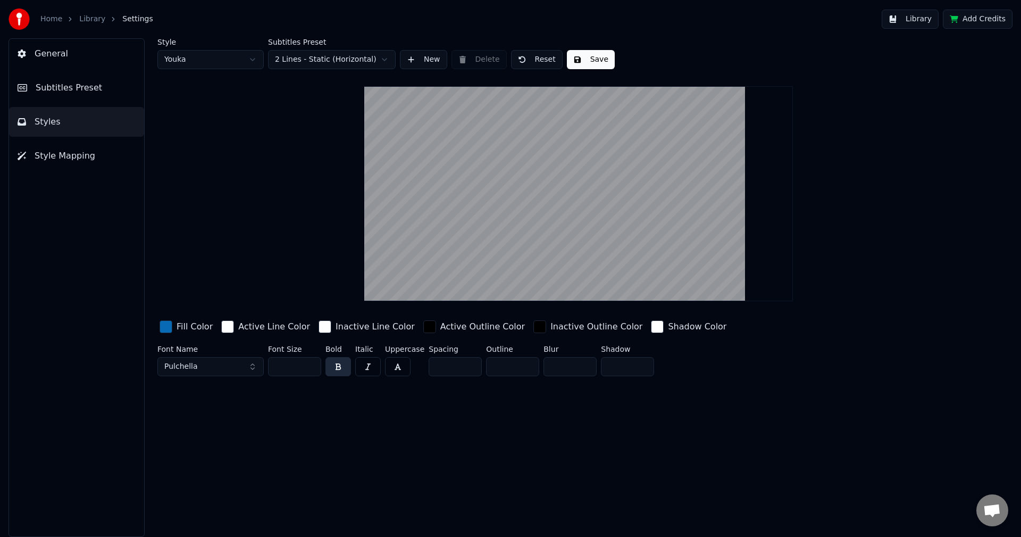
click at [591, 63] on button "Save" at bounding box center [591, 59] width 48 height 19
click at [68, 85] on span "Subtitles Preset" at bounding box center [69, 87] width 66 height 13
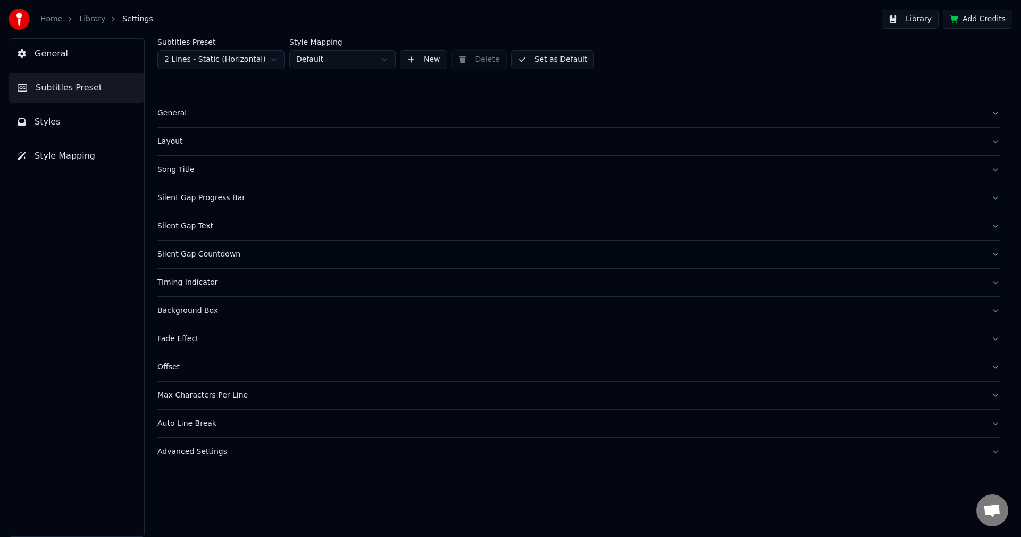
click at [554, 60] on button "Set as Default" at bounding box center [552, 59] width 83 height 19
click at [929, 22] on button "Library" at bounding box center [910, 19] width 57 height 19
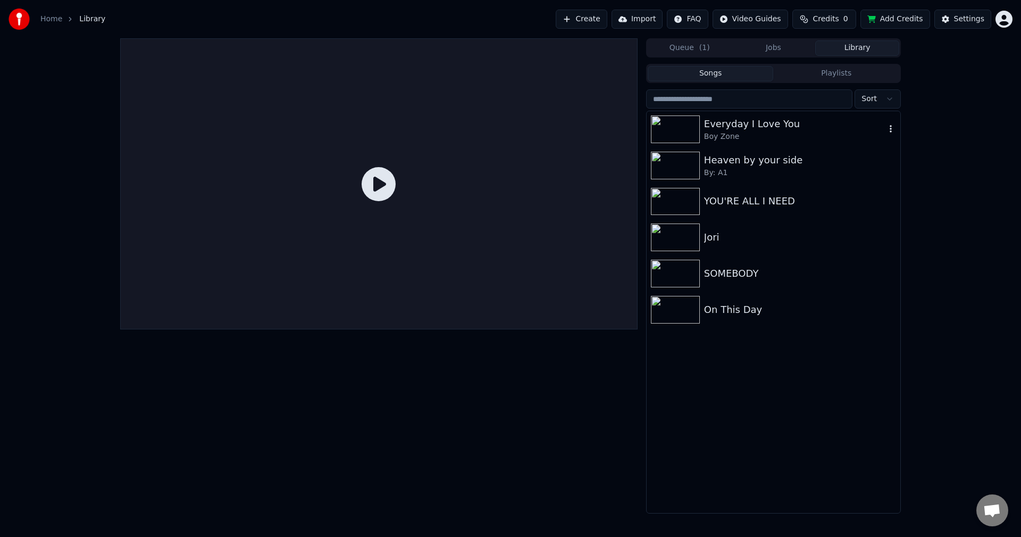
click at [786, 128] on div "Everyday I Love You" at bounding box center [794, 123] width 181 height 15
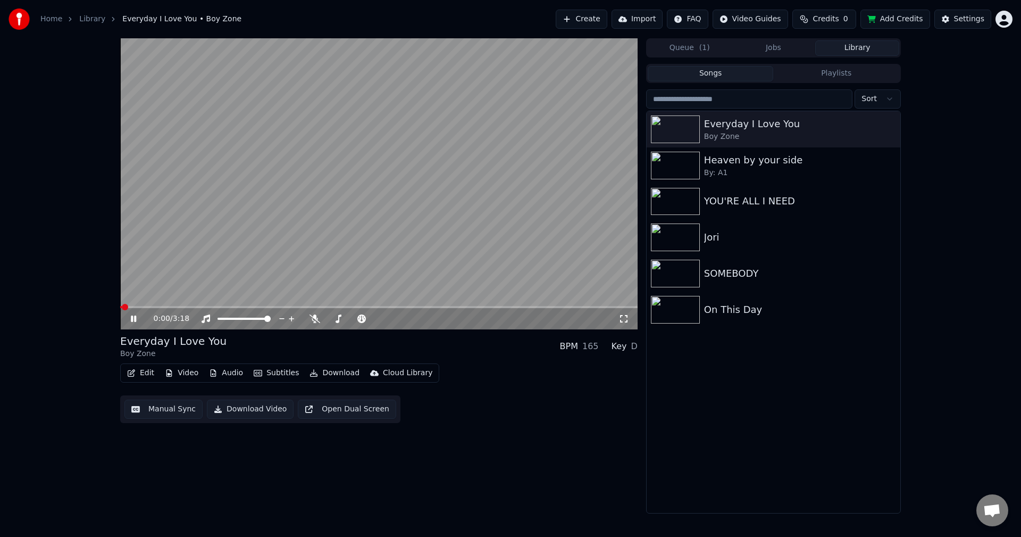
click at [208, 306] on span at bounding box center [378, 307] width 517 height 2
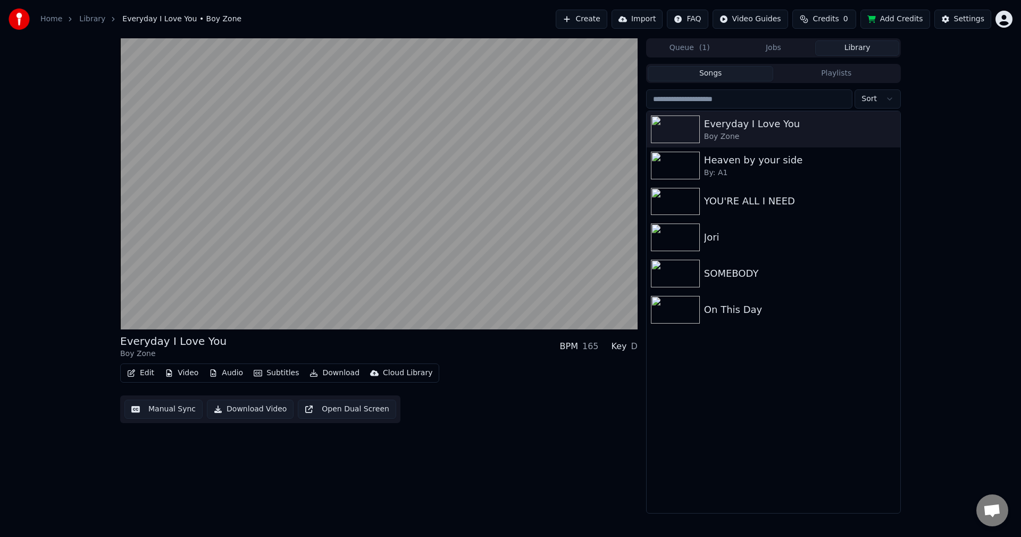
click at [148, 370] on button "Edit" at bounding box center [141, 372] width 36 height 15
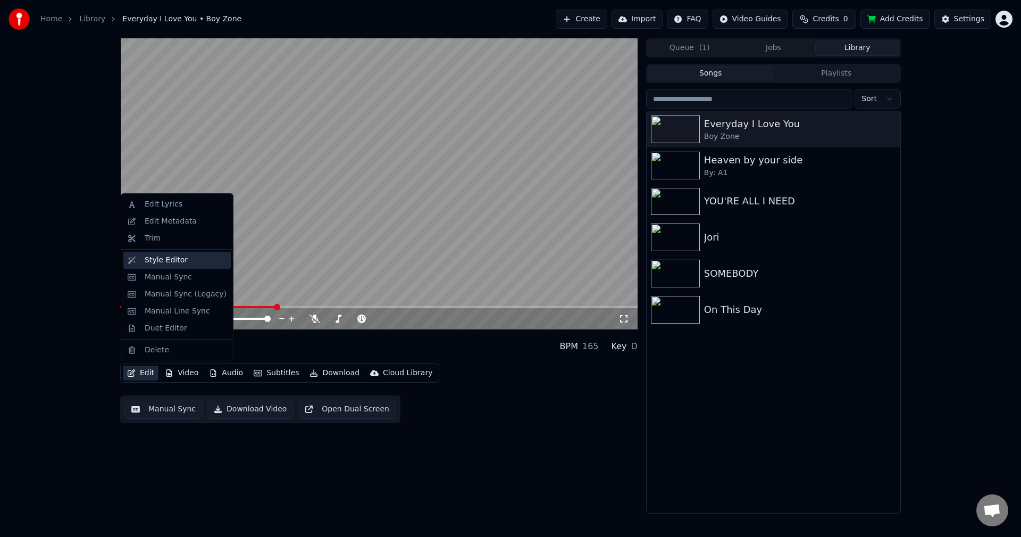
click at [149, 261] on div "Style Editor" at bounding box center [166, 260] width 43 height 11
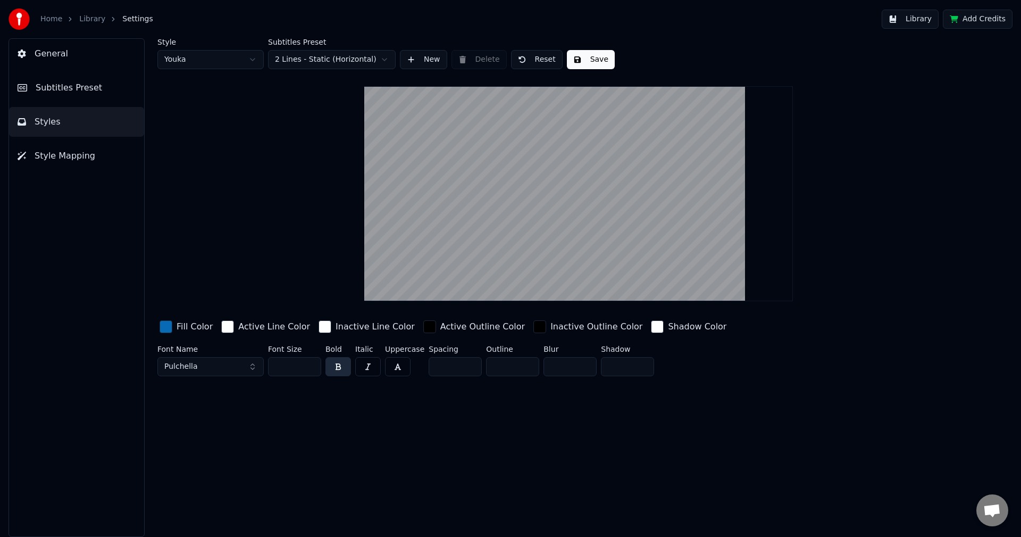
click at [164, 327] on div "button" at bounding box center [166, 326] width 13 height 13
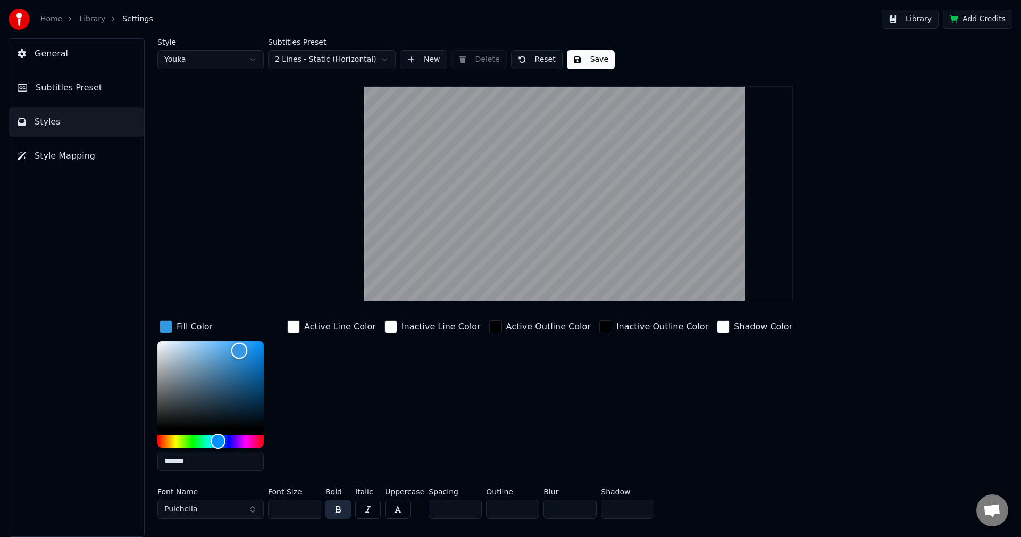
type input "*******"
drag, startPoint x: 252, startPoint y: 362, endPoint x: 239, endPoint y: 348, distance: 19.2
click at [239, 348] on div "Color" at bounding box center [239, 348] width 16 height 16
click at [165, 325] on div "button" at bounding box center [166, 326] width 13 height 13
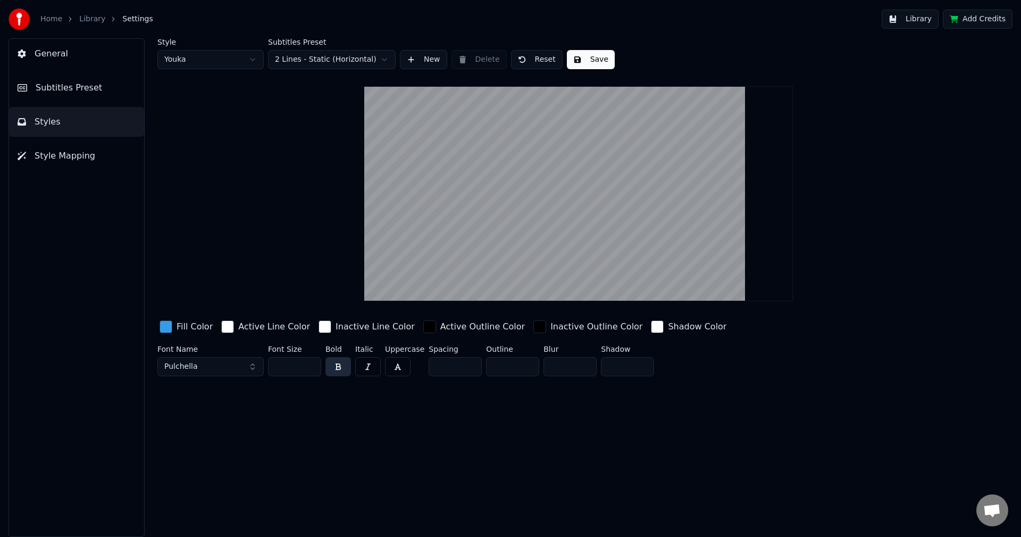
click at [582, 64] on button "Save" at bounding box center [591, 59] width 48 height 19
click at [99, 91] on button "Subtitles Preset" at bounding box center [76, 88] width 135 height 30
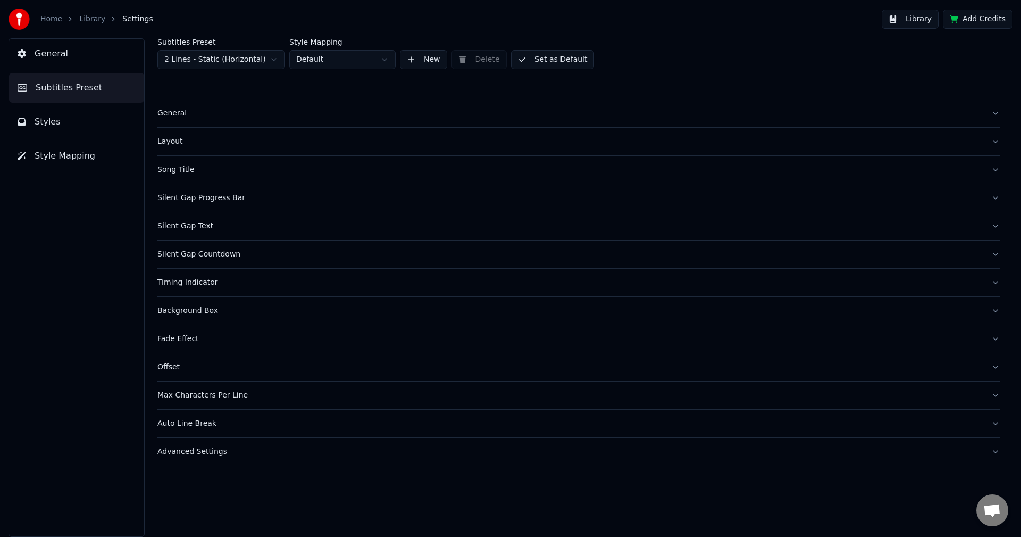
click at [550, 61] on button "Set as Default" at bounding box center [552, 59] width 83 height 19
click at [927, 18] on button "Library" at bounding box center [910, 19] width 57 height 19
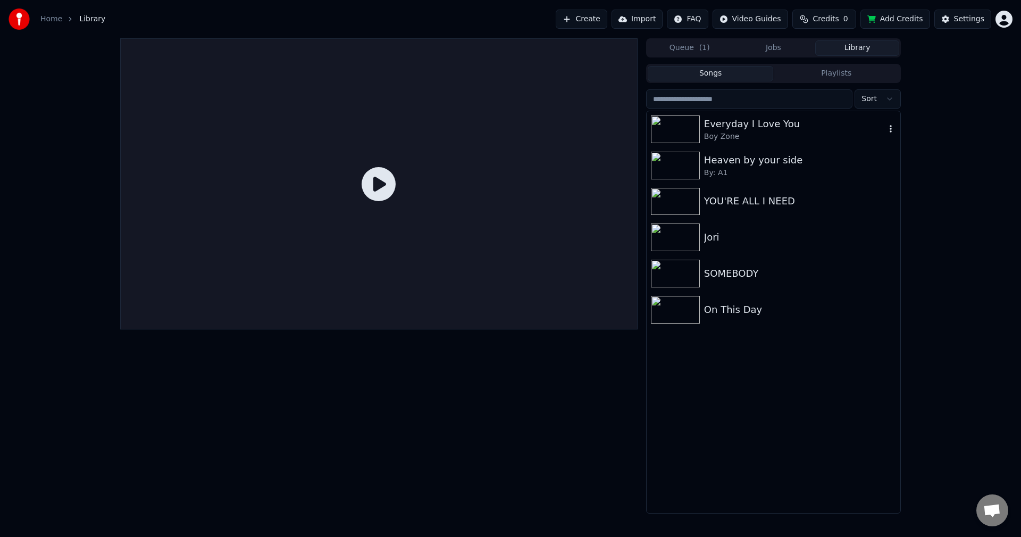
click at [774, 130] on div "Everyday I Love You" at bounding box center [794, 123] width 181 height 15
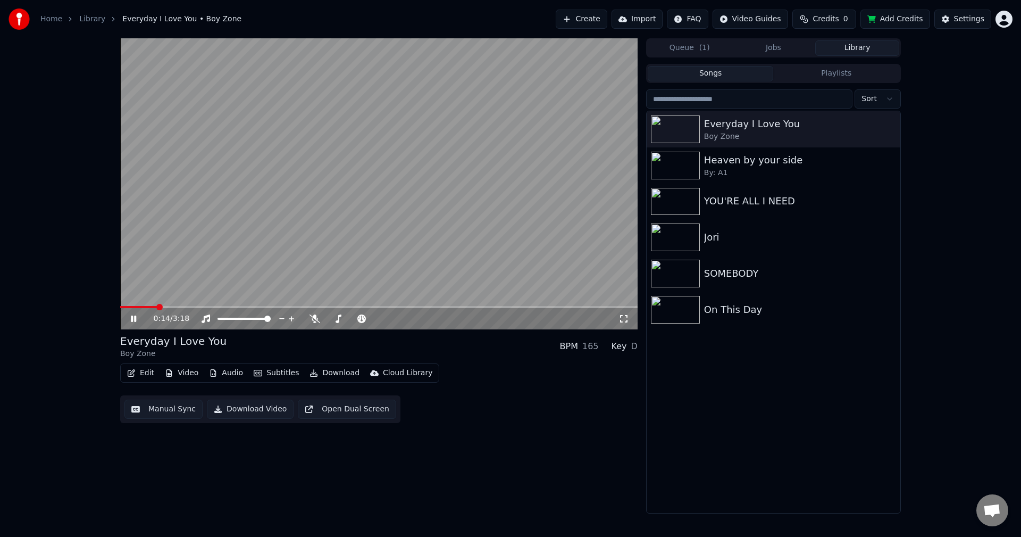
click at [157, 306] on span at bounding box center [378, 307] width 517 height 2
click at [190, 305] on video at bounding box center [378, 183] width 517 height 291
click at [190, 307] on span at bounding box center [378, 307] width 517 height 2
click at [218, 261] on video at bounding box center [378, 183] width 517 height 291
click at [626, 317] on icon at bounding box center [623, 318] width 11 height 9
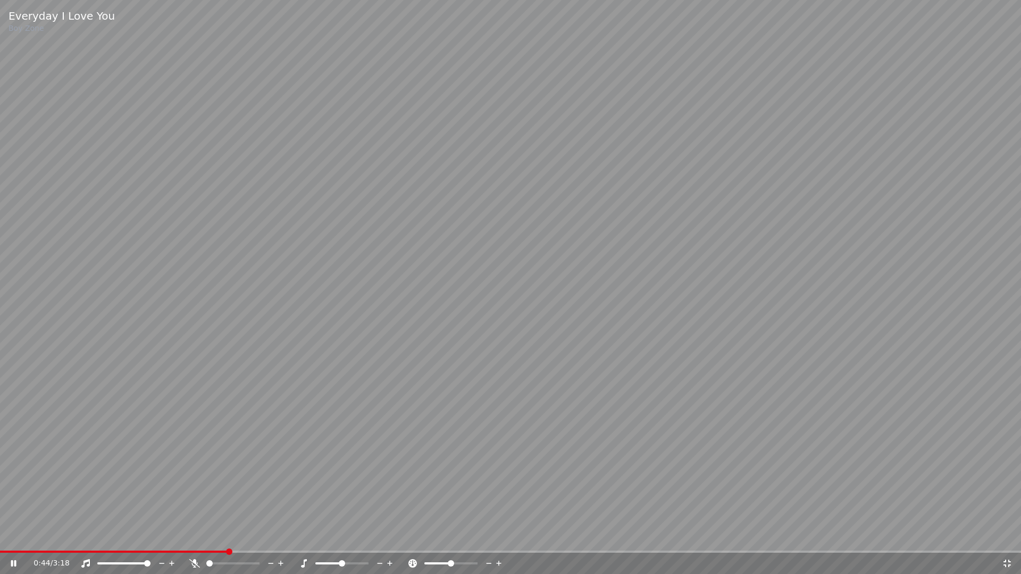
click at [14, 536] on icon at bounding box center [21, 563] width 25 height 9
click at [1005, 536] on icon at bounding box center [1007, 563] width 11 height 9
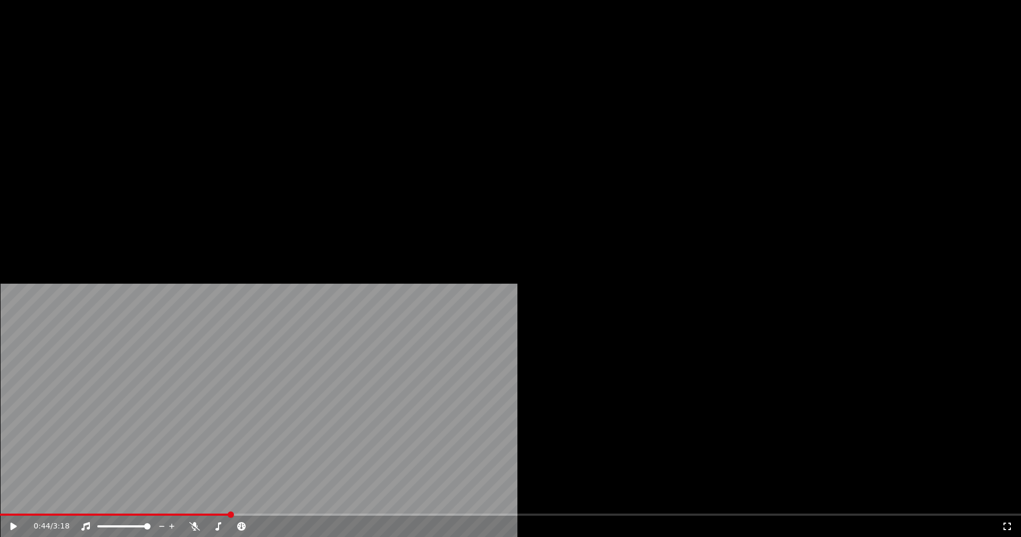
click at [153, 89] on button "Edit" at bounding box center [141, 81] width 36 height 15
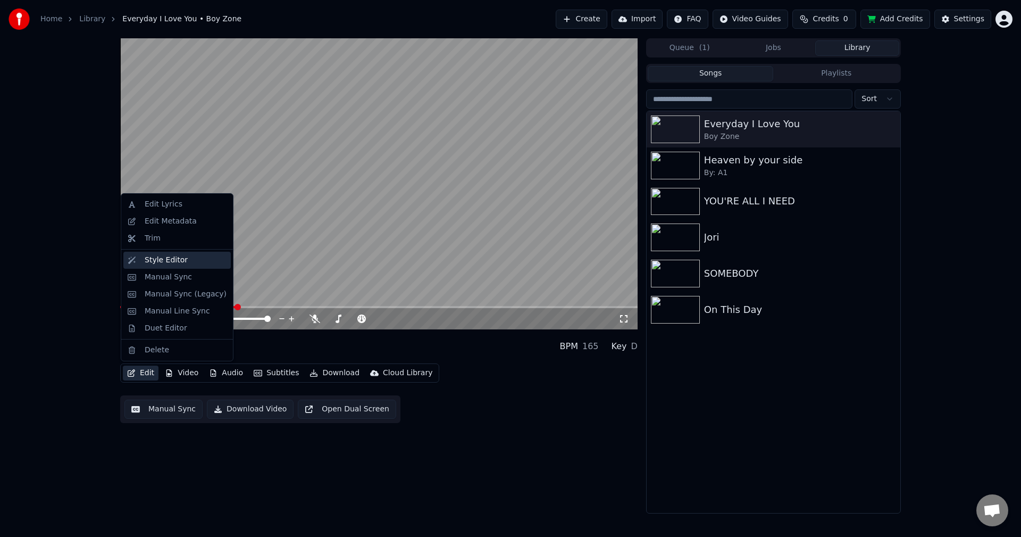
click at [154, 260] on div "Style Editor" at bounding box center [166, 260] width 43 height 11
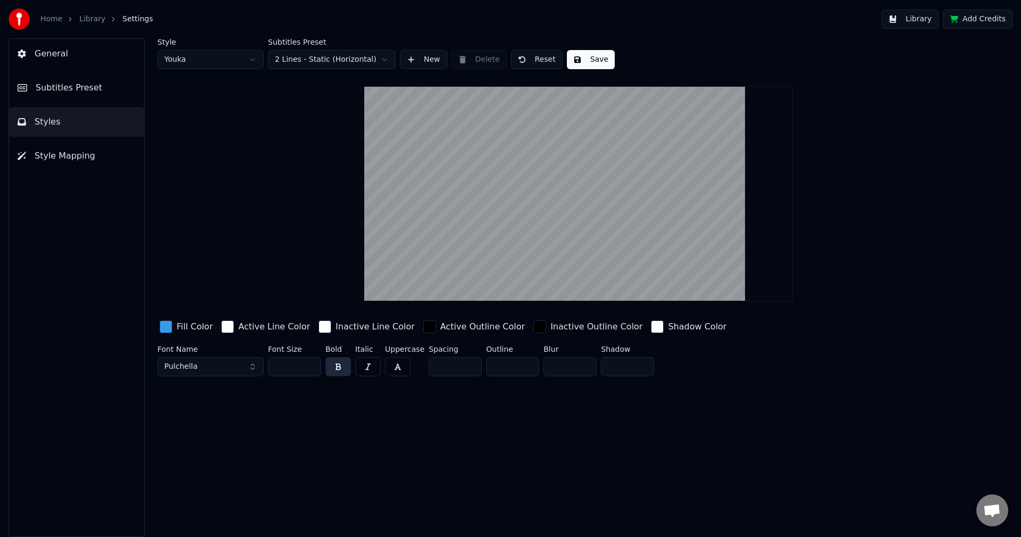
click at [467, 369] on input "*" at bounding box center [455, 366] width 53 height 19
type input "*"
click at [467, 369] on input "*" at bounding box center [455, 366] width 53 height 19
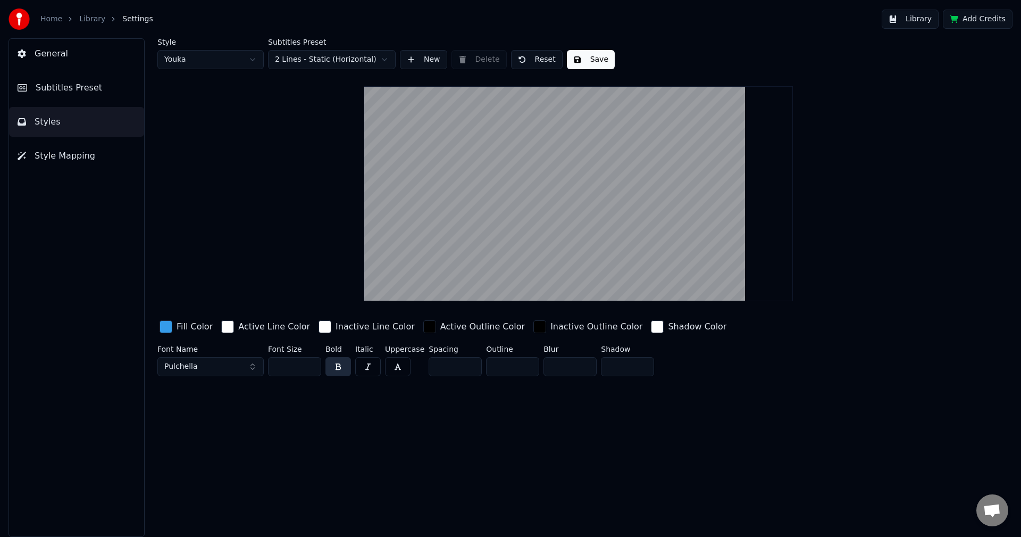
click at [581, 61] on button "Save" at bounding box center [591, 59] width 48 height 19
click at [87, 91] on span "Subtitles Preset" at bounding box center [69, 87] width 66 height 13
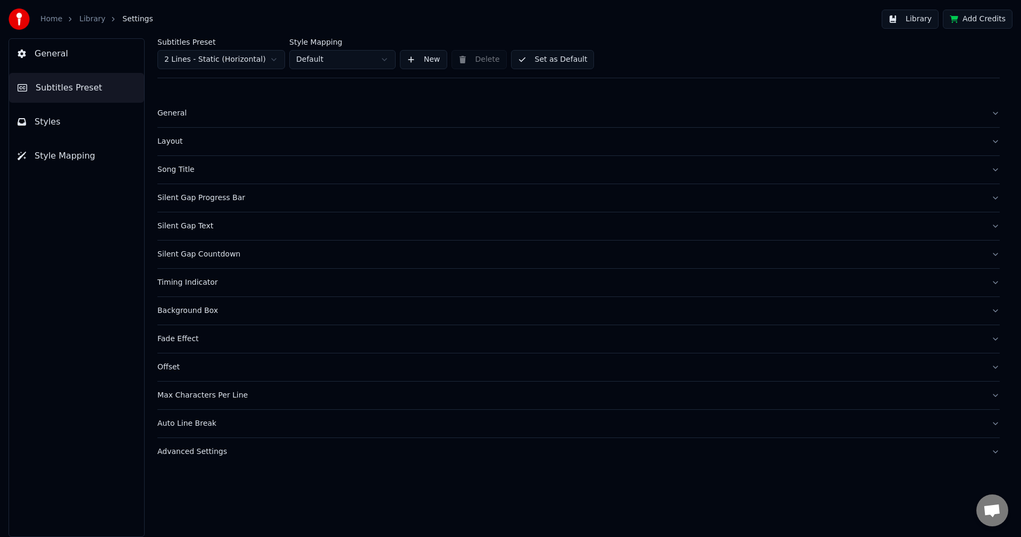
click at [532, 64] on button "Set as Default" at bounding box center [552, 59] width 83 height 19
click at [924, 22] on button "Library" at bounding box center [910, 19] width 57 height 19
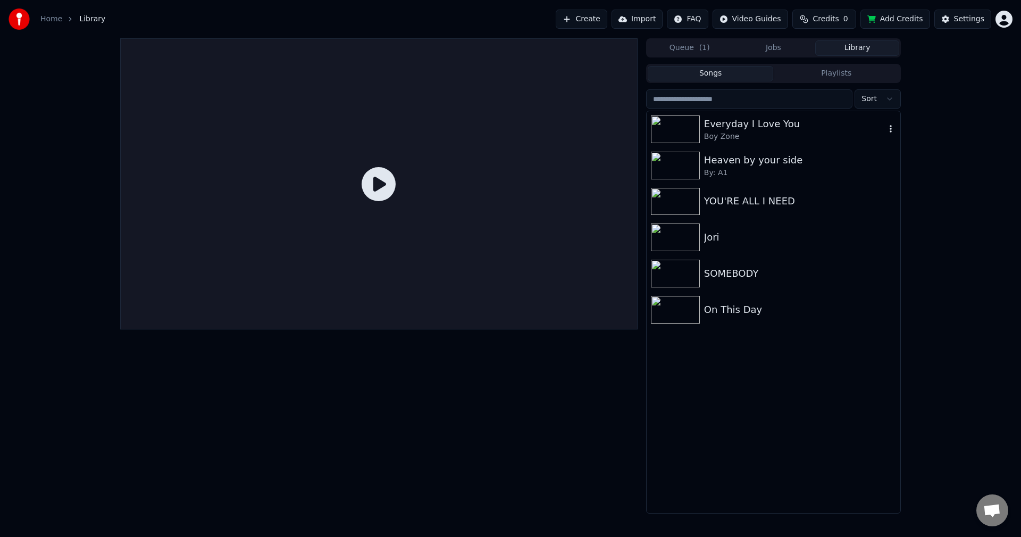
click at [760, 130] on div "Everyday I Love You" at bounding box center [794, 123] width 181 height 15
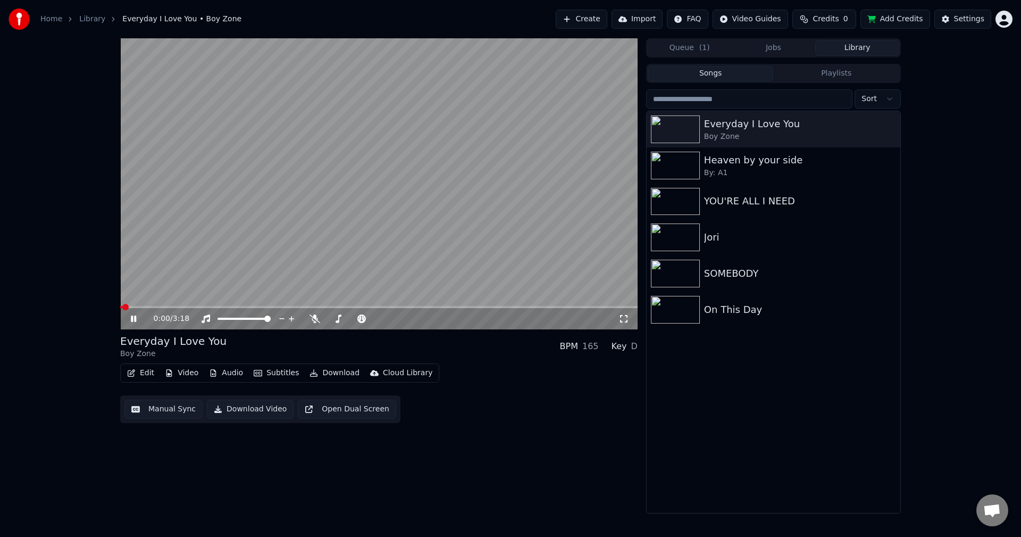
click at [221, 307] on span at bounding box center [378, 307] width 517 height 2
click at [141, 373] on button "Edit" at bounding box center [141, 372] width 36 height 15
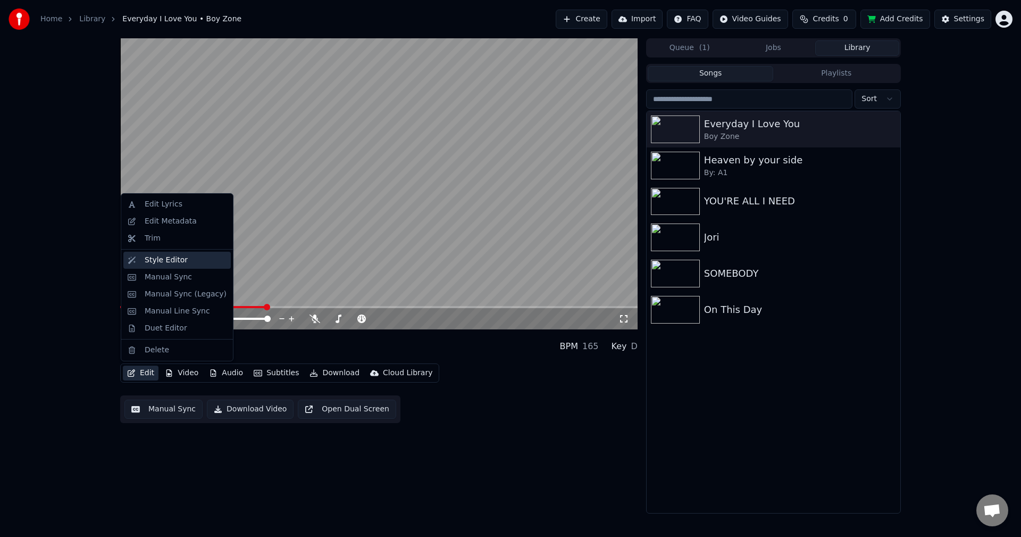
click at [163, 262] on div "Style Editor" at bounding box center [166, 260] width 43 height 11
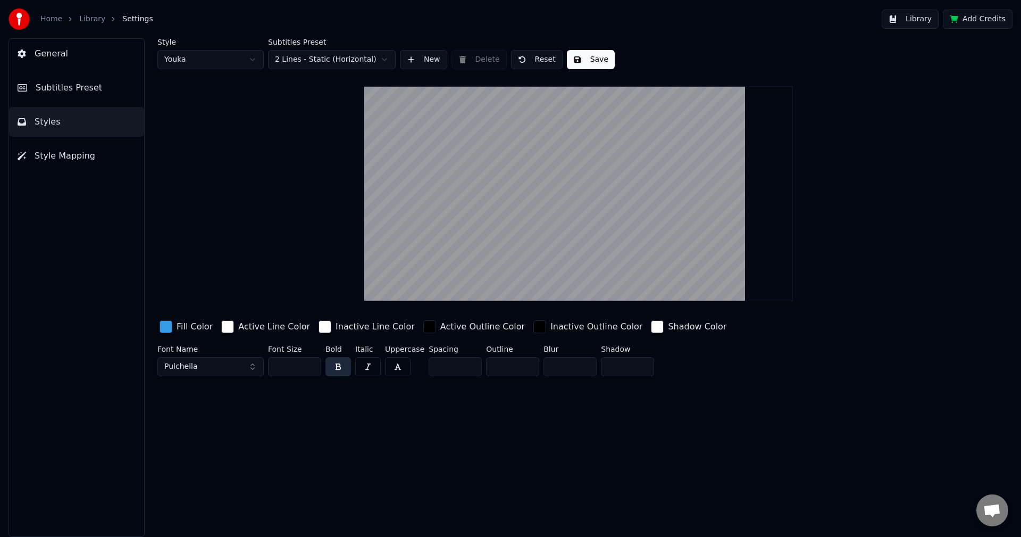
click at [354, 58] on html "Home Library Settings Library Add Credits General Subtitles Preset Styles Style…" at bounding box center [510, 268] width 1021 height 537
click at [81, 93] on span "Subtitles Preset" at bounding box center [69, 87] width 66 height 13
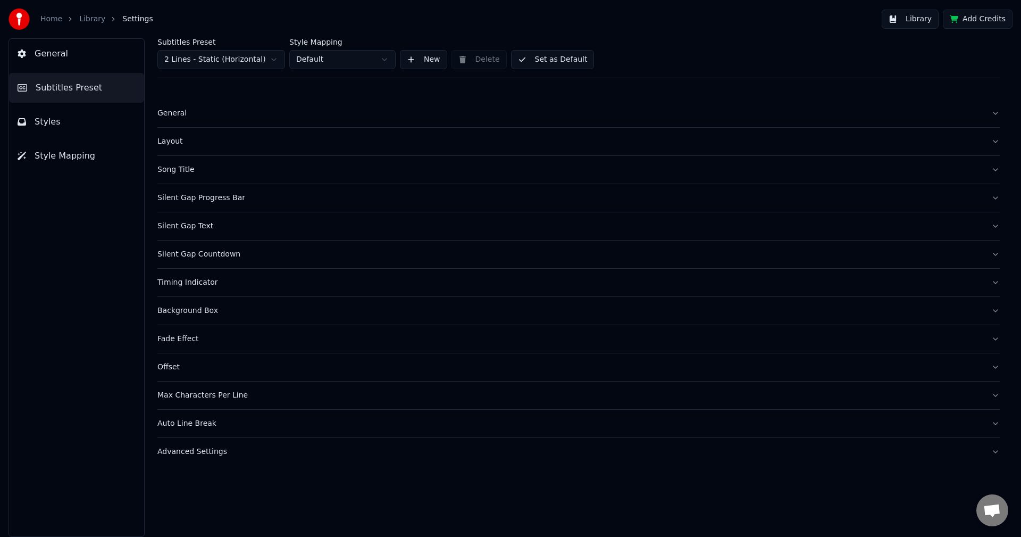
click at [171, 143] on div "Layout" at bounding box center [569, 141] width 825 height 11
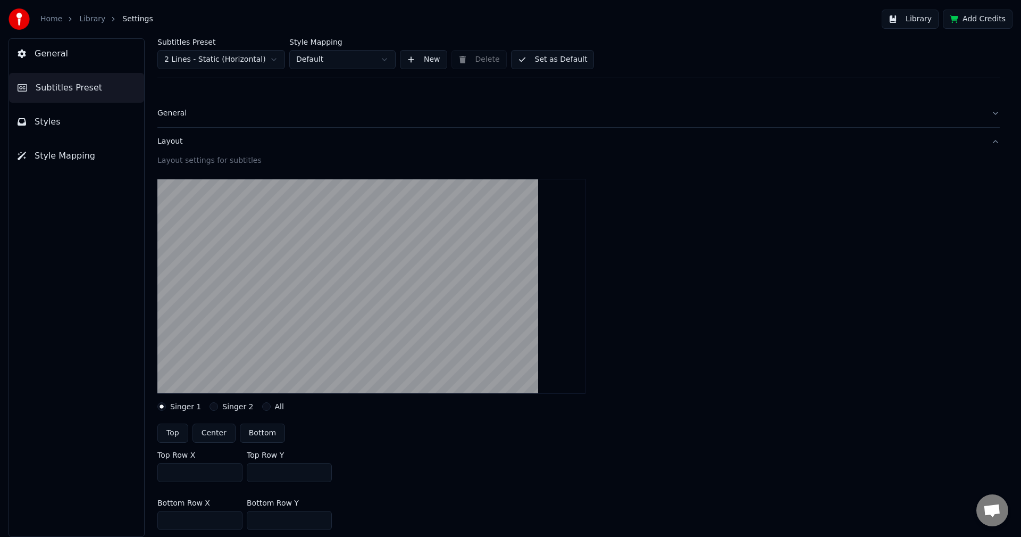
click at [171, 143] on div "Layout" at bounding box center [569, 141] width 825 height 11
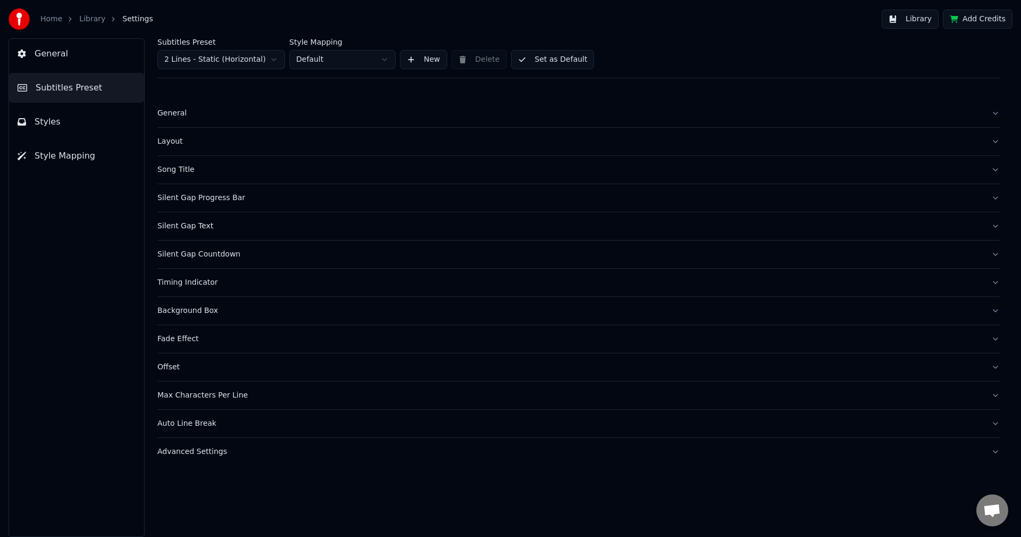
click at [164, 166] on div "Song Title" at bounding box center [569, 169] width 825 height 11
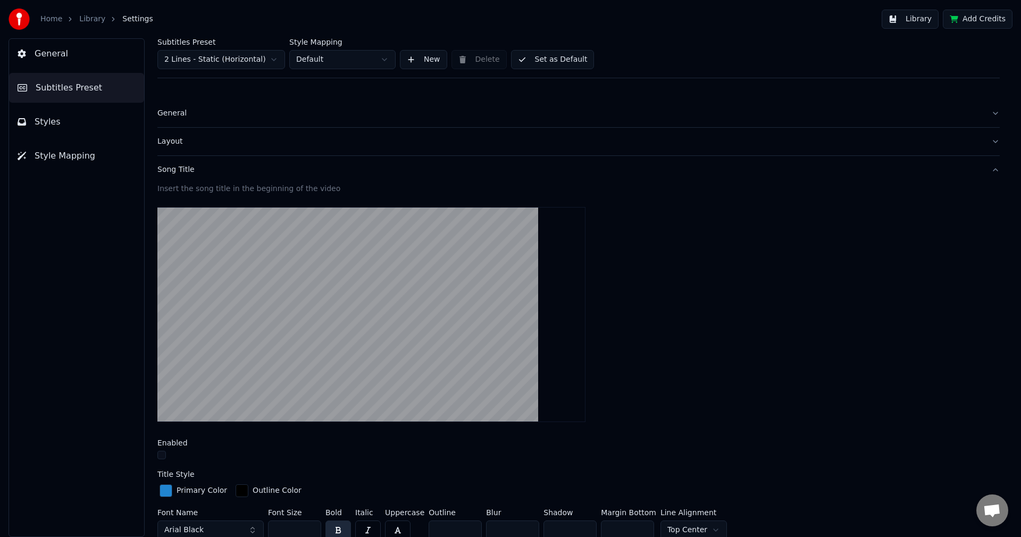
click at [172, 170] on div "Song Title" at bounding box center [569, 169] width 825 height 11
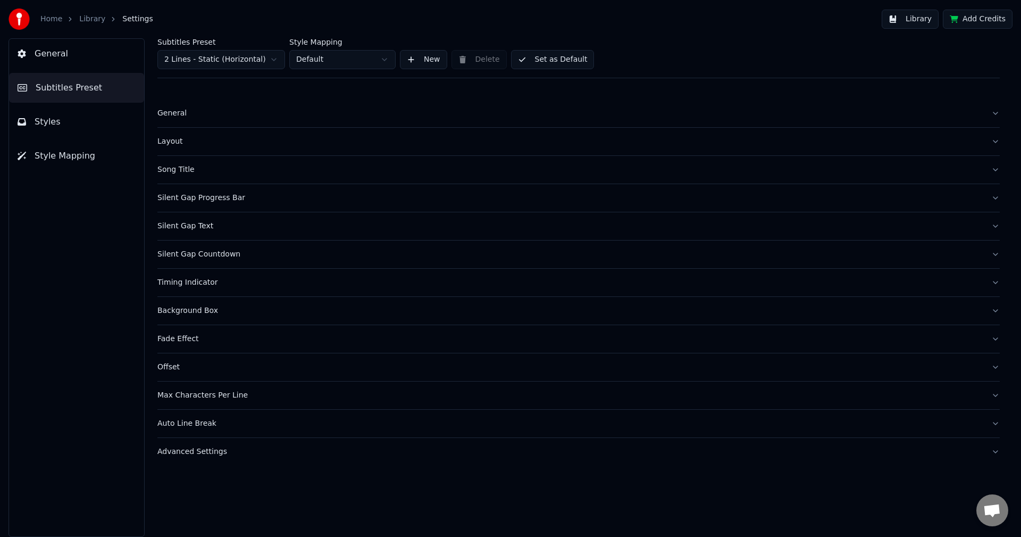
click at [189, 254] on div "Silent Gap Countdown" at bounding box center [569, 254] width 825 height 11
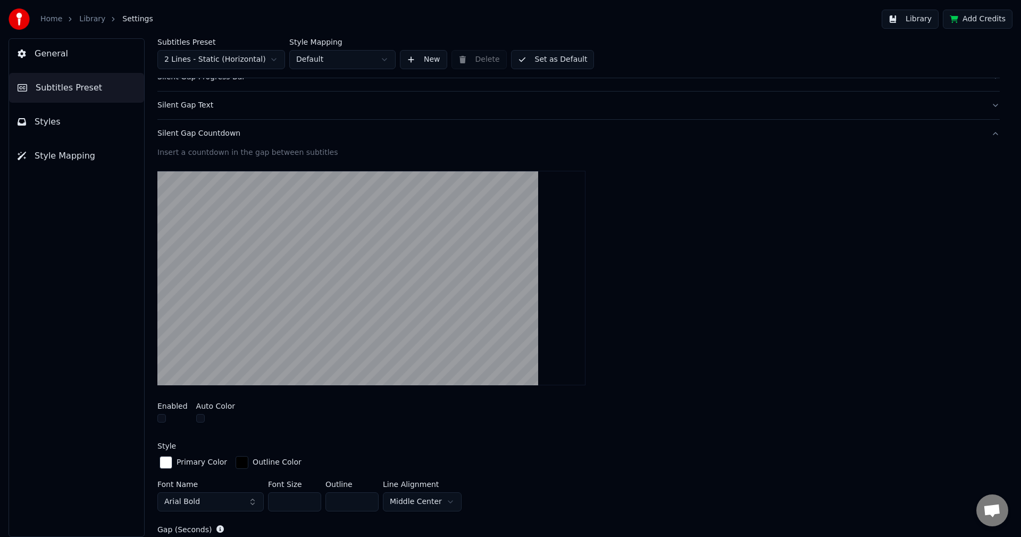
scroll to position [160, 0]
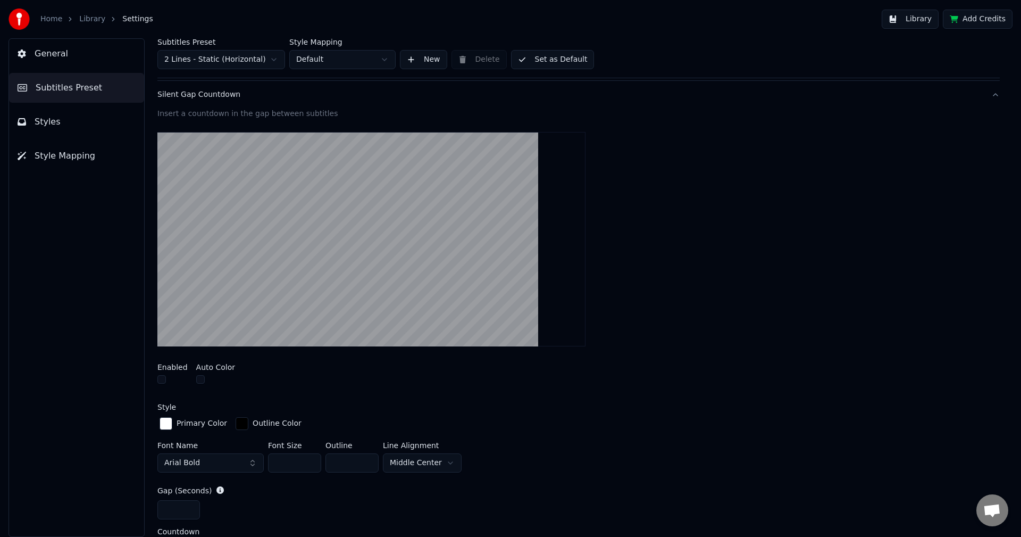
click at [183, 101] on button "Silent Gap Countdown" at bounding box center [578, 95] width 842 height 28
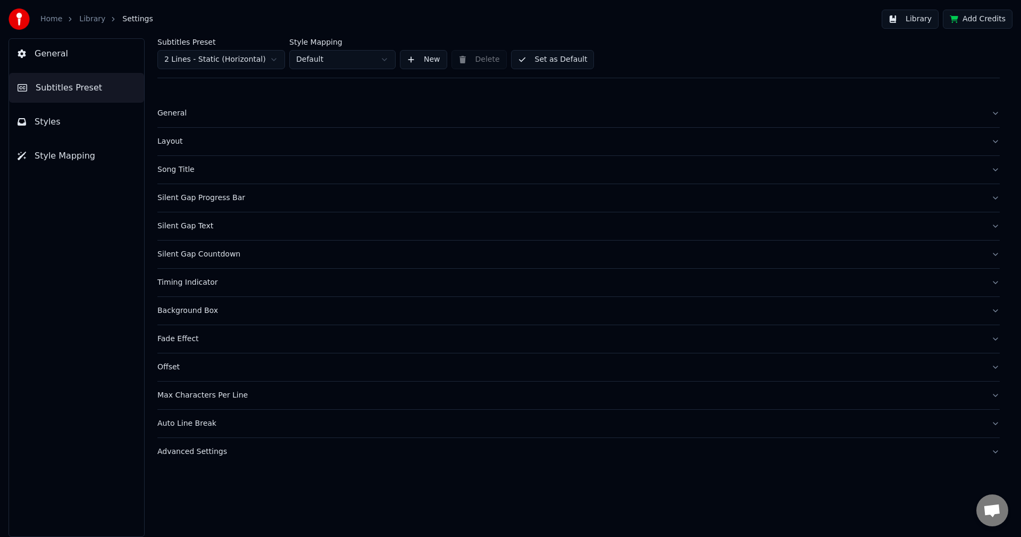
click at [64, 121] on button "Styles" at bounding box center [76, 122] width 135 height 30
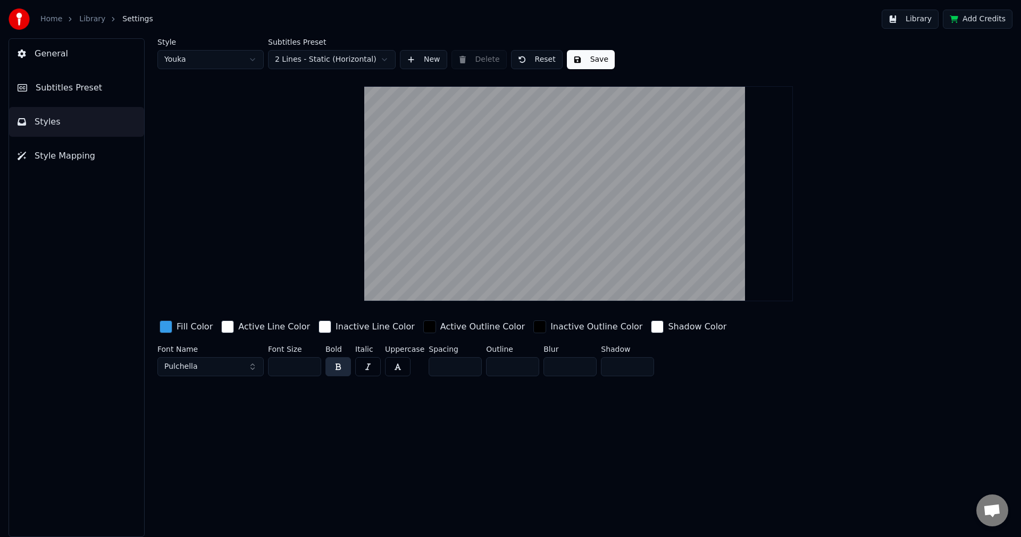
click at [585, 60] on button "Save" at bounding box center [591, 59] width 48 height 19
click at [49, 86] on span "Subtitles Preset" at bounding box center [69, 87] width 66 height 13
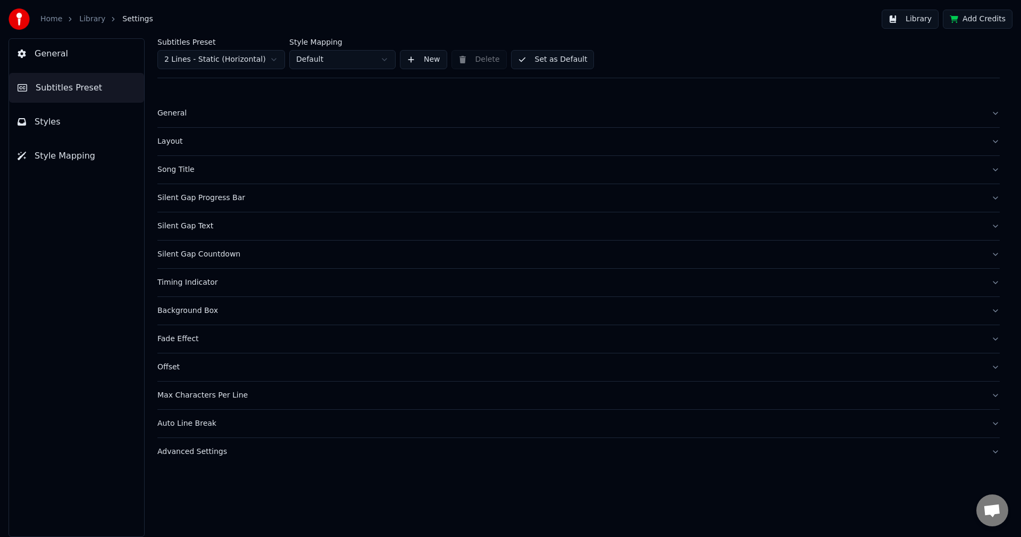
click at [567, 61] on button "Set as Default" at bounding box center [552, 59] width 83 height 19
click at [918, 24] on button "Library" at bounding box center [910, 19] width 57 height 19
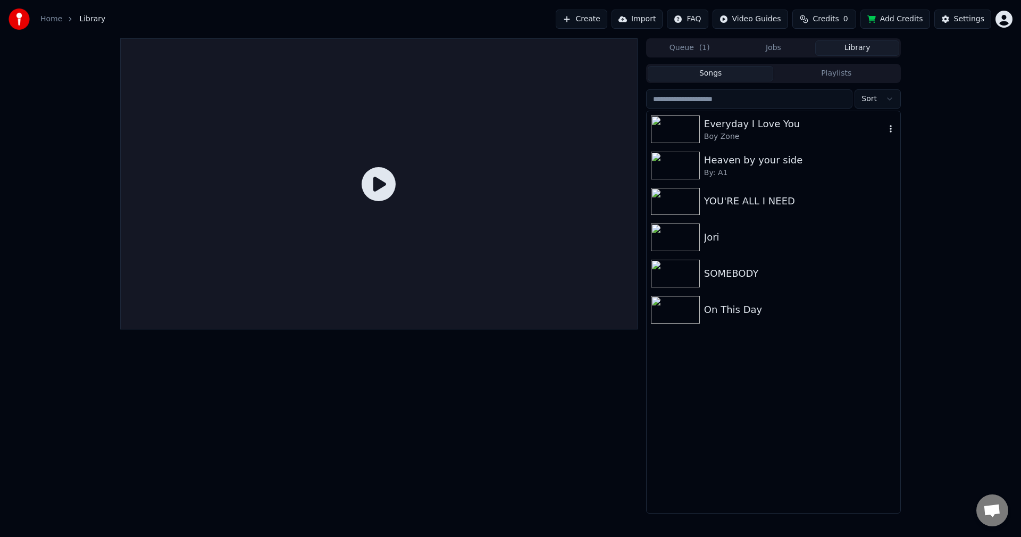
click at [782, 133] on div "Boy Zone" at bounding box center [794, 136] width 181 height 11
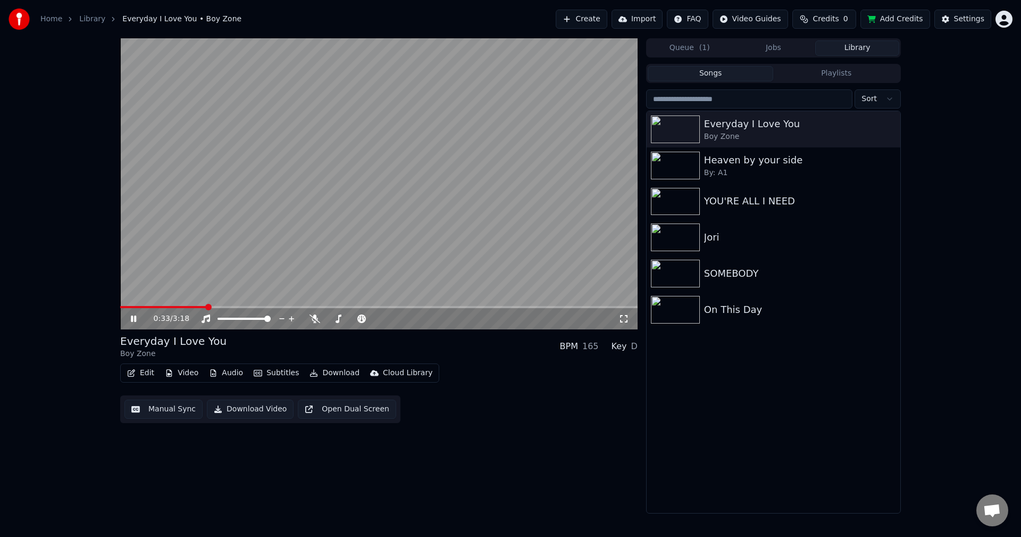
click at [206, 306] on span at bounding box center [378, 307] width 517 height 2
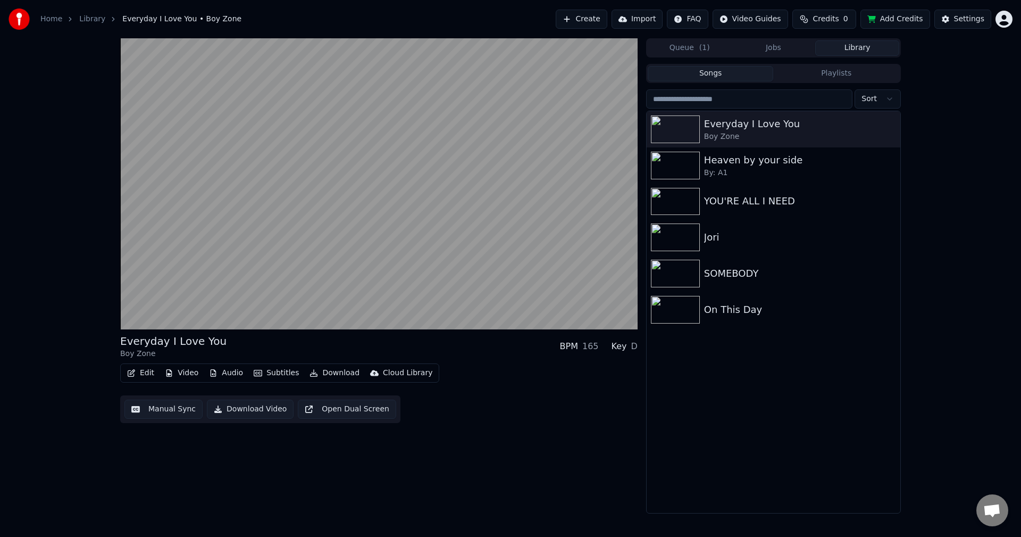
click at [150, 373] on button "Edit" at bounding box center [141, 372] width 36 height 15
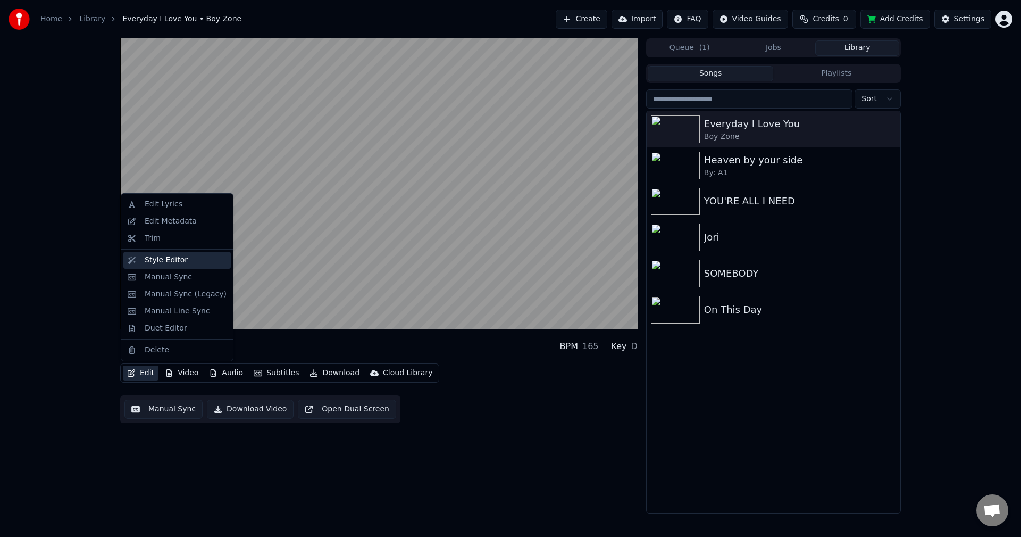
click at [158, 257] on div "Style Editor" at bounding box center [166, 260] width 43 height 11
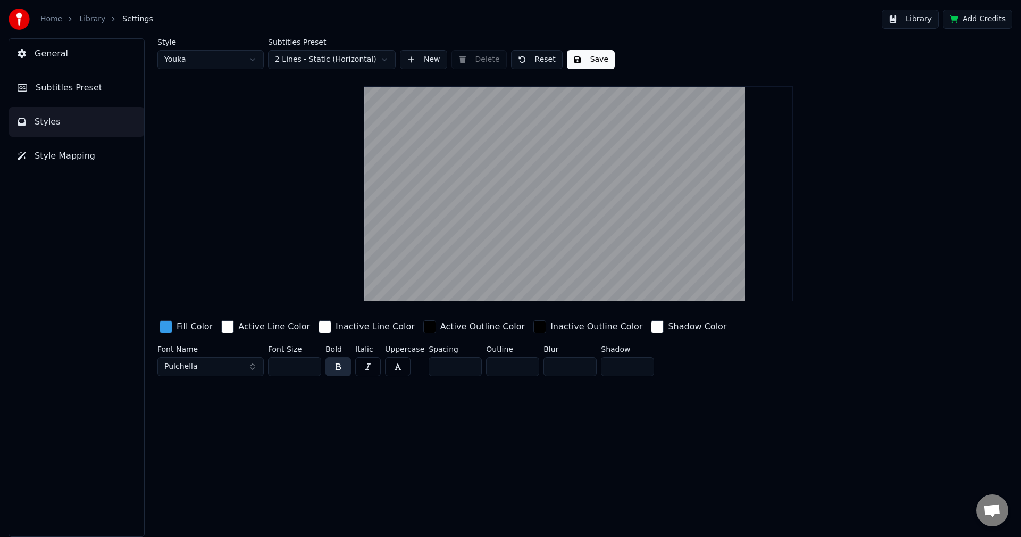
click at [584, 60] on button "Save" at bounding box center [591, 59] width 48 height 19
click at [87, 85] on span "Subtitles Preset" at bounding box center [69, 87] width 66 height 13
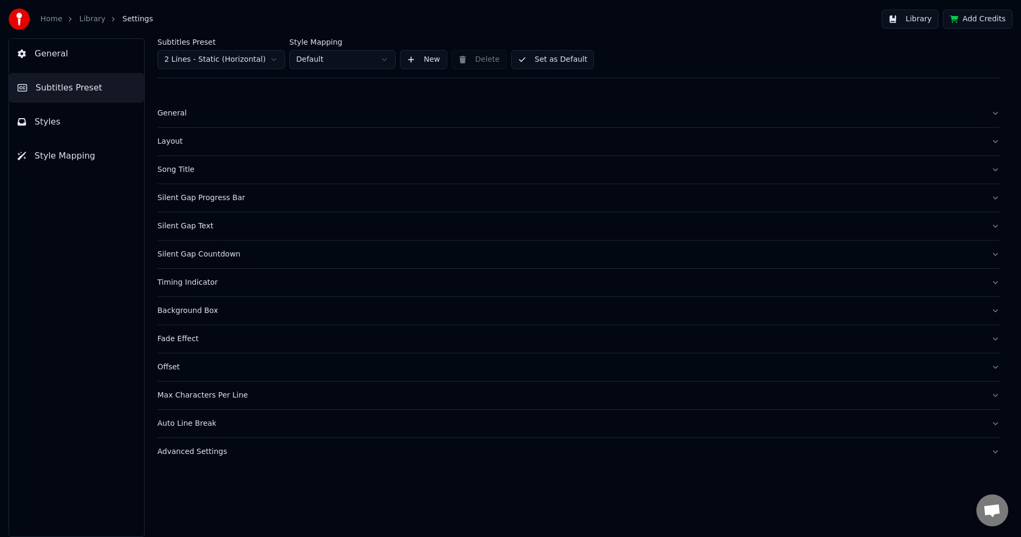
click at [537, 62] on button "Set as Default" at bounding box center [552, 59] width 83 height 19
click at [934, 18] on button "Library" at bounding box center [910, 19] width 57 height 19
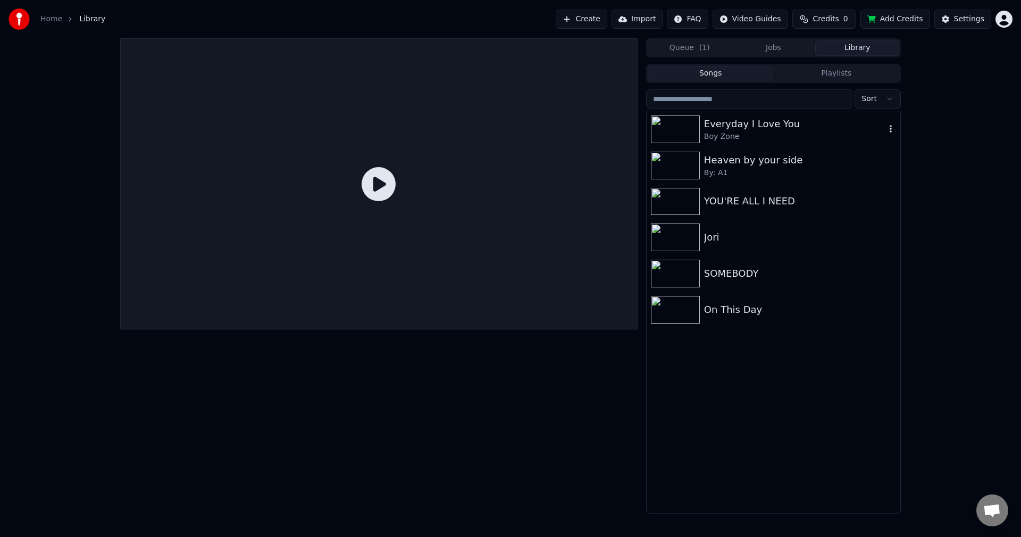
click at [776, 132] on div "Boy Zone" at bounding box center [794, 136] width 181 height 11
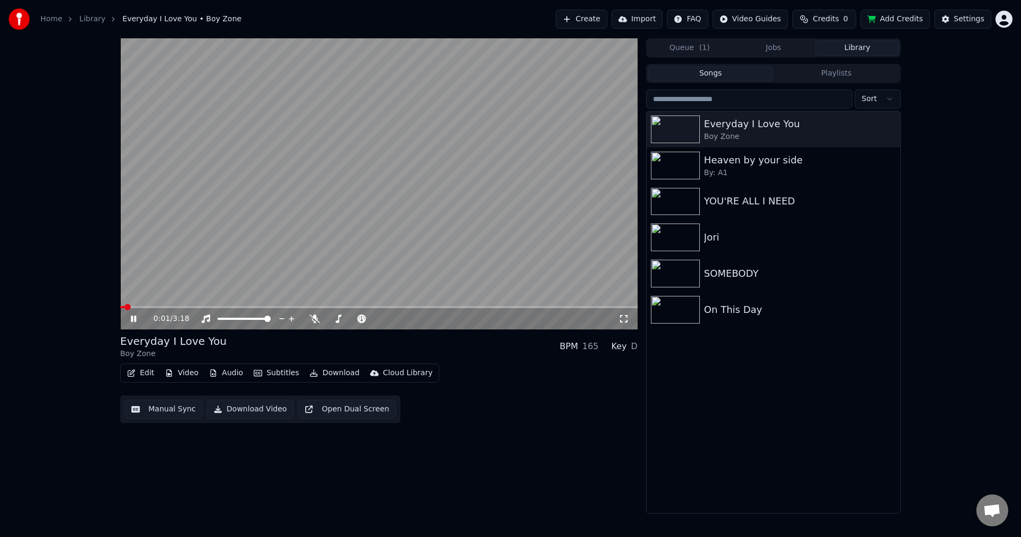
click at [217, 307] on span at bounding box center [378, 307] width 517 height 2
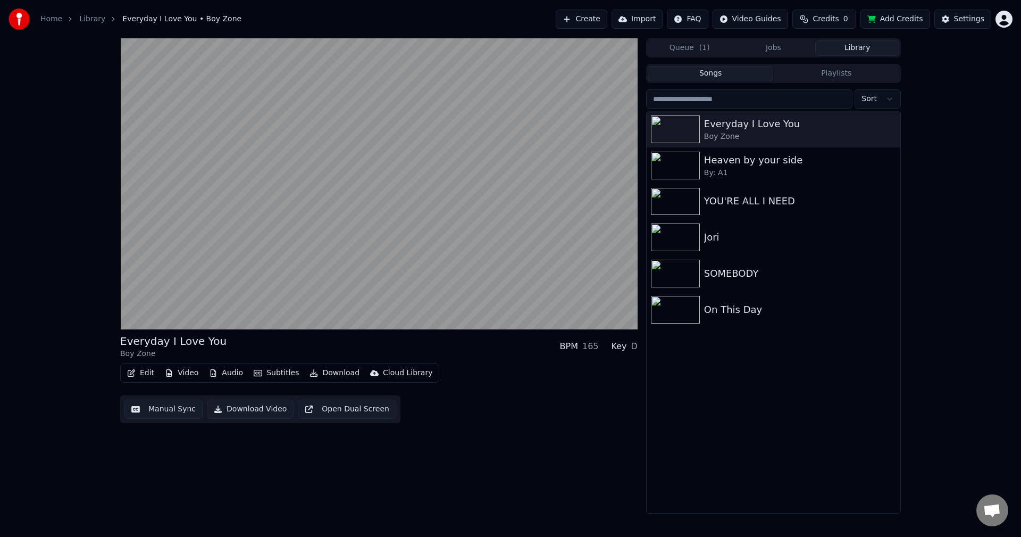
click at [180, 374] on button "Video" at bounding box center [182, 372] width 42 height 15
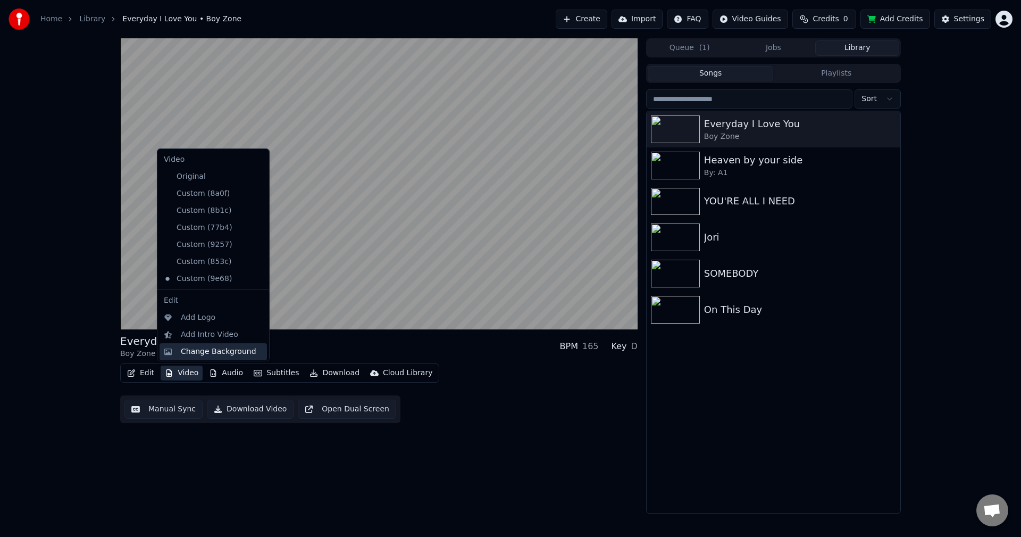
click at [195, 351] on div "Change Background" at bounding box center [219, 351] width 76 height 11
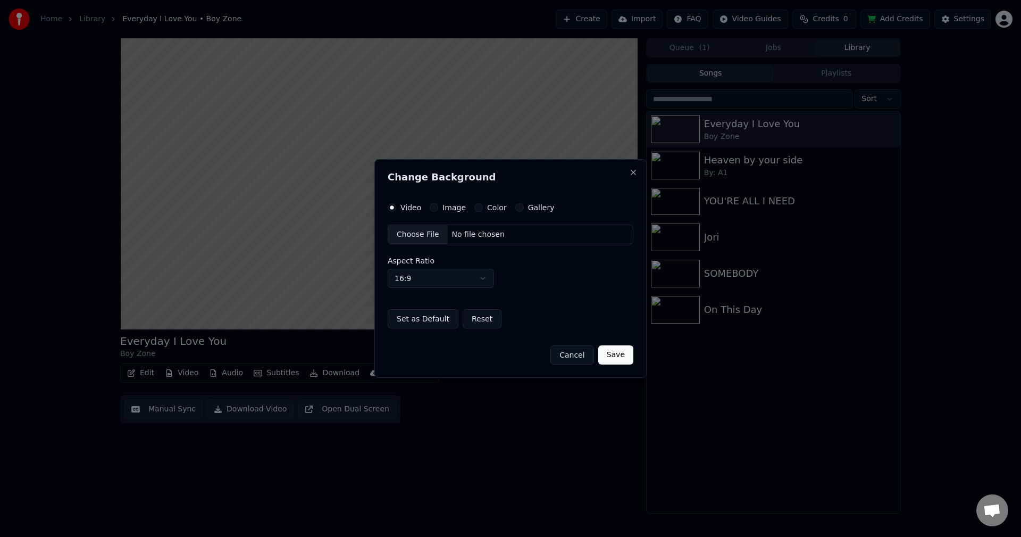
click at [478, 207] on button "Color" at bounding box center [478, 207] width 9 height 9
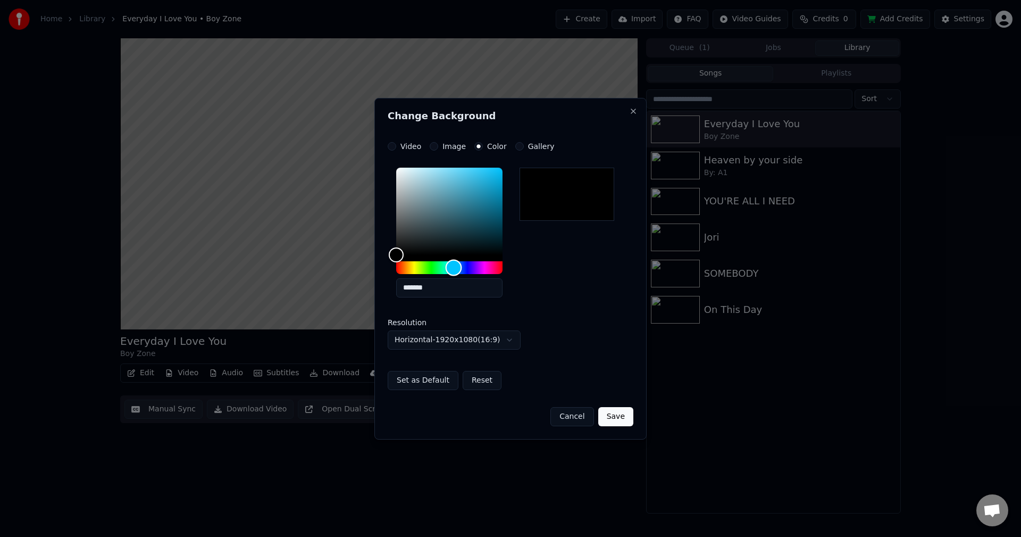
drag, startPoint x: 396, startPoint y: 267, endPoint x: 454, endPoint y: 272, distance: 57.6
click at [454, 272] on div "Hue" at bounding box center [454, 267] width 16 height 16
drag, startPoint x: 398, startPoint y: 253, endPoint x: 495, endPoint y: 236, distance: 98.3
click at [495, 236] on div "Color" at bounding box center [495, 236] width 16 height 16
click at [453, 263] on div "Hue" at bounding box center [453, 267] width 16 height 16
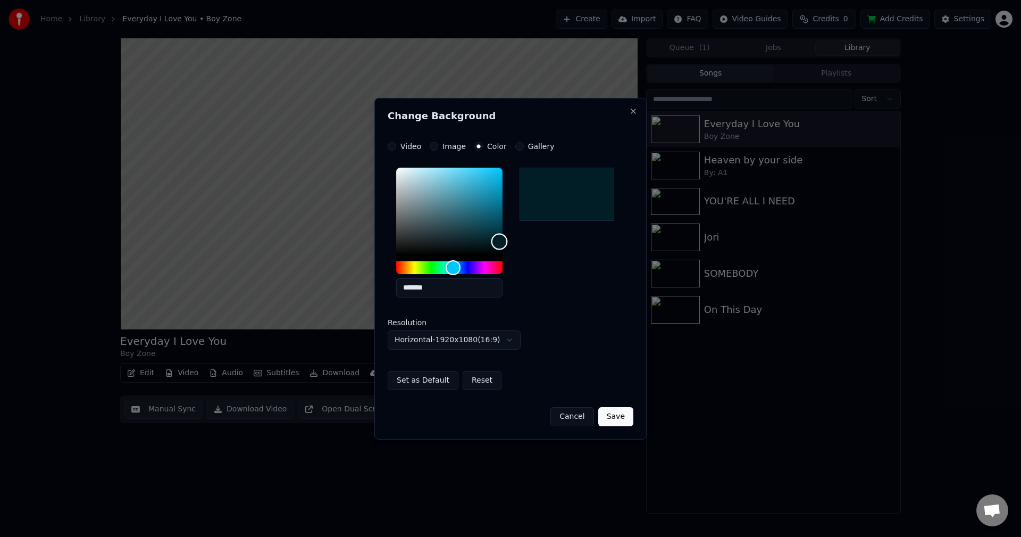
type input "*******"
click at [500, 239] on div "Color" at bounding box center [500, 239] width 16 height 16
click at [577, 412] on button "Cancel" at bounding box center [571, 416] width 43 height 19
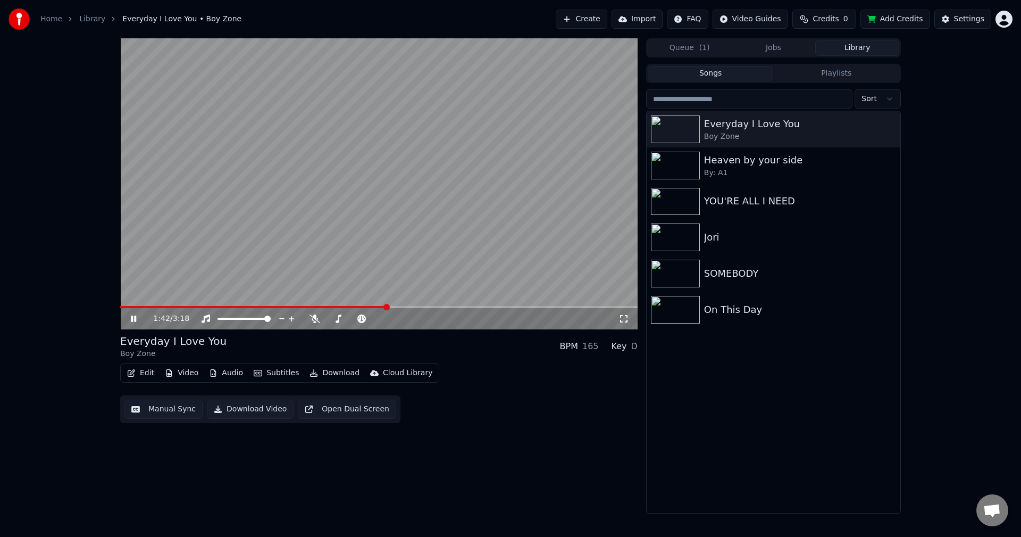
click at [908, 16] on button "Add Credits" at bounding box center [895, 19] width 70 height 19
click at [363, 223] on video at bounding box center [378, 183] width 517 height 291
click at [833, 18] on span "Credits" at bounding box center [826, 19] width 26 height 11
click at [840, 81] on button "Refresh" at bounding box center [830, 79] width 55 height 19
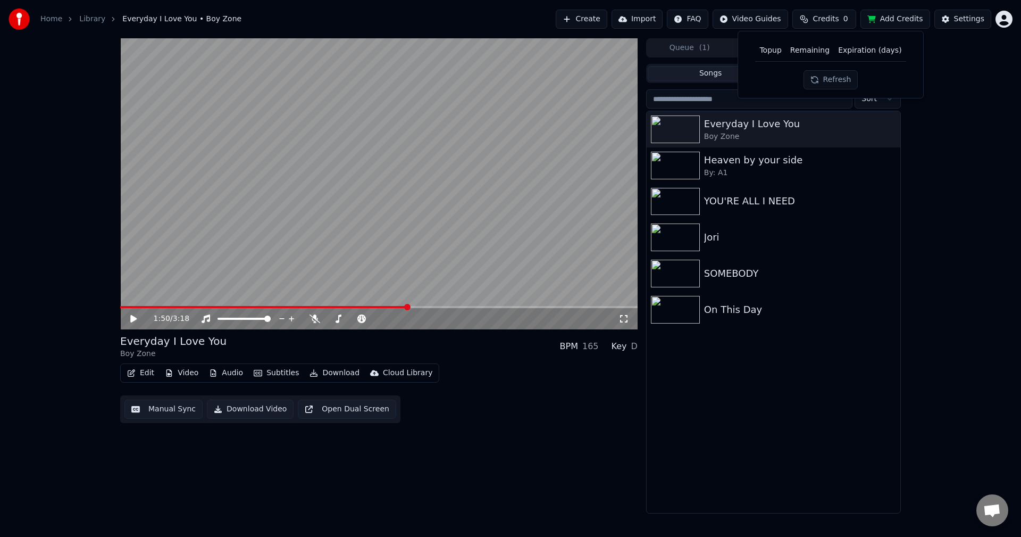
click at [833, 82] on button "Refresh" at bounding box center [830, 79] width 55 height 19
click at [898, 19] on button "Add Credits" at bounding box center [895, 19] width 70 height 19
click at [1011, 18] on html "Home Library Everyday I Love You • Boy Zone Create Import FAQ Video Guides Cred…" at bounding box center [510, 268] width 1021 height 537
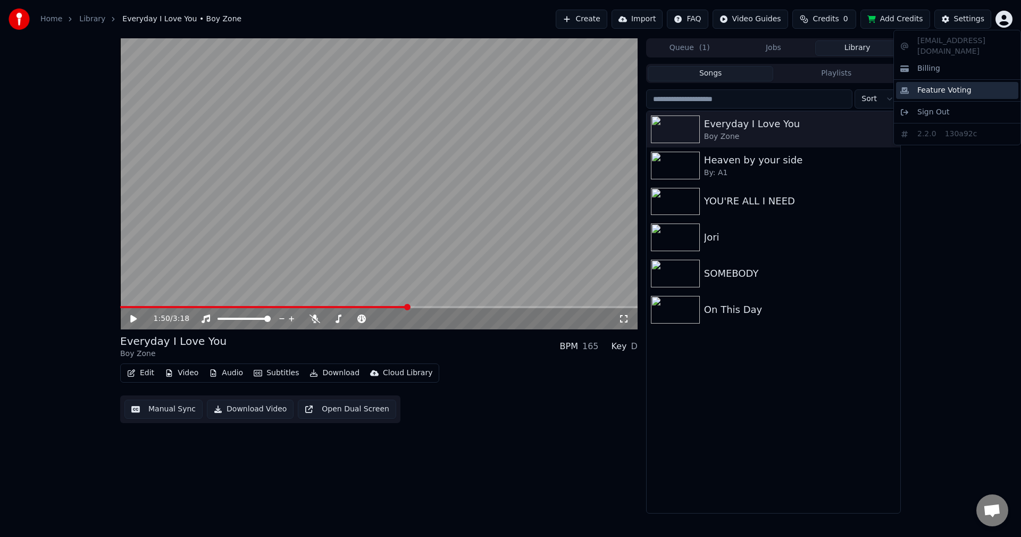
click at [943, 85] on span "Feature Voting" at bounding box center [944, 90] width 54 height 11
click at [1003, 19] on html "Home Library Everyday I Love You • Boy Zone Create Import FAQ Video Guides Cred…" at bounding box center [510, 268] width 1021 height 537
click at [928, 63] on span "Billing" at bounding box center [928, 68] width 23 height 11
click at [906, 19] on button "Add Credits" at bounding box center [895, 19] width 70 height 19
